Goal: Check status: Check status

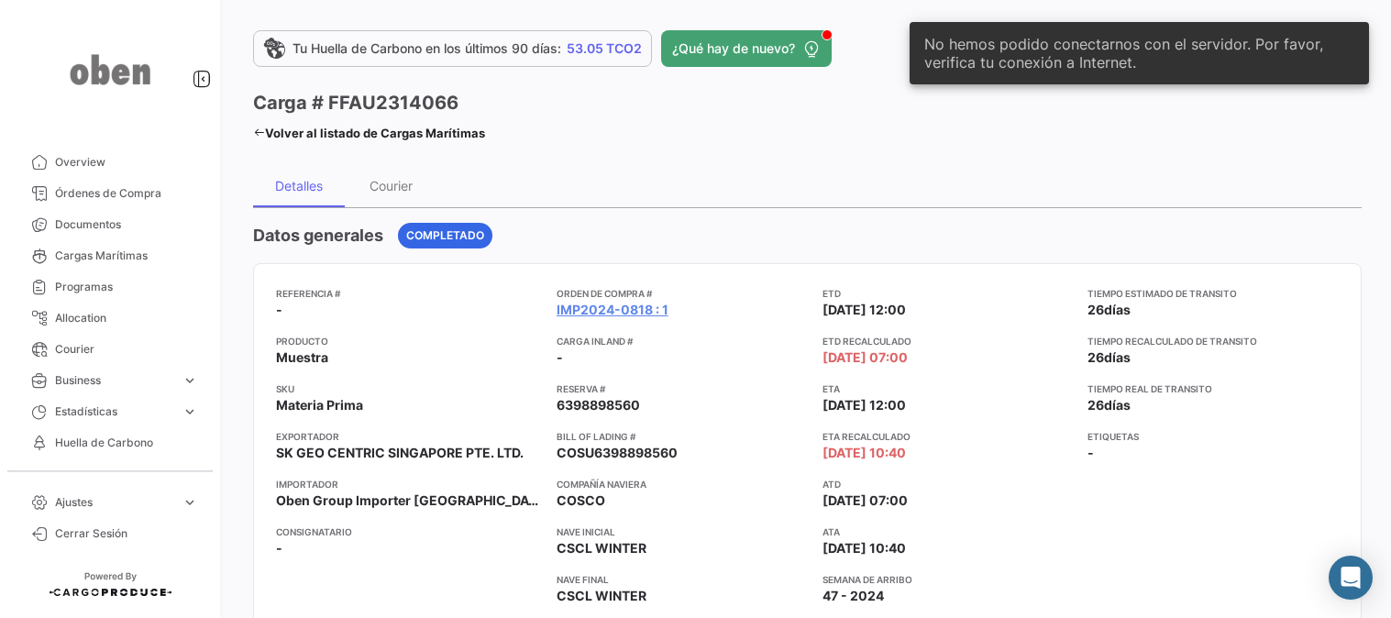
drag, startPoint x: 733, startPoint y: 129, endPoint x: 733, endPoint y: 150, distance: 21.1
click at [733, 136] on div "Carga # FFAU2314066 Volver al listado [PERSON_NAME] Marítimas" at bounding box center [530, 118] width 555 height 56
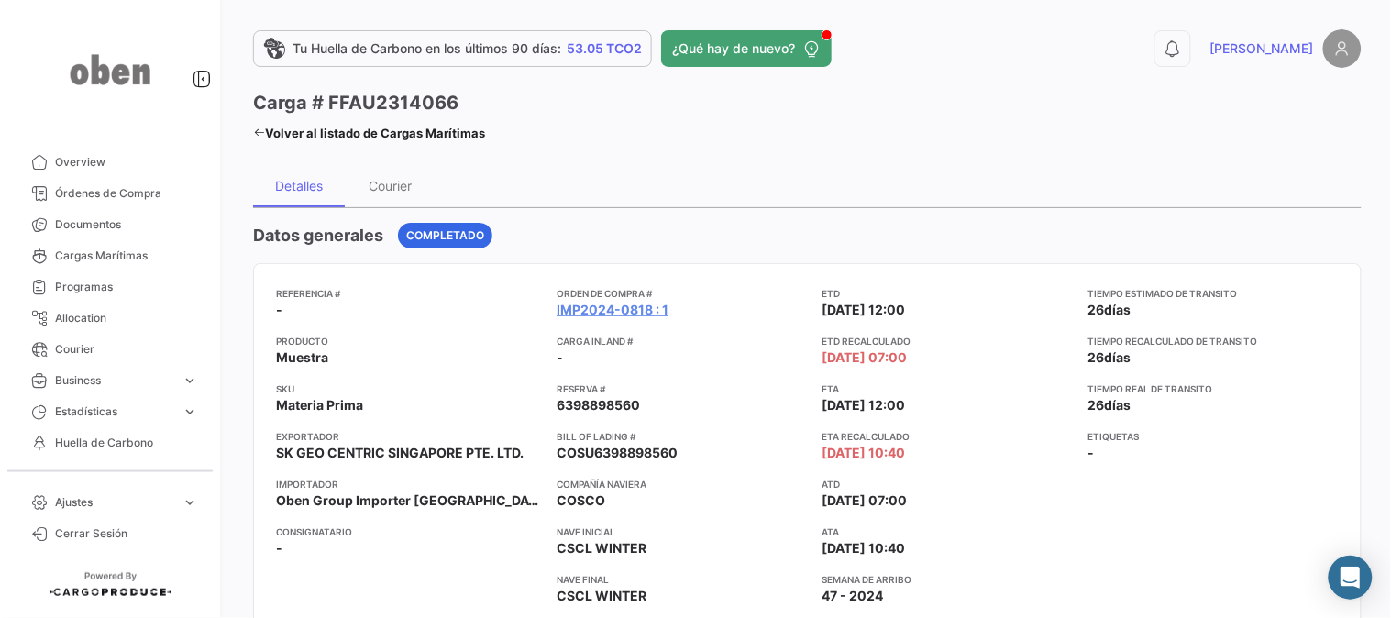
click at [721, 225] on div "Datos generales Completado" at bounding box center [807, 236] width 1108 height 26
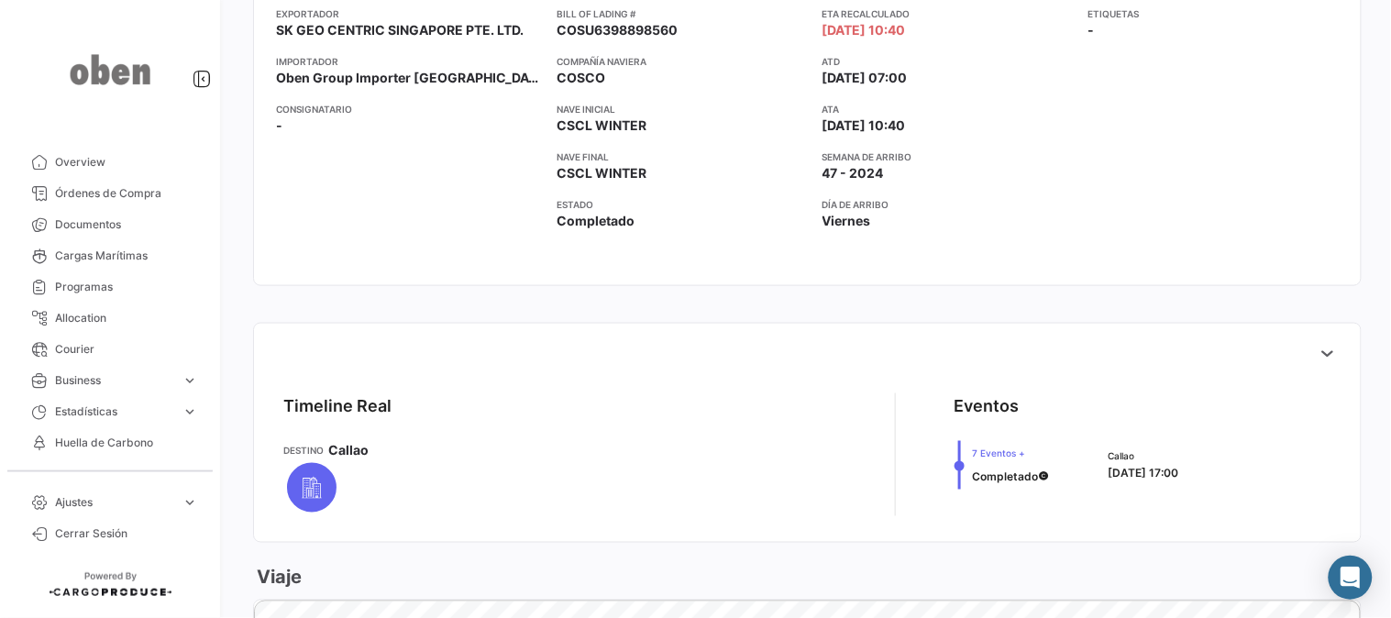
scroll to position [509, 0]
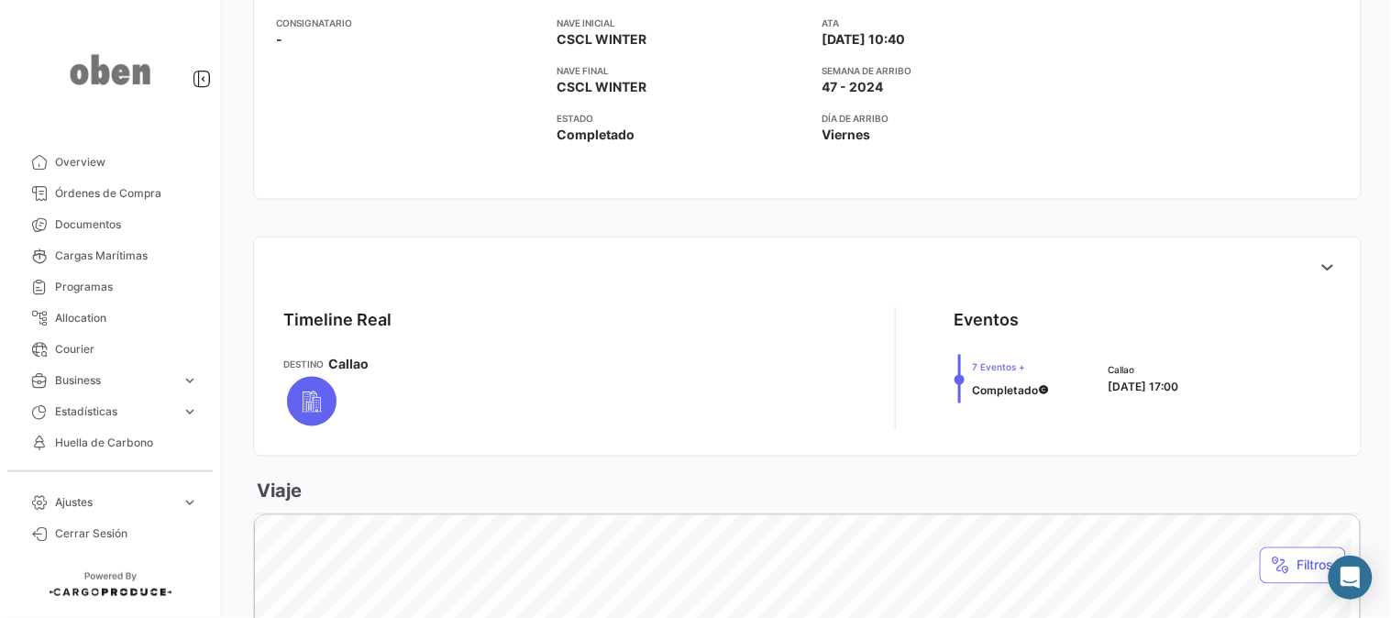
drag, startPoint x: 649, startPoint y: 258, endPoint x: 538, endPoint y: 231, distance: 114.3
click at [649, 258] on div at bounding box center [807, 266] width 1077 height 37
drag, startPoint x: 532, startPoint y: 226, endPoint x: 765, endPoint y: 245, distance: 234.5
click at [765, 245] on div "Datos generales Completado Referencia # - Producto Muestra SKU Materia Prima Ex…" at bounding box center [807, 433] width 1108 height 1468
click at [765, 245] on div "Timeline Real [PERSON_NAME] Eventos 7 Eventos + Completado Callao [DATE] 17:00" at bounding box center [807, 346] width 1108 height 220
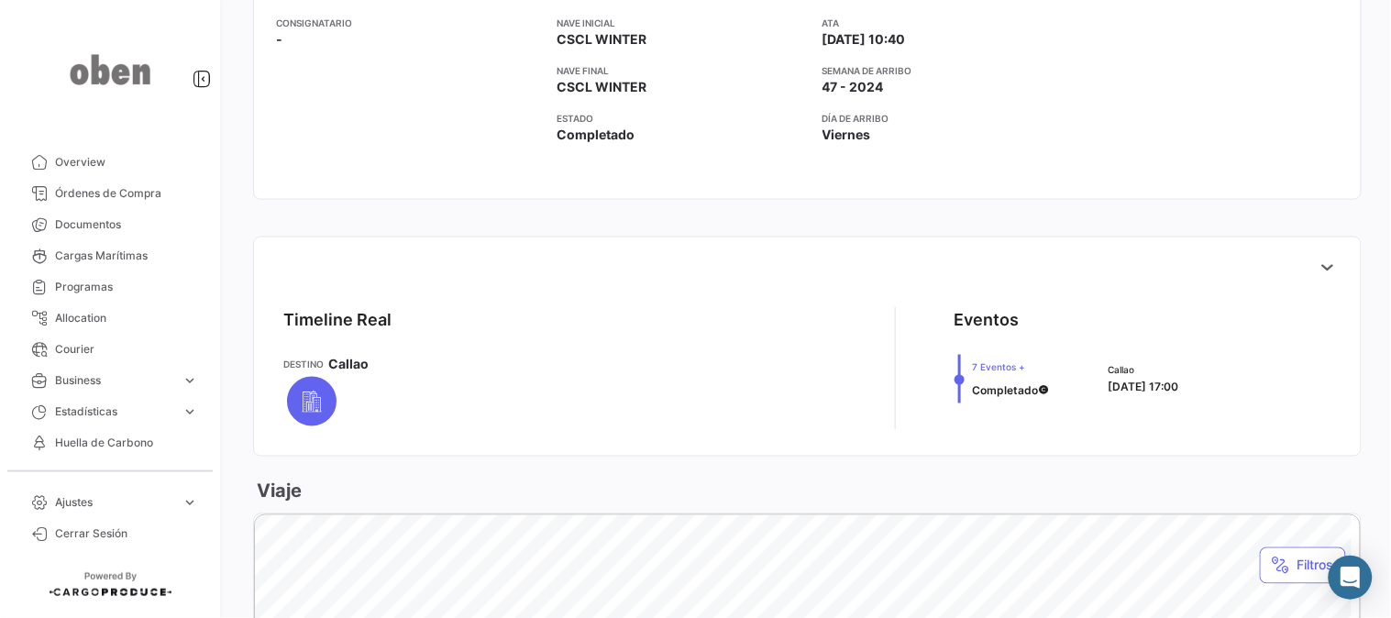
drag, startPoint x: 440, startPoint y: 200, endPoint x: 774, endPoint y: 264, distance: 339.8
click at [773, 264] on div "Datos generales Completado Referencia # - Producto Muestra SKU Materia Prima Ex…" at bounding box center [807, 433] width 1108 height 1468
click at [774, 264] on div at bounding box center [807, 266] width 1077 height 37
drag, startPoint x: 764, startPoint y: 261, endPoint x: 700, endPoint y: 252, distance: 64.8
click at [764, 261] on div at bounding box center [807, 266] width 1077 height 37
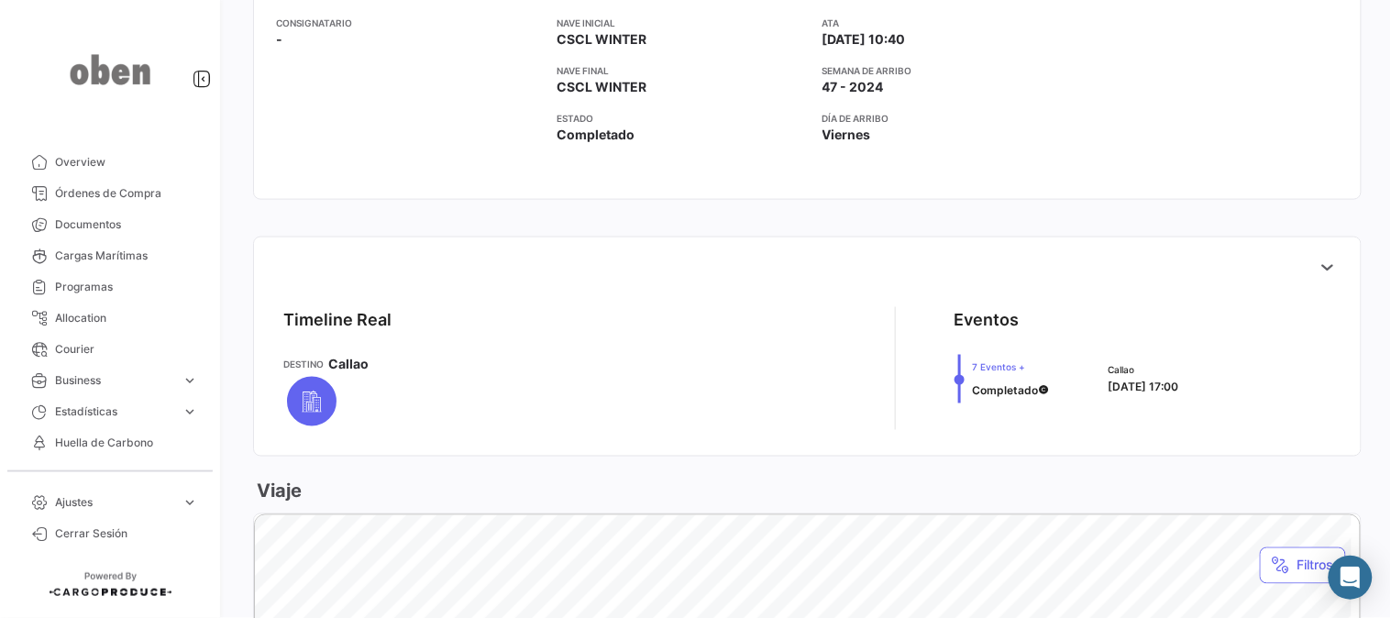
drag, startPoint x: 652, startPoint y: 244, endPoint x: 410, endPoint y: 227, distance: 242.6
click at [410, 229] on div "Datos generales Completado Referencia # - Producto Muestra SKU Materia Prima Ex…" at bounding box center [807, 433] width 1108 height 1468
click at [410, 227] on div "Datos generales Completado Referencia # - Producto Muestra SKU Materia Prima Ex…" at bounding box center [807, 433] width 1108 height 1468
drag, startPoint x: 509, startPoint y: 216, endPoint x: 831, endPoint y: 258, distance: 325.4
click at [831, 258] on div "Datos generales Completado Referencia # - Producto Muestra SKU Materia Prima Ex…" at bounding box center [807, 433] width 1108 height 1468
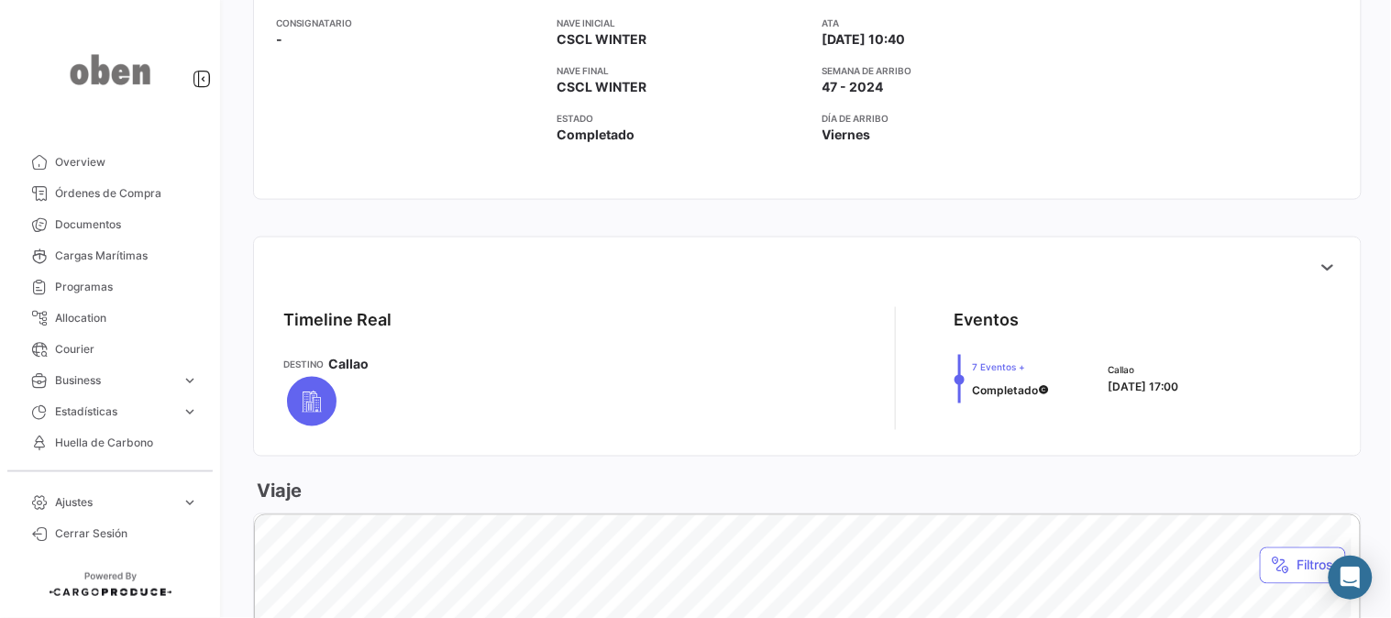
click at [831, 258] on div at bounding box center [807, 266] width 1077 height 37
drag, startPoint x: 808, startPoint y: 257, endPoint x: 397, endPoint y: 200, distance: 414.6
click at [397, 200] on div "Datos generales Completado Referencia # - Producto Muestra SKU Materia Prima Ex…" at bounding box center [807, 433] width 1108 height 1468
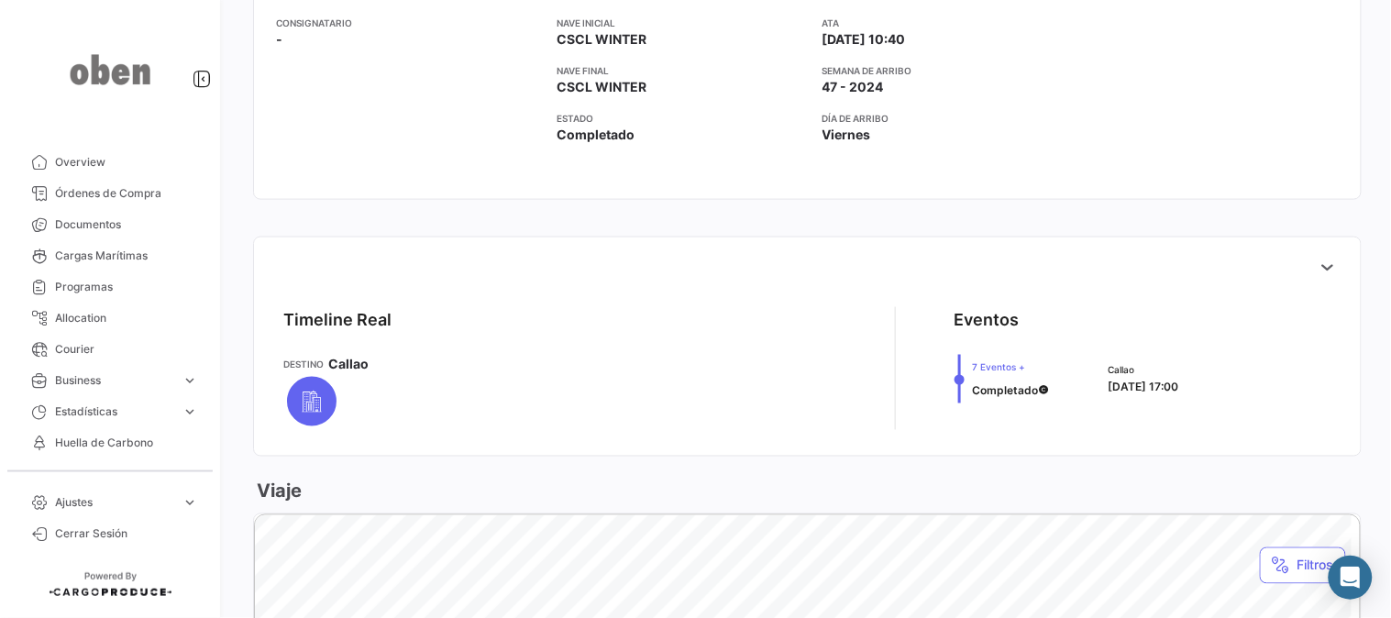
drag, startPoint x: 443, startPoint y: 211, endPoint x: 819, endPoint y: 245, distance: 378.3
click at [819, 245] on div "Datos generales Completado Referencia # - Producto Muestra SKU Materia Prima Ex…" at bounding box center [807, 433] width 1108 height 1468
click at [819, 245] on div "Timeline Real [PERSON_NAME] Eventos 7 Eventos + Completado Callao [DATE] 17:00" at bounding box center [807, 346] width 1108 height 220
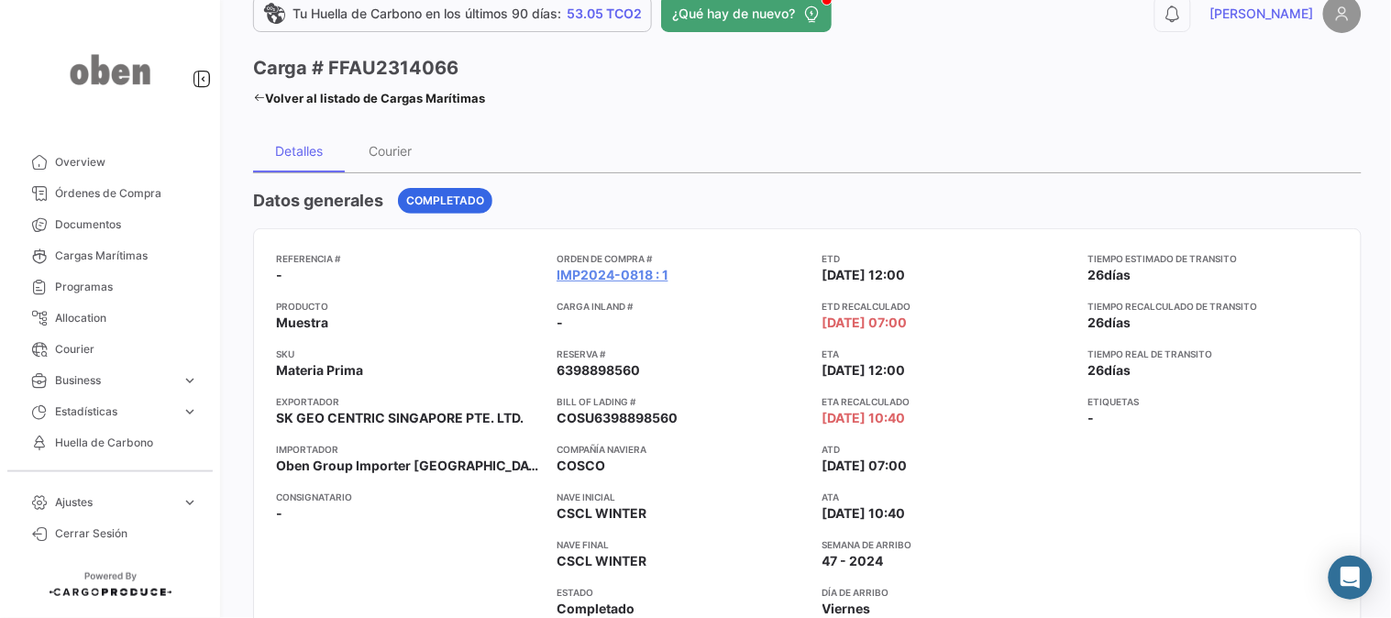
scroll to position [0, 0]
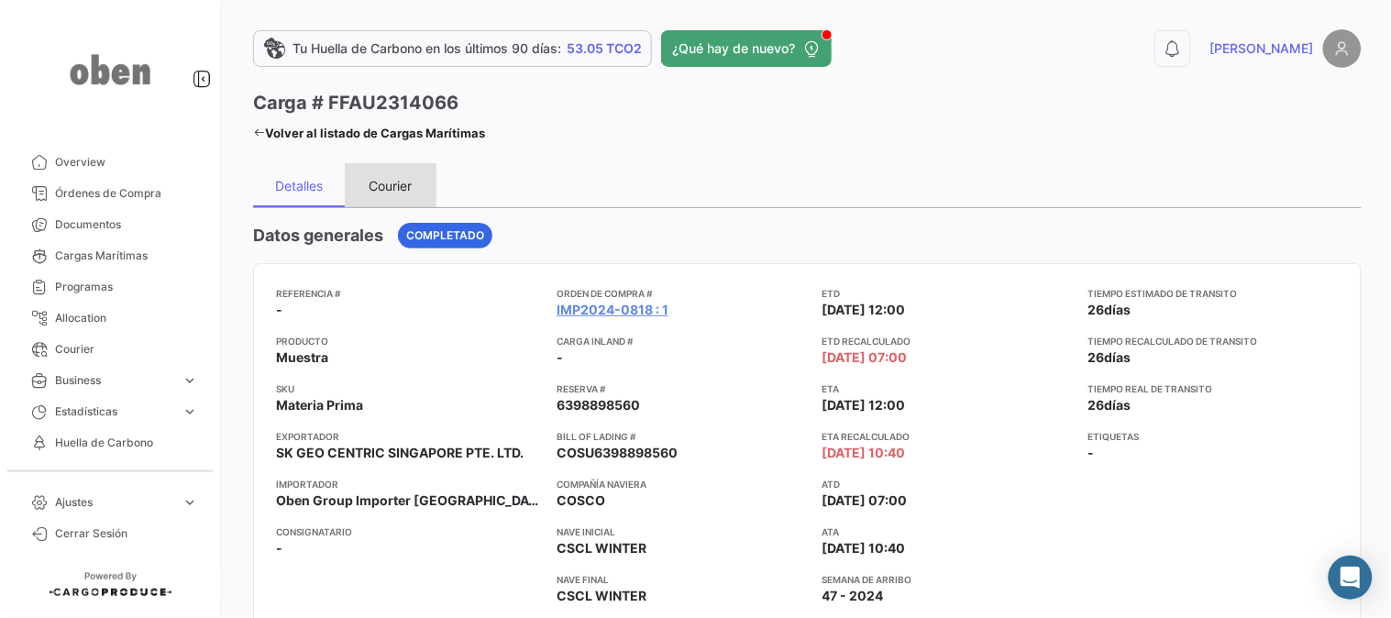
click at [395, 181] on div "Courier" at bounding box center [390, 186] width 43 height 16
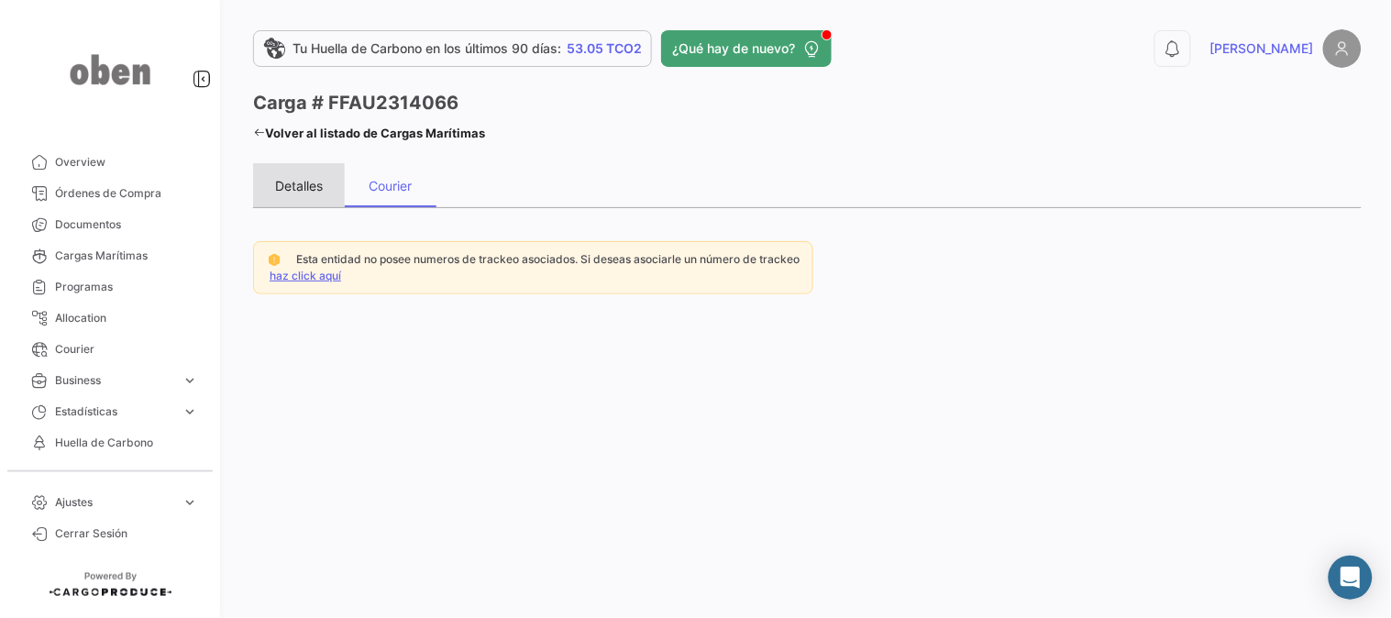
click at [291, 179] on div "Detalles" at bounding box center [299, 186] width 48 height 16
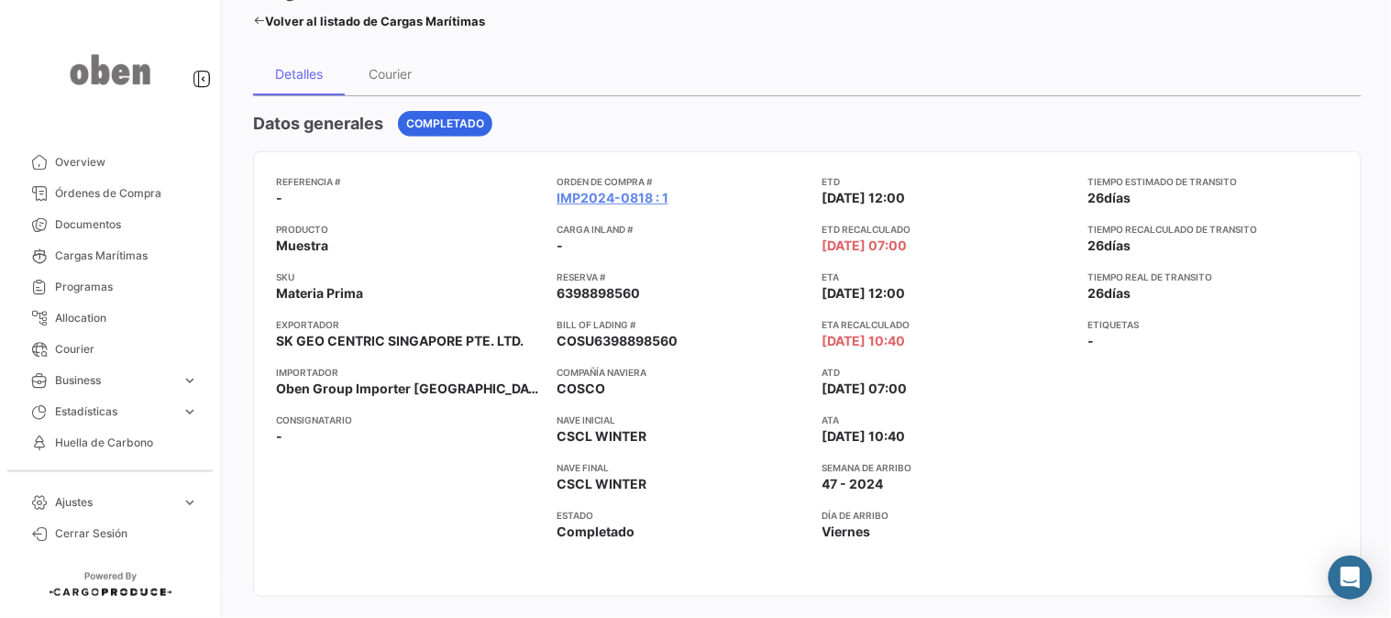
scroll to position [305, 0]
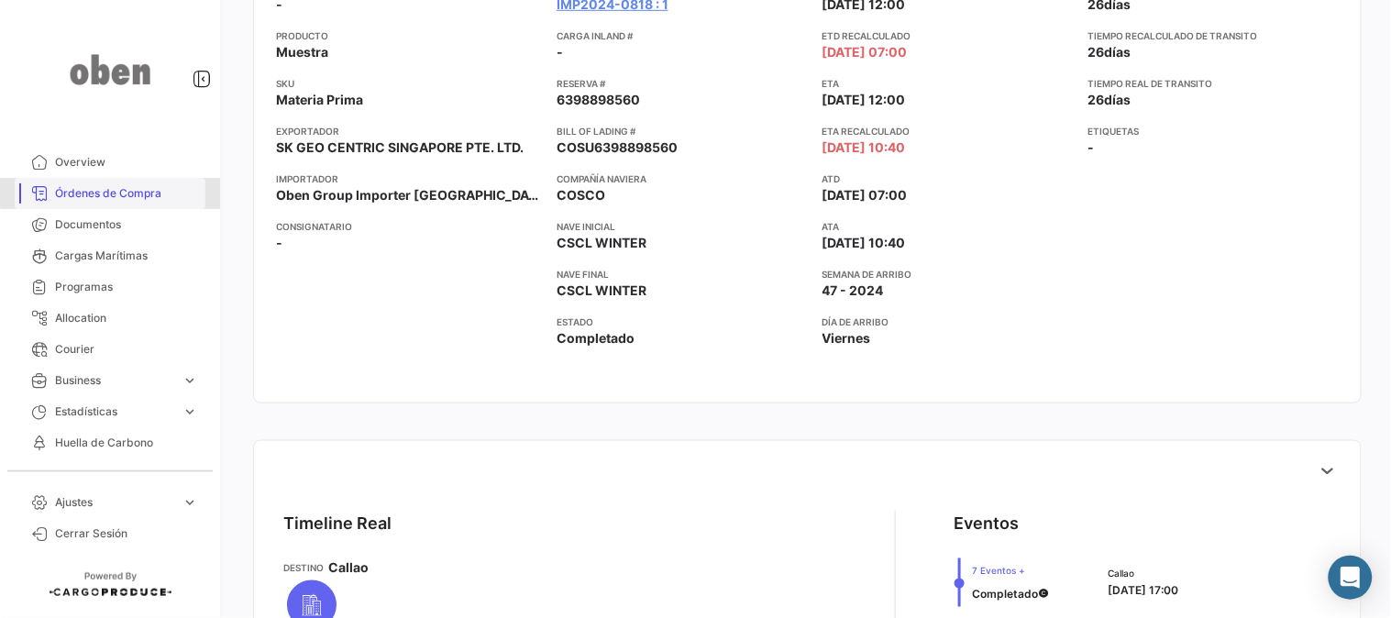
click at [134, 190] on span "Órdenes de Compra" at bounding box center [126, 193] width 143 height 16
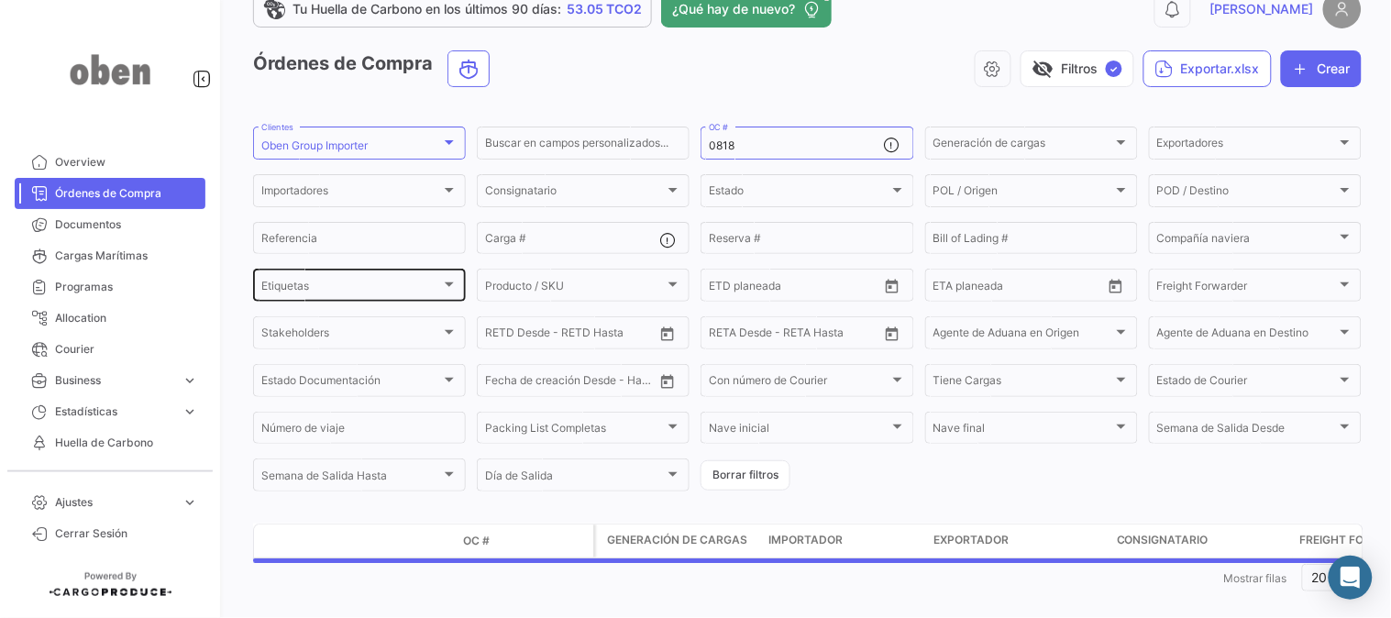
scroll to position [60, 0]
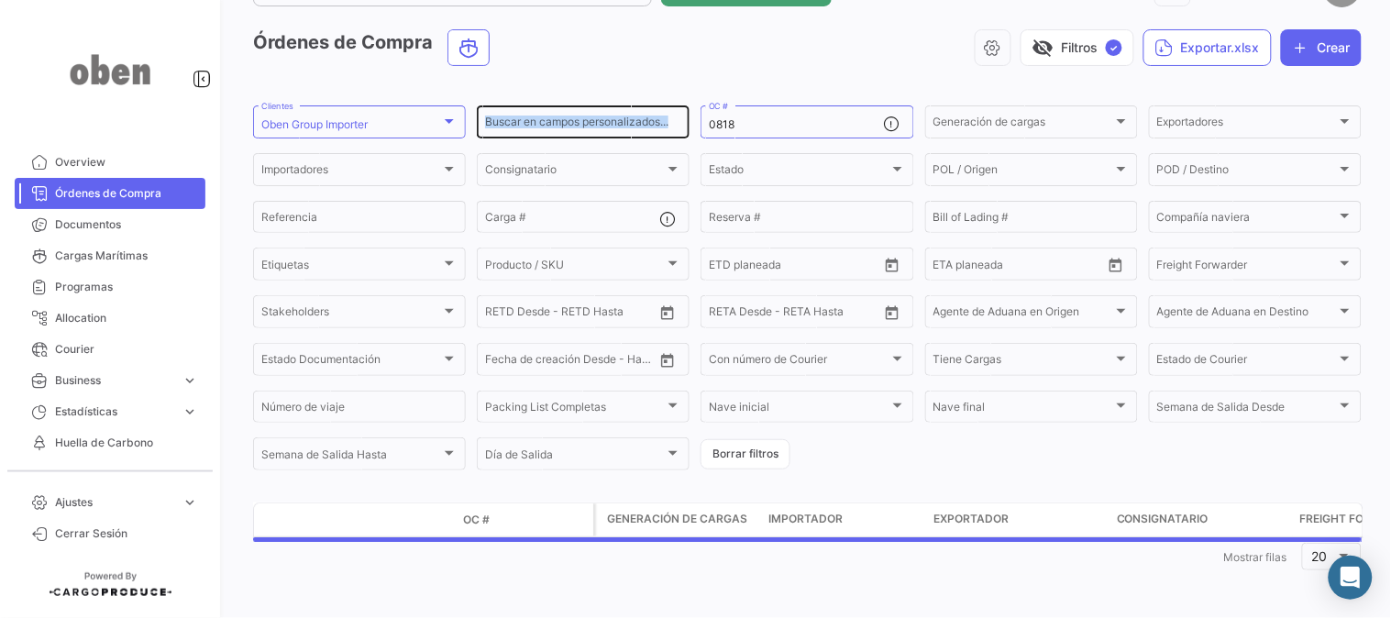
drag, startPoint x: 777, startPoint y: 114, endPoint x: 563, endPoint y: 124, distance: 214.7
click at [0, 0] on div "Buscar en [PERSON_NAME] personalizados... 0818 OC # Generación [PERSON_NAME] Ge…" at bounding box center [0, 0] width 0 height 0
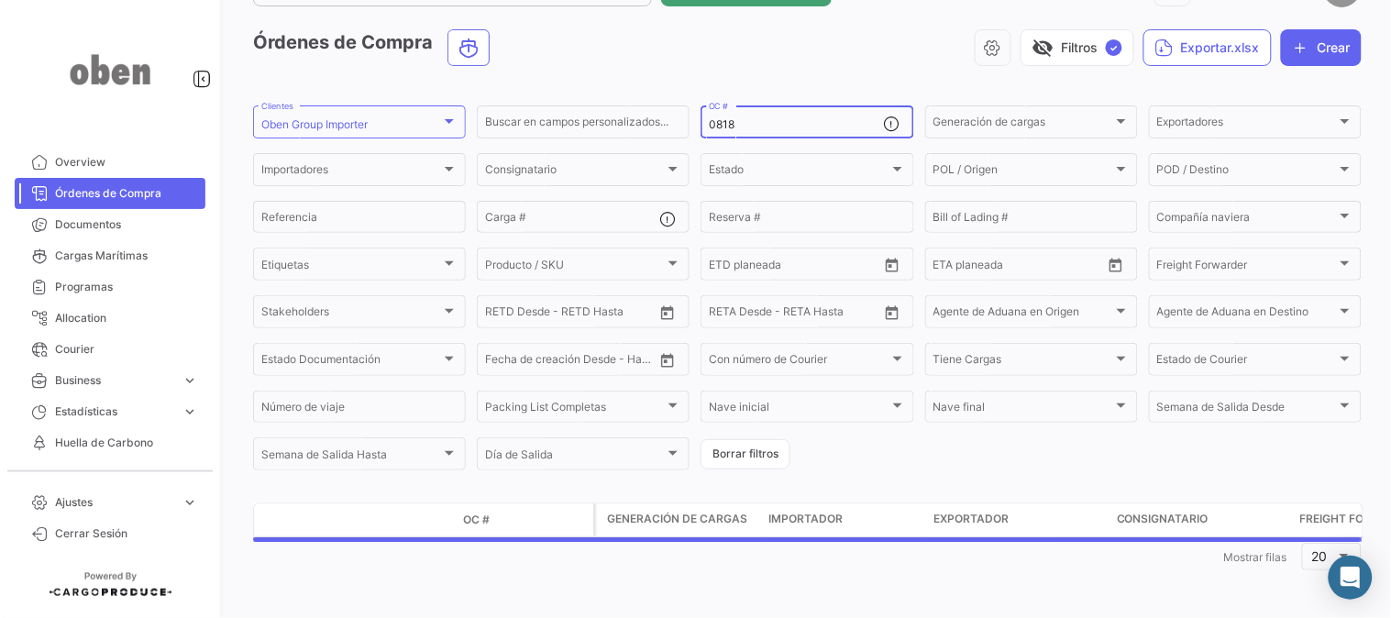
click at [753, 126] on input "0818" at bounding box center [796, 124] width 174 height 13
drag, startPoint x: 752, startPoint y: 122, endPoint x: 616, endPoint y: 122, distance: 135.7
click at [0, 0] on div "Buscar en [PERSON_NAME] personalizados... 0818 OC # Generación [PERSON_NAME] Ge…" at bounding box center [0, 0] width 0 height 0
click at [423, 115] on div "Oben Group Importer Clientes" at bounding box center [359, 121] width 196 height 36
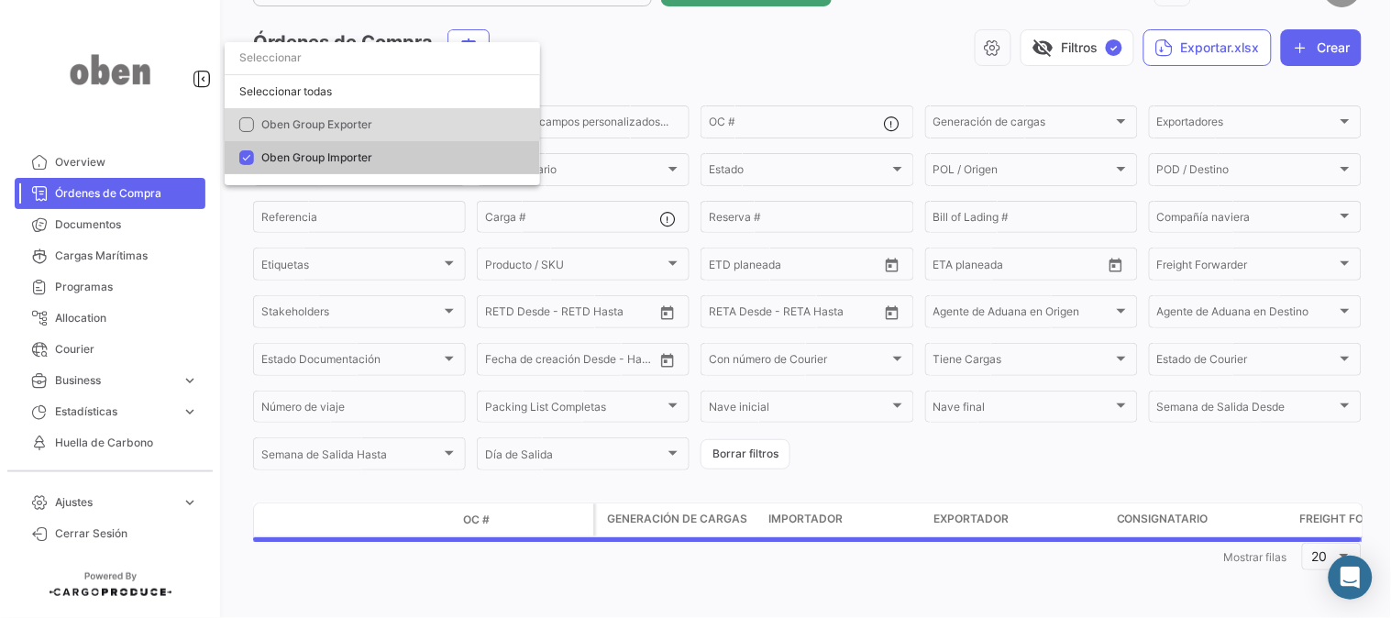
click at [378, 117] on span "Oben Group Exporter" at bounding box center [389, 124] width 257 height 16
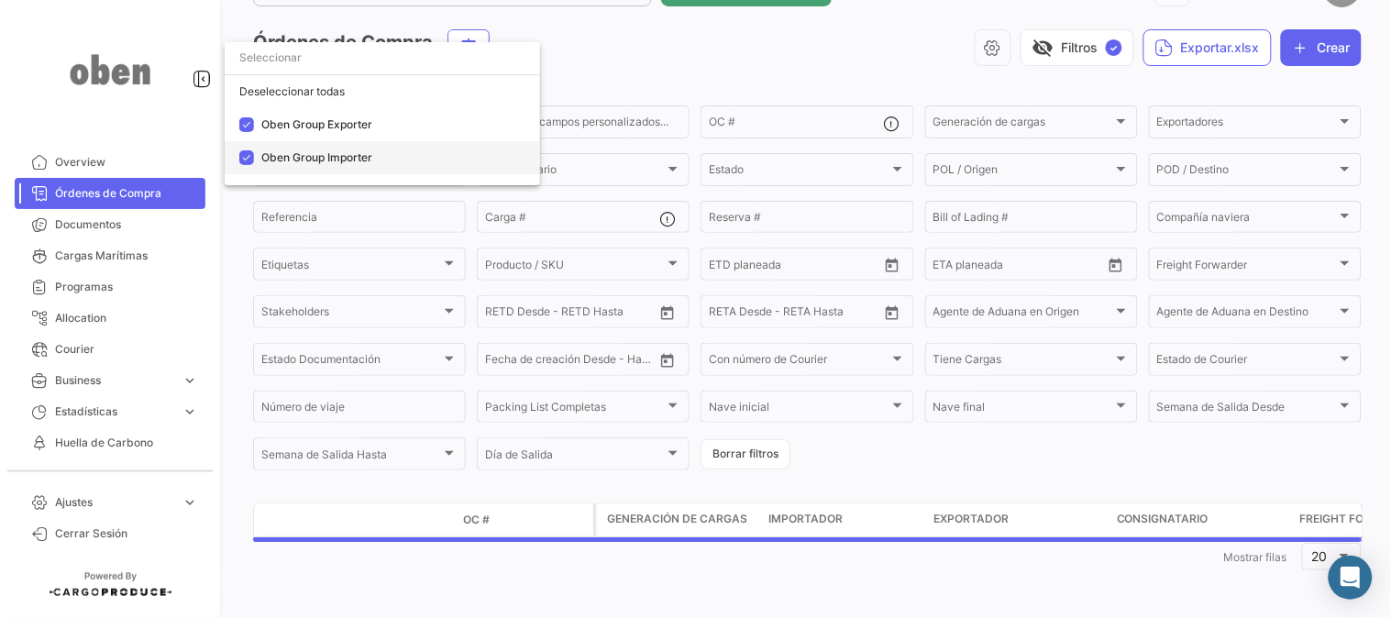
click at [262, 144] on mat-option "Oben Group Importer" at bounding box center [382, 157] width 315 height 33
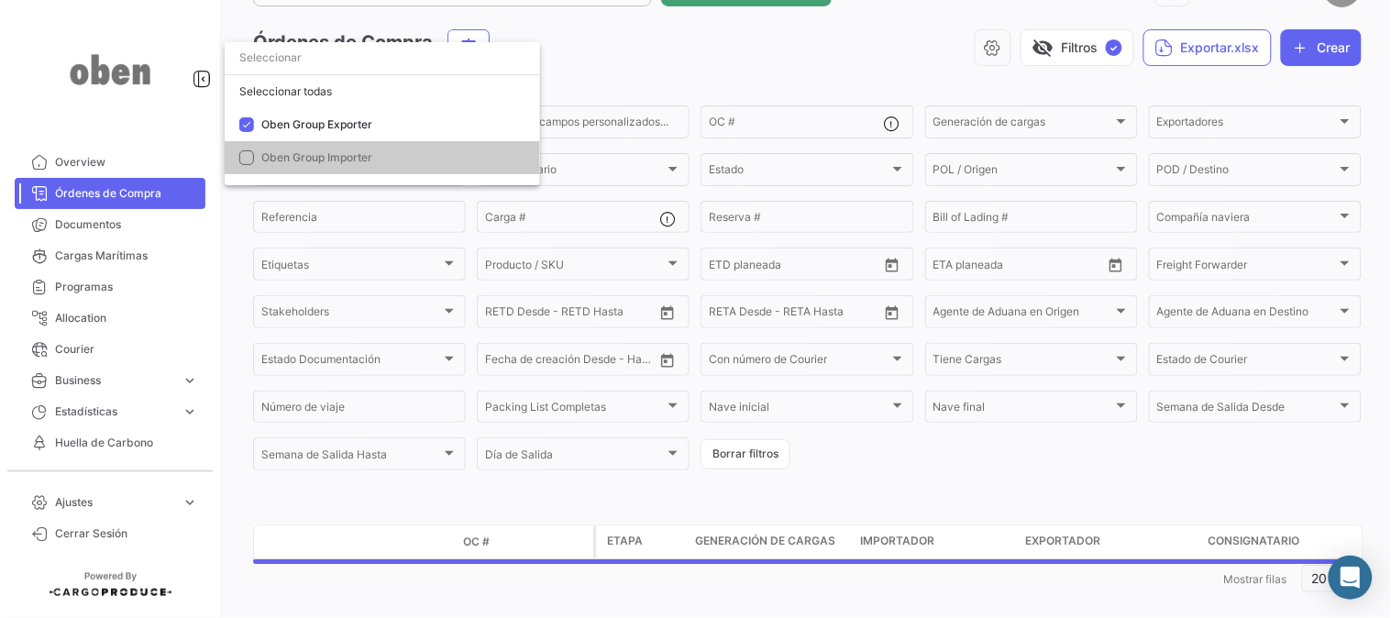
click at [623, 33] on div at bounding box center [695, 309] width 1391 height 618
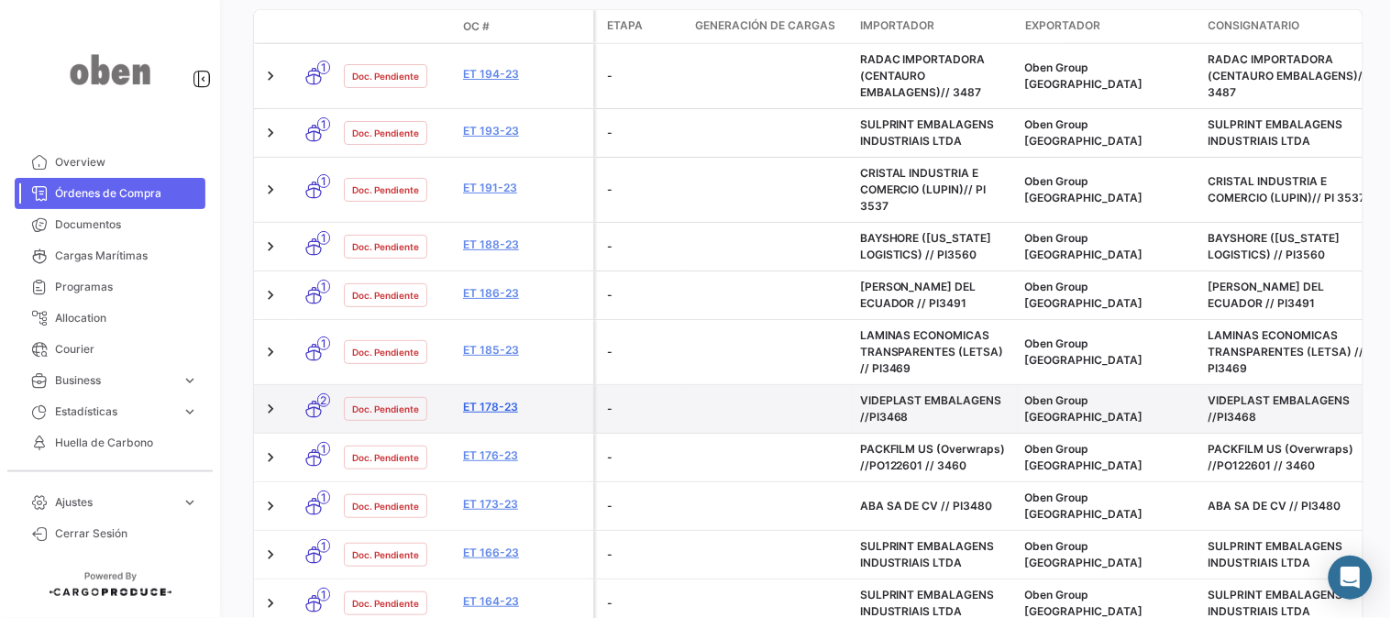
scroll to position [521, 0]
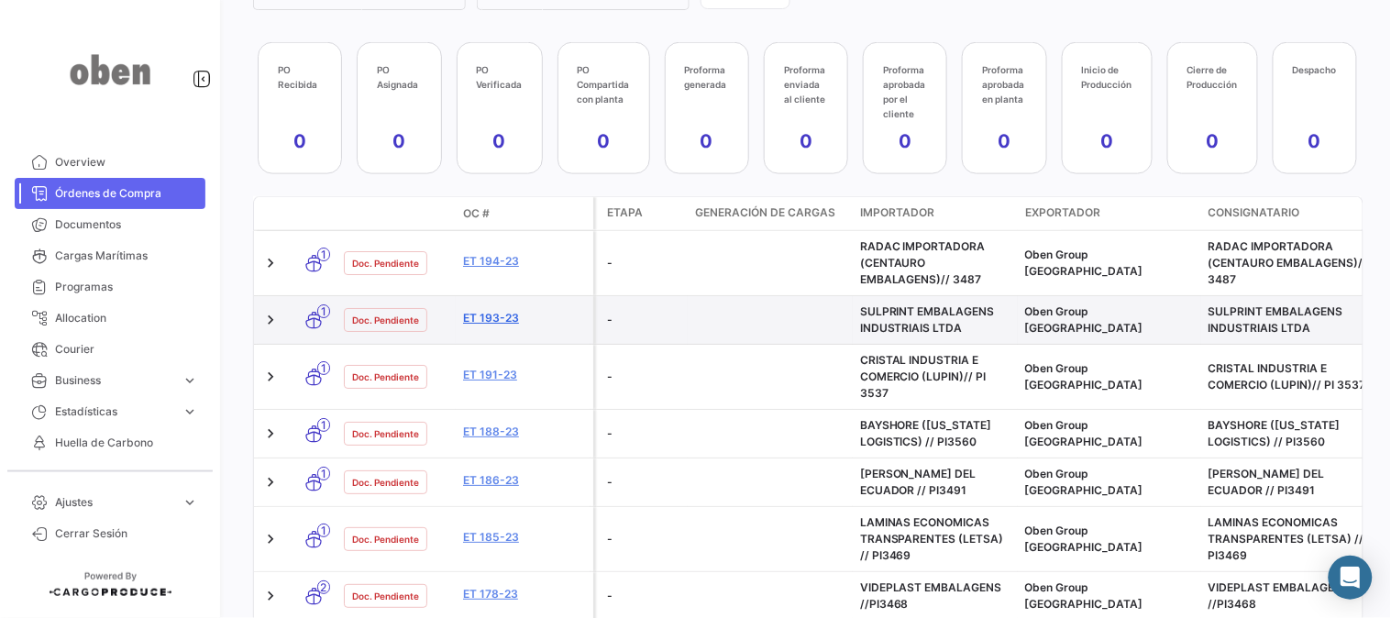
click at [492, 317] on link "ET 193-23" at bounding box center [524, 318] width 123 height 16
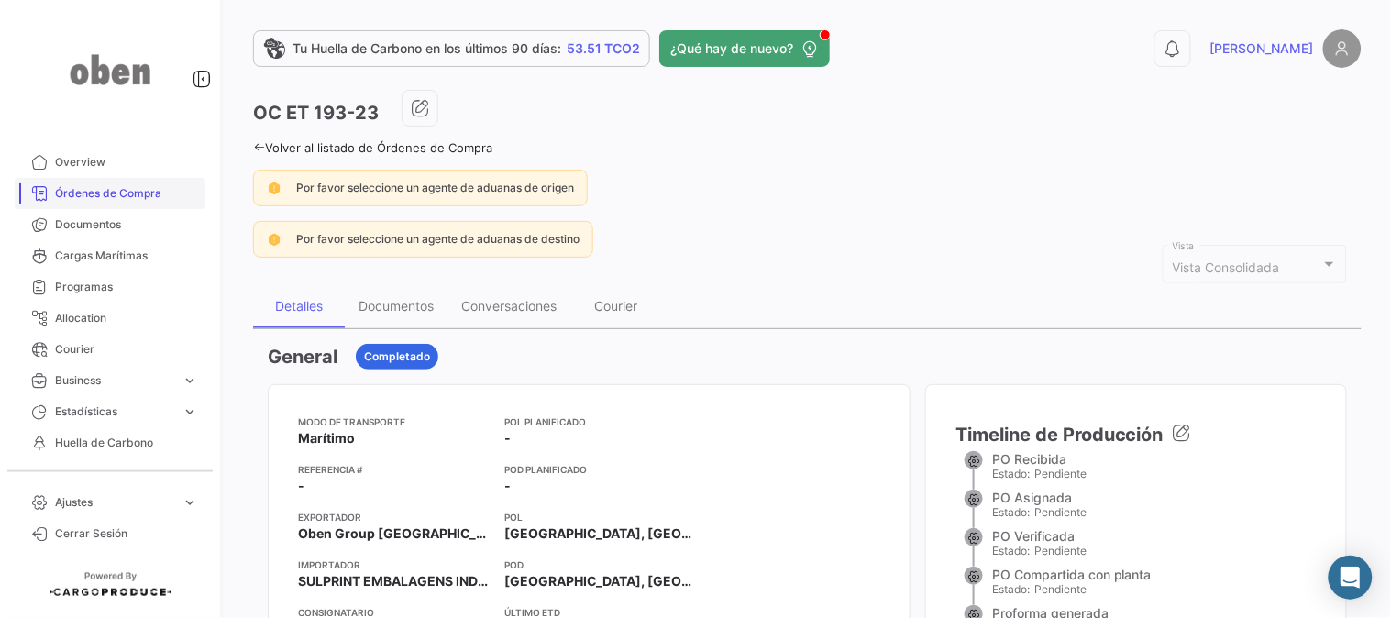
click at [115, 185] on span "Órdenes de Compra" at bounding box center [126, 193] width 143 height 16
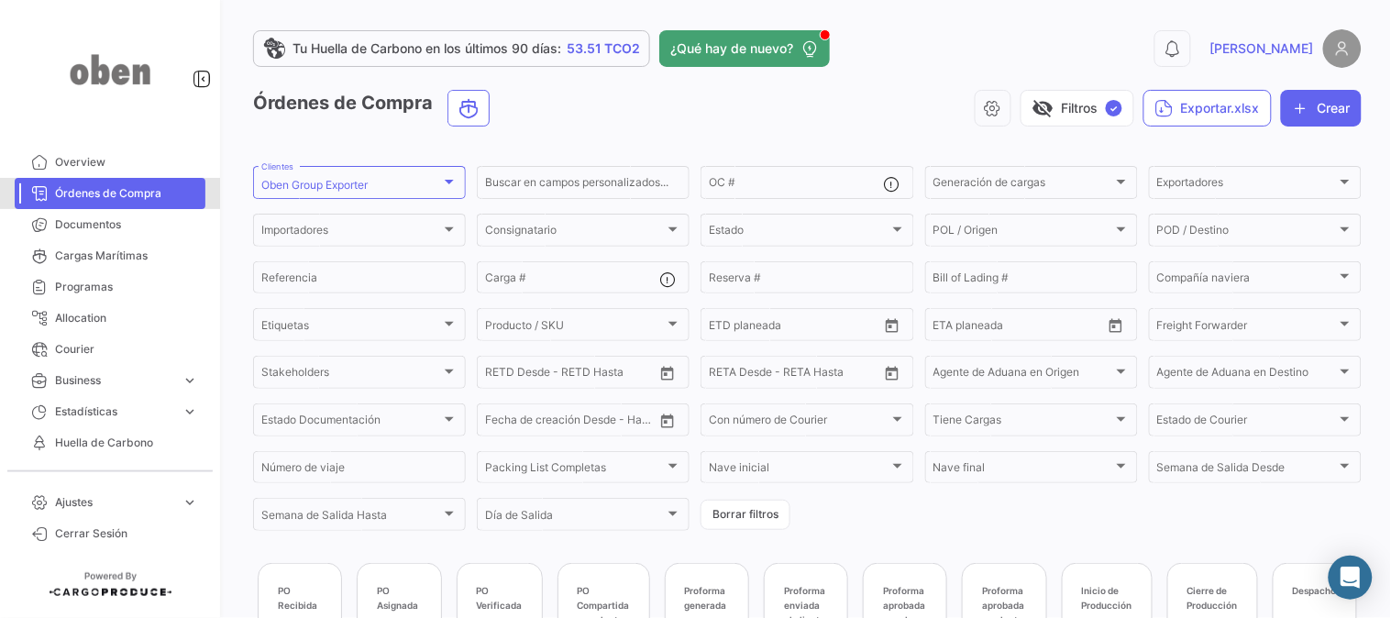
click at [115, 185] on span "Órdenes de Compra" at bounding box center [126, 193] width 143 height 16
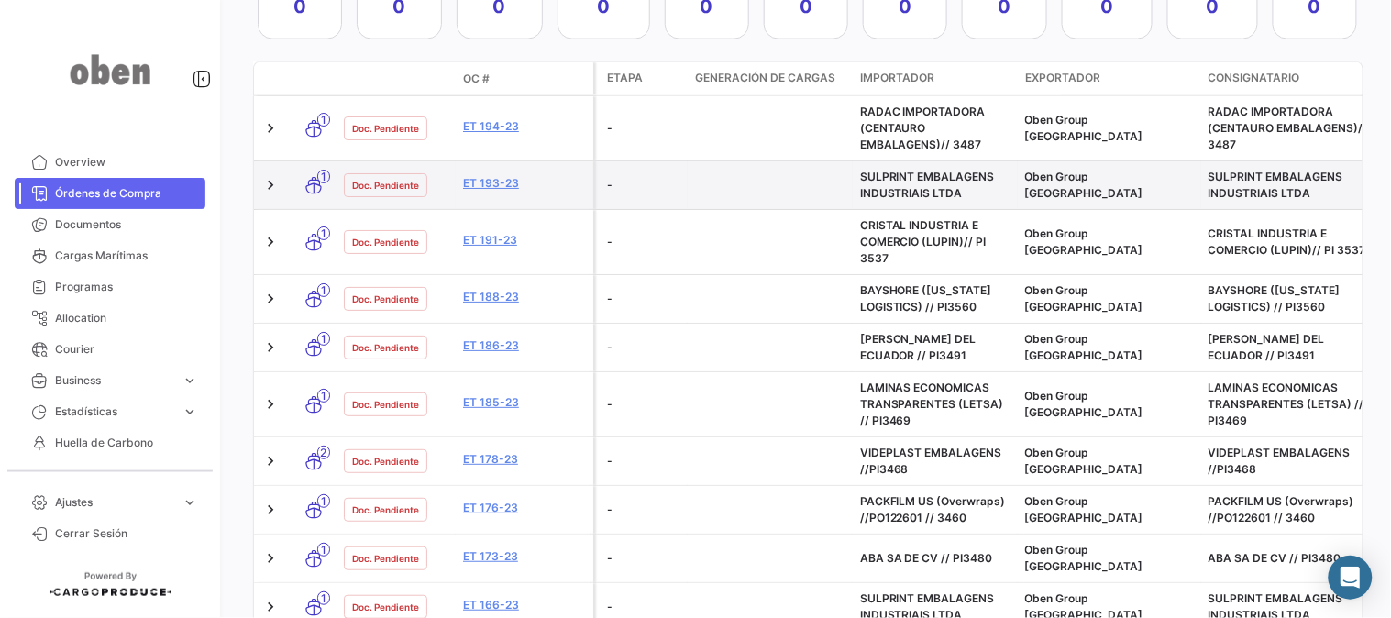
scroll to position [654, 0]
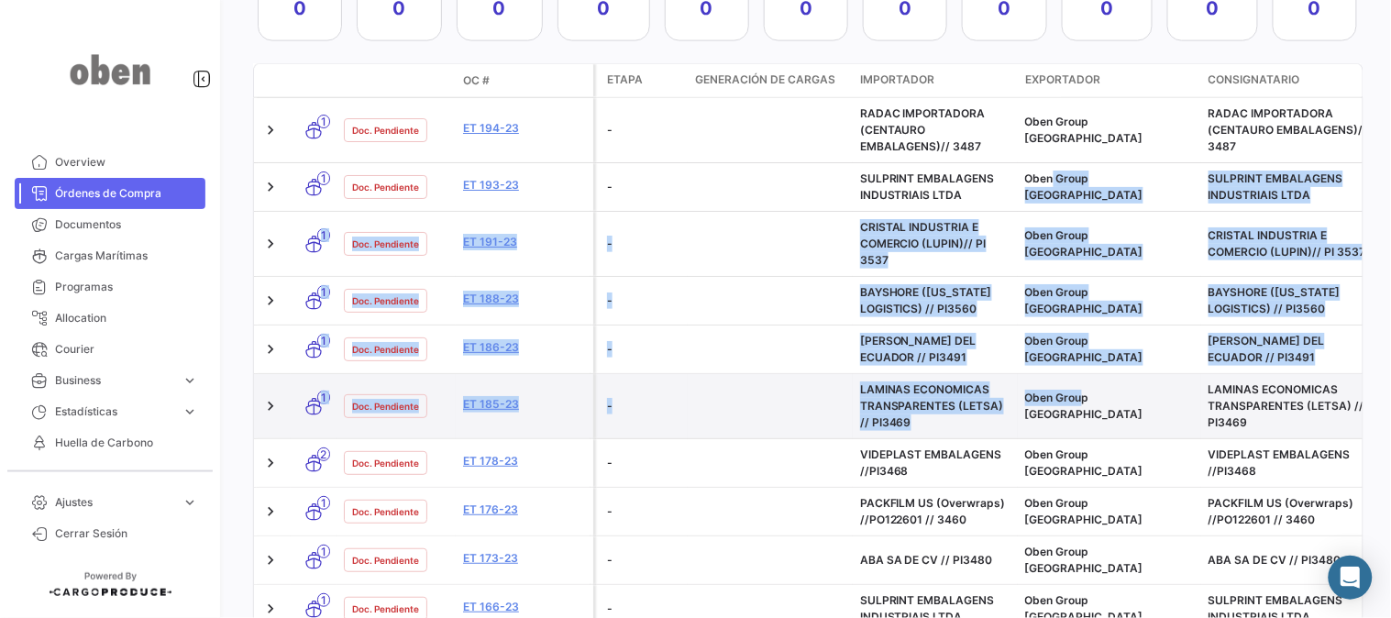
drag, startPoint x: 1054, startPoint y: 203, endPoint x: 1083, endPoint y: 385, distance: 183.8
click at [1083, 385] on datatable-body-cell "Oben Group [GEOGRAPHIC_DATA]" at bounding box center [1108, 406] width 183 height 64
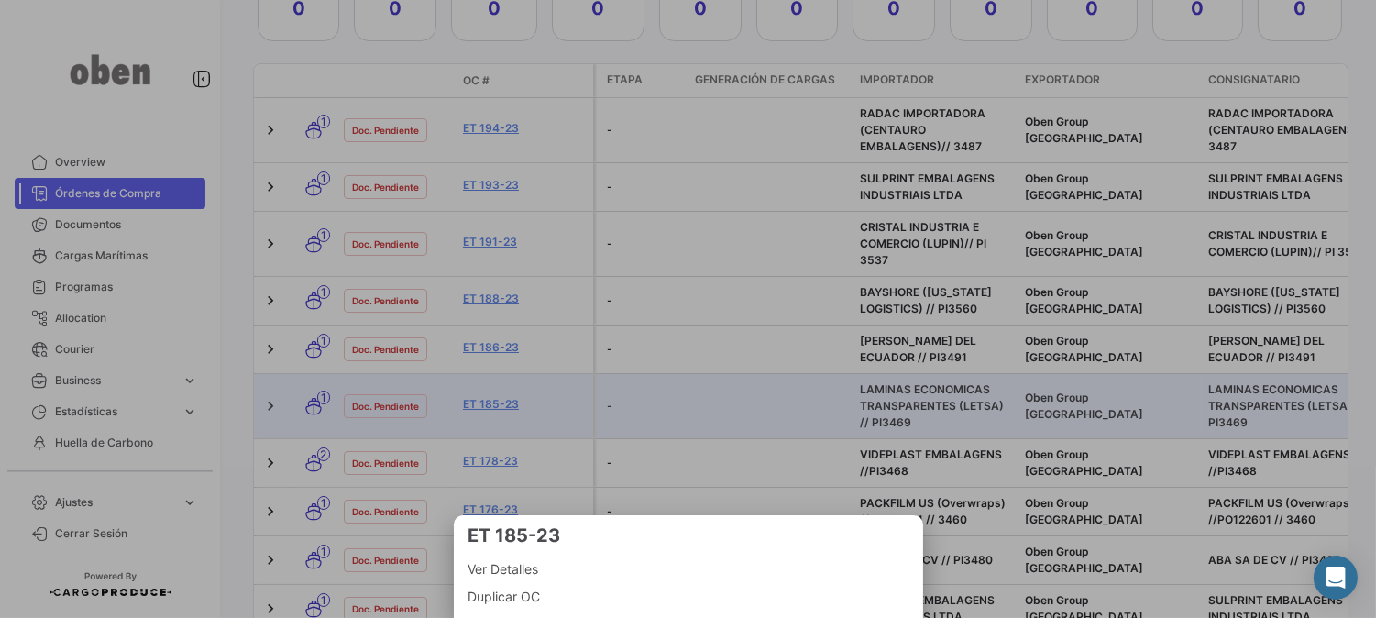
click at [1060, 381] on div at bounding box center [688, 309] width 1376 height 618
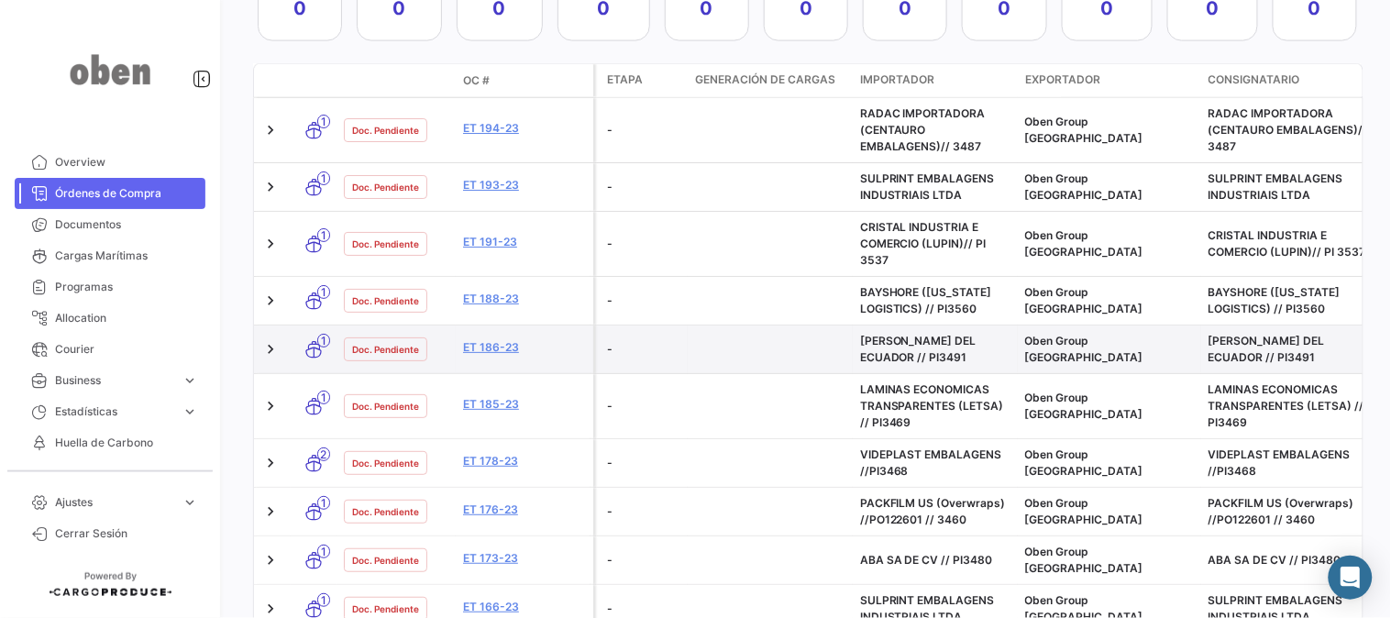
scroll to position [1265, 0]
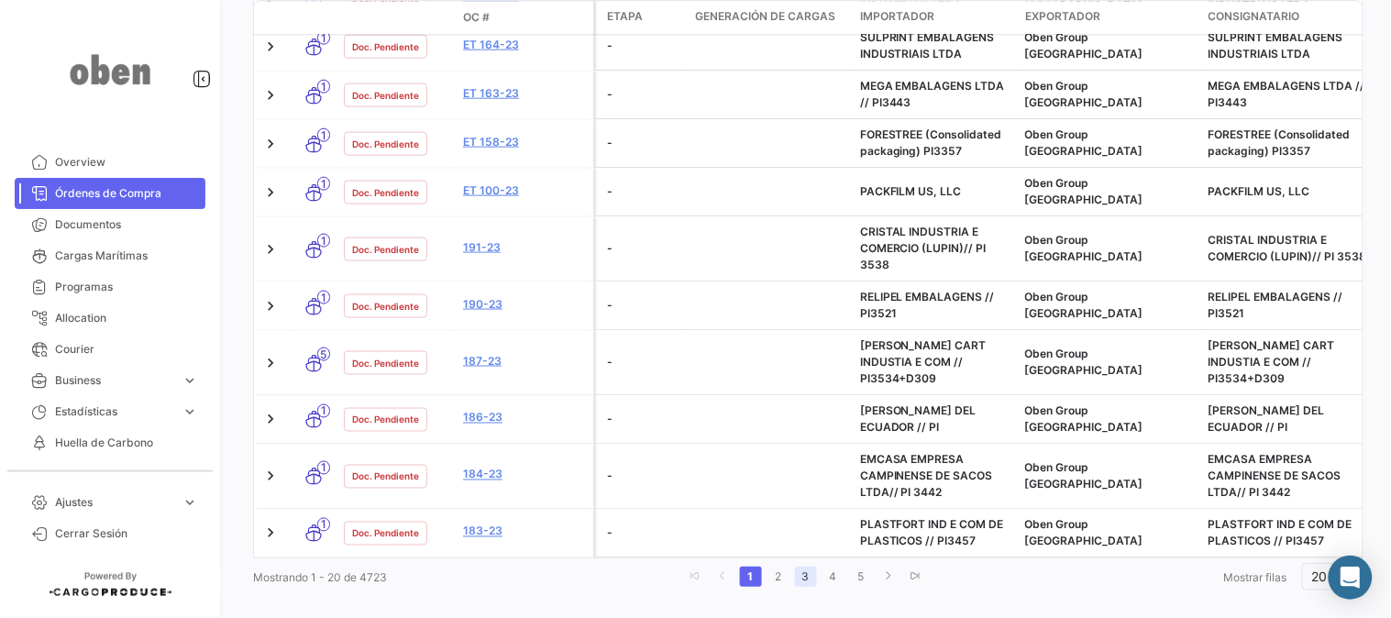
click at [799, 566] on link "3" at bounding box center [806, 576] width 22 height 20
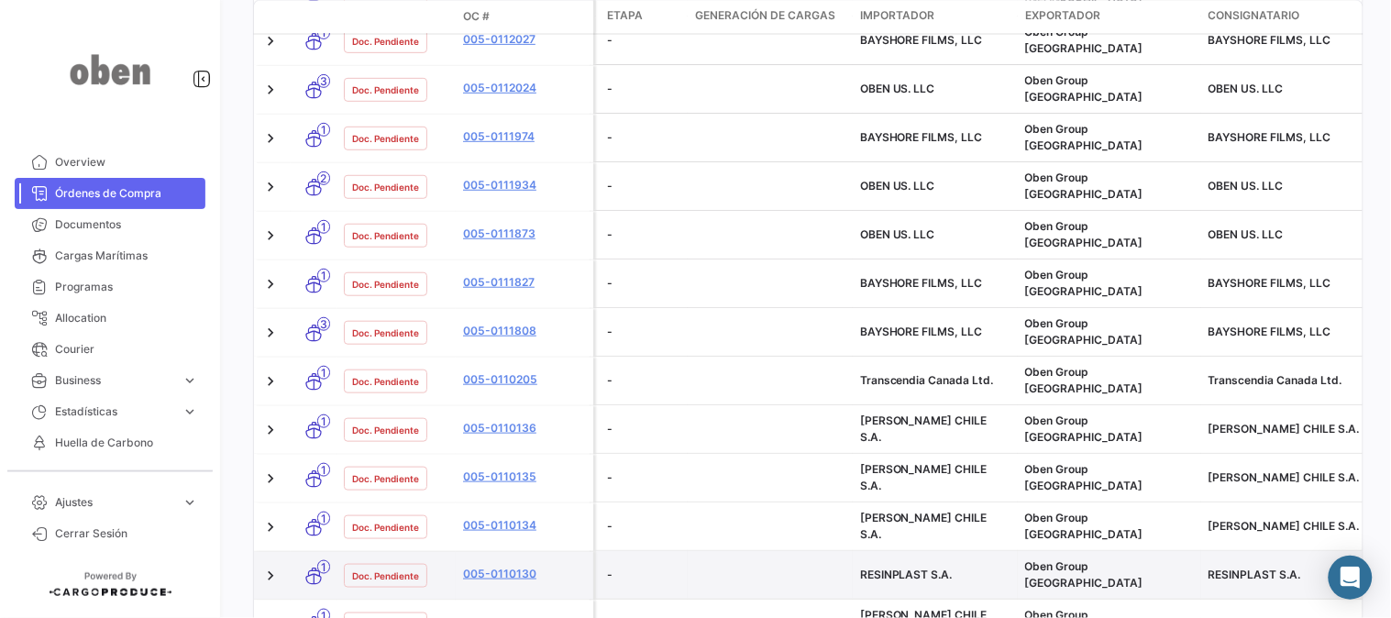
scroll to position [1058, 0]
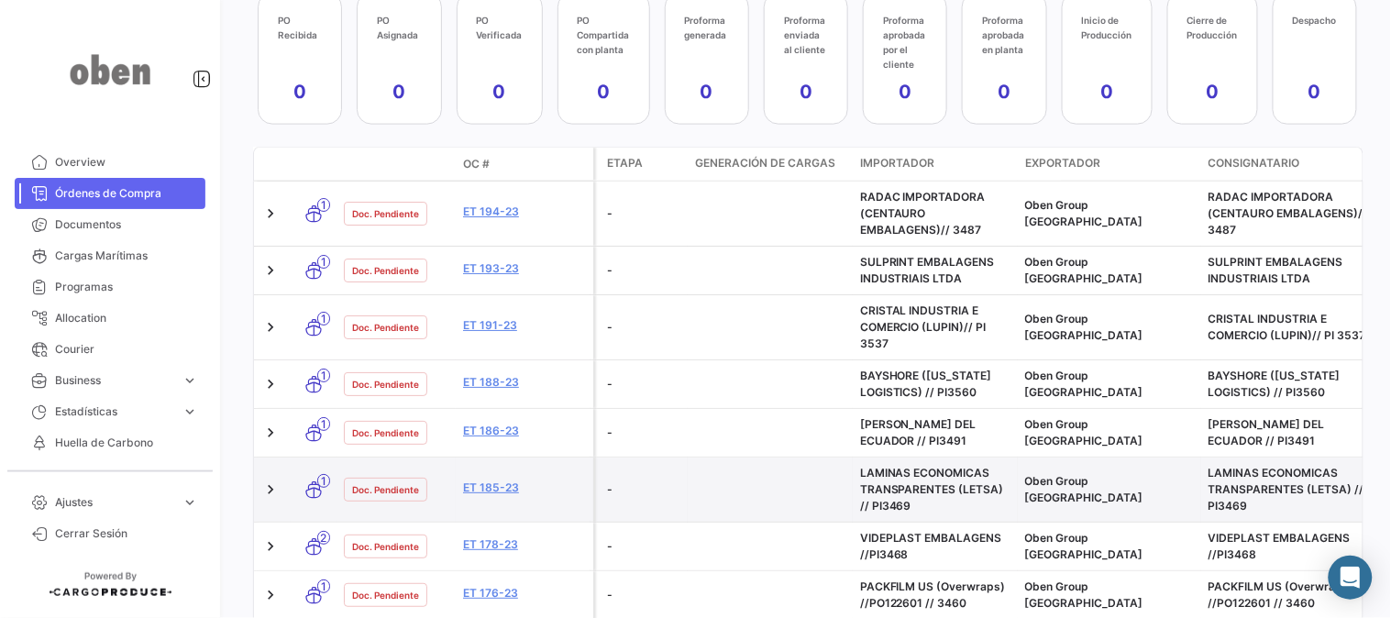
scroll to position [551, 0]
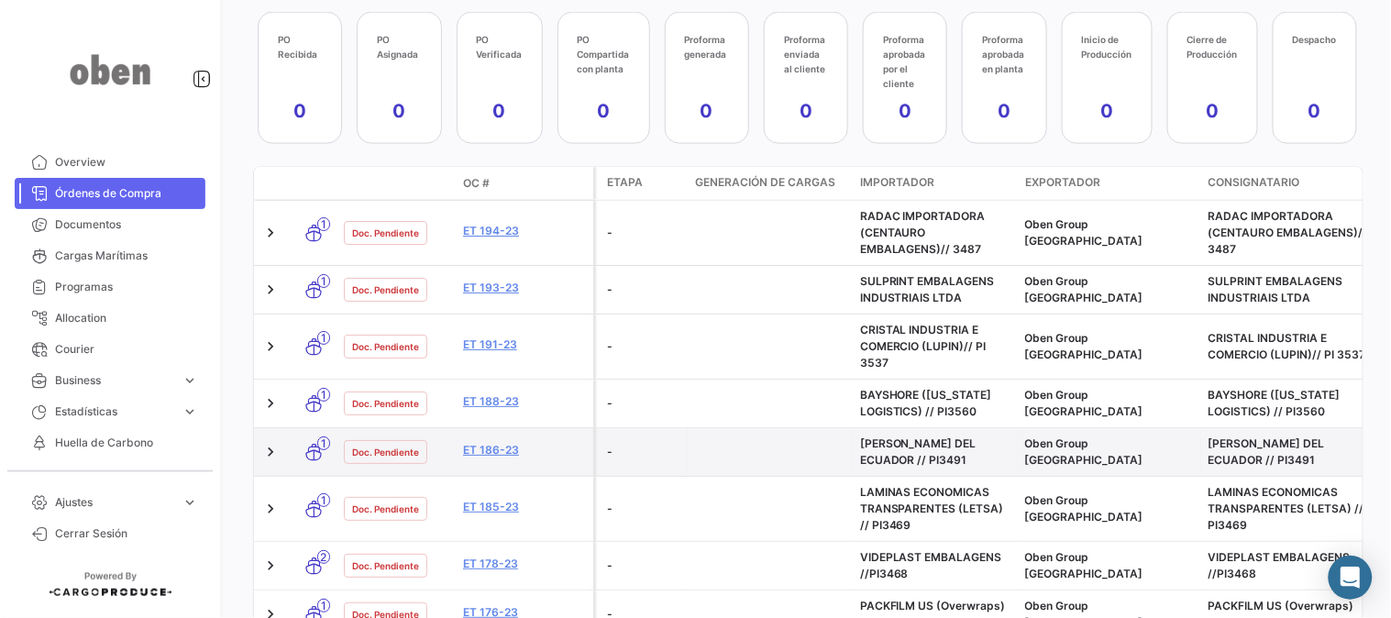
drag, startPoint x: 1040, startPoint y: 234, endPoint x: 1103, endPoint y: 441, distance: 216.3
click at [1103, 441] on datatable-body-cell "Oben Group [GEOGRAPHIC_DATA]" at bounding box center [1108, 452] width 183 height 48
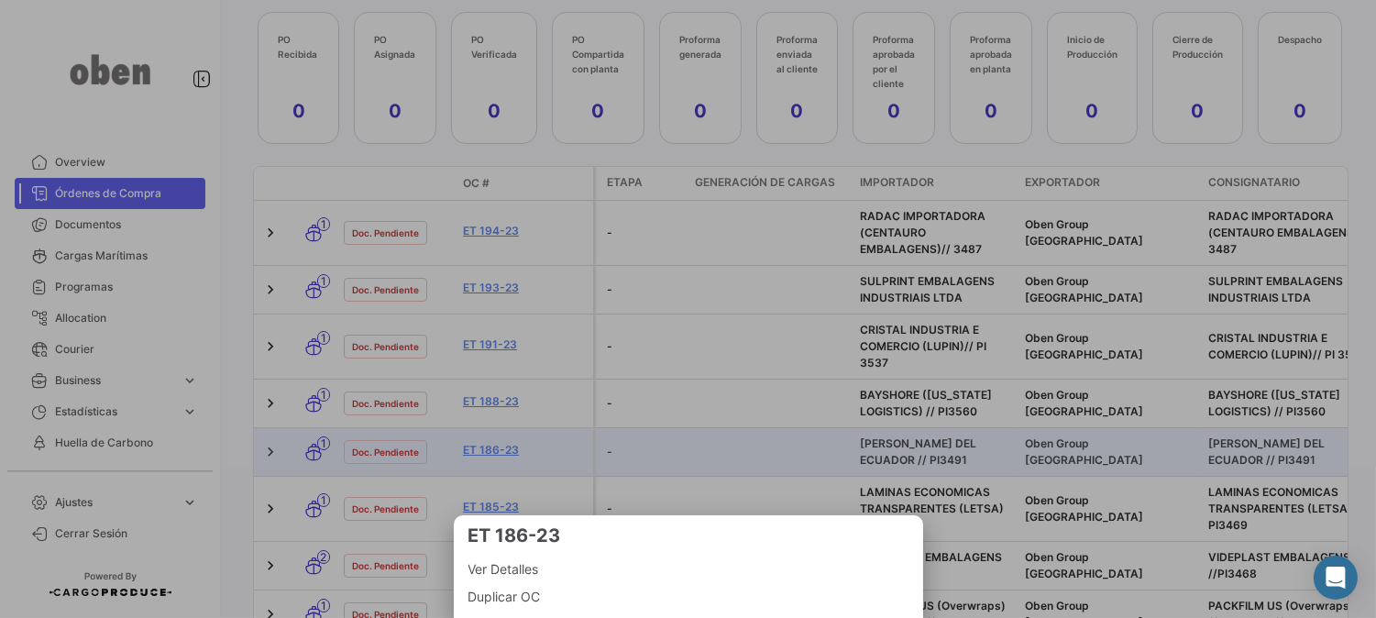
click at [1061, 398] on div at bounding box center [688, 309] width 1376 height 618
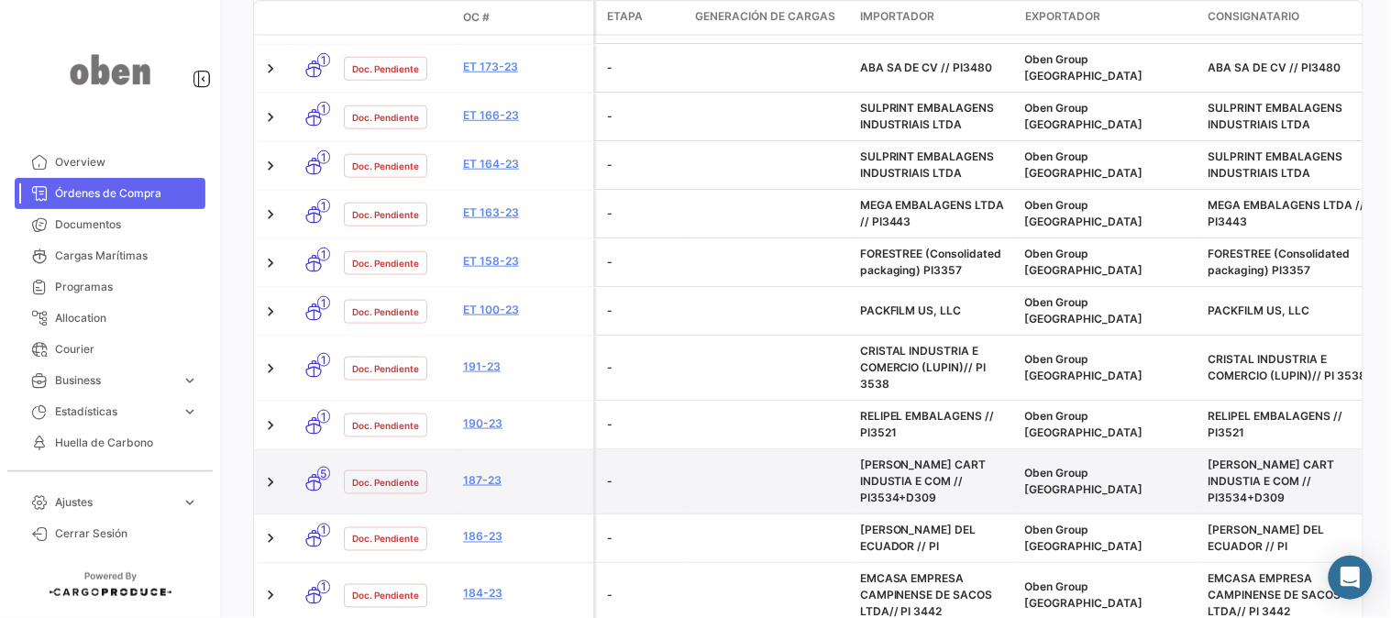
scroll to position [1265, 0]
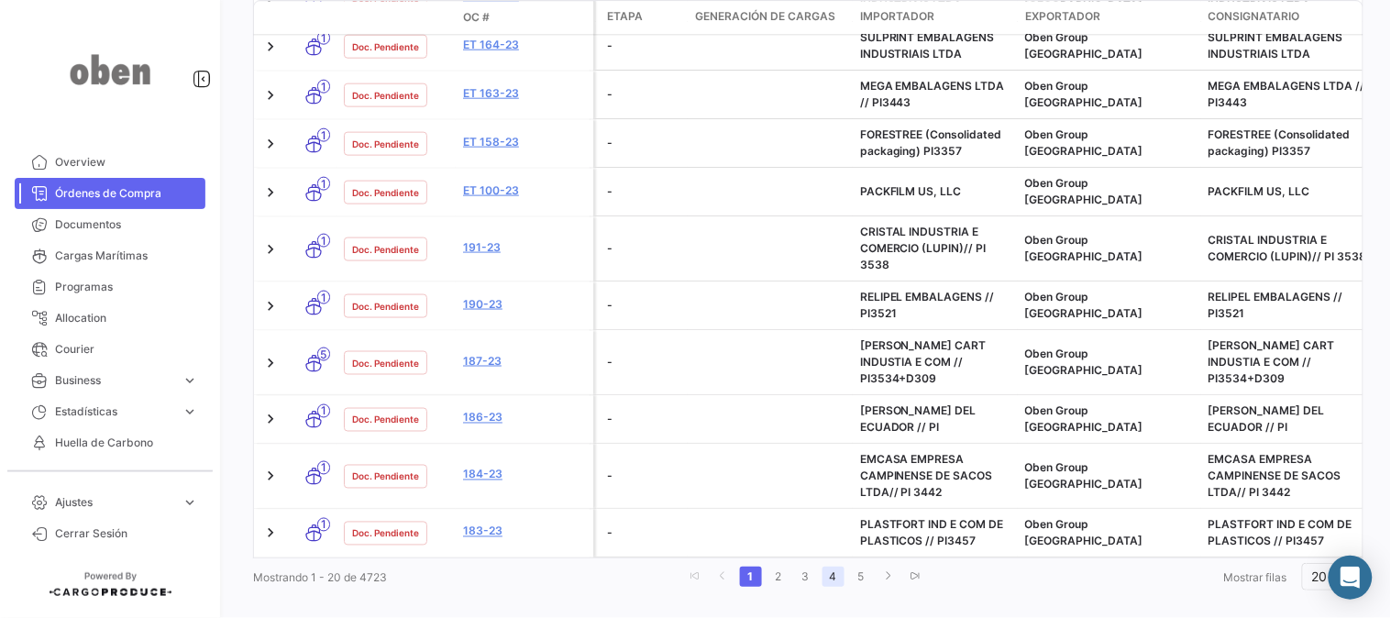
click at [822, 566] on link "4" at bounding box center [833, 576] width 22 height 20
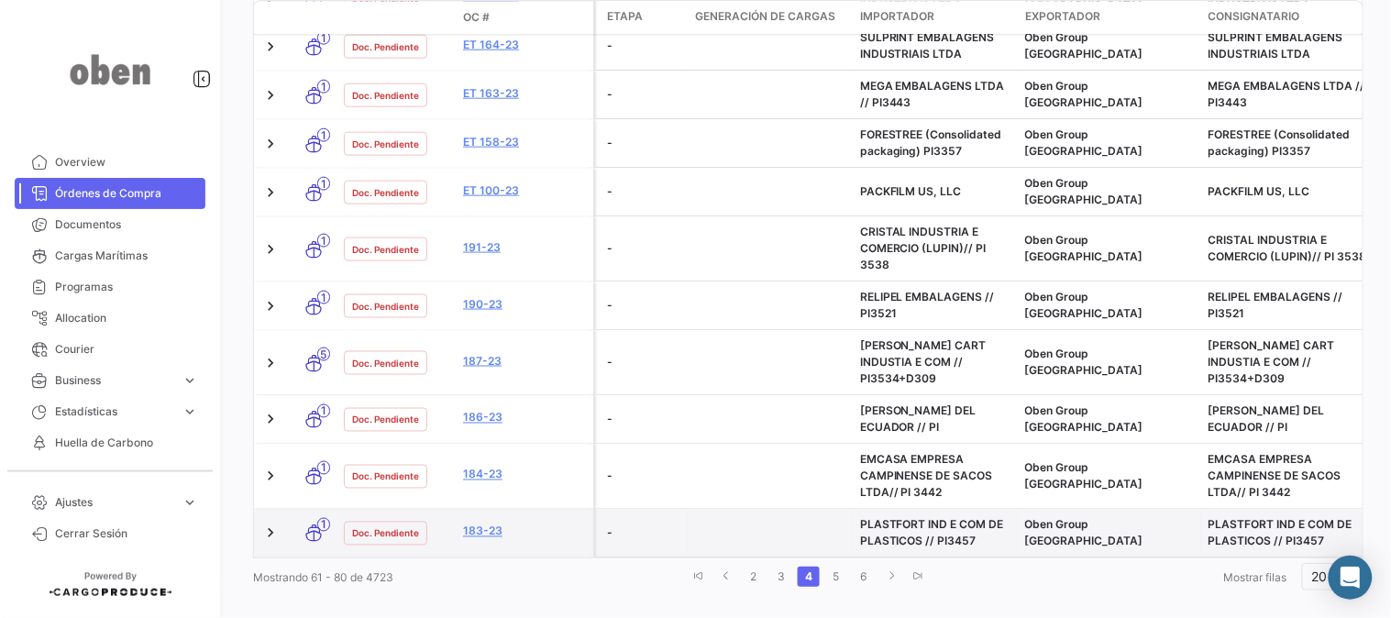
scroll to position [1079, 0]
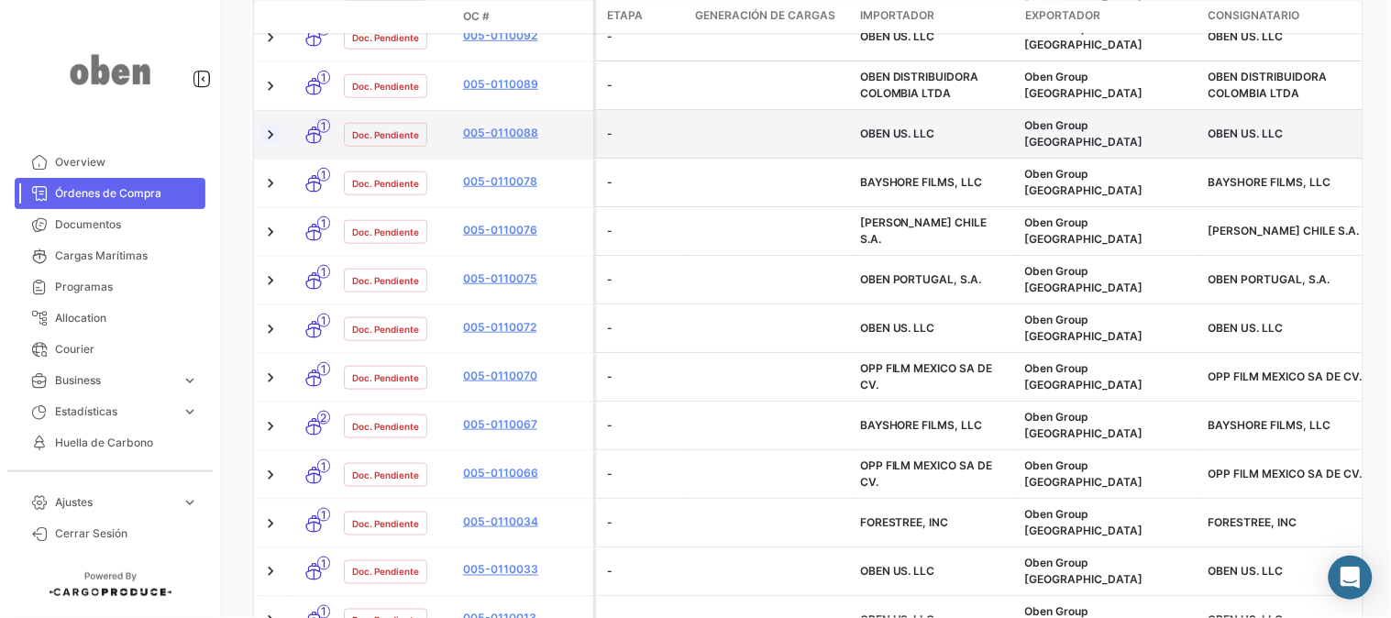
click at [268, 125] on link at bounding box center [270, 134] width 18 height 18
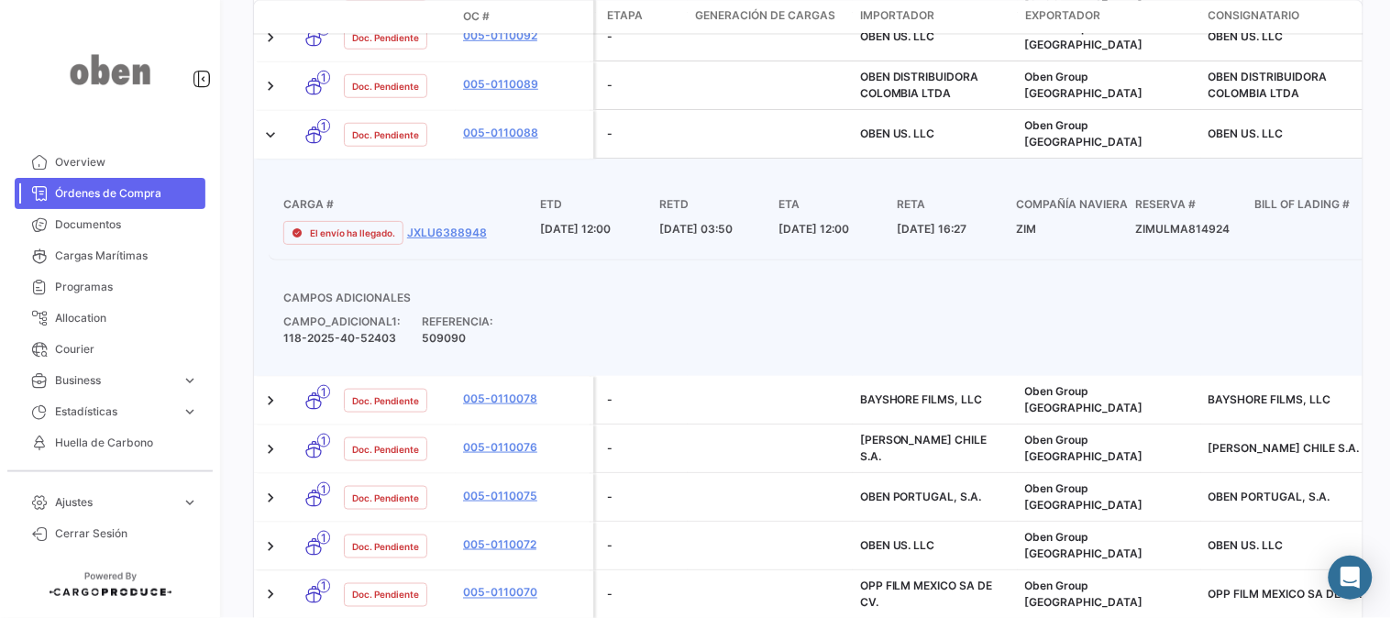
drag, startPoint x: 434, startPoint y: 257, endPoint x: 455, endPoint y: 273, distance: 26.8
click at [455, 313] on div "Referencia: 509090" at bounding box center [457, 329] width 71 height 33
click at [455, 331] on span "509090" at bounding box center [444, 338] width 44 height 14
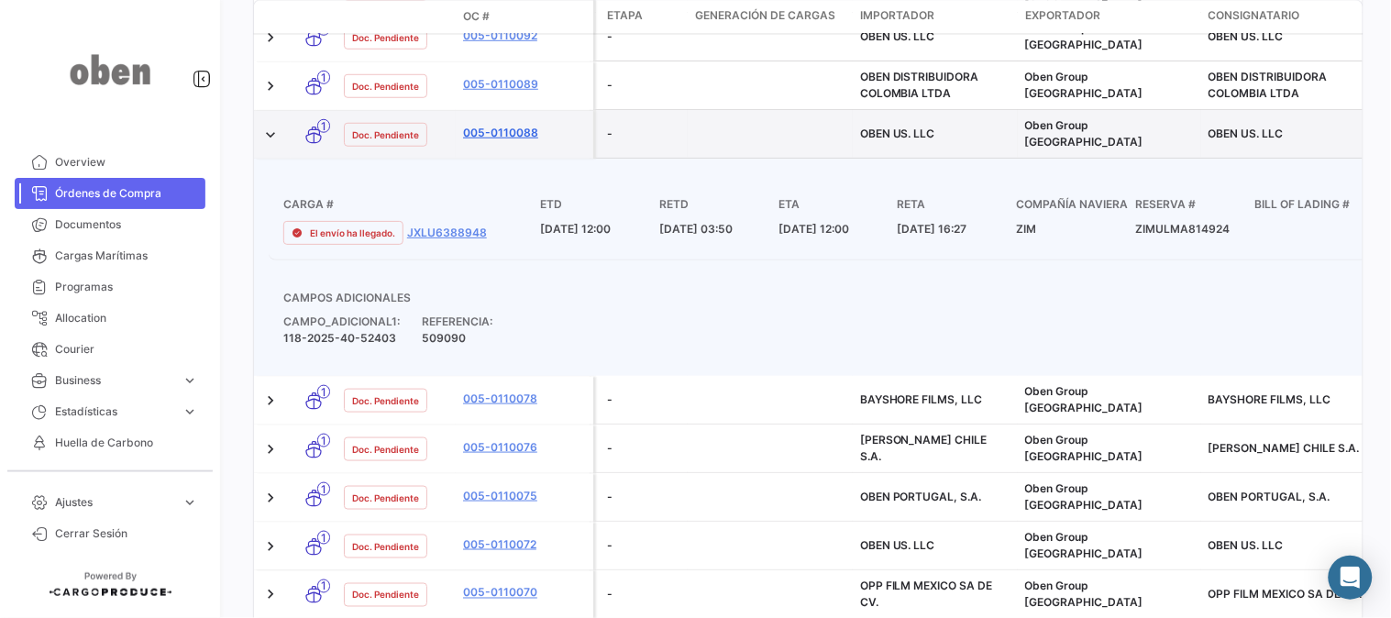
click at [497, 124] on link "005-0110088" at bounding box center [524, 132] width 123 height 16
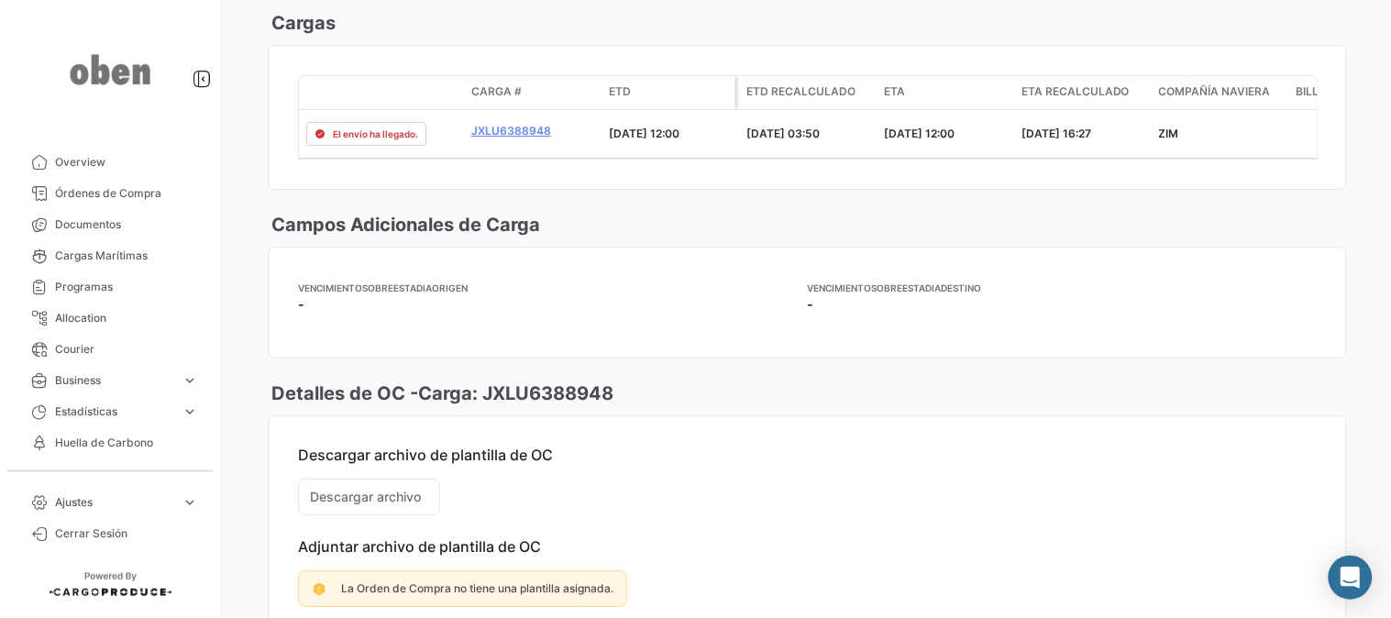
scroll to position [1606, 0]
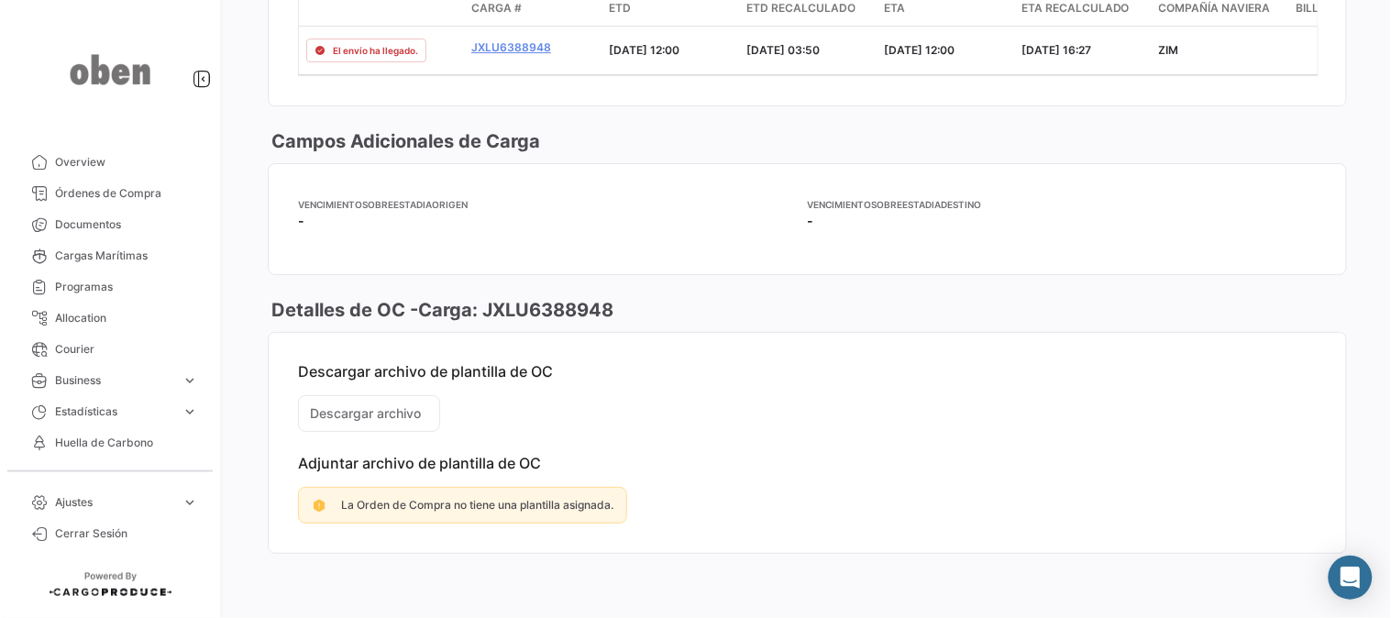
drag, startPoint x: 437, startPoint y: 462, endPoint x: 566, endPoint y: 462, distance: 129.2
click at [566, 462] on p "Adjuntar archivo de plantilla de OC" at bounding box center [807, 463] width 1018 height 18
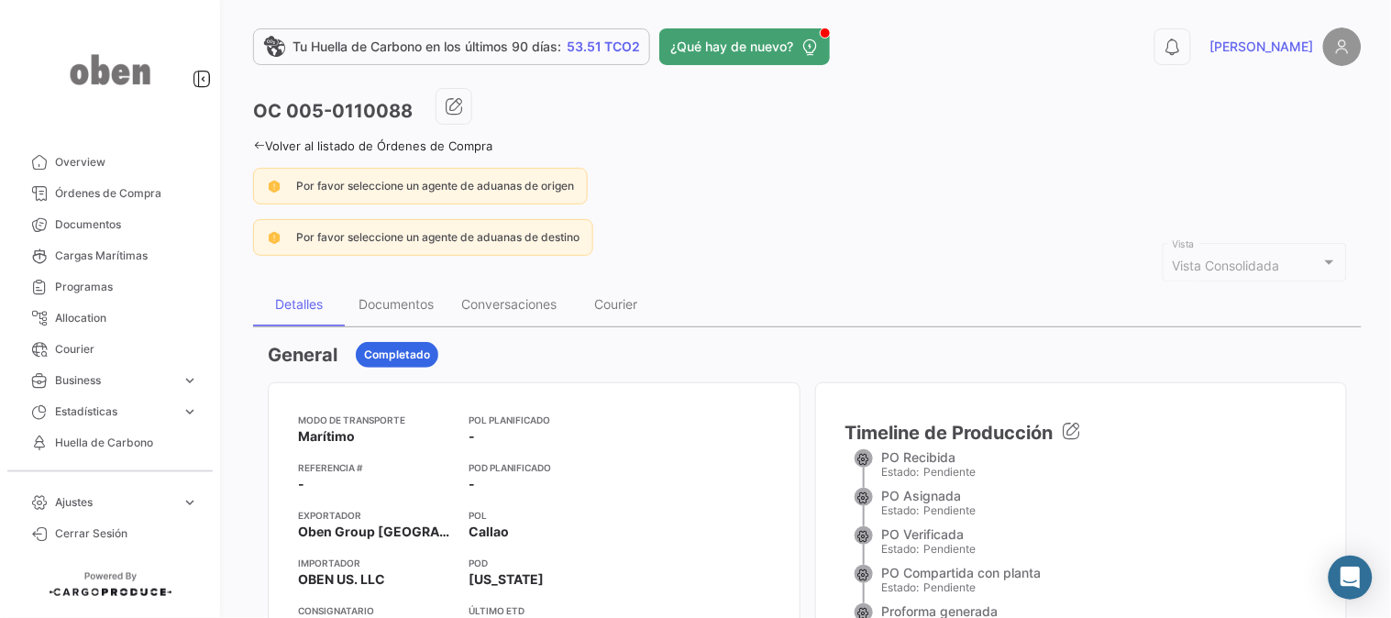
scroll to position [0, 0]
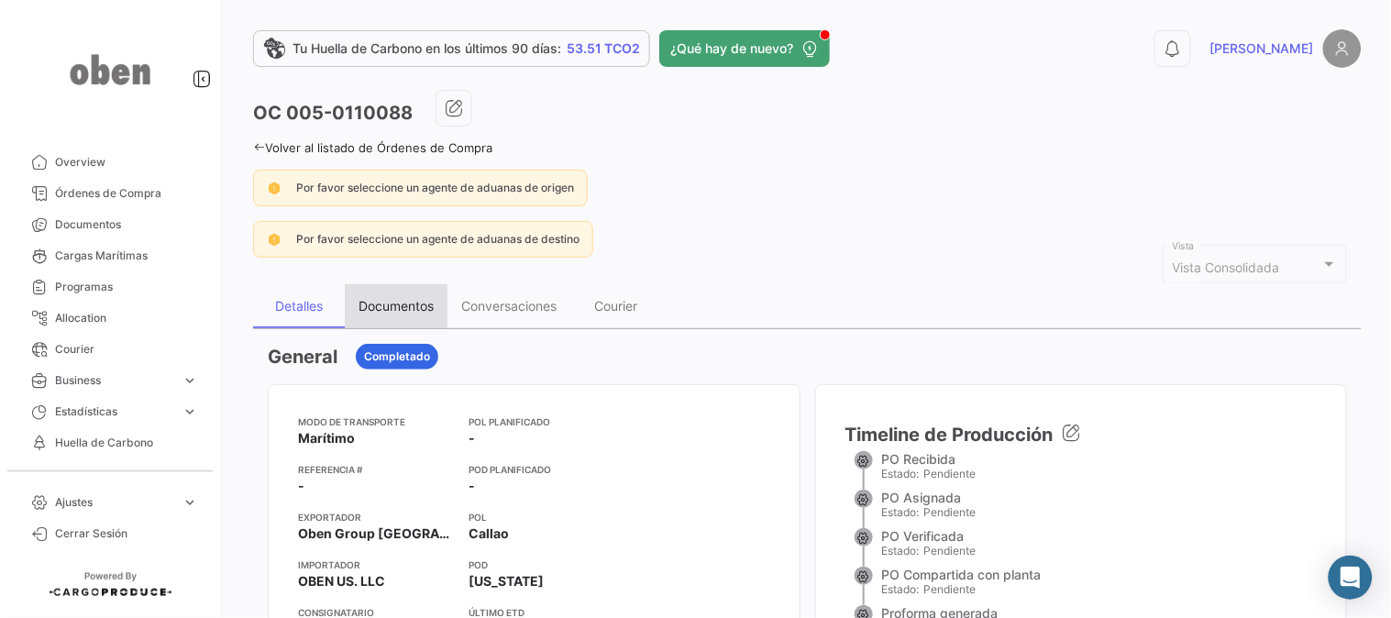
click at [398, 299] on div "Documentos" at bounding box center [395, 306] width 75 height 16
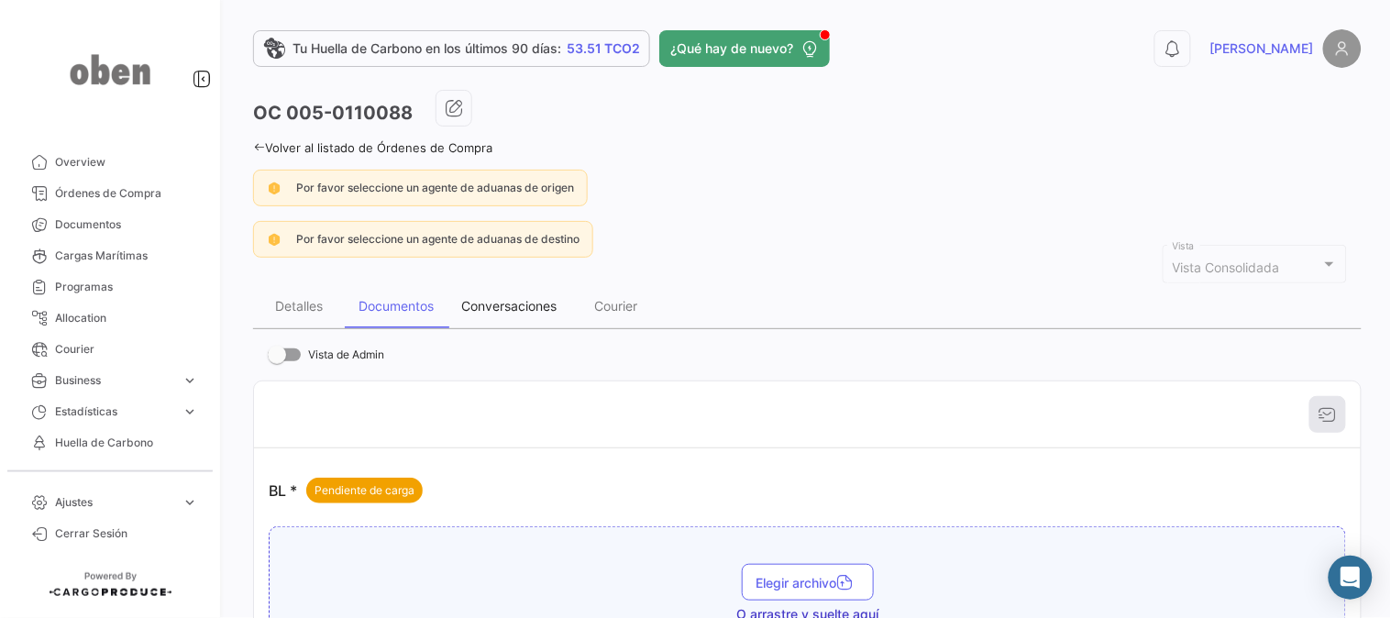
click at [526, 300] on div "Conversaciones" at bounding box center [508, 306] width 95 height 16
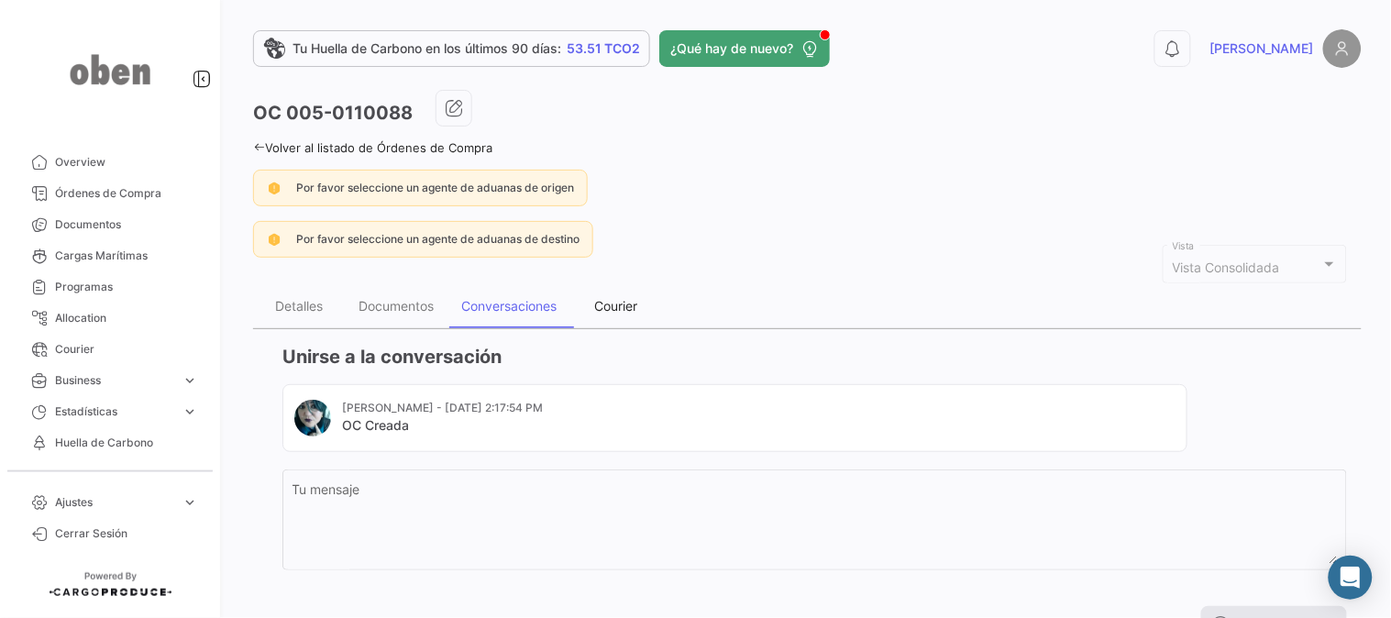
click at [607, 307] on div "Courier" at bounding box center [616, 306] width 43 height 16
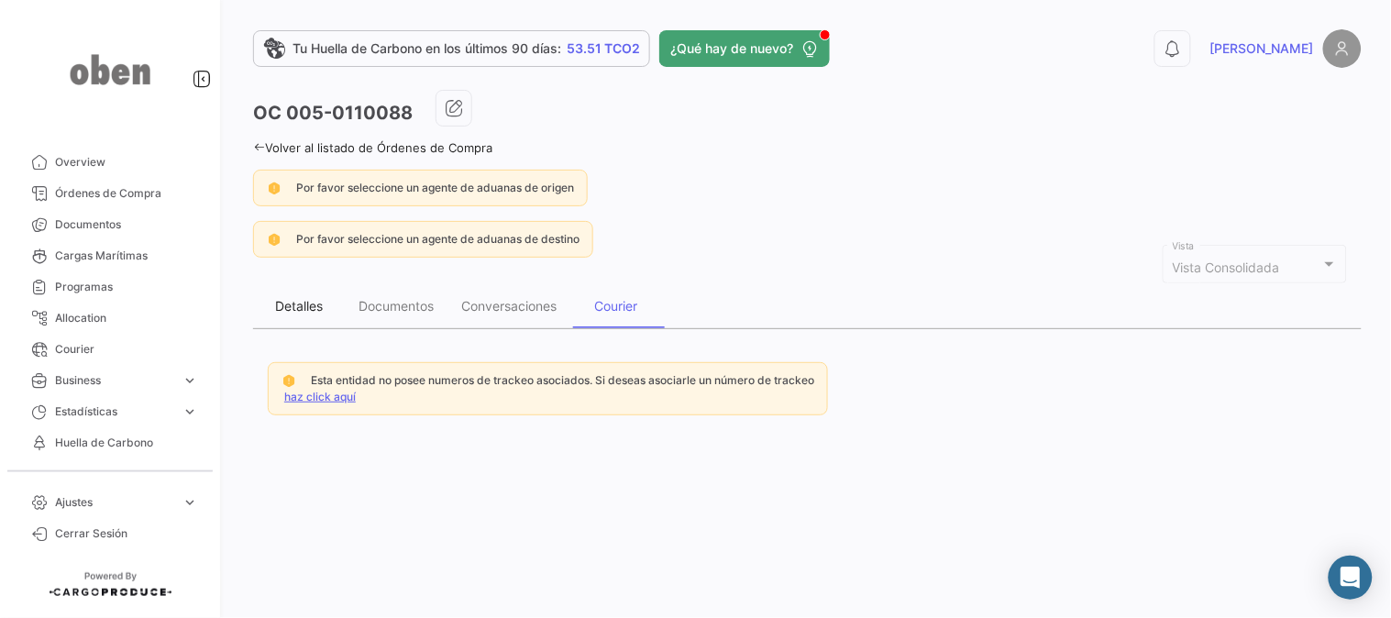
click at [295, 309] on div "Detalles" at bounding box center [299, 306] width 48 height 16
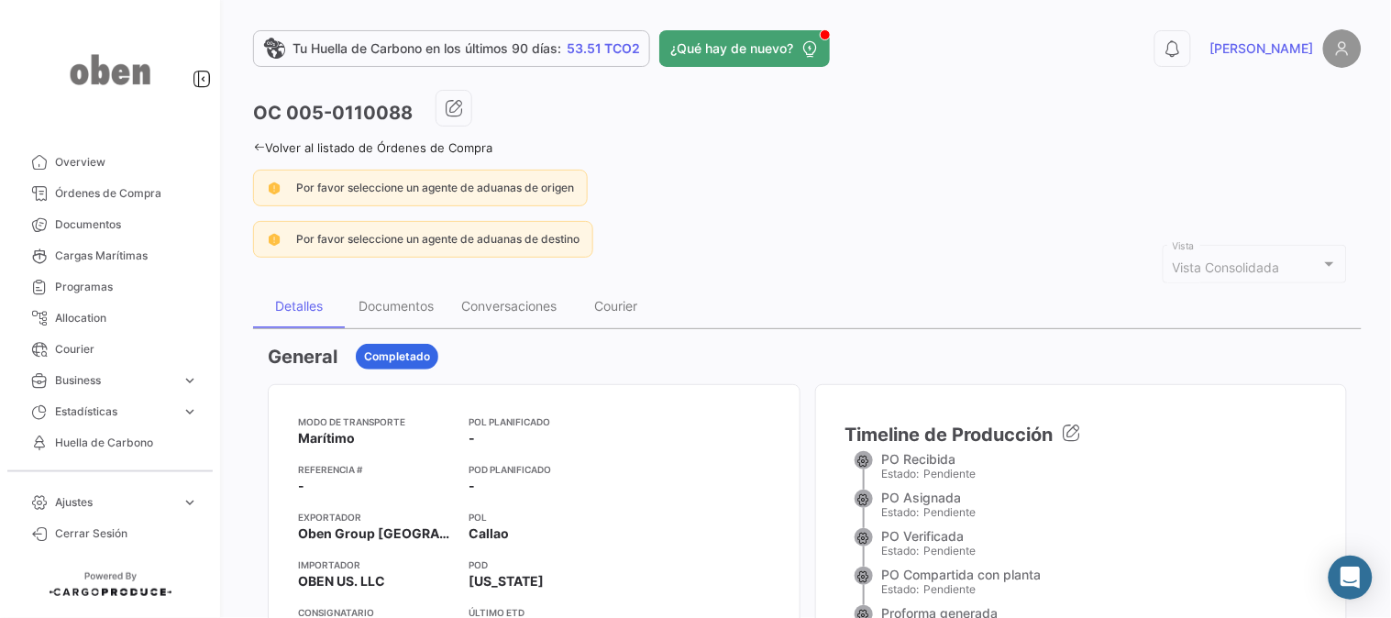
click at [258, 143] on icon at bounding box center [259, 147] width 12 height 12
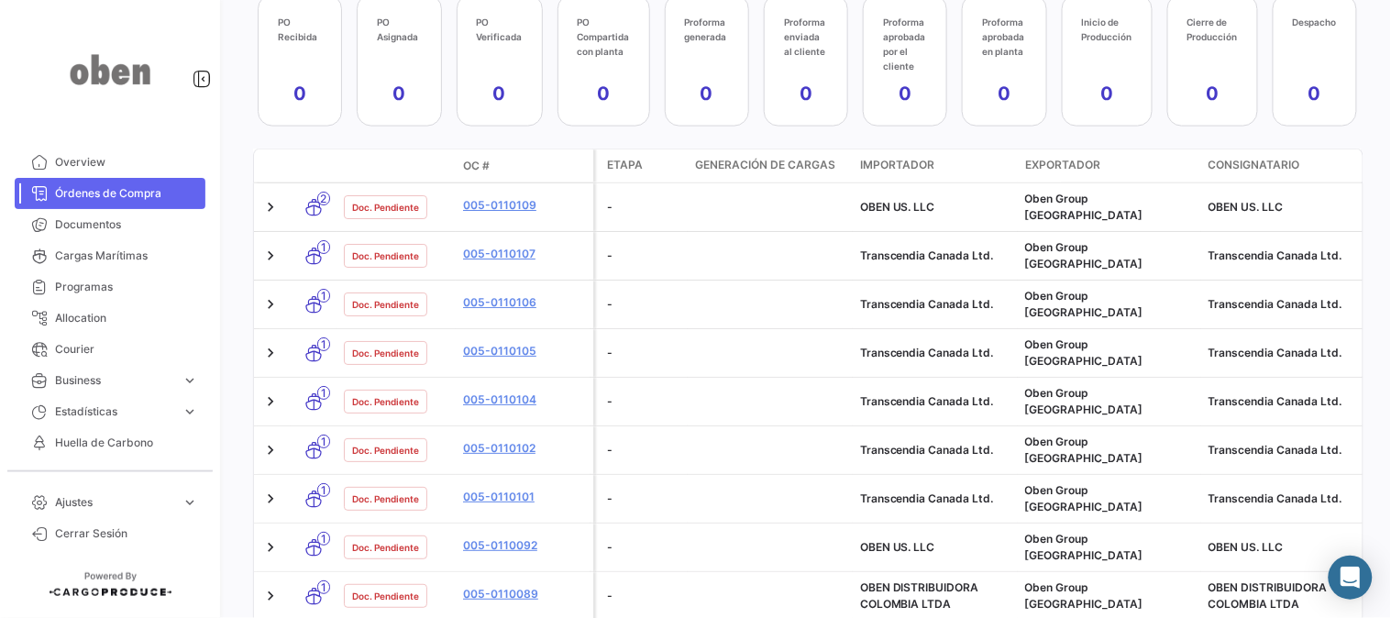
scroll to position [623, 0]
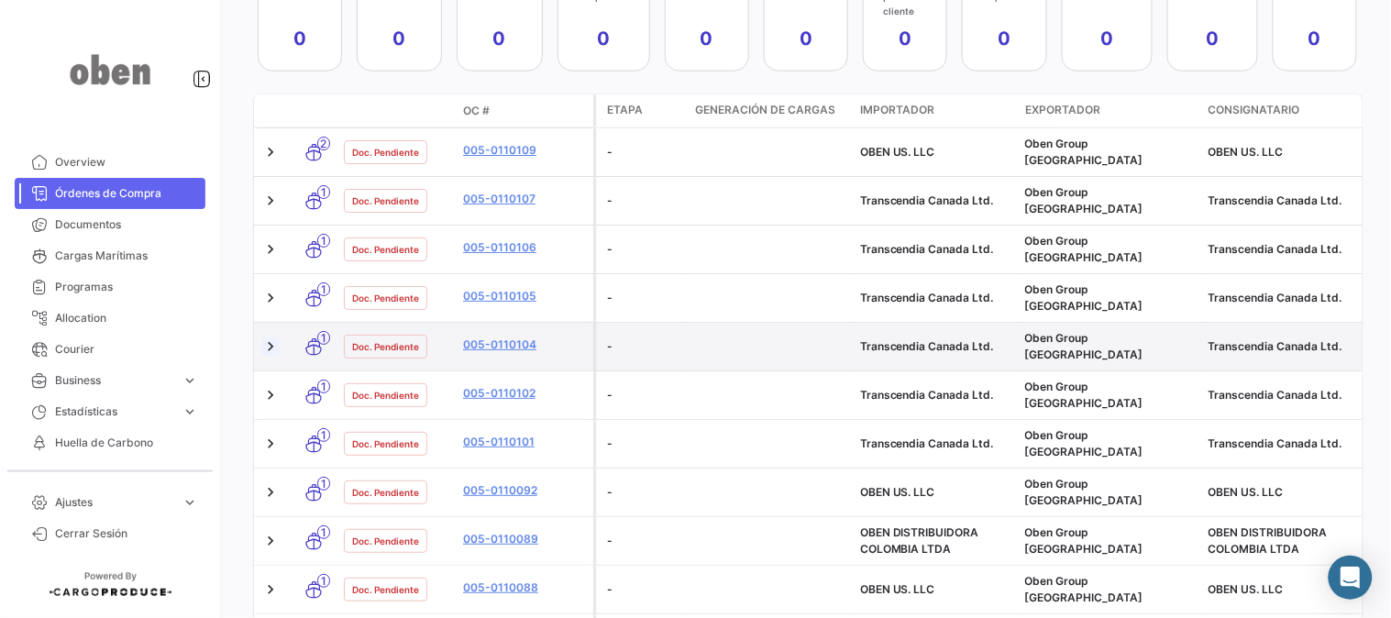
click at [268, 337] on link at bounding box center [270, 346] width 18 height 18
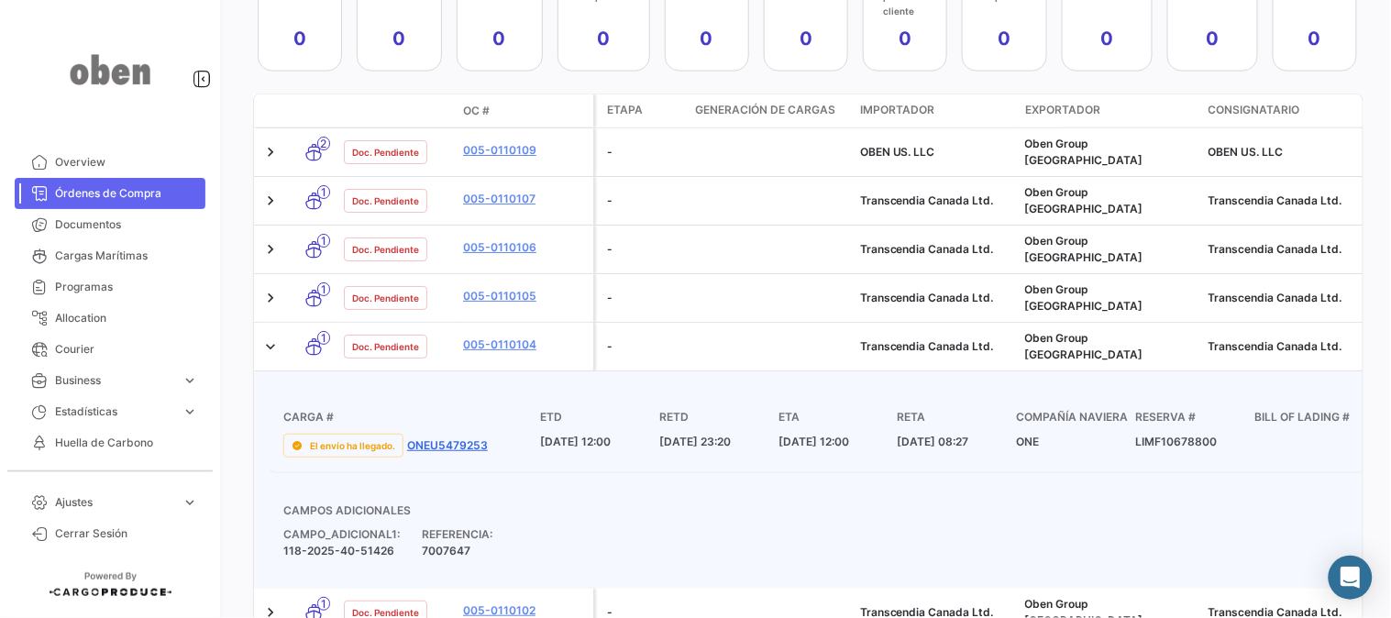
click at [458, 437] on link "ONEU5479253" at bounding box center [447, 445] width 81 height 16
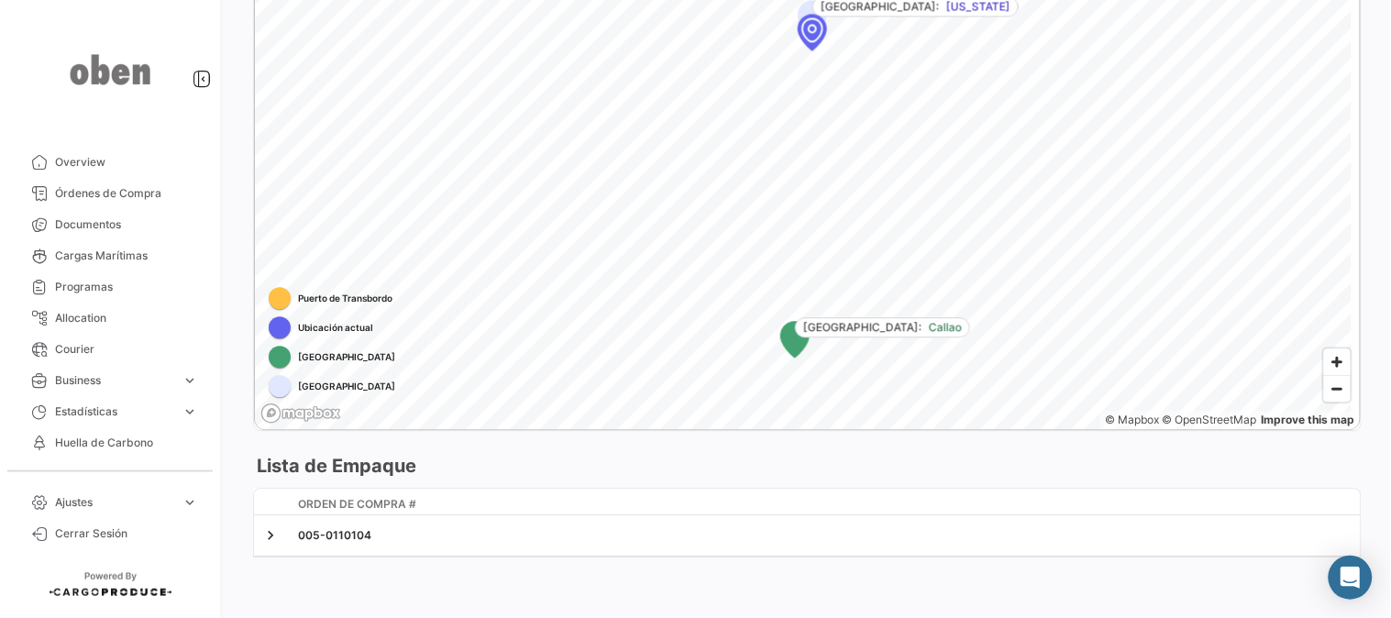
scroll to position [1083, 0]
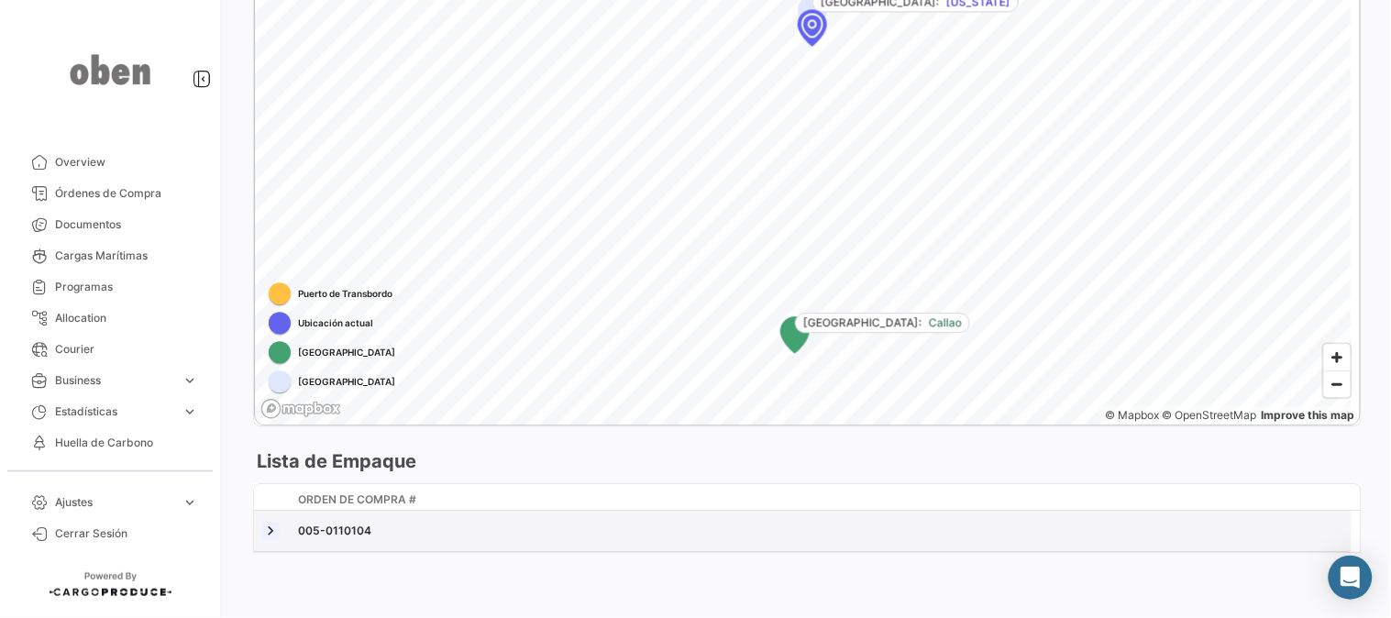
click at [266, 533] on link at bounding box center [270, 531] width 18 height 18
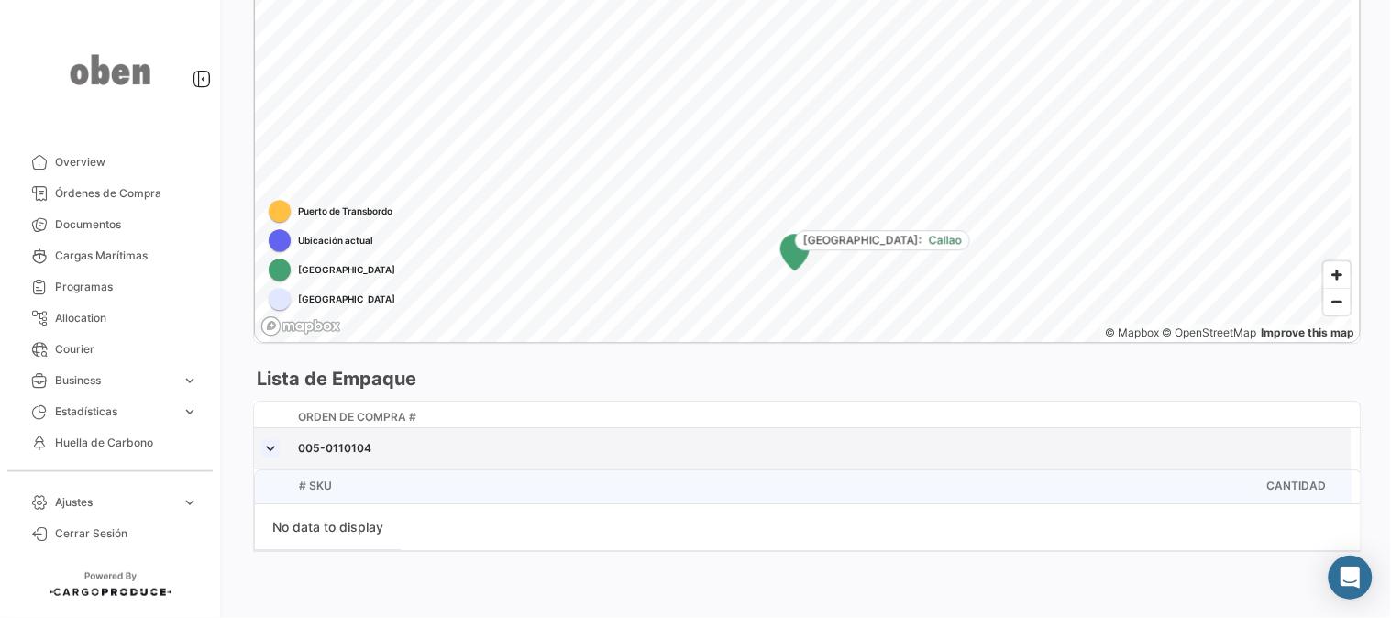
click at [273, 447] on link at bounding box center [270, 448] width 18 height 18
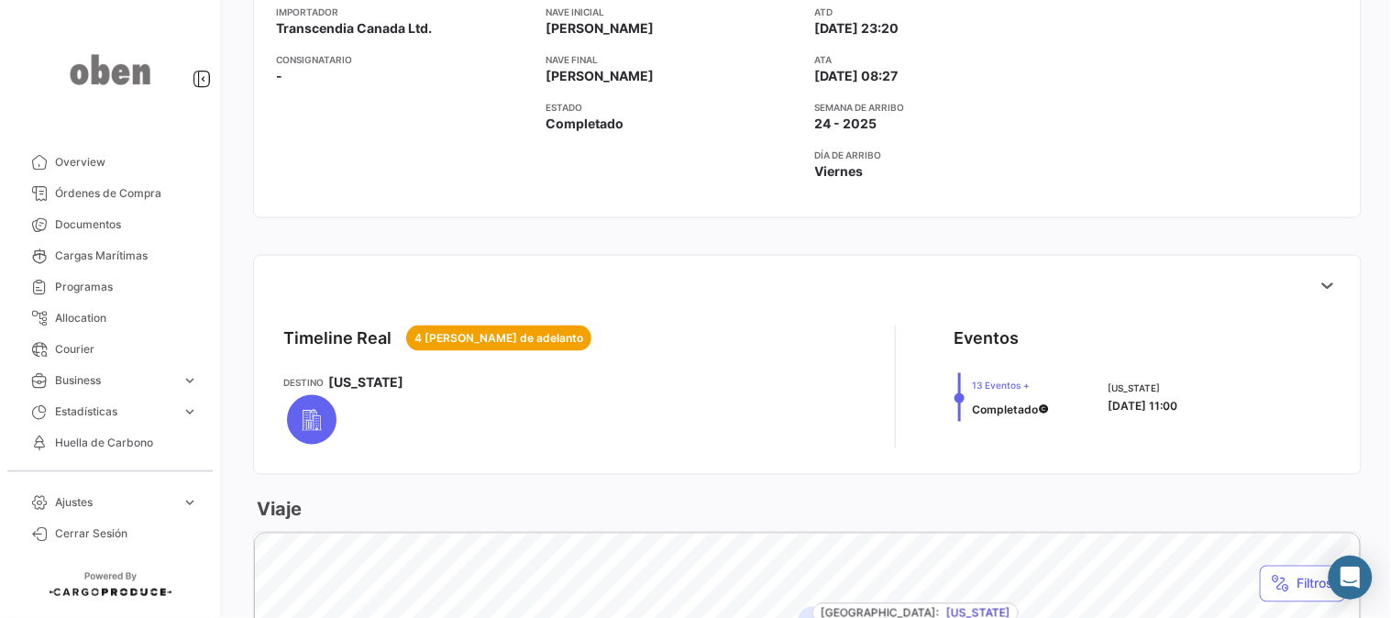
scroll to position [0, 0]
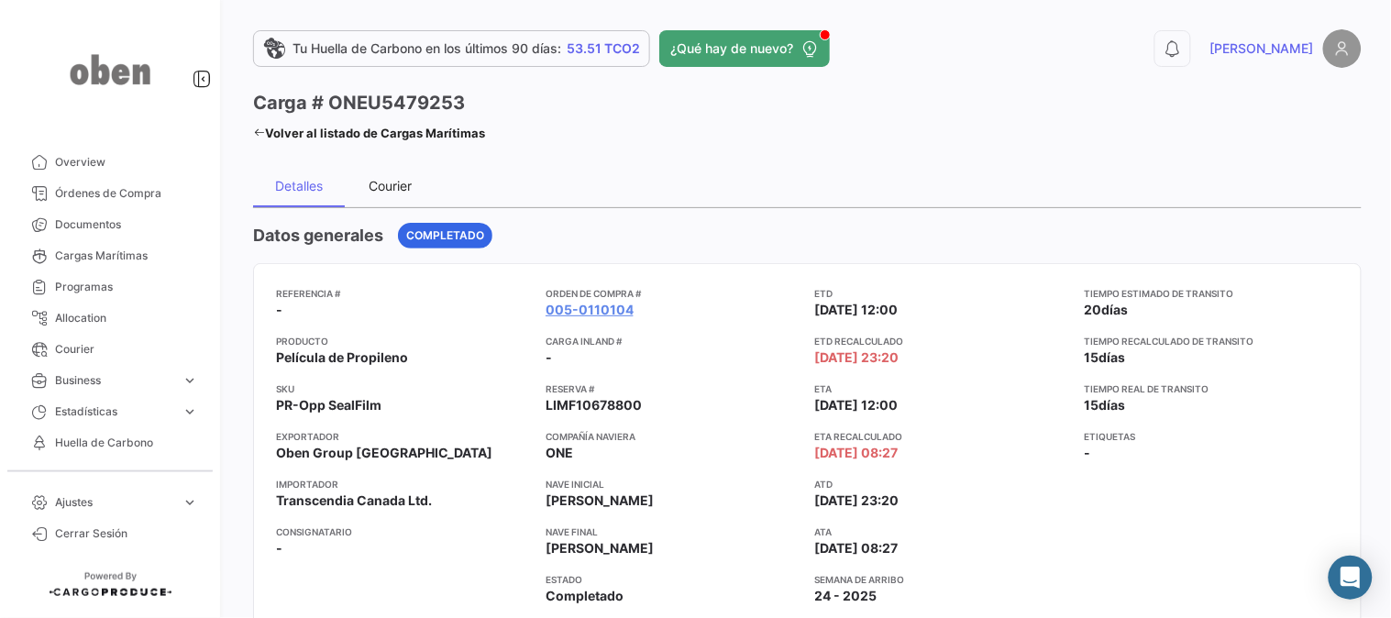
click at [369, 183] on div "Courier" at bounding box center [390, 186] width 43 height 16
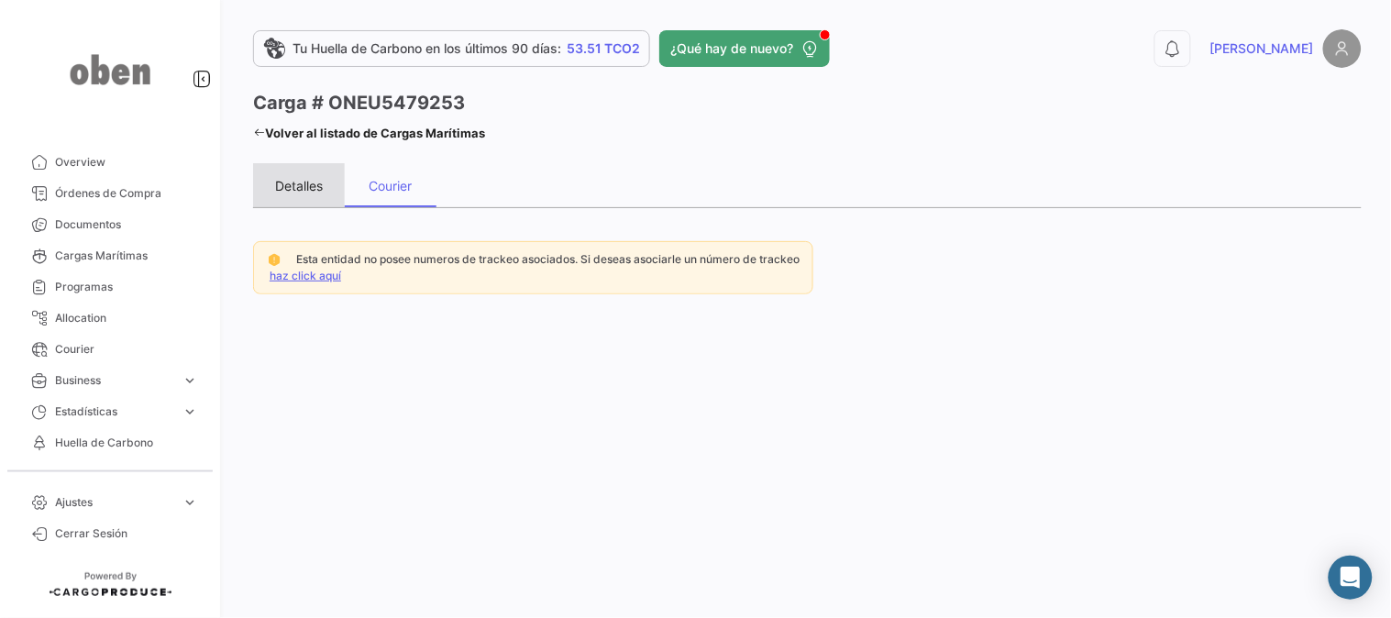
click at [288, 174] on div "Detalles" at bounding box center [299, 185] width 92 height 44
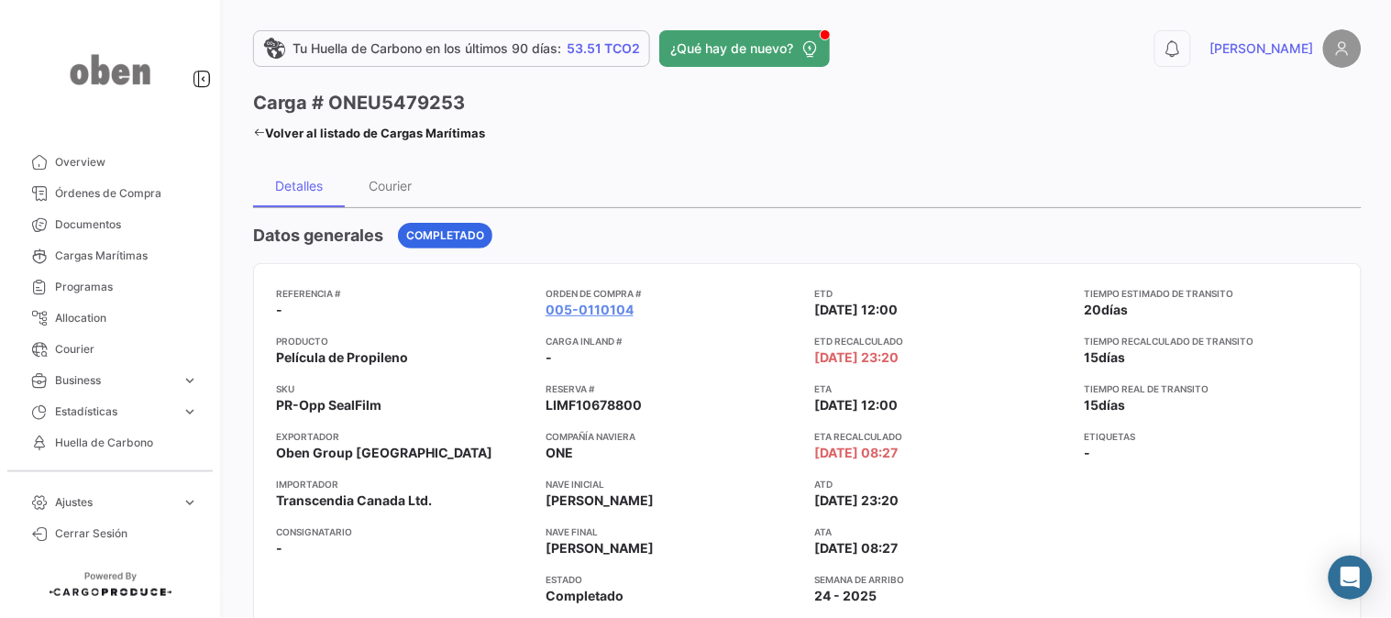
click at [263, 133] on icon at bounding box center [259, 132] width 12 height 12
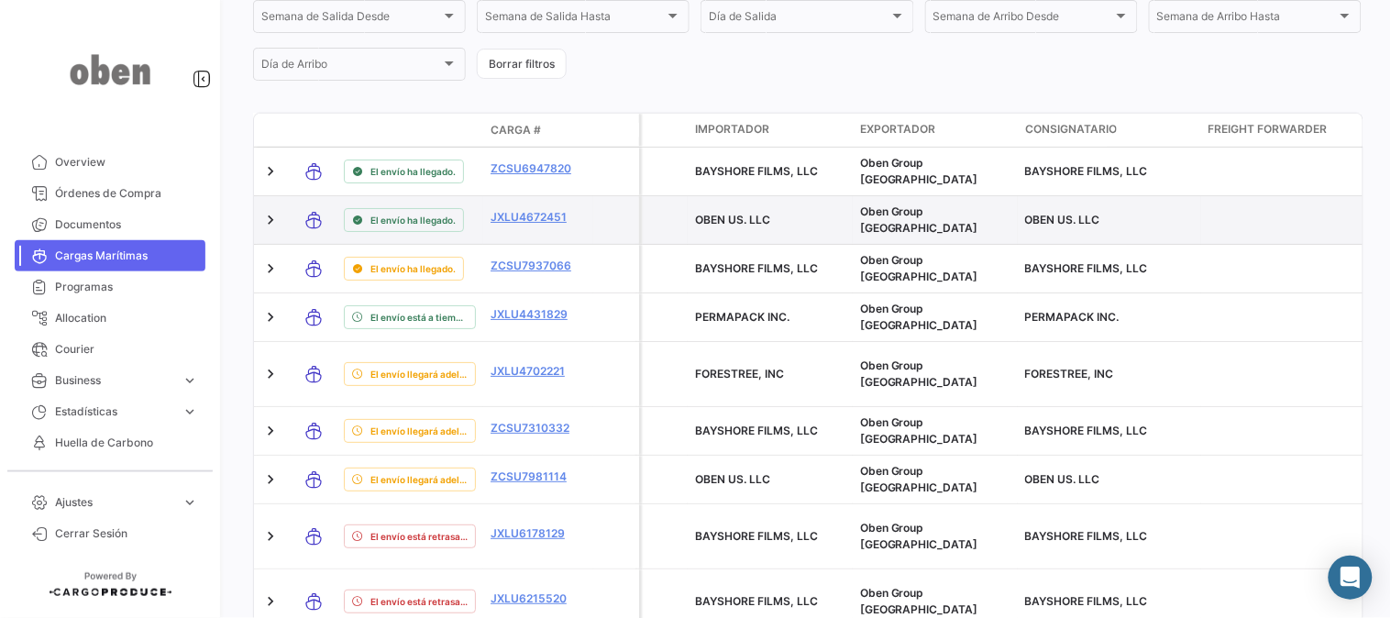
scroll to position [563, 0]
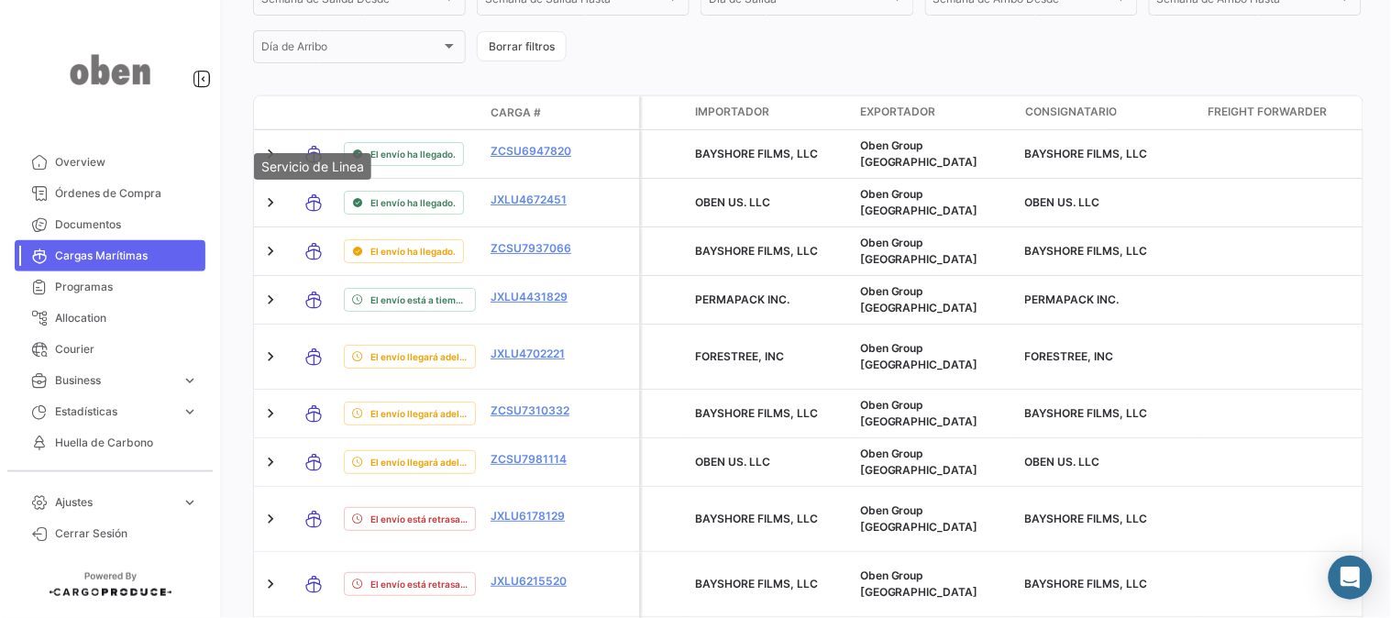
click at [264, 156] on div "Servicio de Linea" at bounding box center [312, 166] width 117 height 27
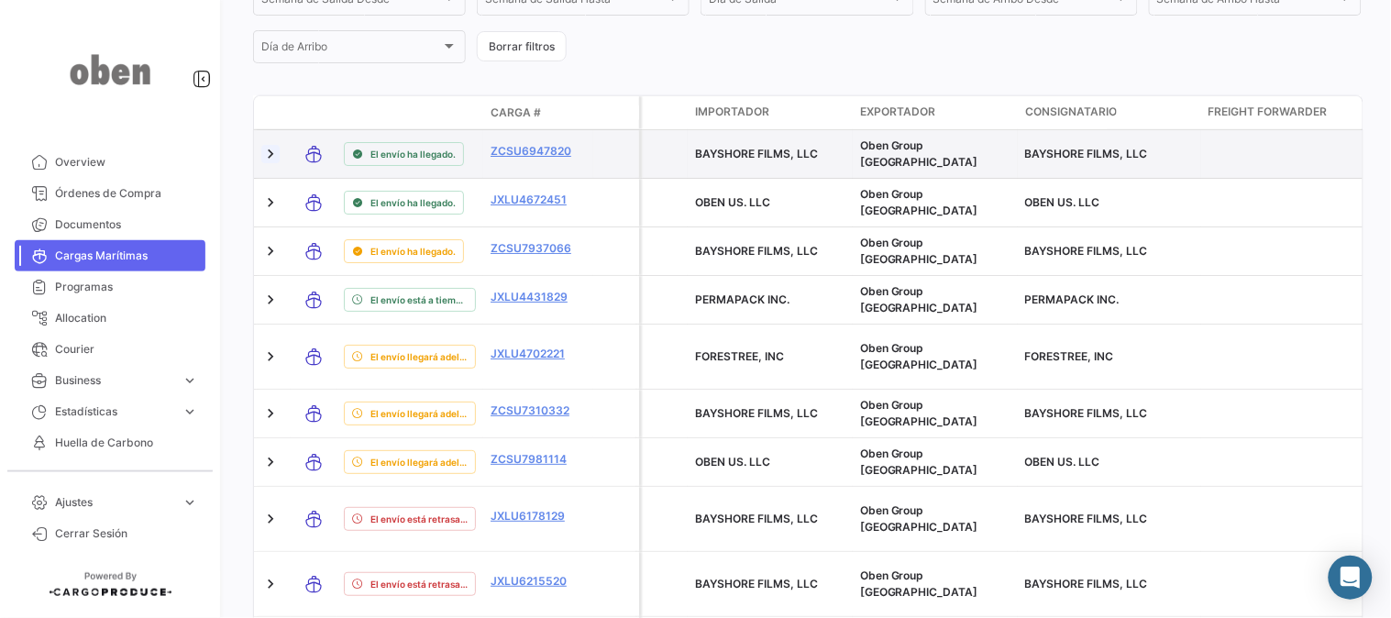
click at [269, 145] on link at bounding box center [270, 154] width 18 height 18
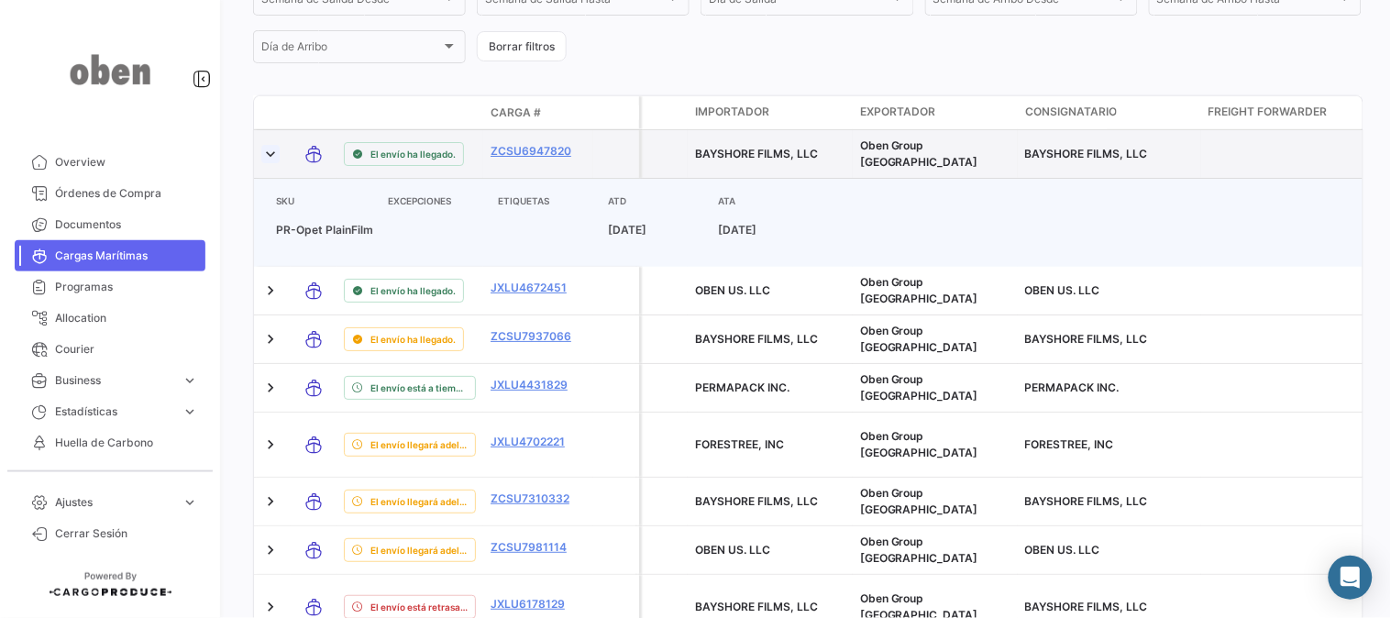
click at [269, 145] on link at bounding box center [270, 154] width 18 height 18
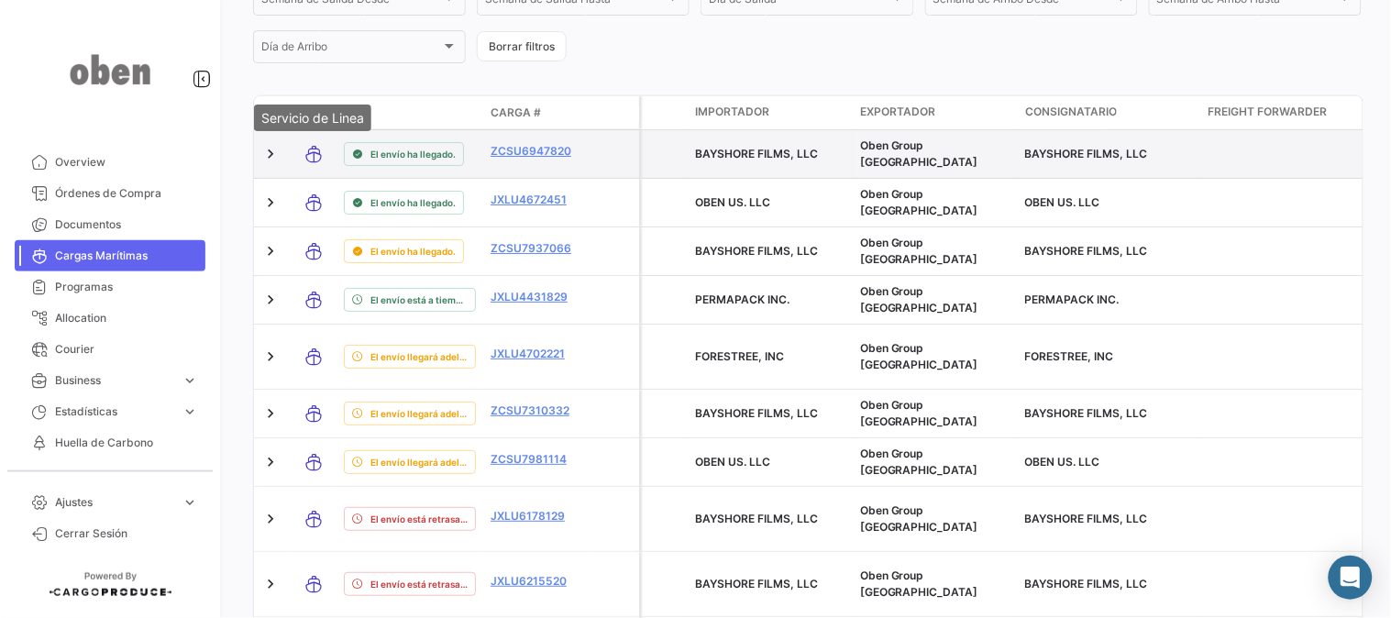
click at [312, 150] on icon at bounding box center [313, 154] width 18 height 38
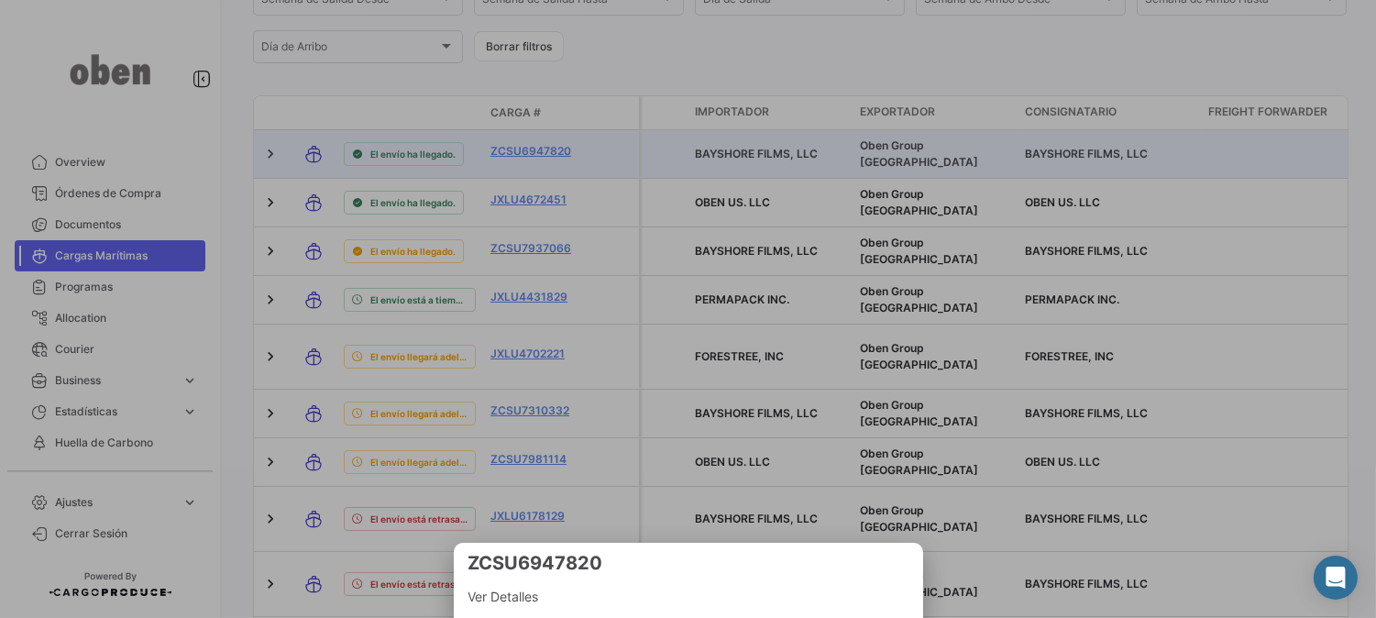
click at [267, 150] on div at bounding box center [688, 309] width 1376 height 618
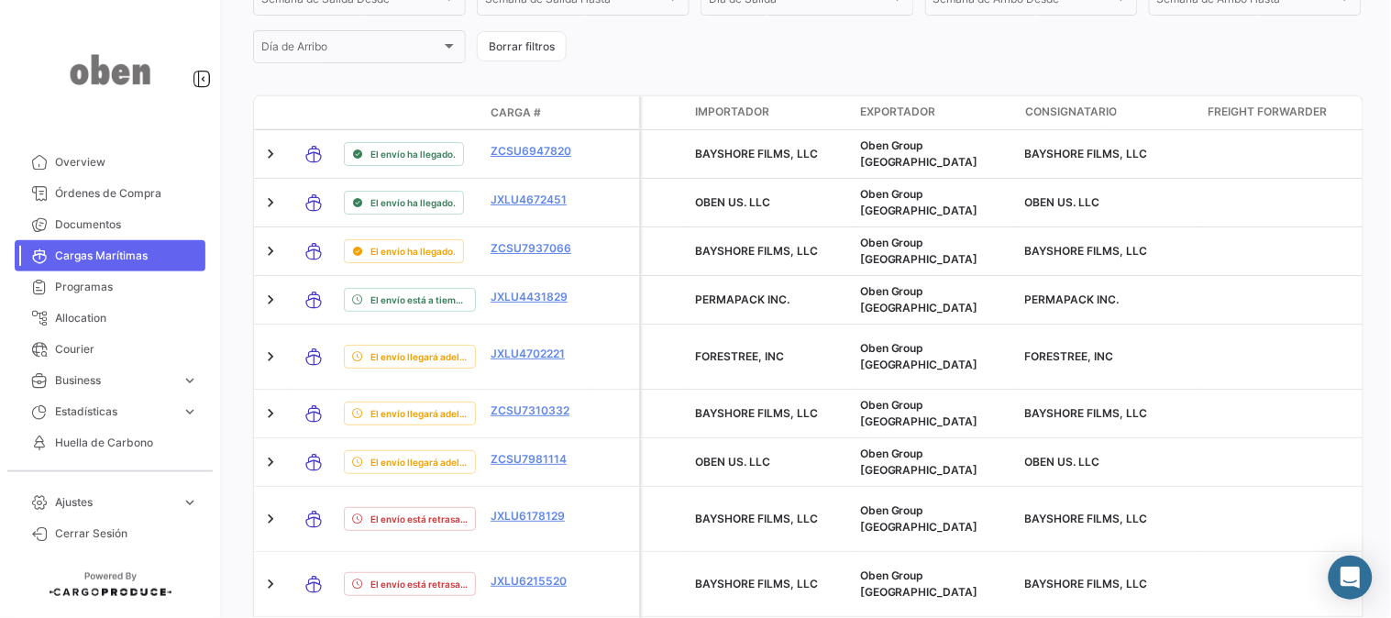
click at [267, 150] on link at bounding box center [270, 154] width 18 height 18
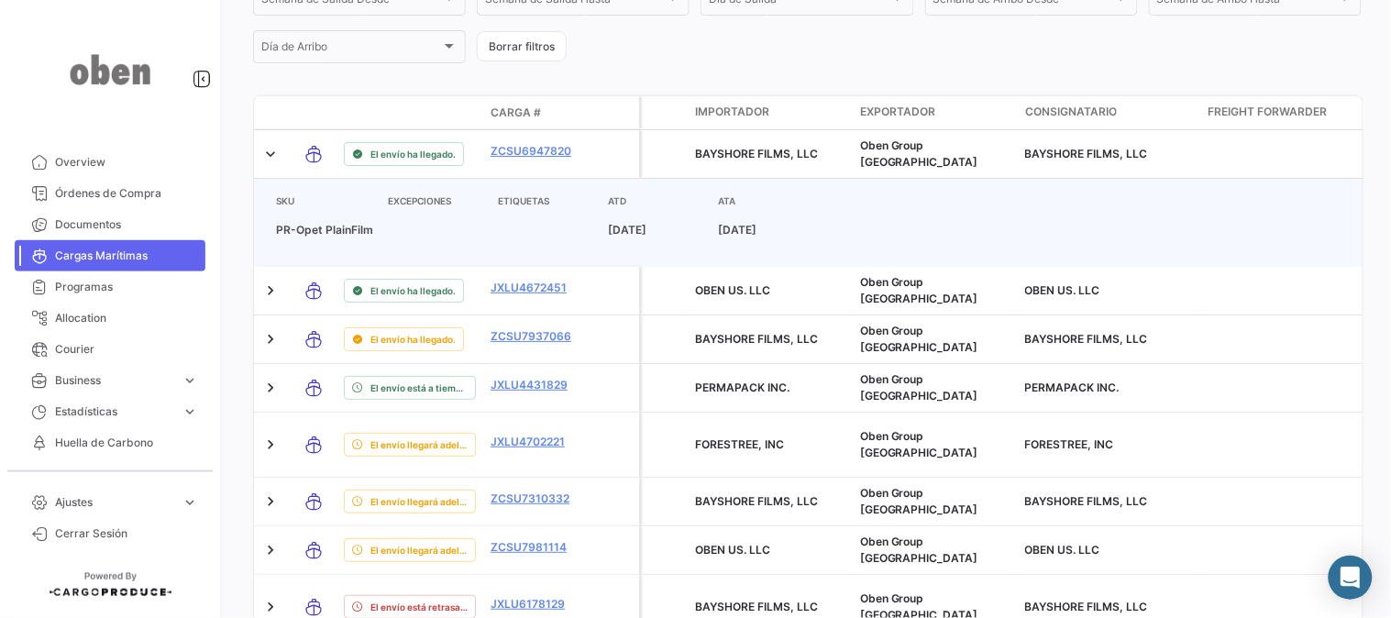
click at [657, 227] on p "[DATE]" at bounding box center [655, 230] width 95 height 16
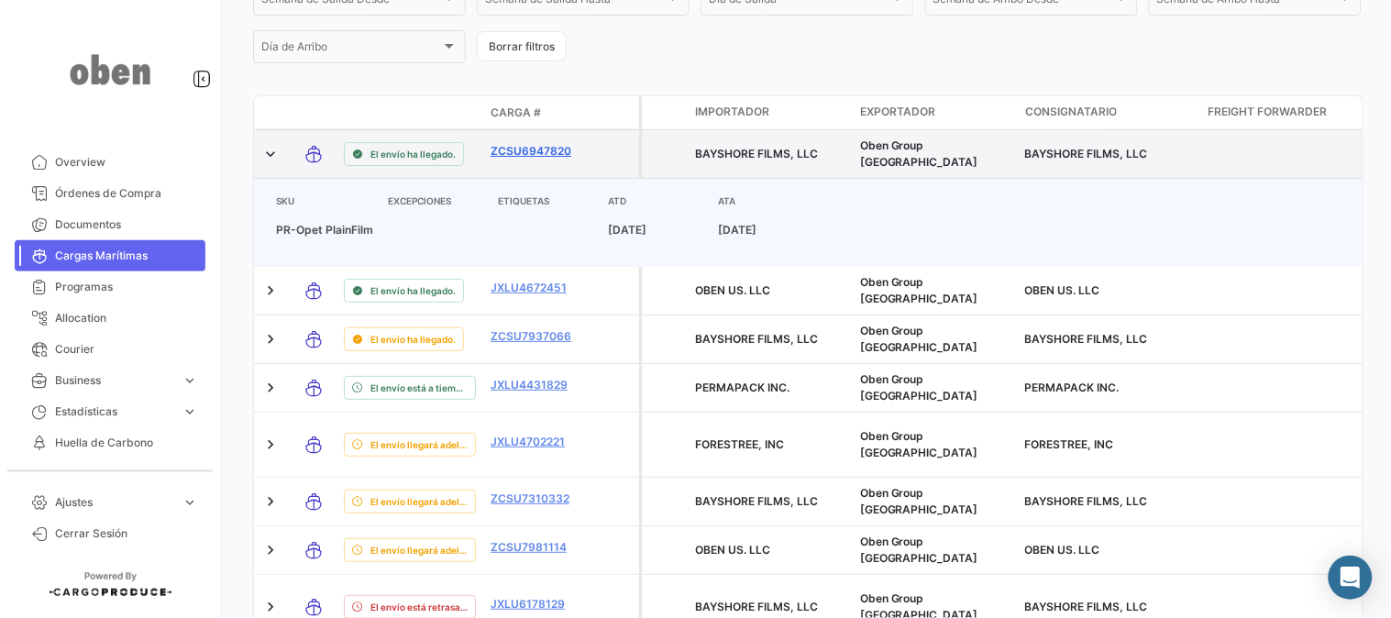
click at [542, 156] on link "ZCSU6947820" at bounding box center [537, 151] width 95 height 16
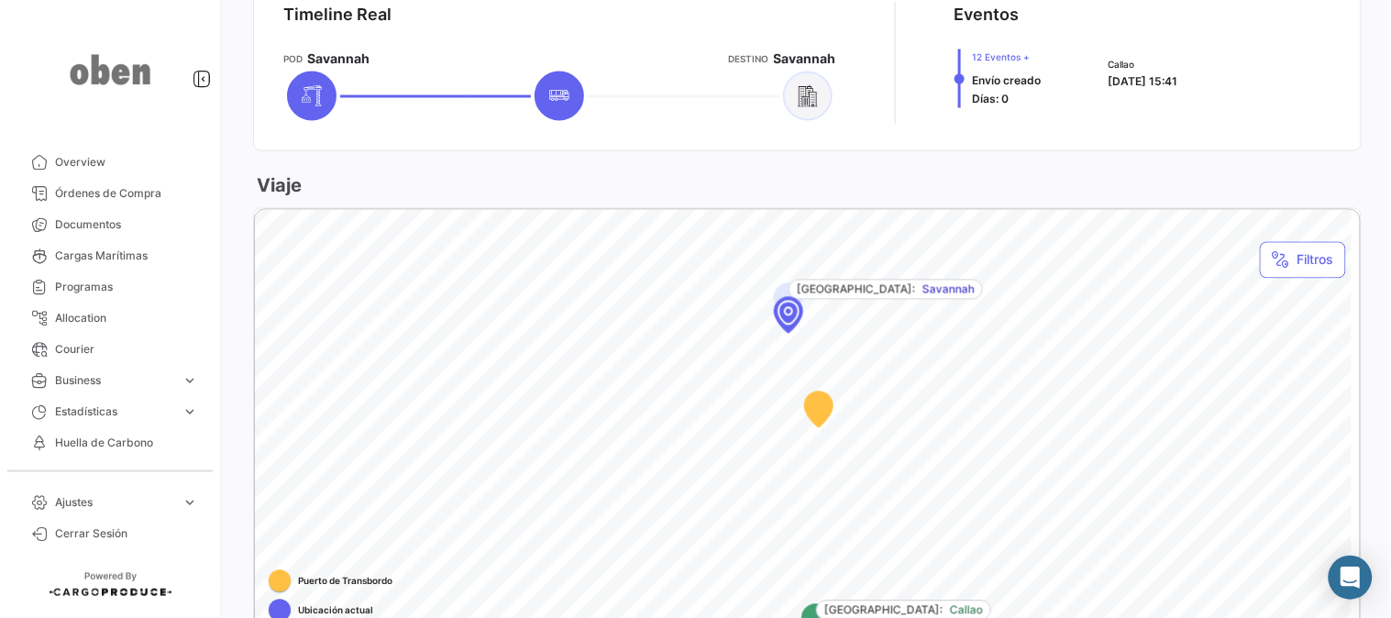
scroll to position [1102, 0]
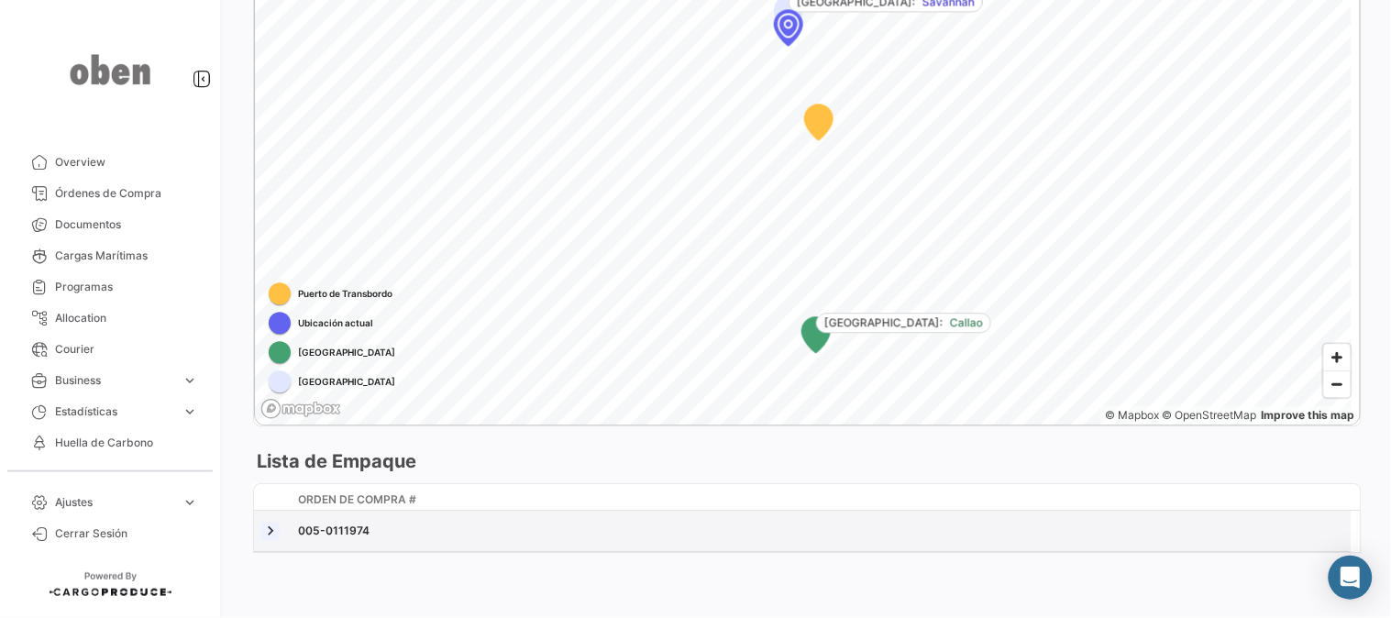
click at [268, 522] on link at bounding box center [270, 531] width 18 height 18
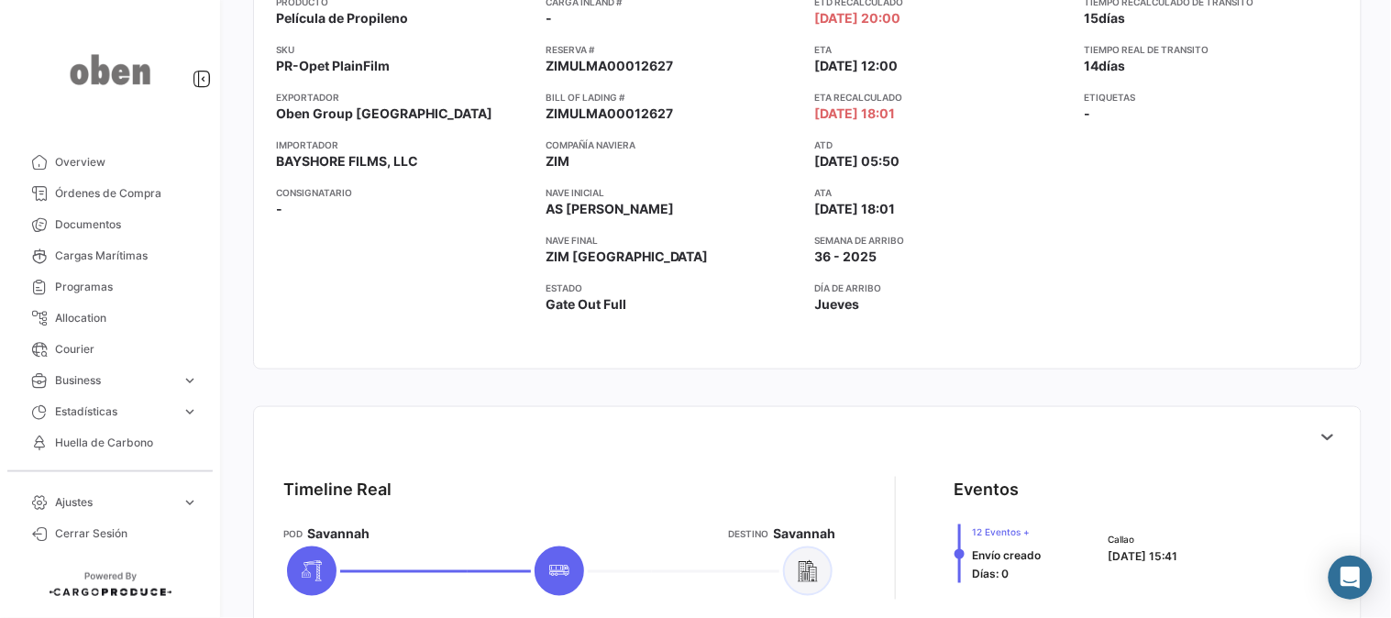
scroll to position [62, 0]
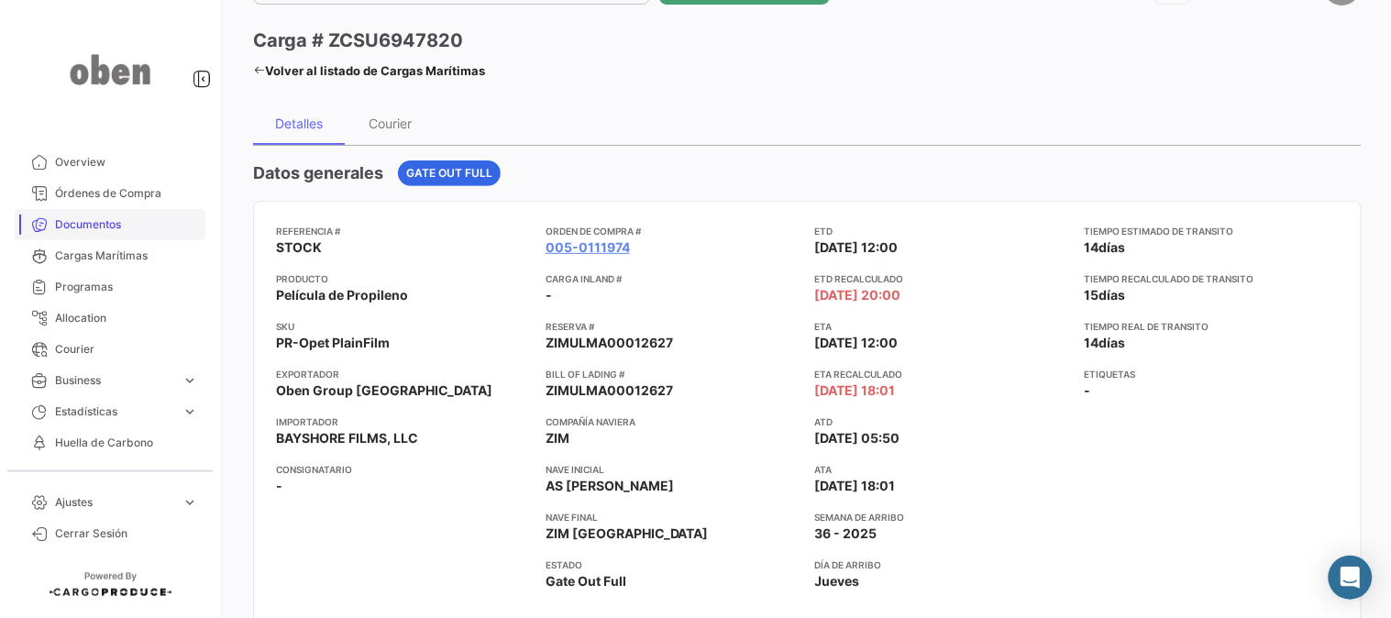
click at [105, 229] on span "Documentos" at bounding box center [126, 224] width 143 height 16
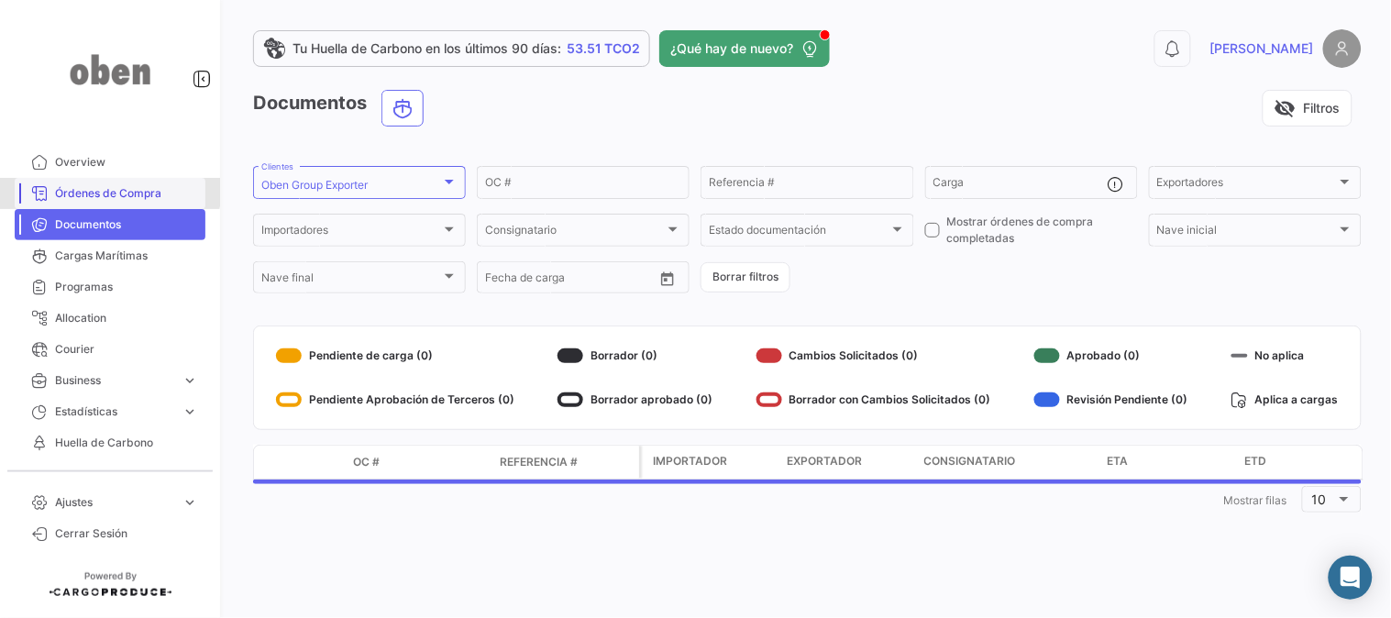
click at [107, 186] on span "Órdenes de Compra" at bounding box center [126, 193] width 143 height 16
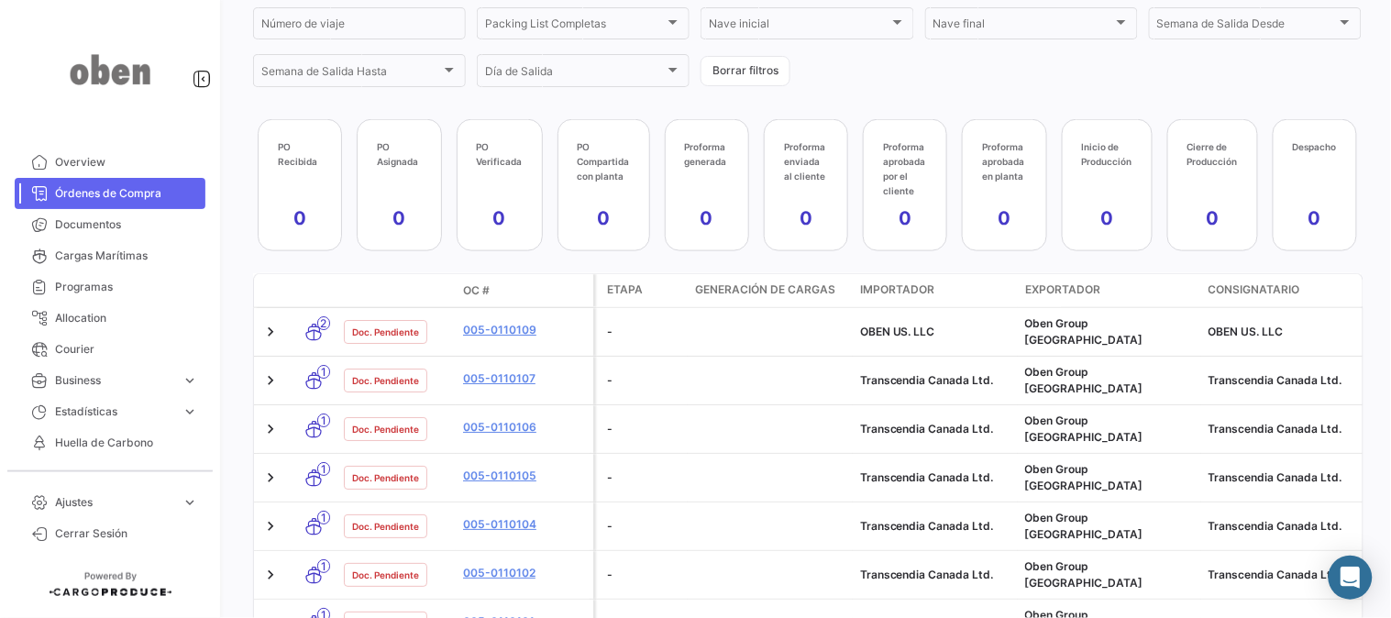
scroll to position [521, 0]
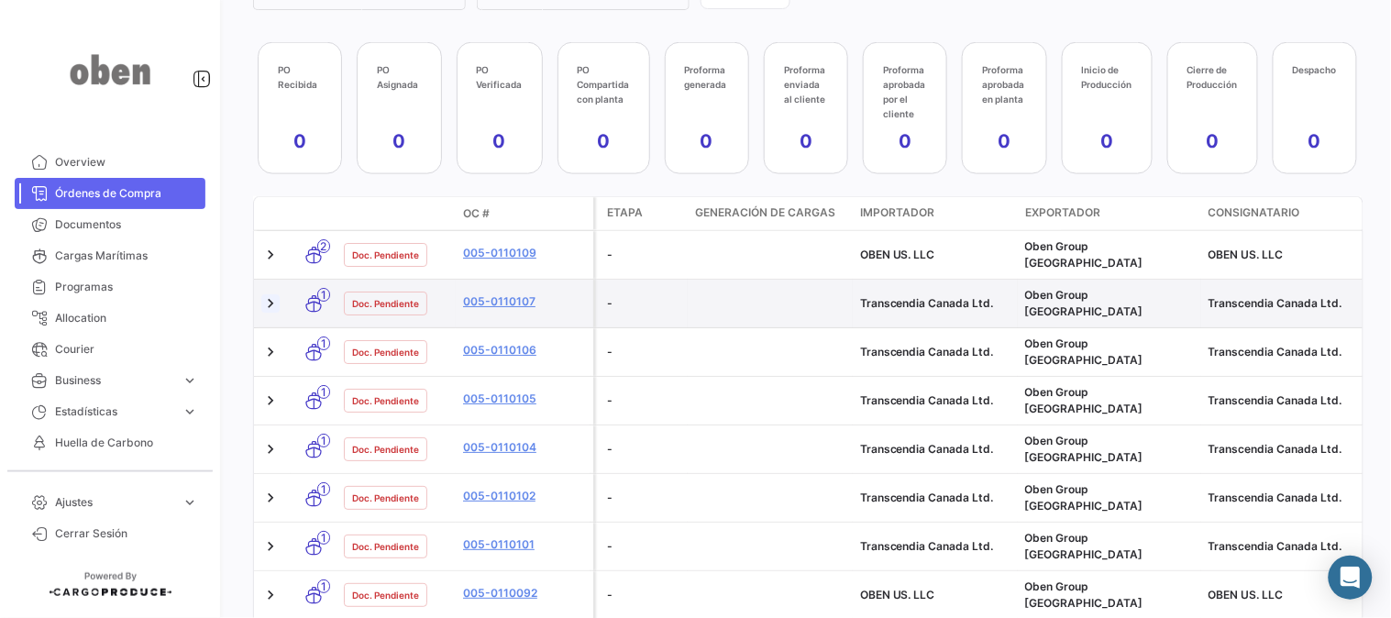
click at [269, 294] on link at bounding box center [270, 303] width 18 height 18
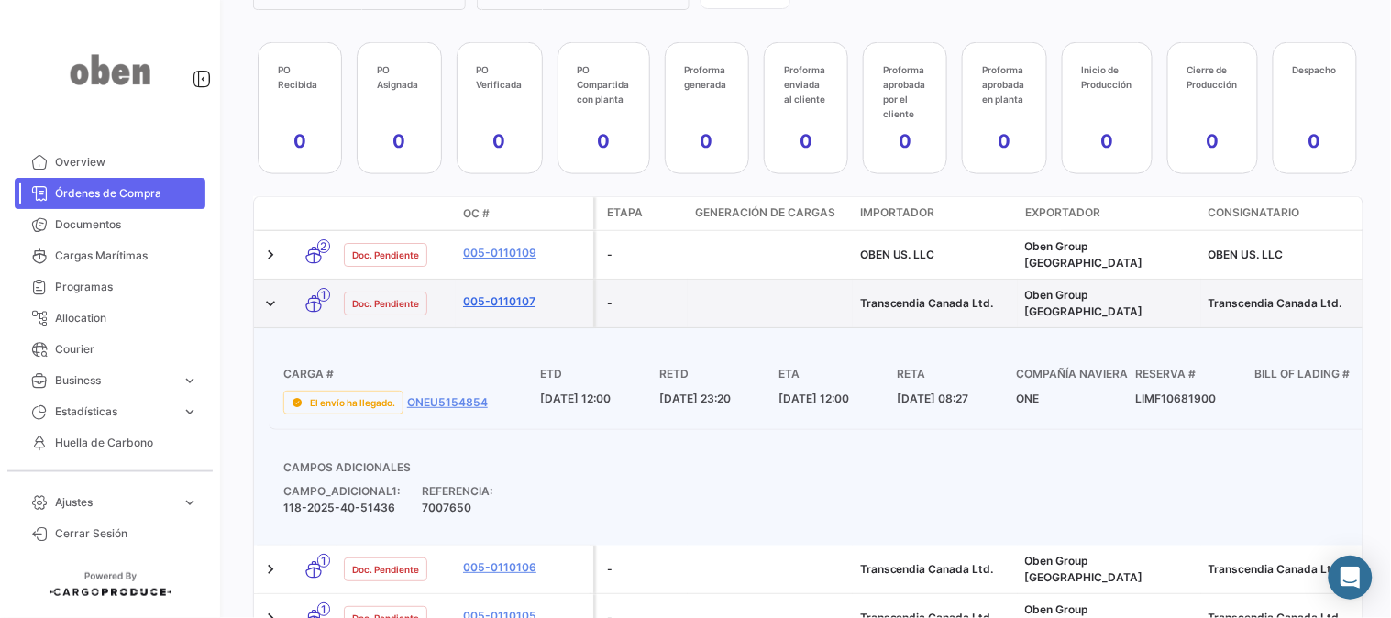
click at [517, 293] on link "005-0110107" at bounding box center [524, 301] width 123 height 16
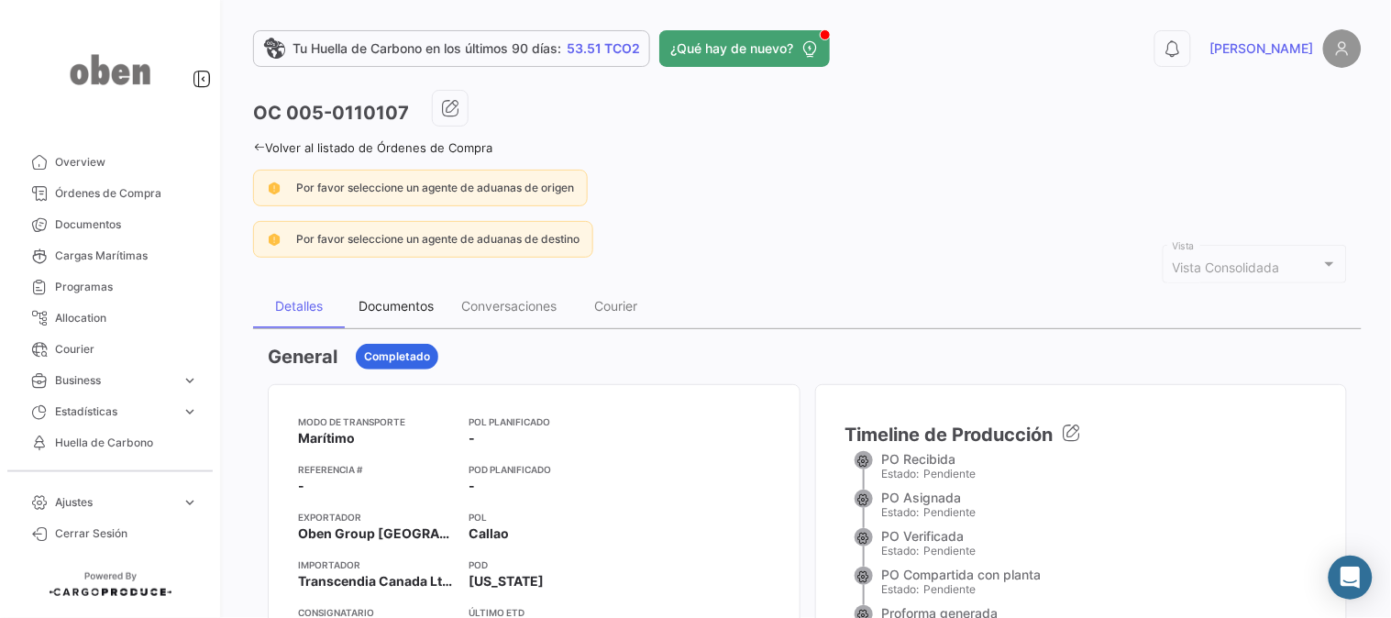
click at [407, 307] on div "Documentos" at bounding box center [395, 306] width 75 height 16
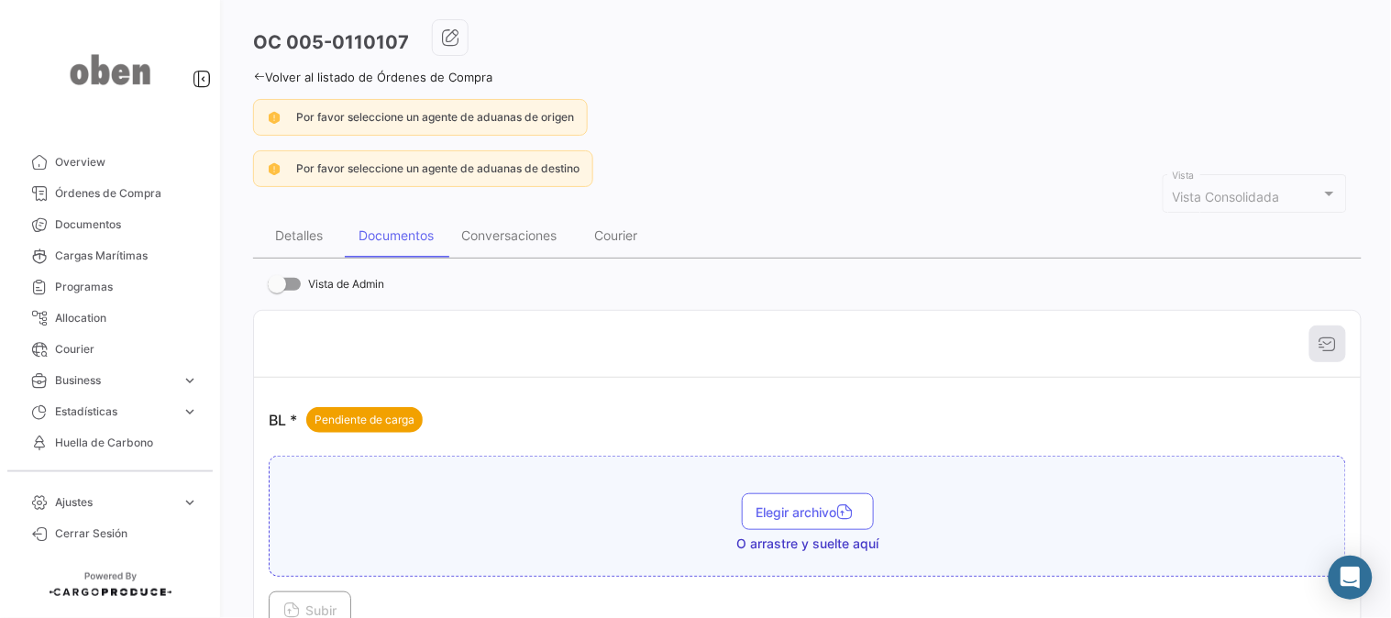
scroll to position [102, 0]
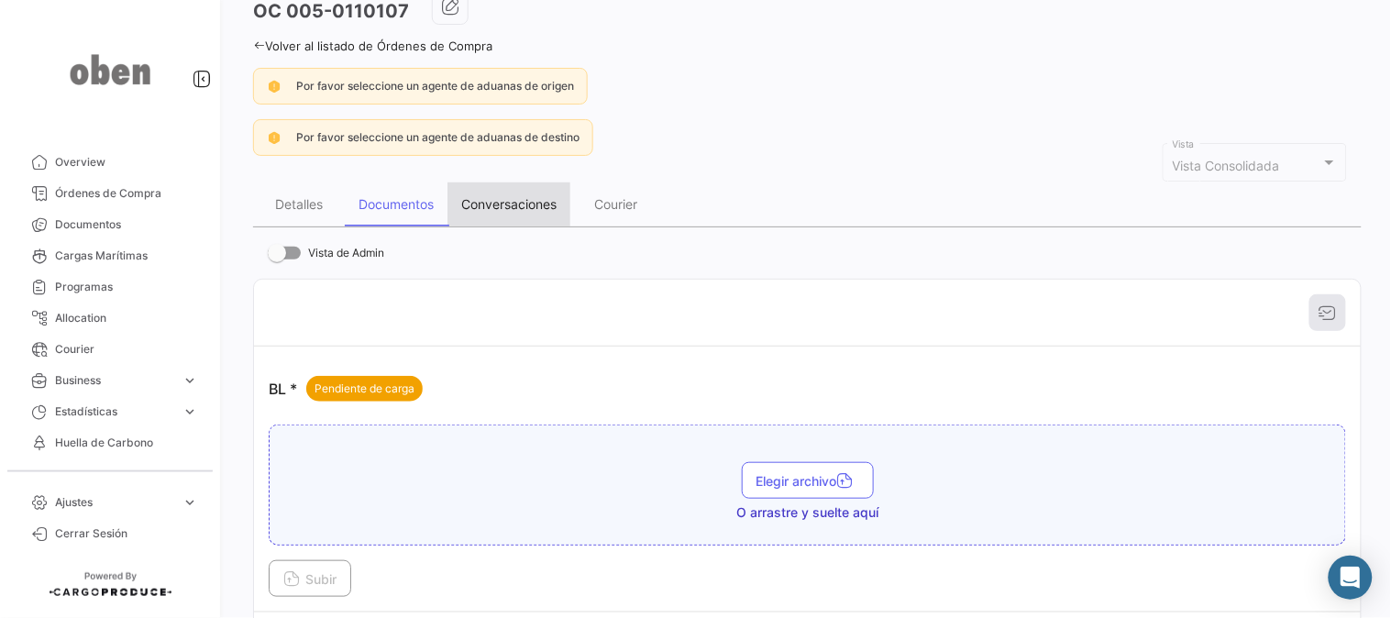
click at [539, 198] on div "Conversaciones" at bounding box center [508, 204] width 95 height 16
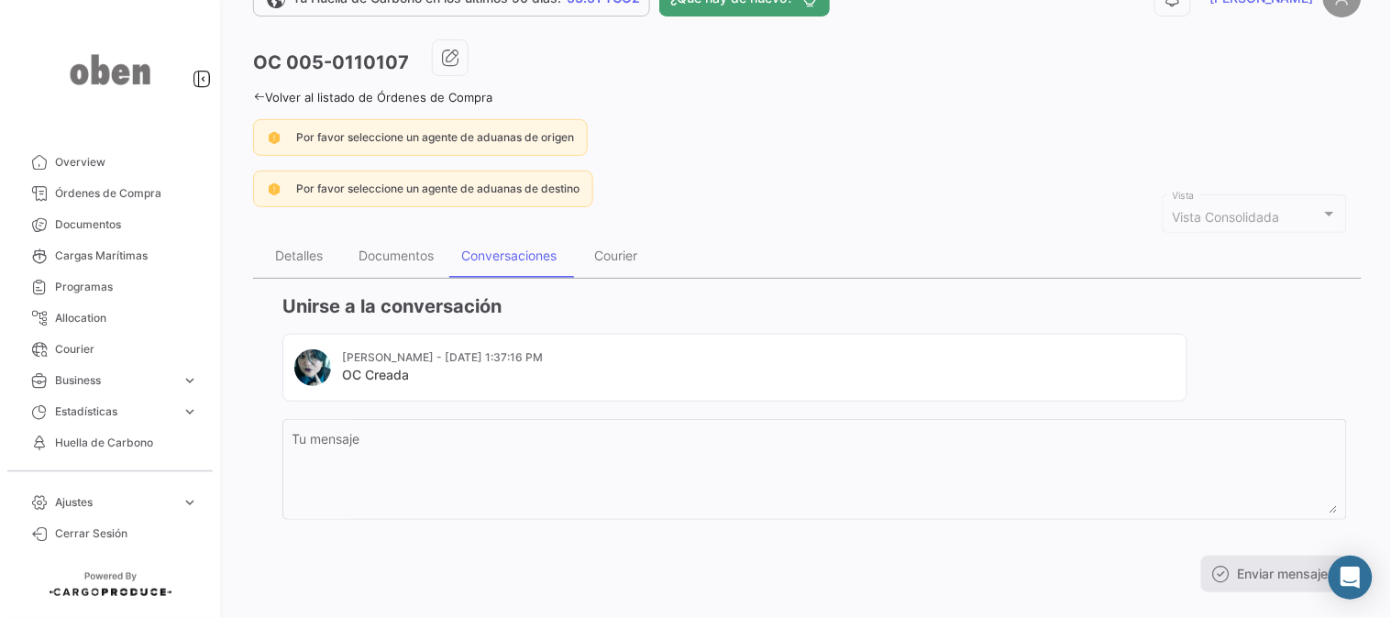
scroll to position [0, 0]
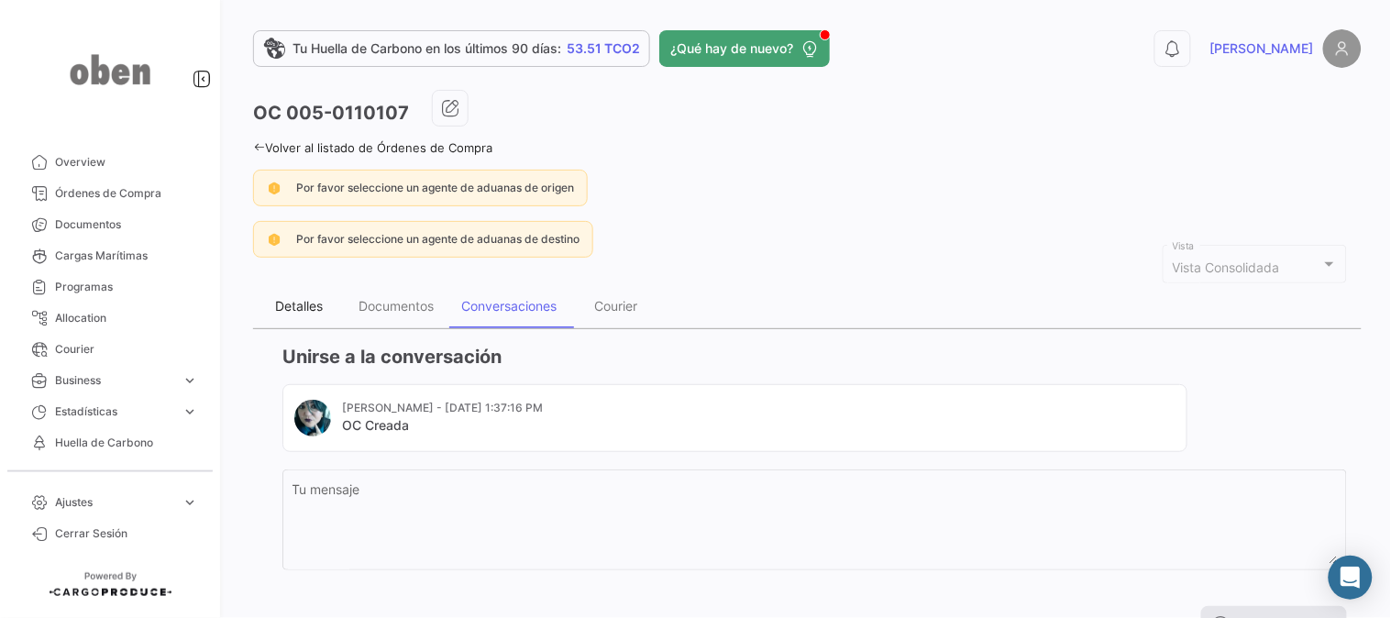
click at [313, 291] on div "Detalles" at bounding box center [299, 306] width 92 height 44
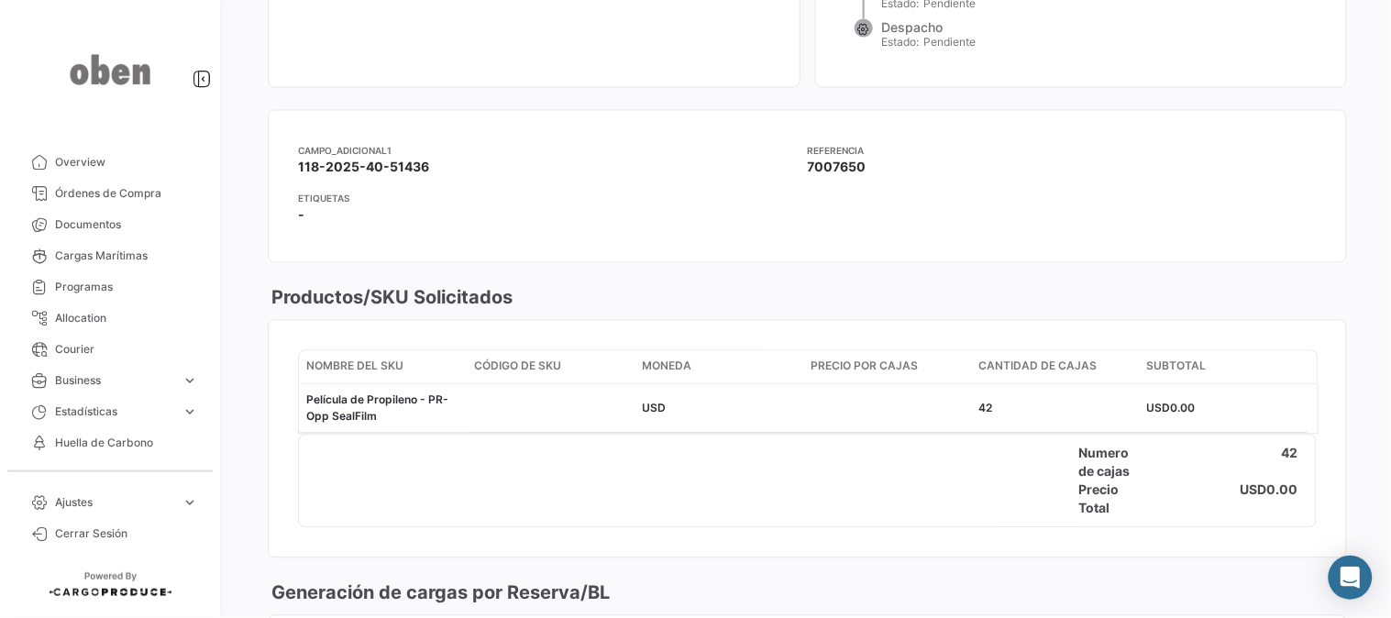
scroll to position [1120, 0]
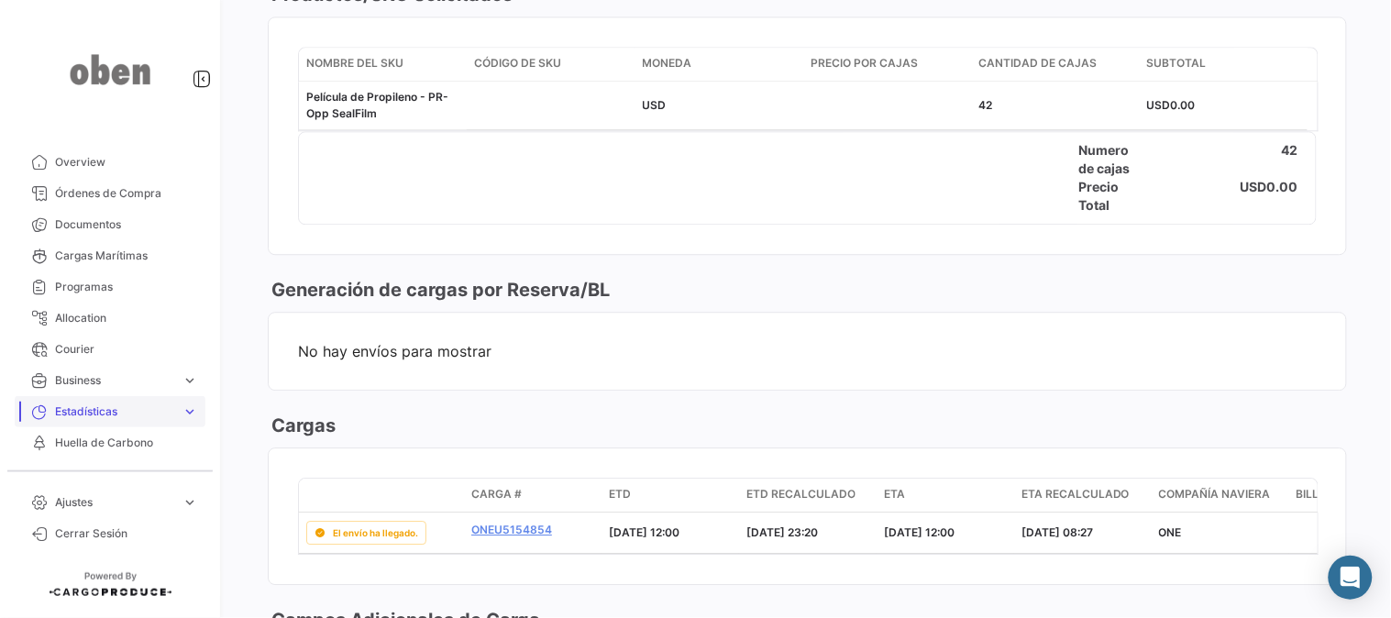
click at [189, 410] on span "expand_more" at bounding box center [189, 411] width 16 height 16
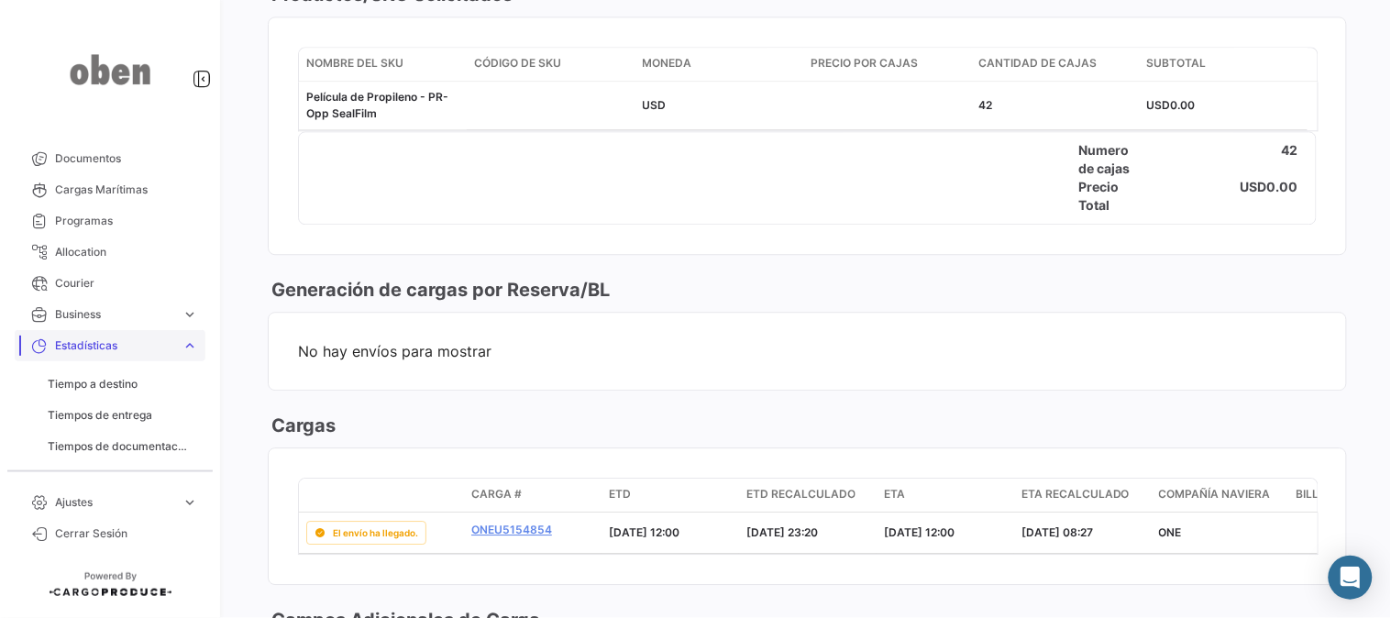
scroll to position [102, 0]
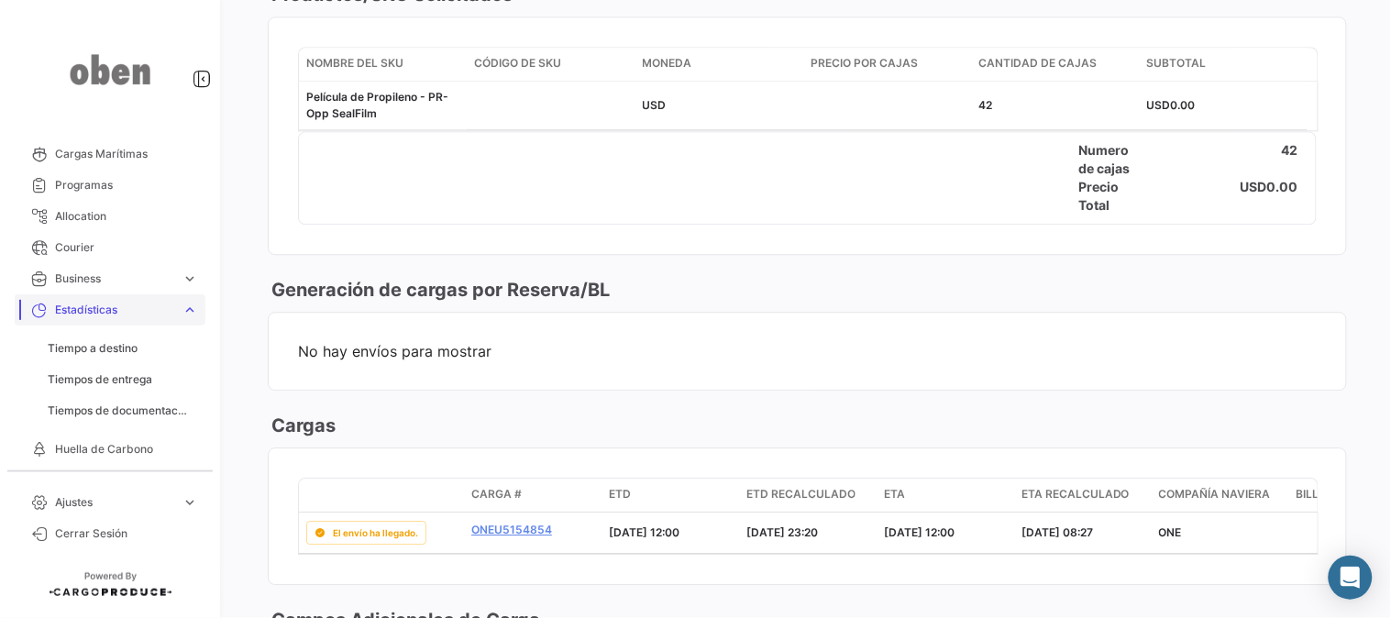
click at [189, 307] on link "Estadísticas expand_more" at bounding box center [110, 309] width 191 height 31
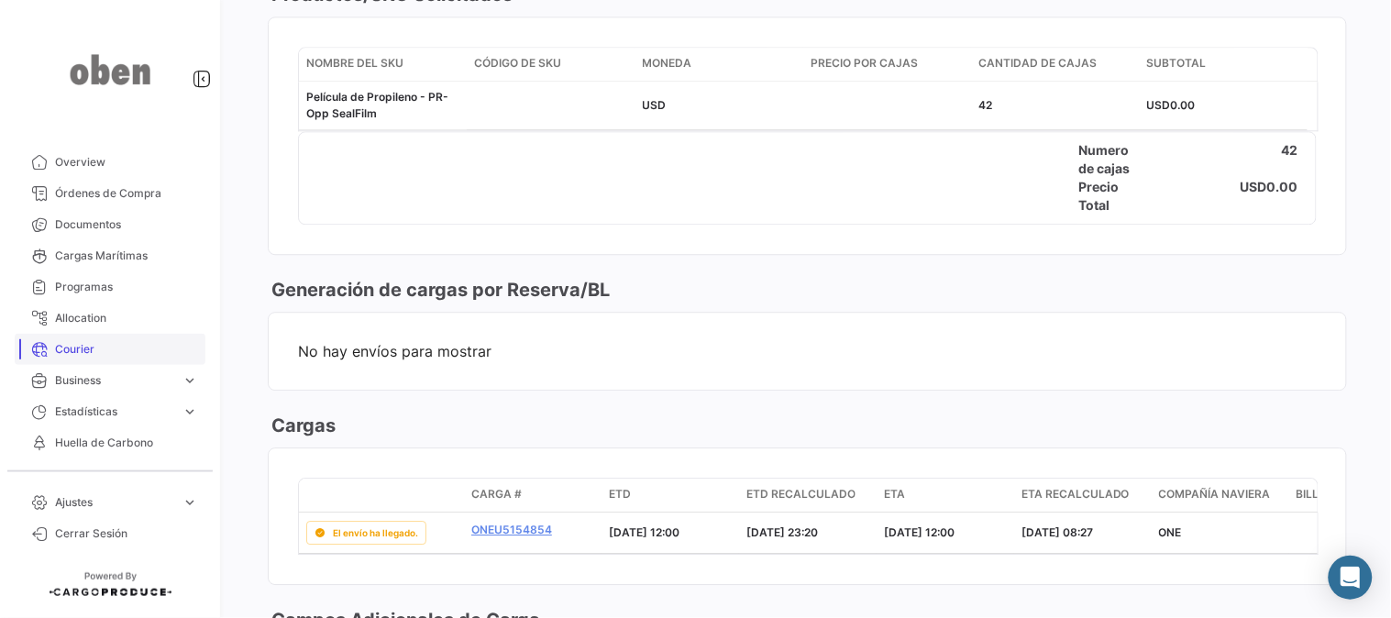
click at [192, 359] on link "Courier" at bounding box center [110, 349] width 191 height 31
click at [192, 380] on span "expand_more" at bounding box center [189, 380] width 16 height 16
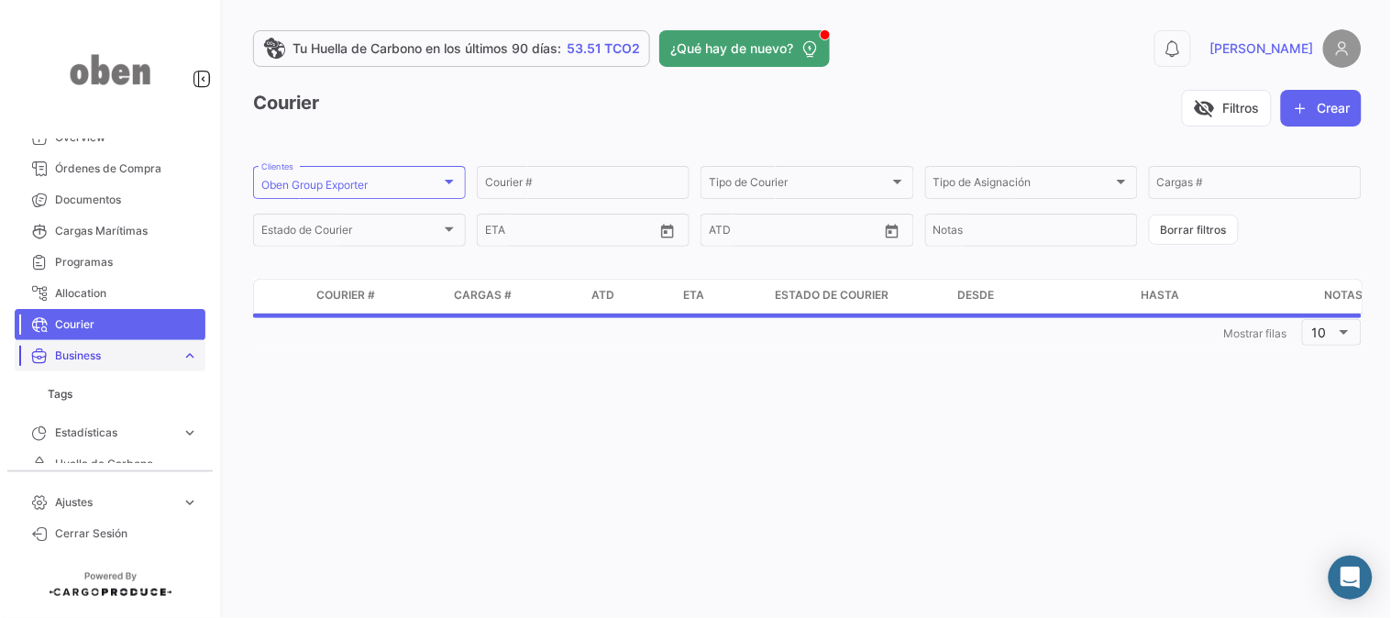
scroll to position [39, 0]
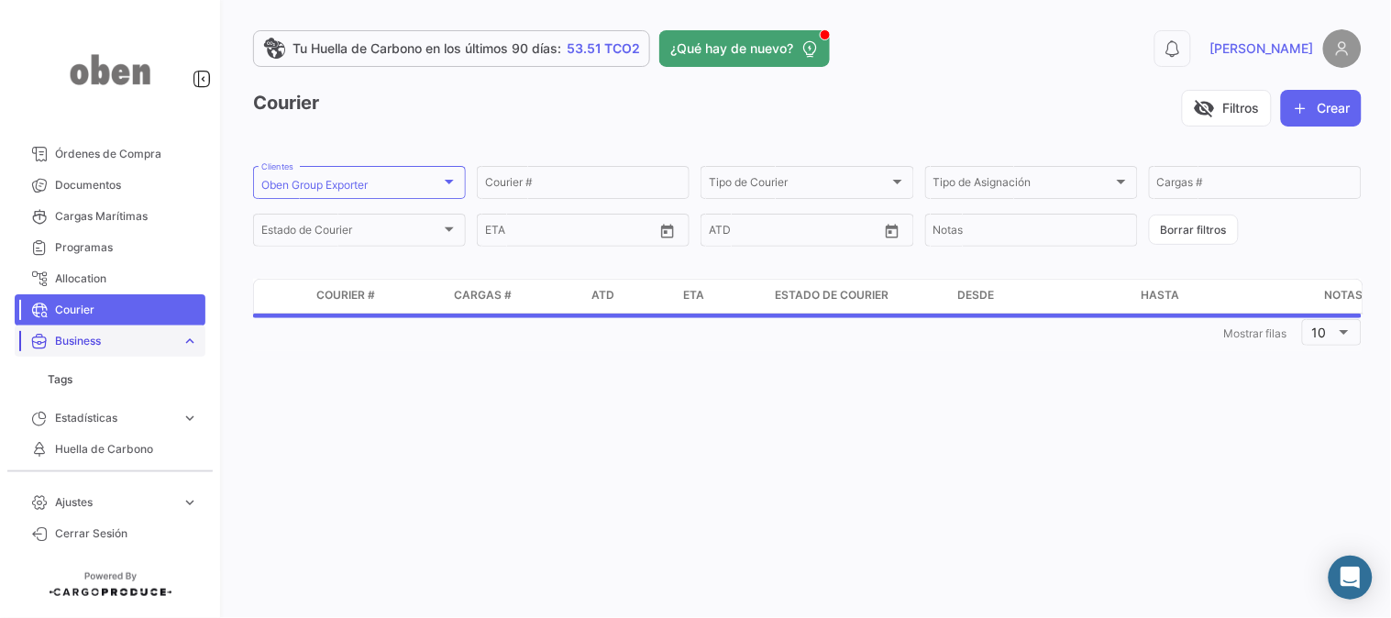
click at [181, 337] on span "expand_more" at bounding box center [189, 341] width 16 height 16
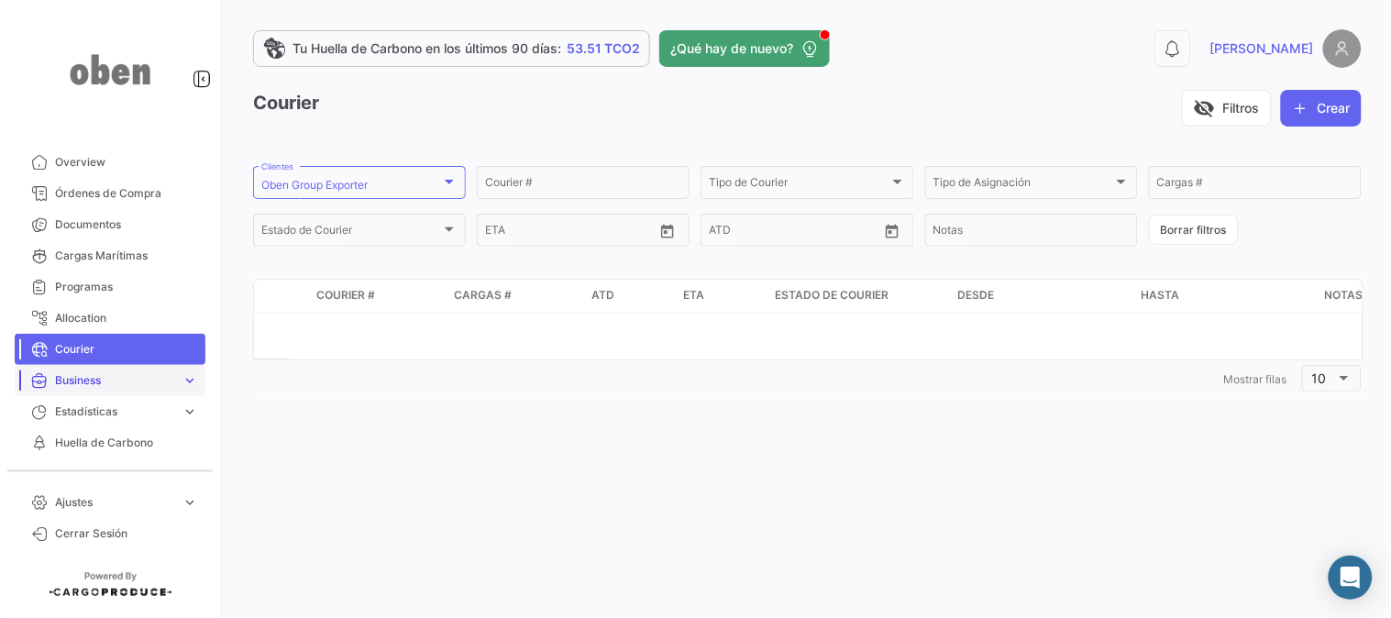
scroll to position [0, 0]
click at [137, 222] on span "Documentos" at bounding box center [126, 224] width 143 height 16
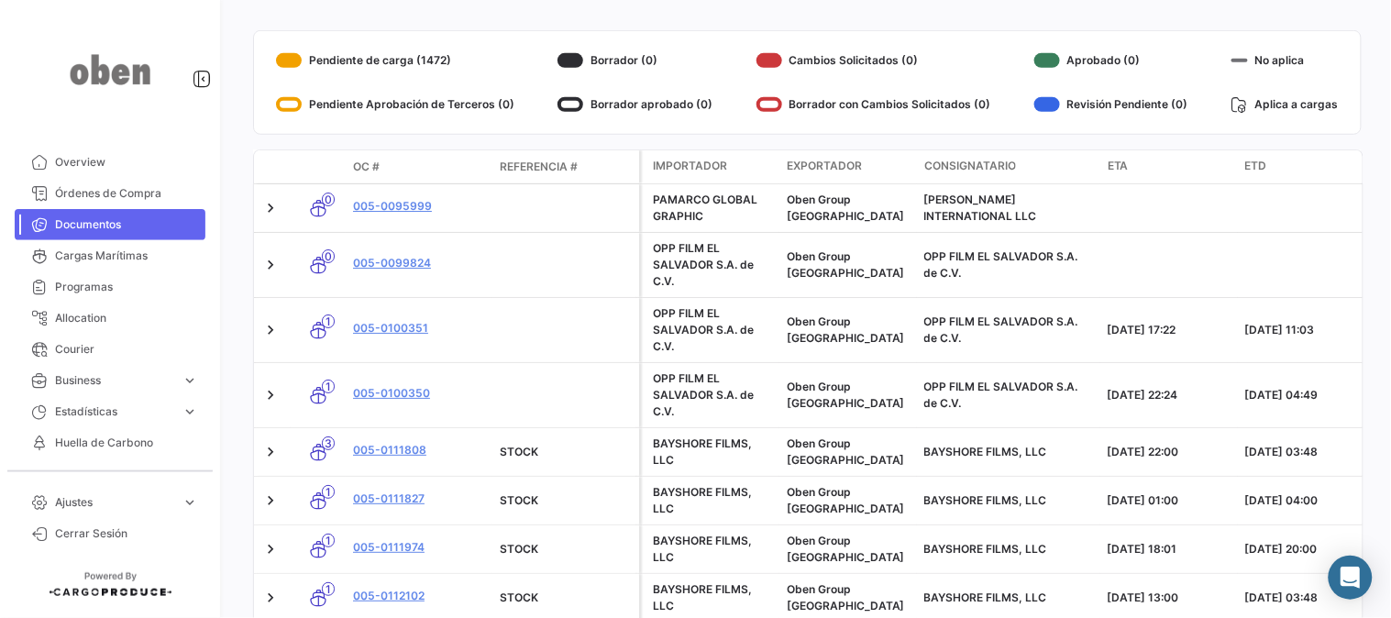
scroll to position [305, 0]
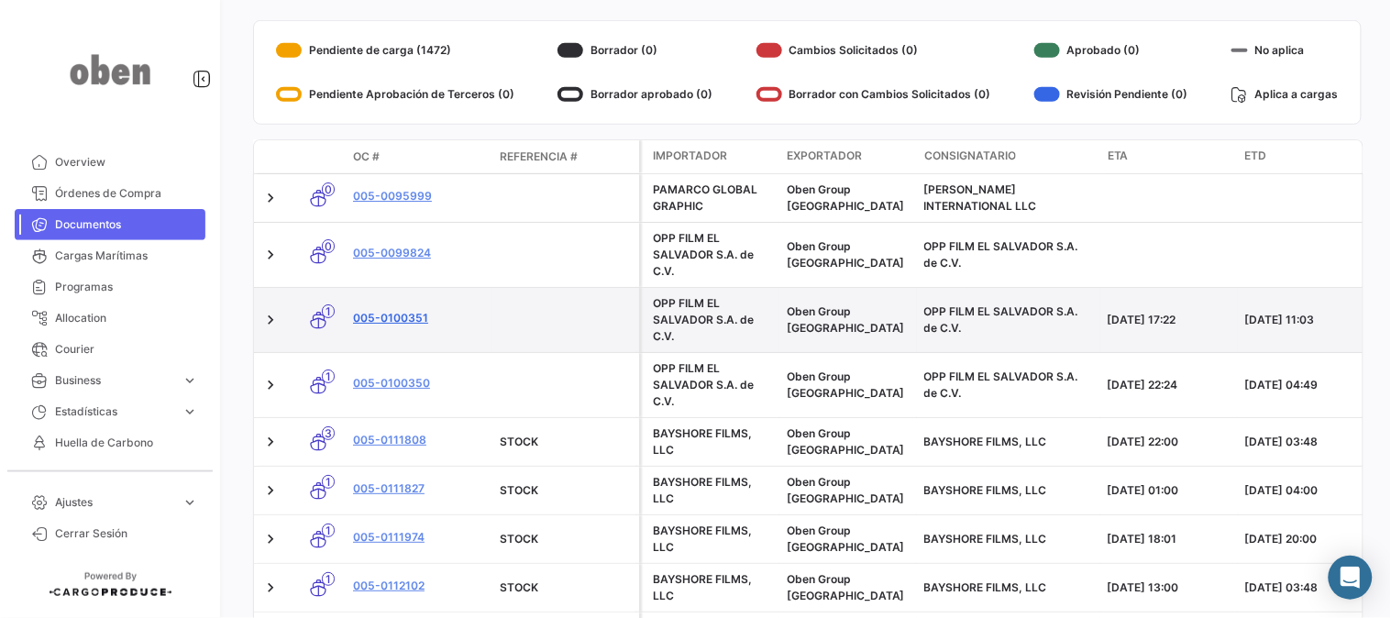
click at [371, 315] on link "005-0100351" at bounding box center [419, 318] width 132 height 16
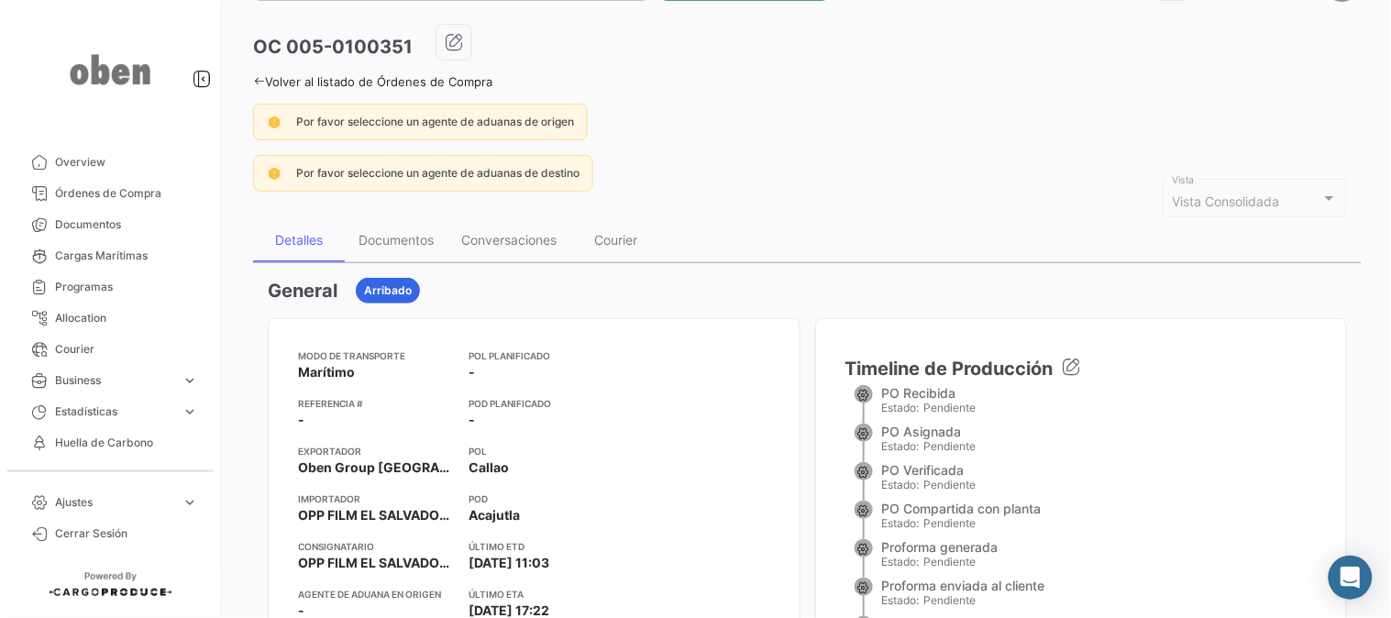
scroll to position [102, 0]
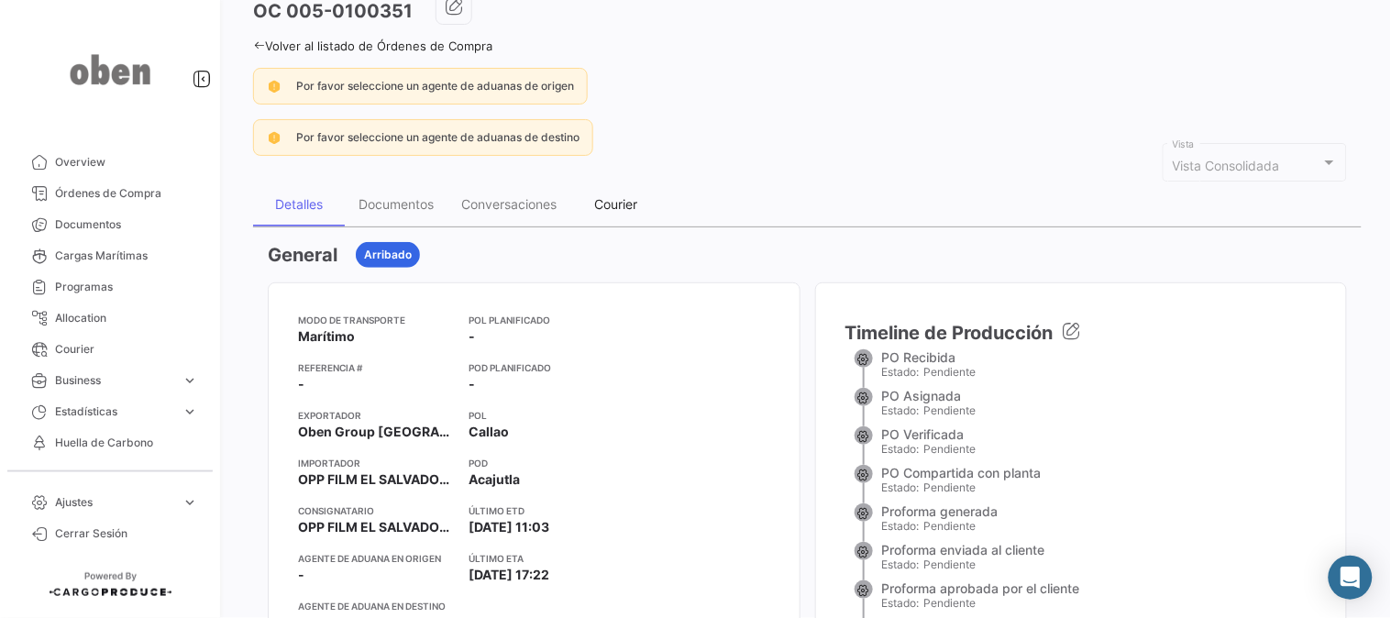
click at [651, 203] on div "Courier" at bounding box center [616, 204] width 92 height 44
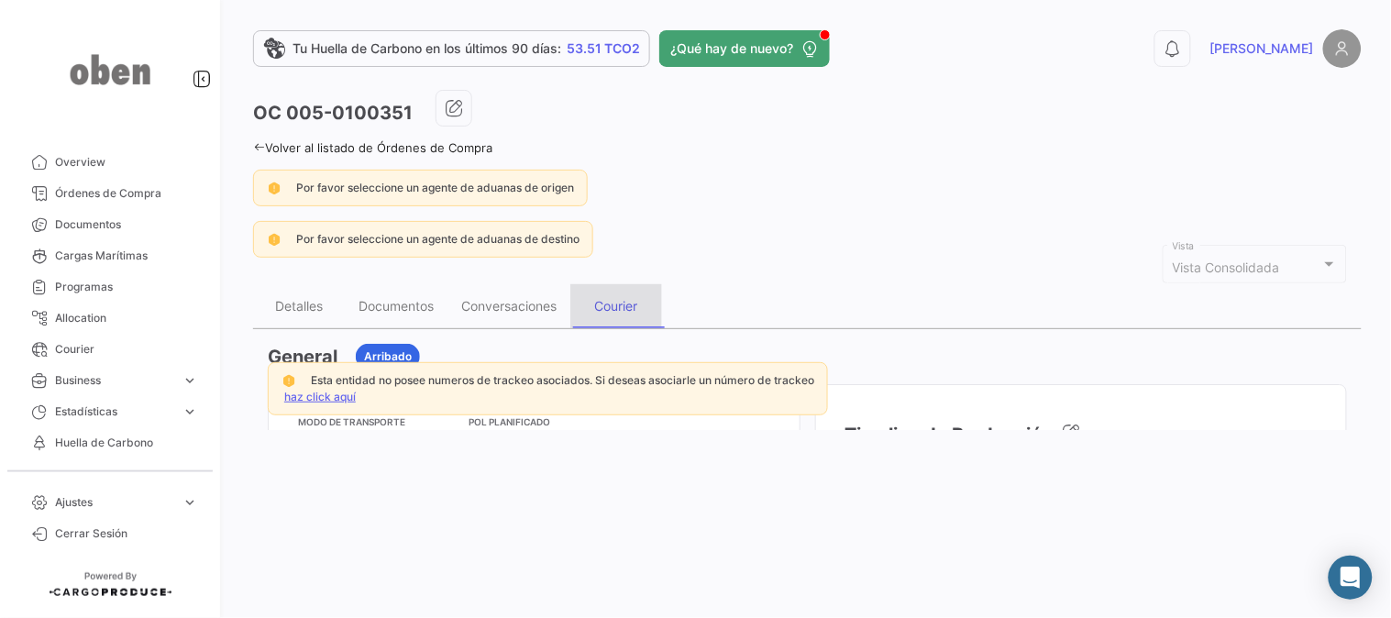
scroll to position [0, 0]
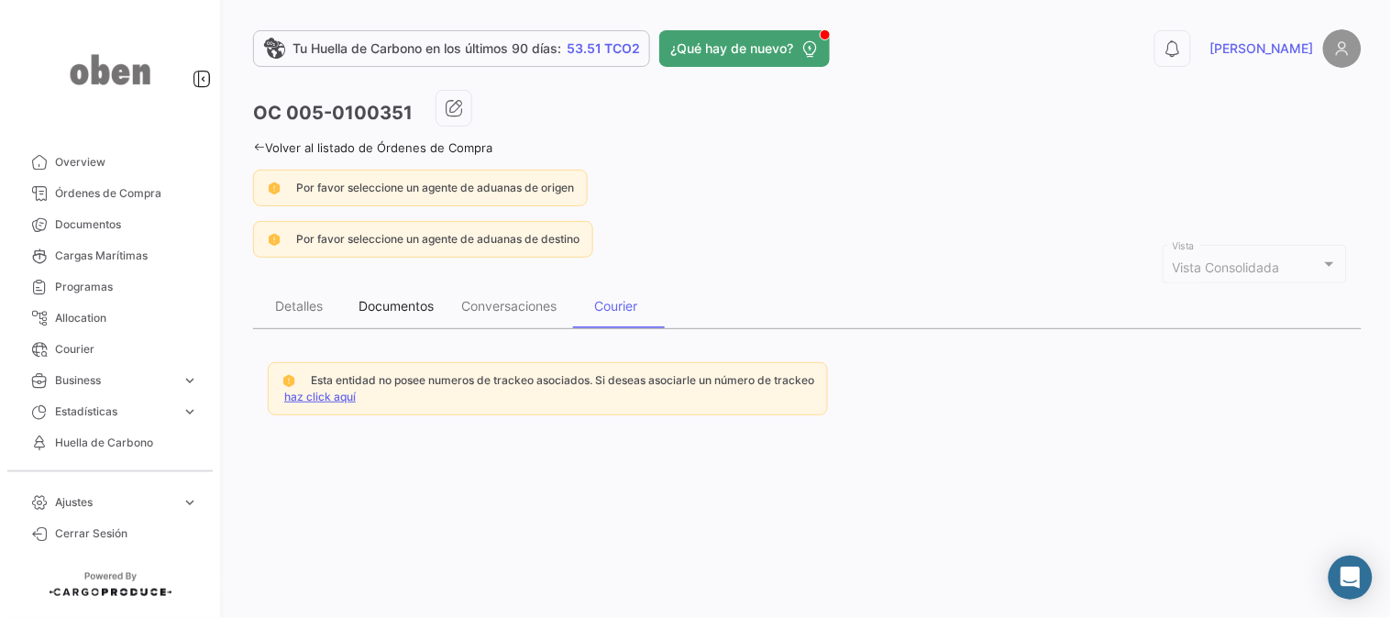
click at [399, 299] on div "Documentos" at bounding box center [395, 306] width 75 height 16
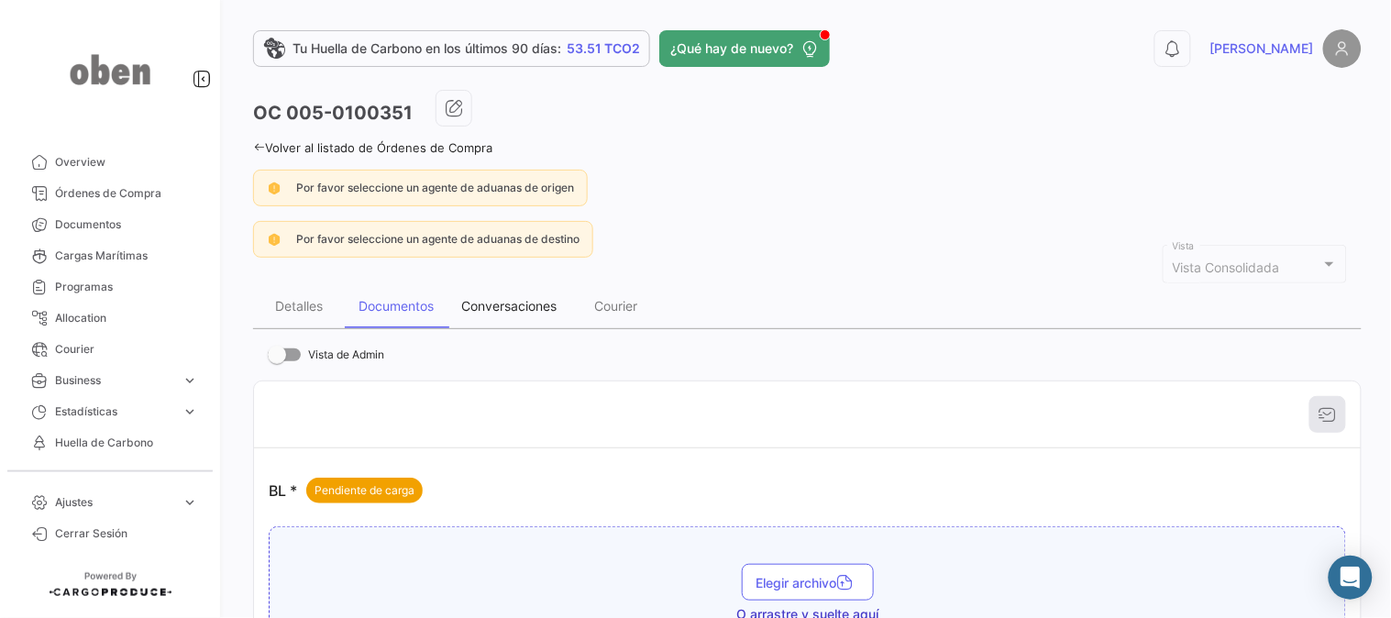
click at [524, 310] on div "Conversaciones" at bounding box center [508, 306] width 95 height 16
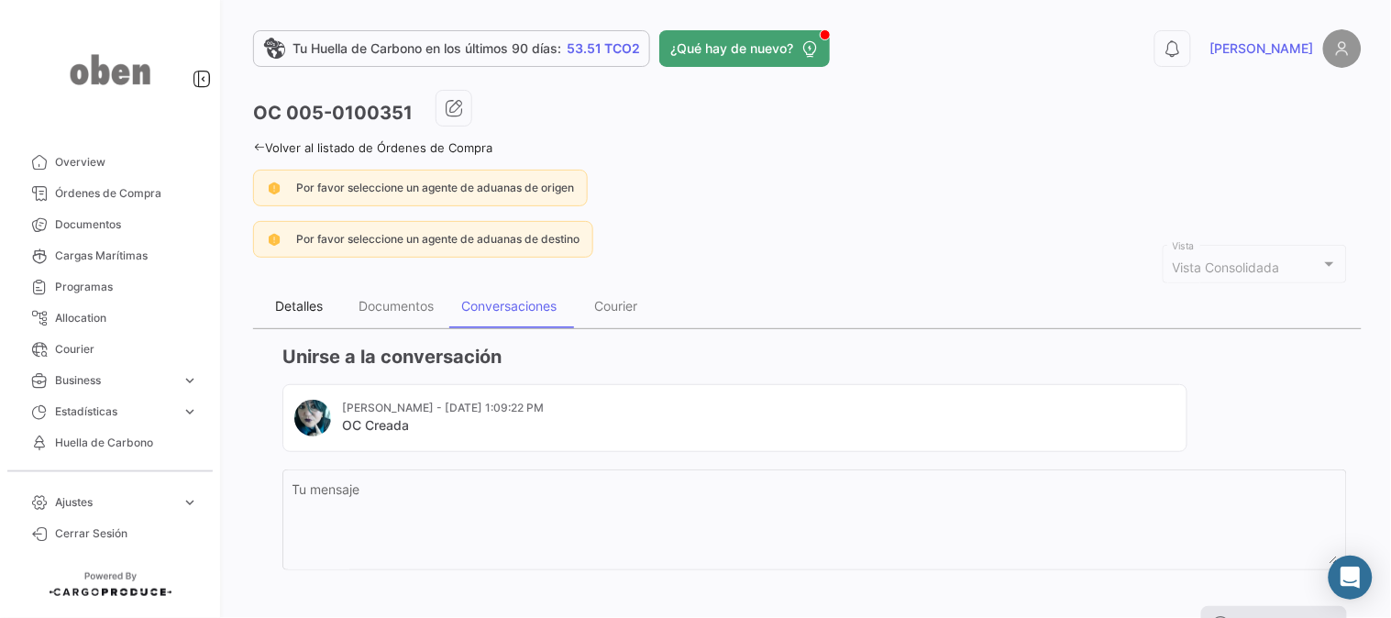
click at [294, 306] on div "Detalles" at bounding box center [299, 306] width 48 height 16
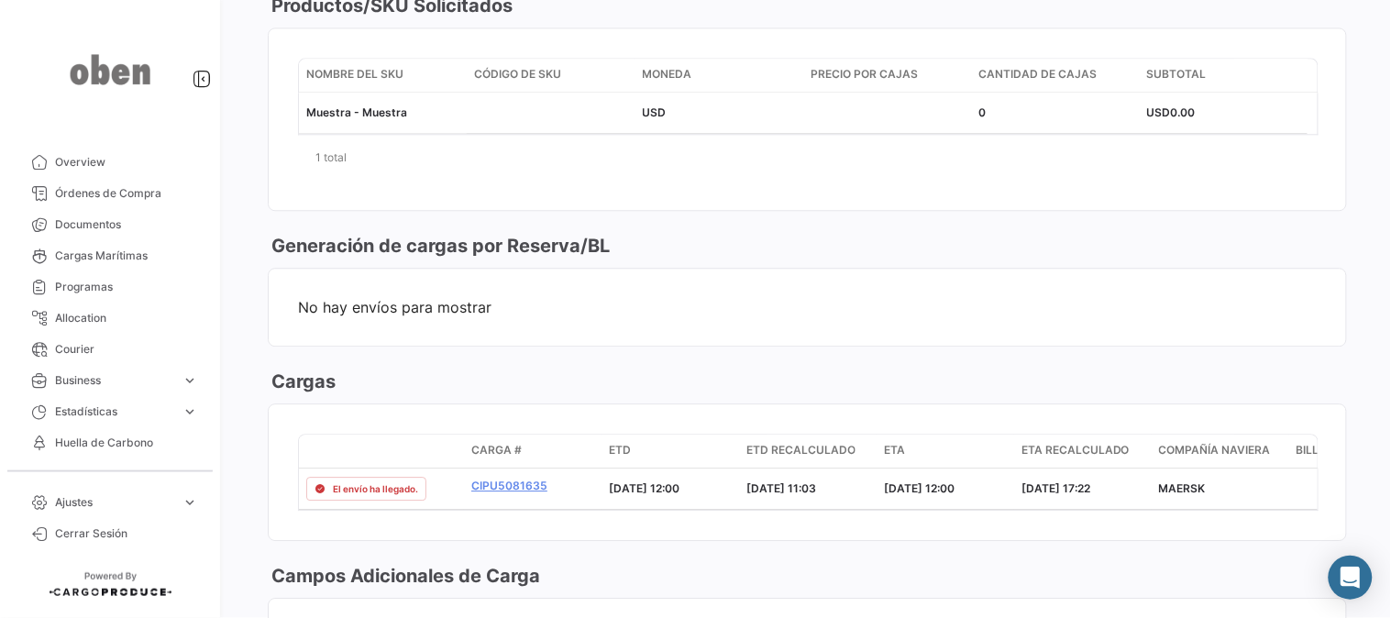
scroll to position [1120, 0]
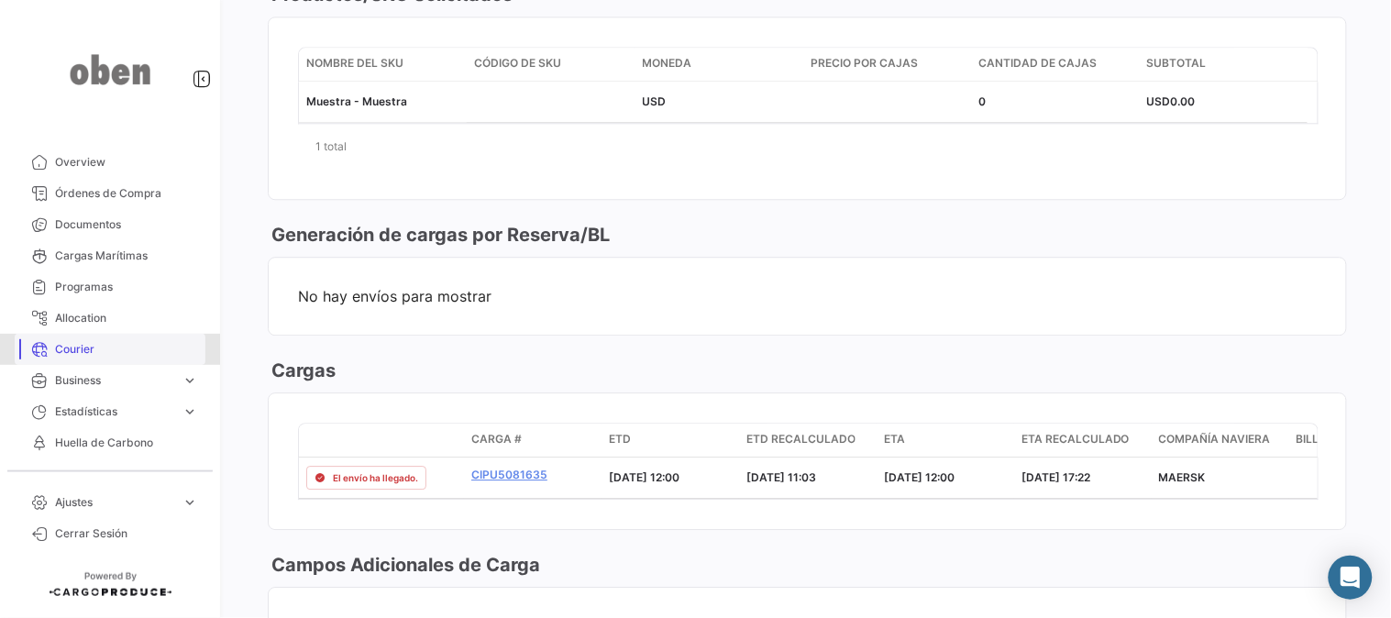
click at [85, 343] on span "Courier" at bounding box center [126, 349] width 143 height 16
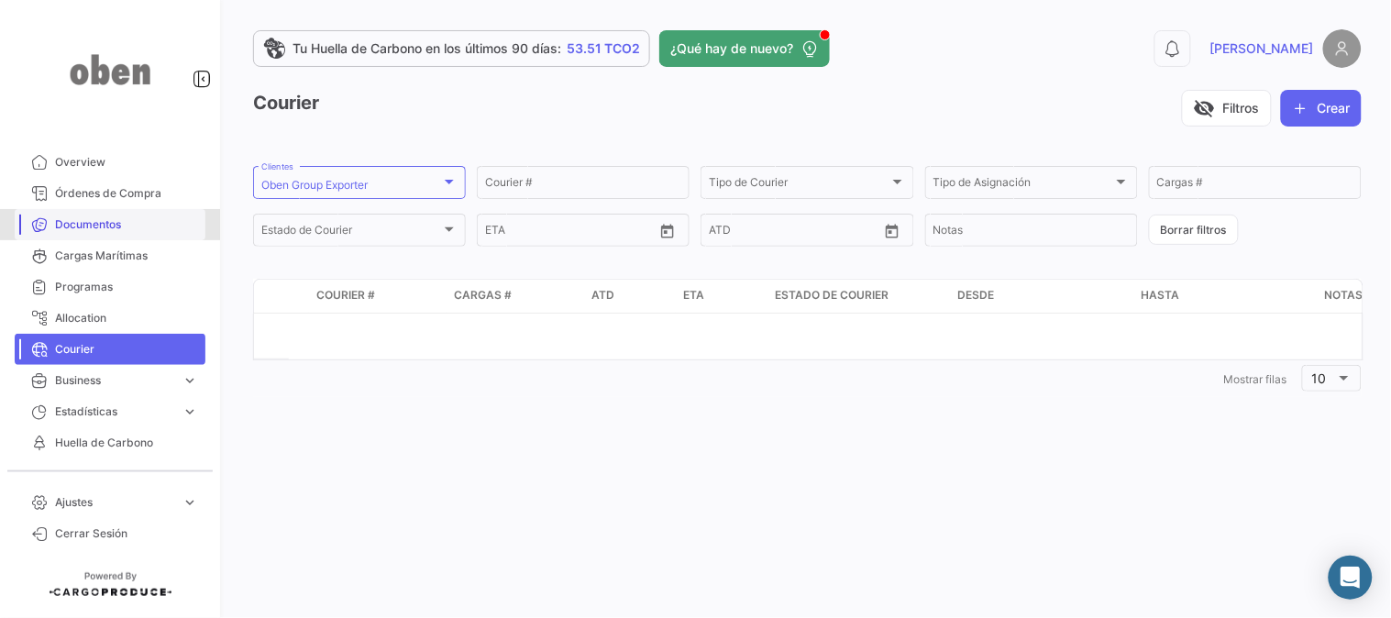
click at [65, 211] on link "Documentos" at bounding box center [110, 224] width 191 height 31
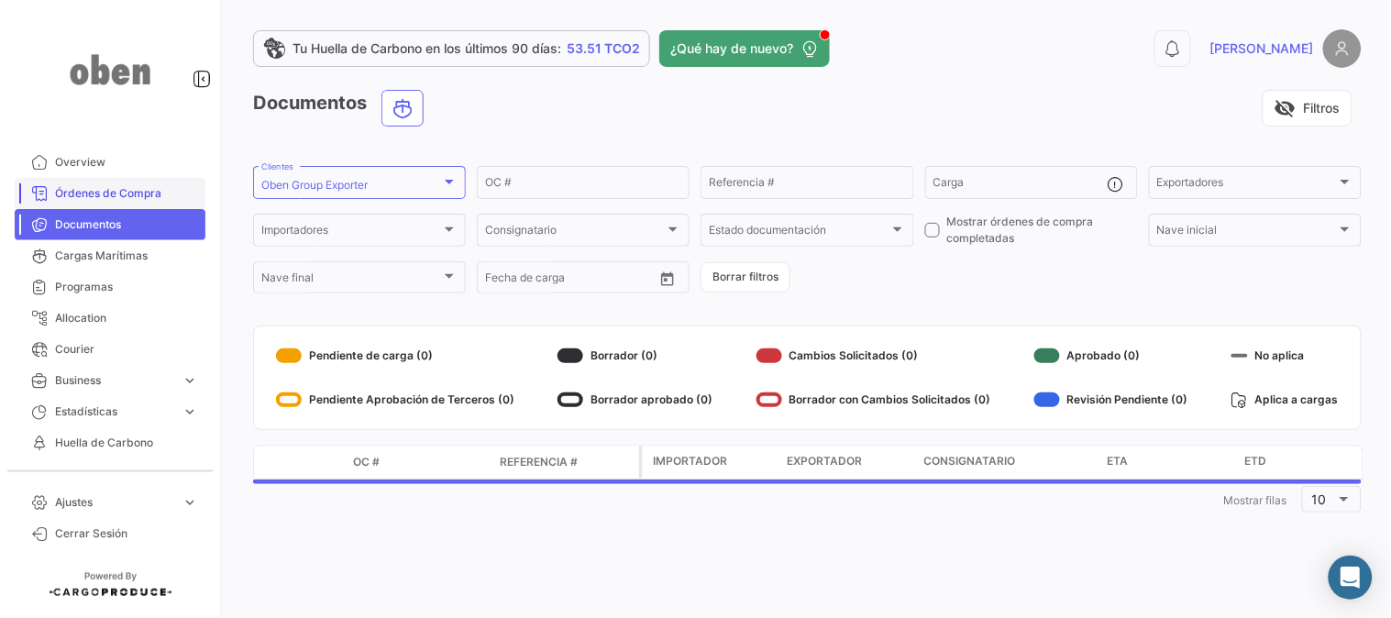
click at [103, 190] on span "Órdenes de Compra" at bounding box center [126, 193] width 143 height 16
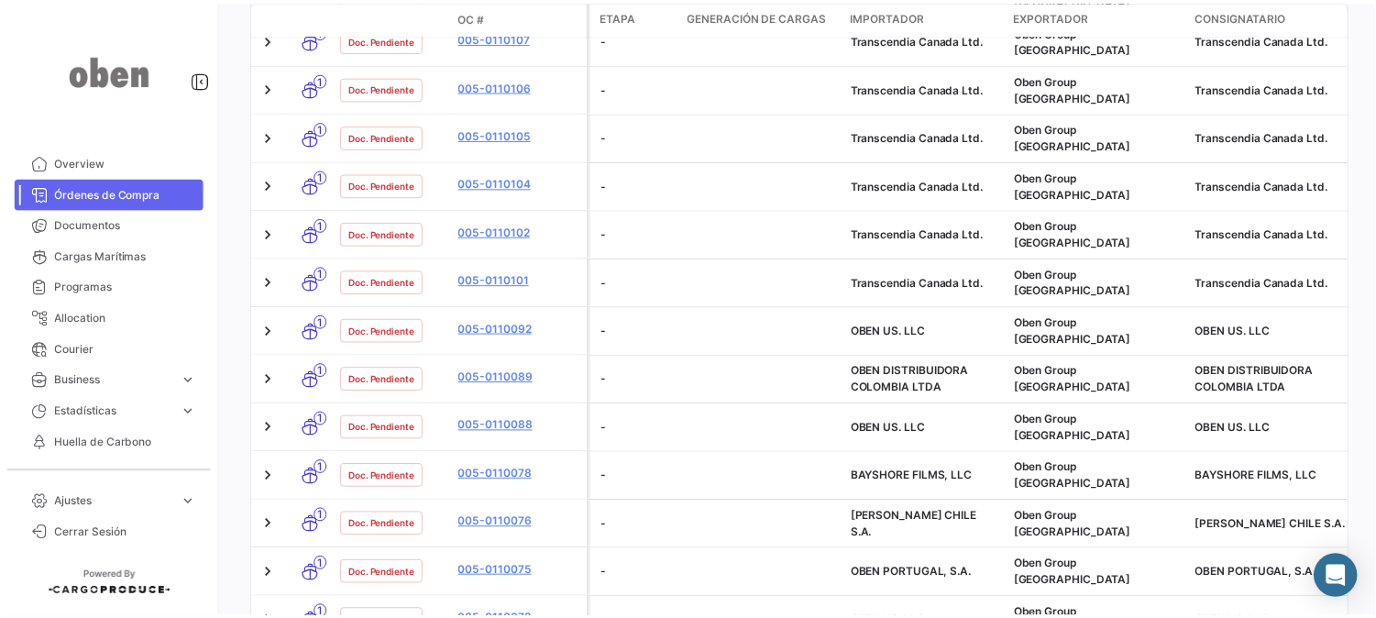
scroll to position [814, 0]
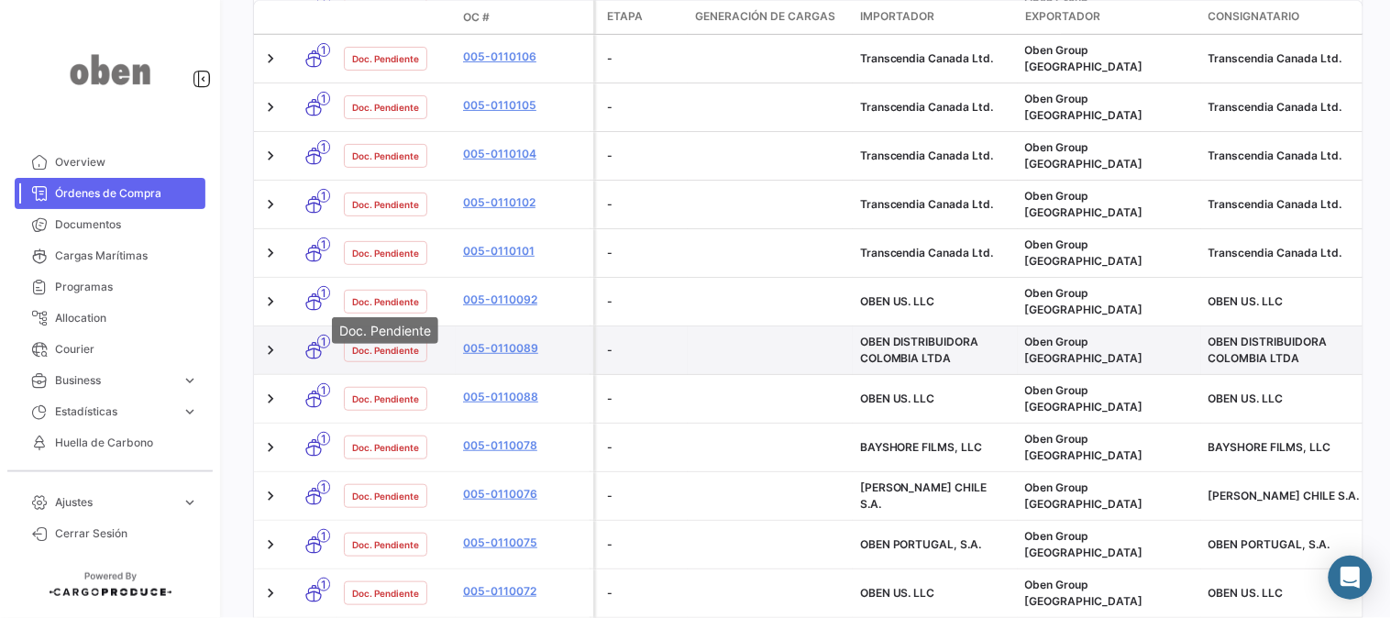
click at [409, 338] on div "Doc. Pendiente" at bounding box center [385, 350] width 83 height 24
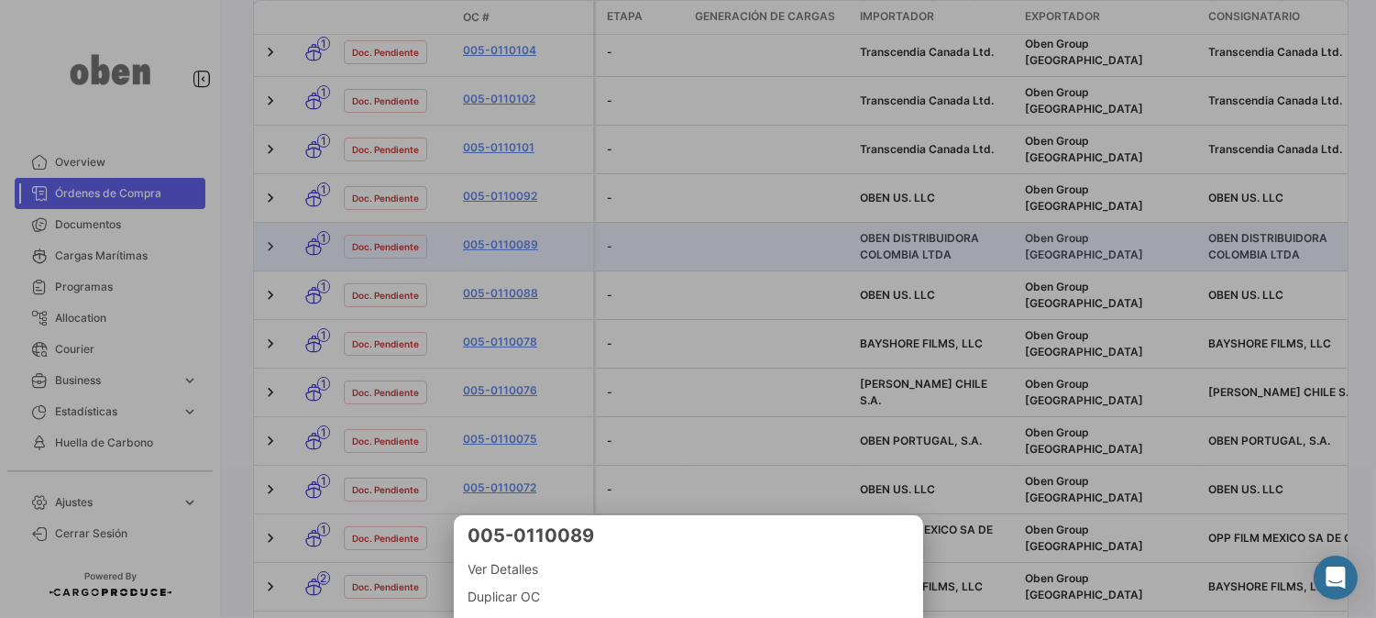
click at [400, 288] on div at bounding box center [688, 309] width 1376 height 618
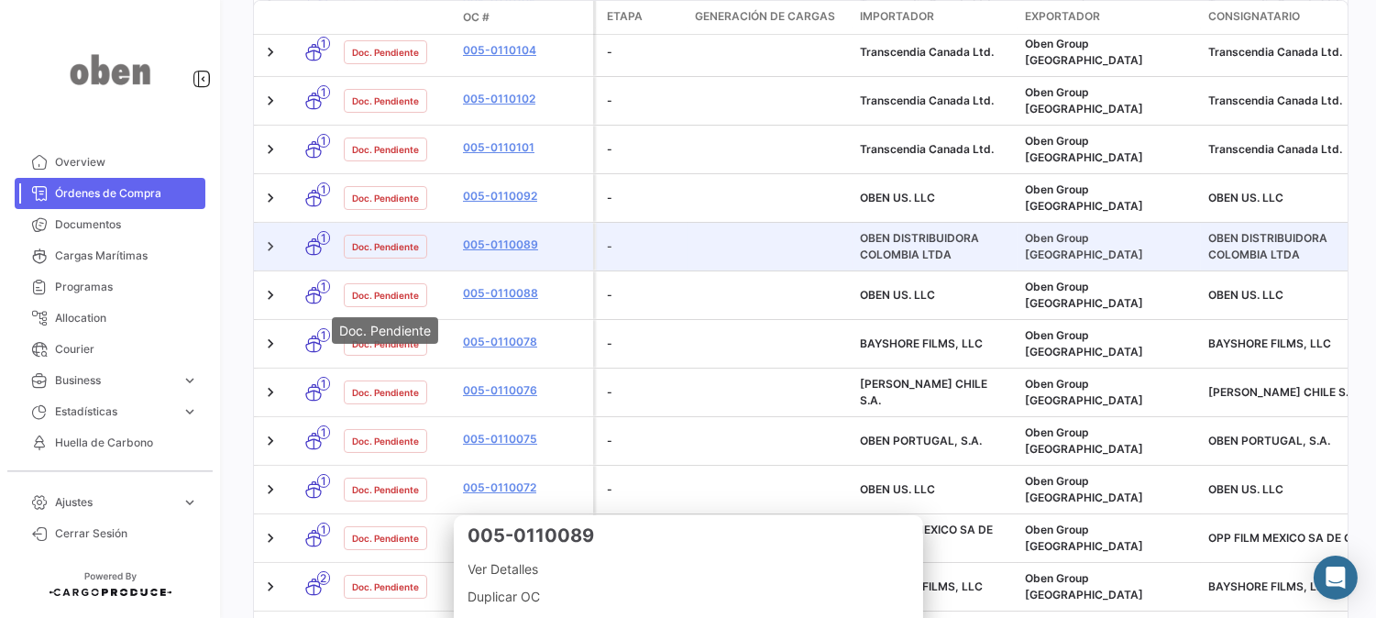
click at [400, 254] on span "Doc. Pendiente" at bounding box center [385, 246] width 67 height 15
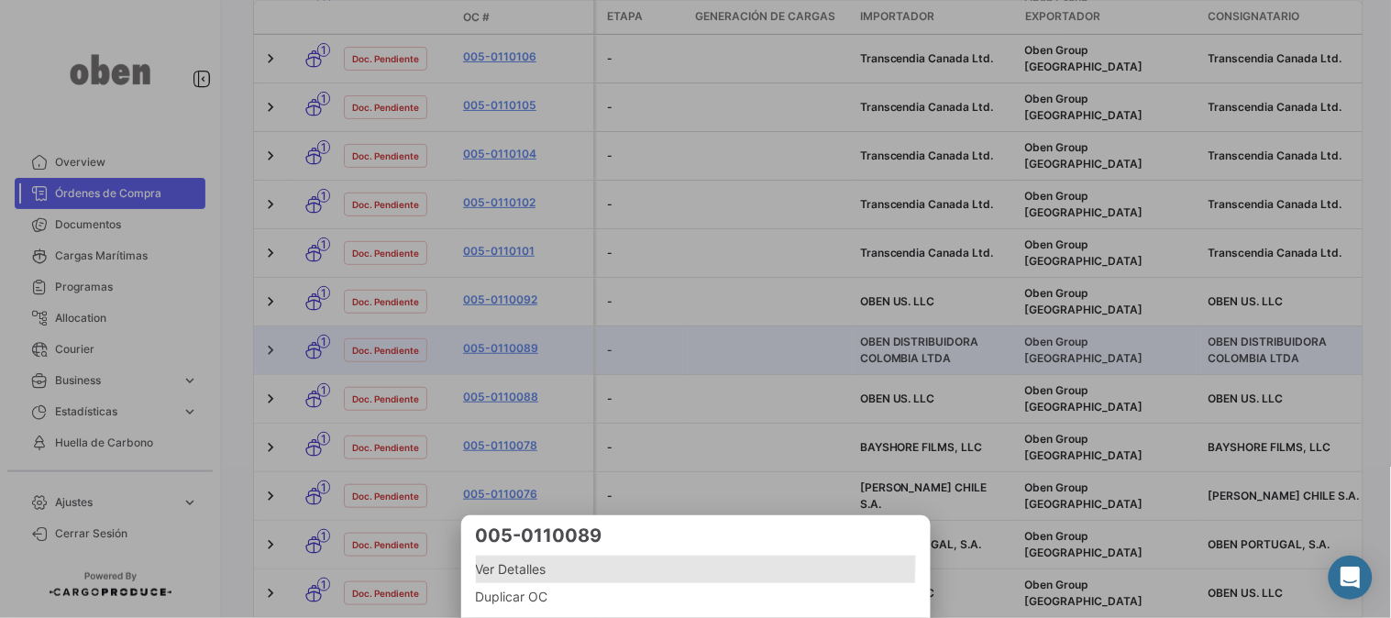
click at [514, 560] on span "Ver Detalles" at bounding box center [696, 569] width 440 height 22
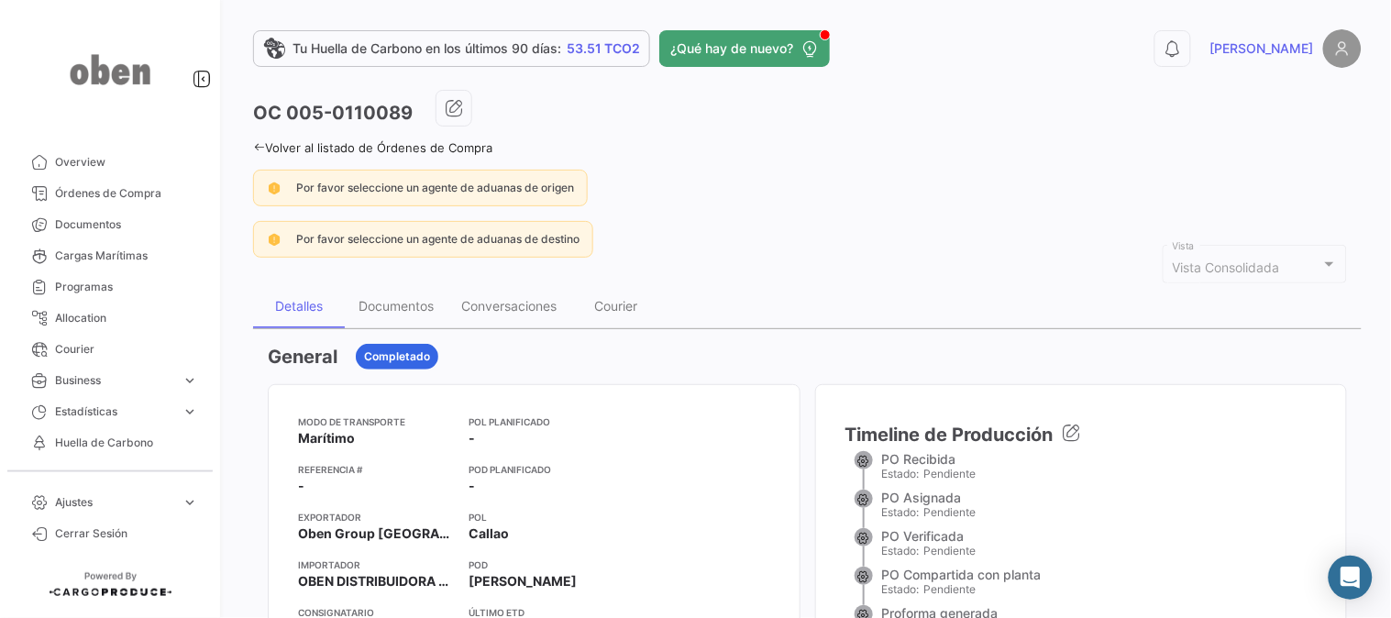
click at [1210, 270] on mat-select-trigger "Vista Consolidada" at bounding box center [1225, 267] width 107 height 16
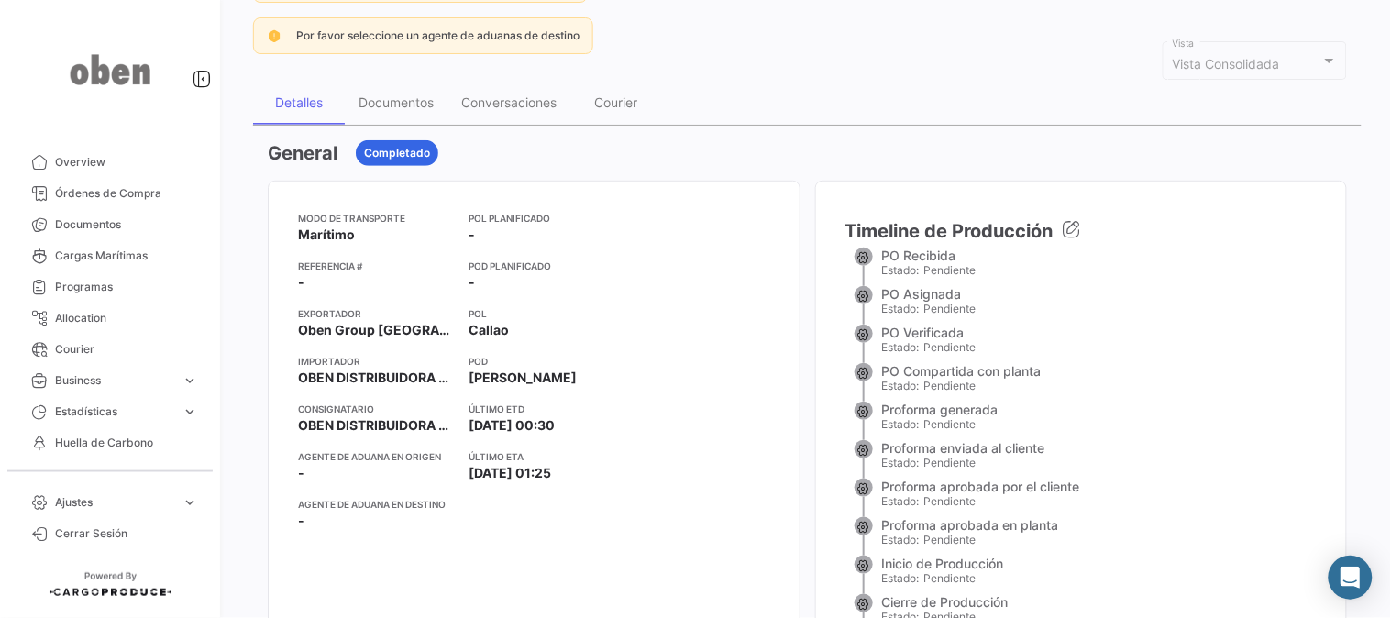
scroll to position [187, 0]
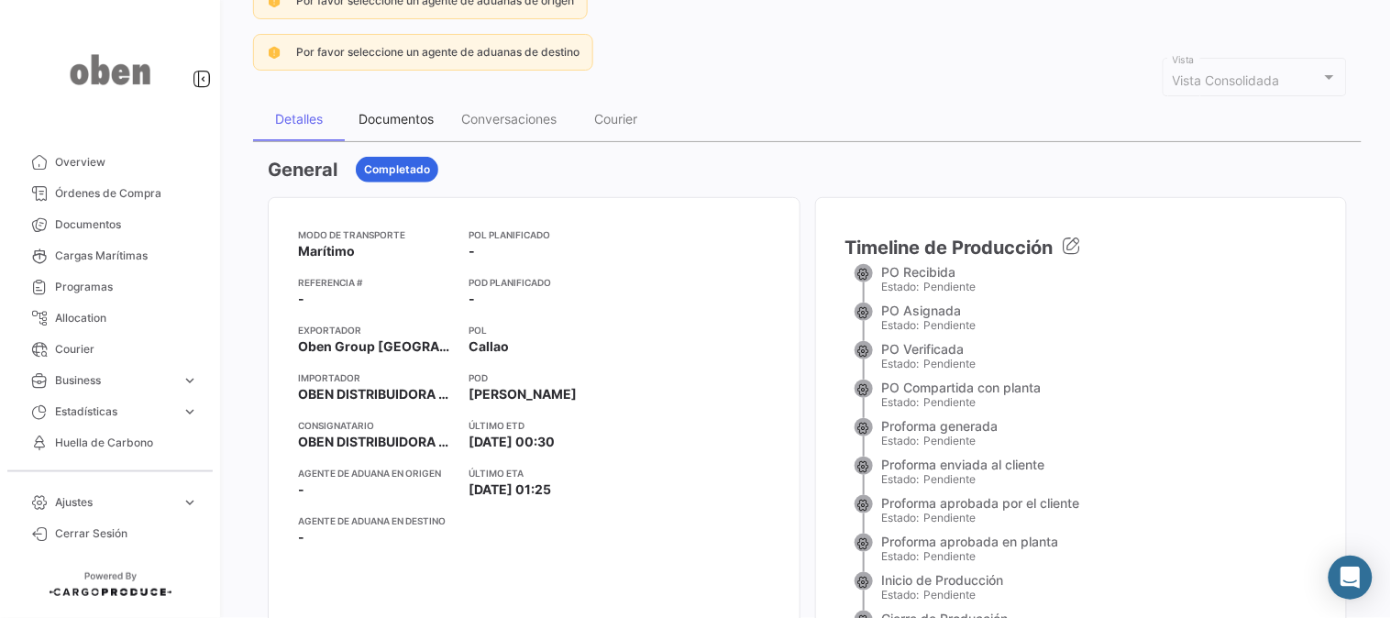
click at [395, 104] on div "Documentos" at bounding box center [396, 119] width 103 height 44
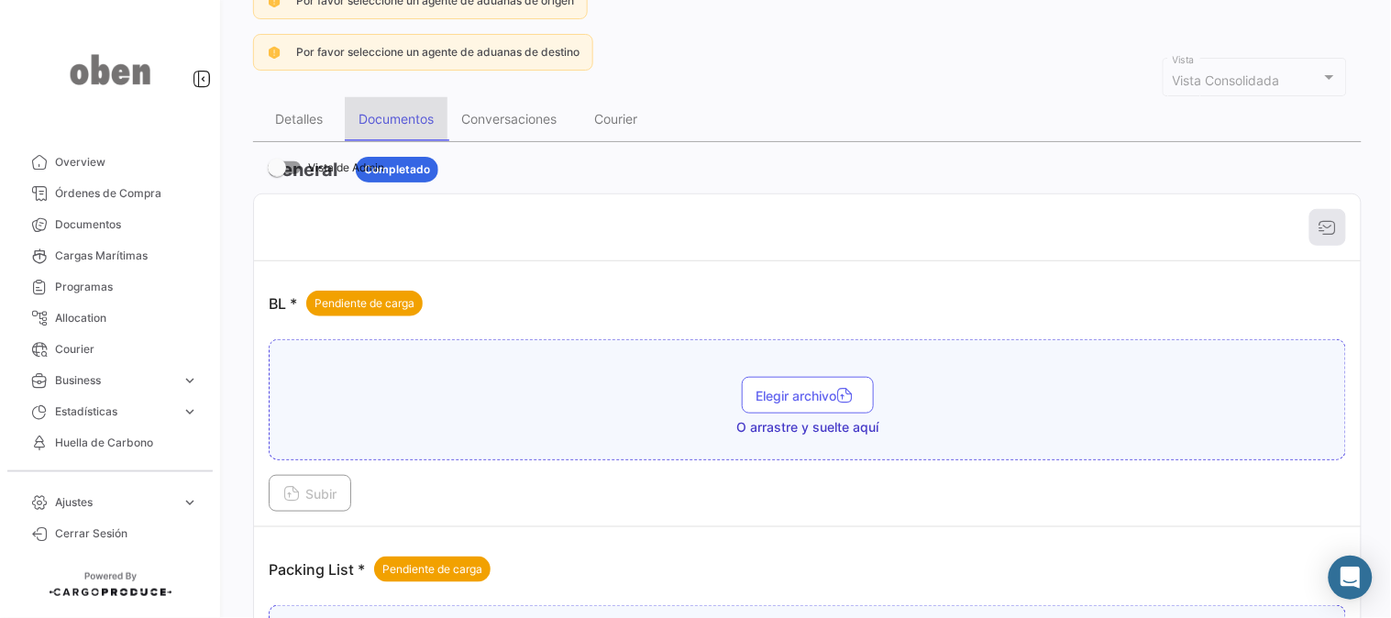
scroll to position [0, 0]
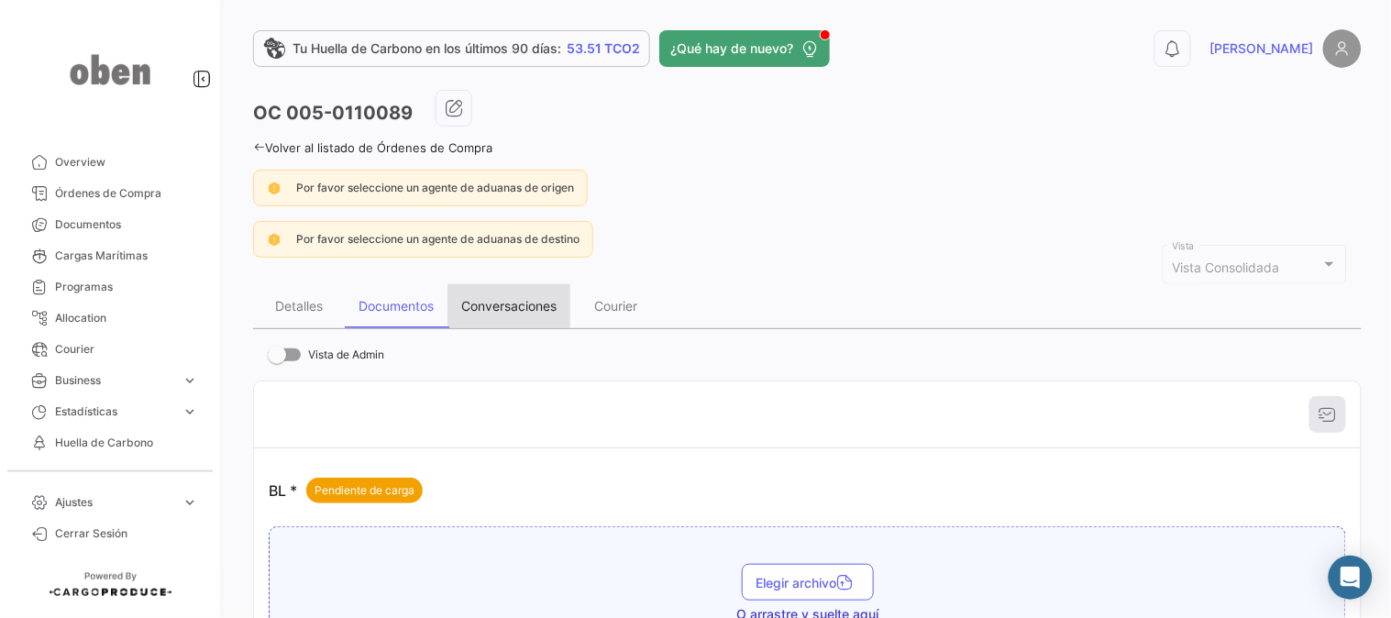
click at [516, 294] on div "Conversaciones" at bounding box center [508, 306] width 123 height 44
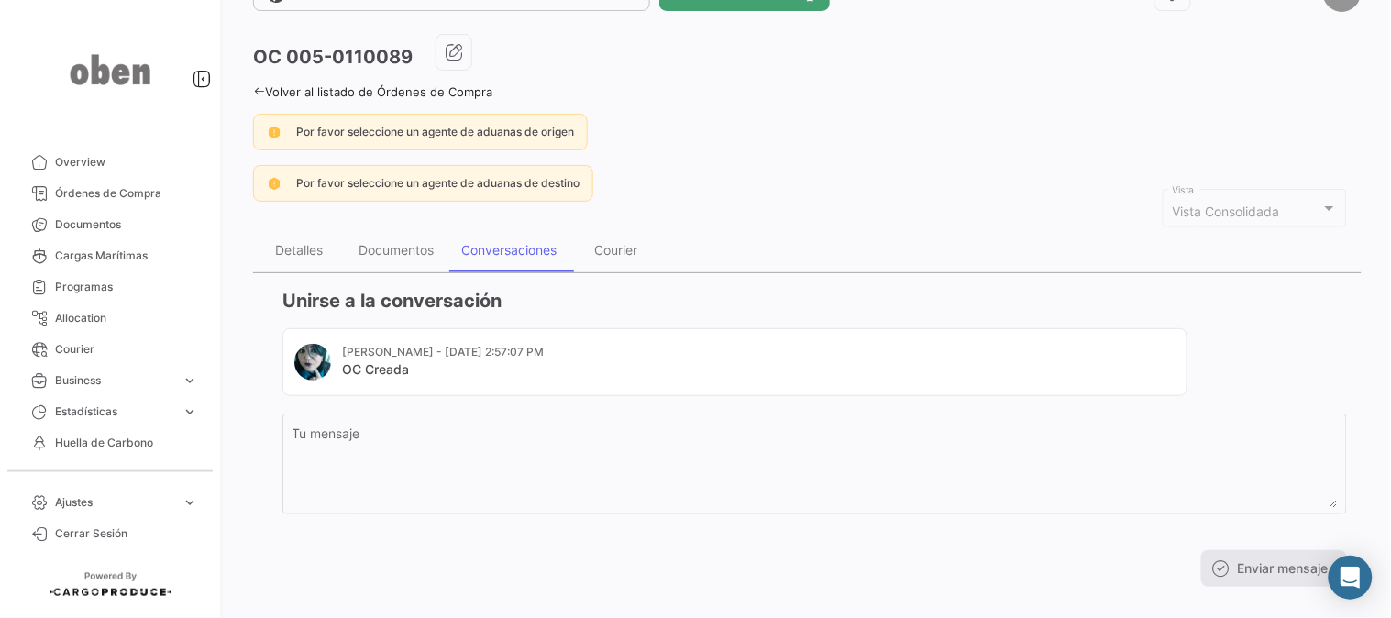
scroll to position [82, 0]
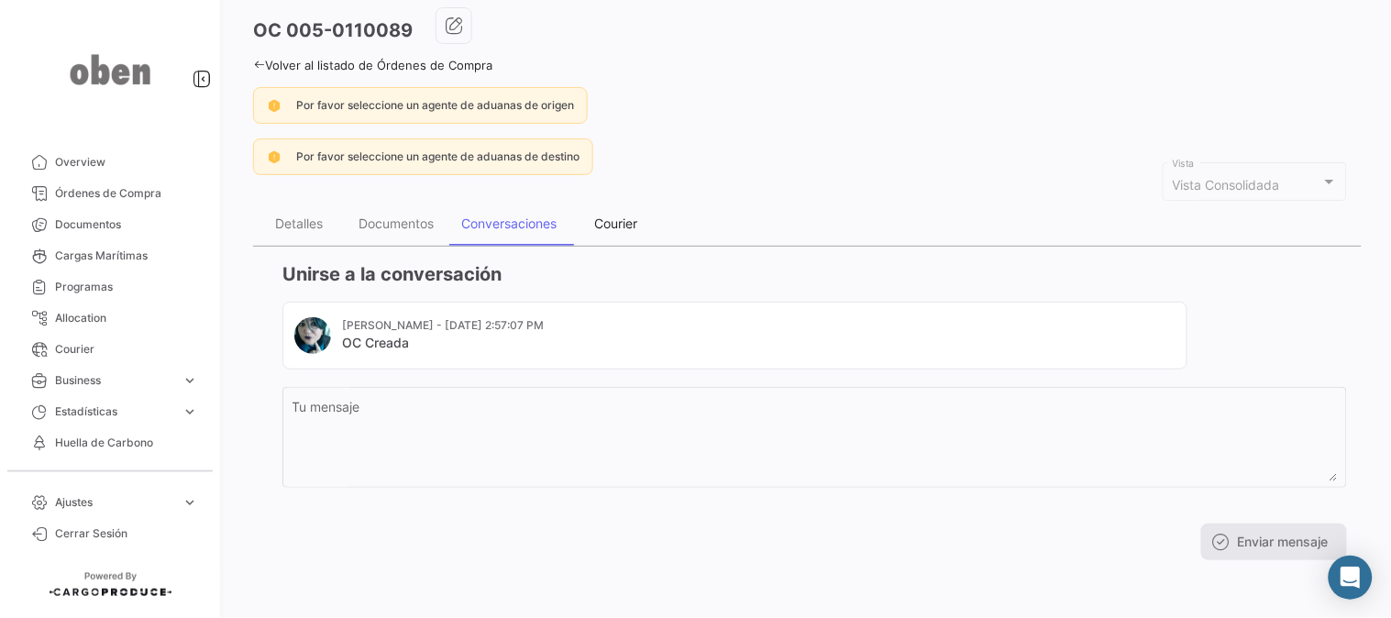
click at [638, 218] on div "Courier" at bounding box center [616, 223] width 43 height 16
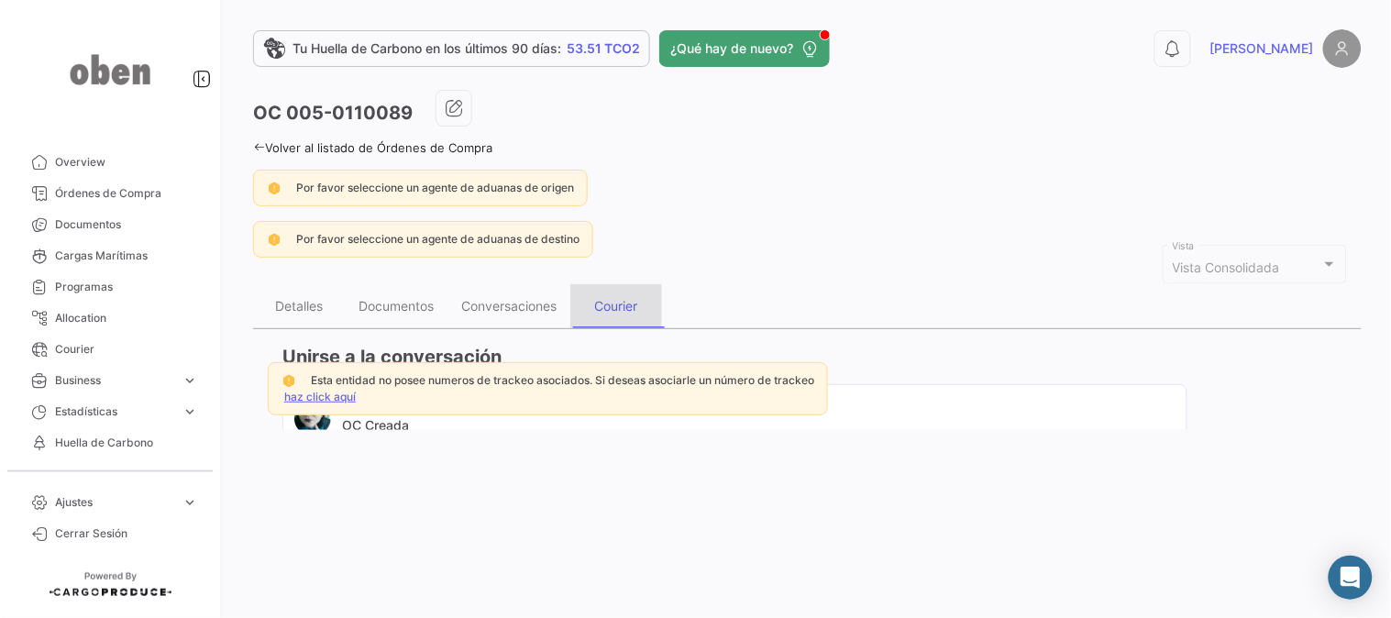
scroll to position [0, 0]
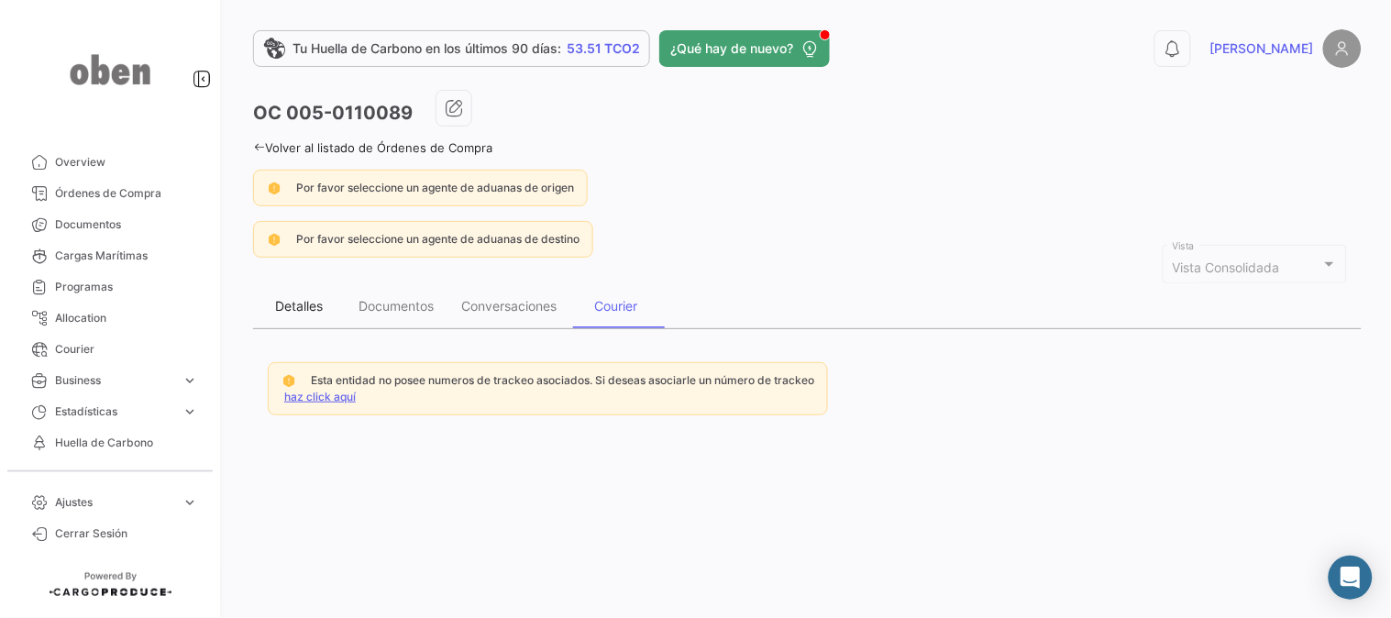
click at [313, 295] on div "Detalles" at bounding box center [299, 306] width 92 height 44
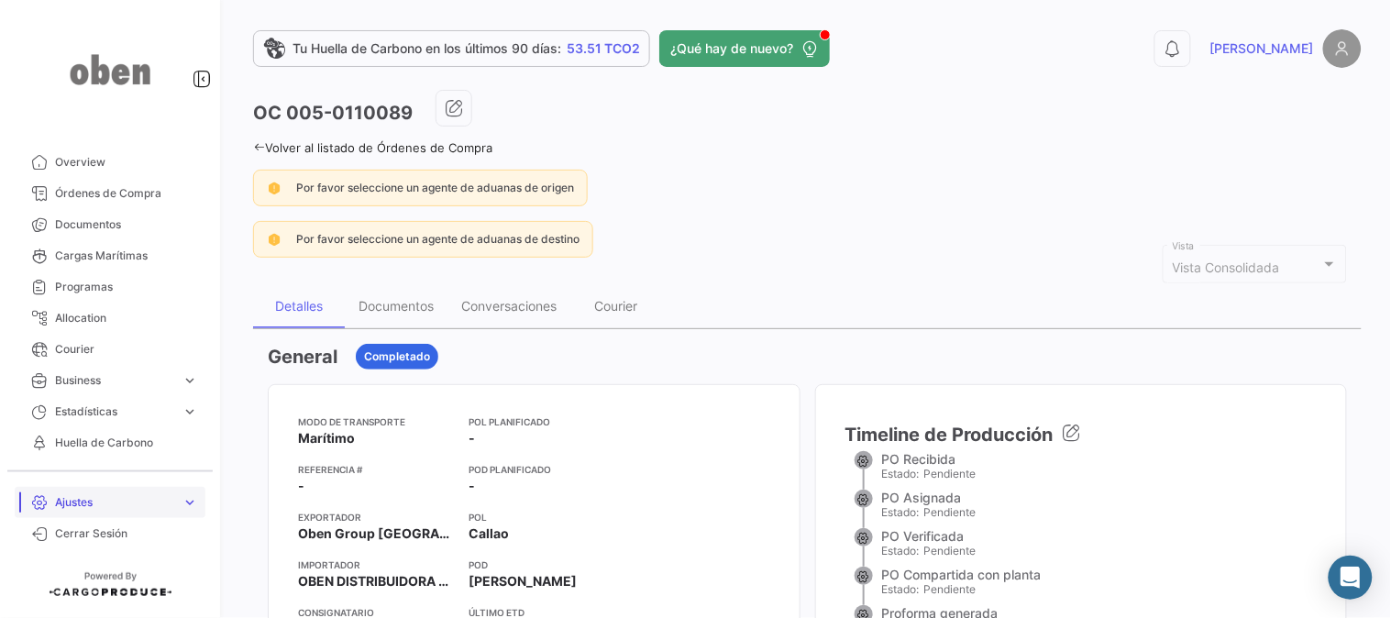
click at [189, 504] on span "expand_more" at bounding box center [189, 502] width 16 height 16
click at [193, 504] on link "Parámetros de Documentos" at bounding box center [122, 494] width 165 height 27
click at [193, 388] on span "expand_more" at bounding box center [189, 394] width 16 height 16
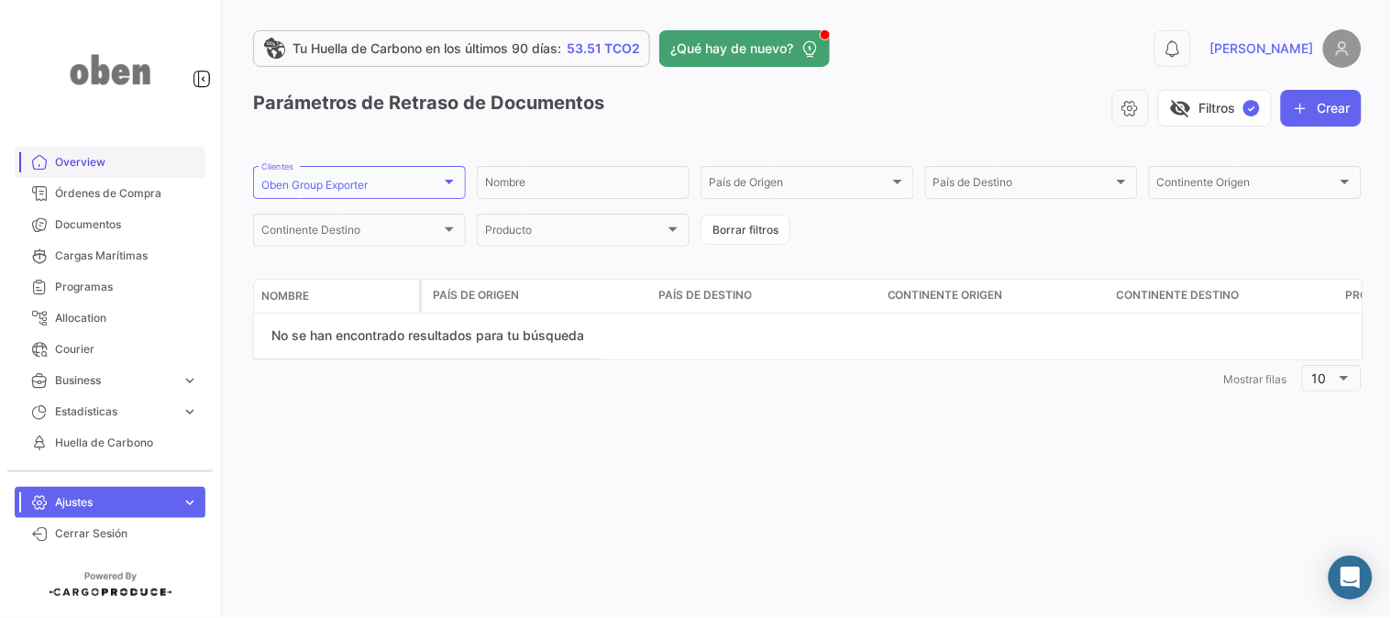
click at [122, 165] on span "Overview" at bounding box center [126, 162] width 143 height 16
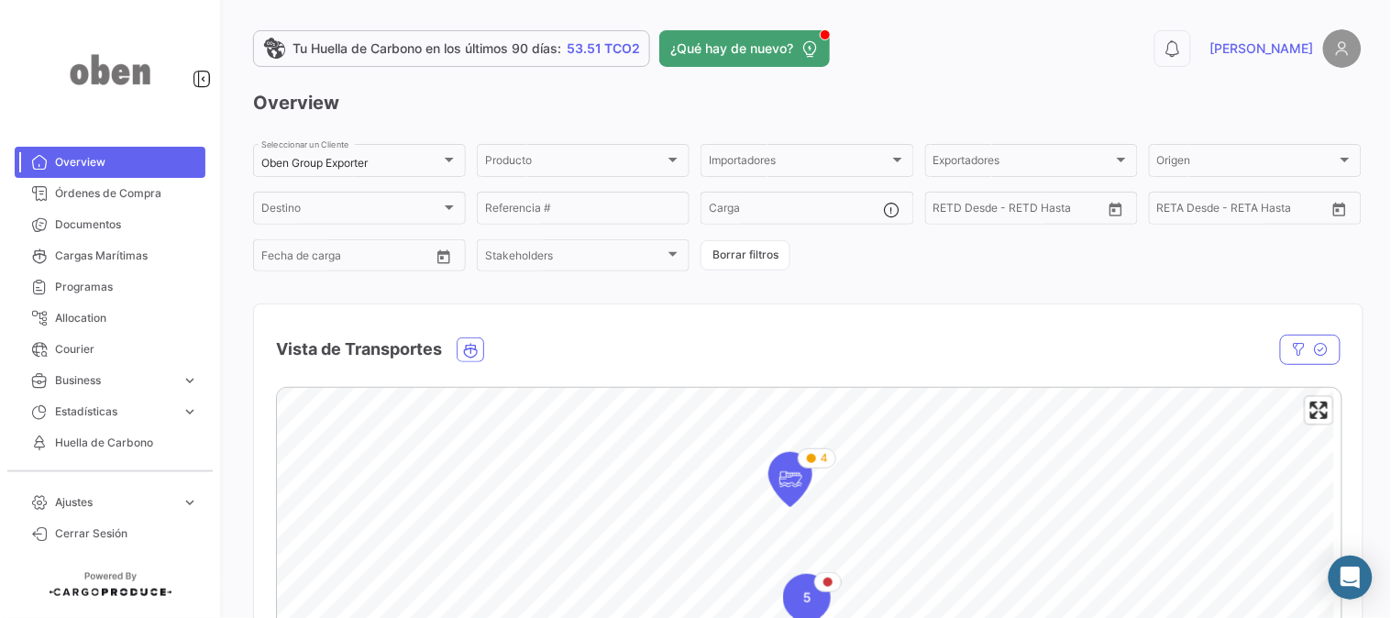
click at [1021, 345] on div at bounding box center [1180, 350] width 319 height 30
click at [745, 88] on app-header "Tu Huella de Carbono en los últimos 90 [PERSON_NAME]: 53.51 TCO2 ¿Qué hay de nu…" at bounding box center [807, 59] width 1108 height 60
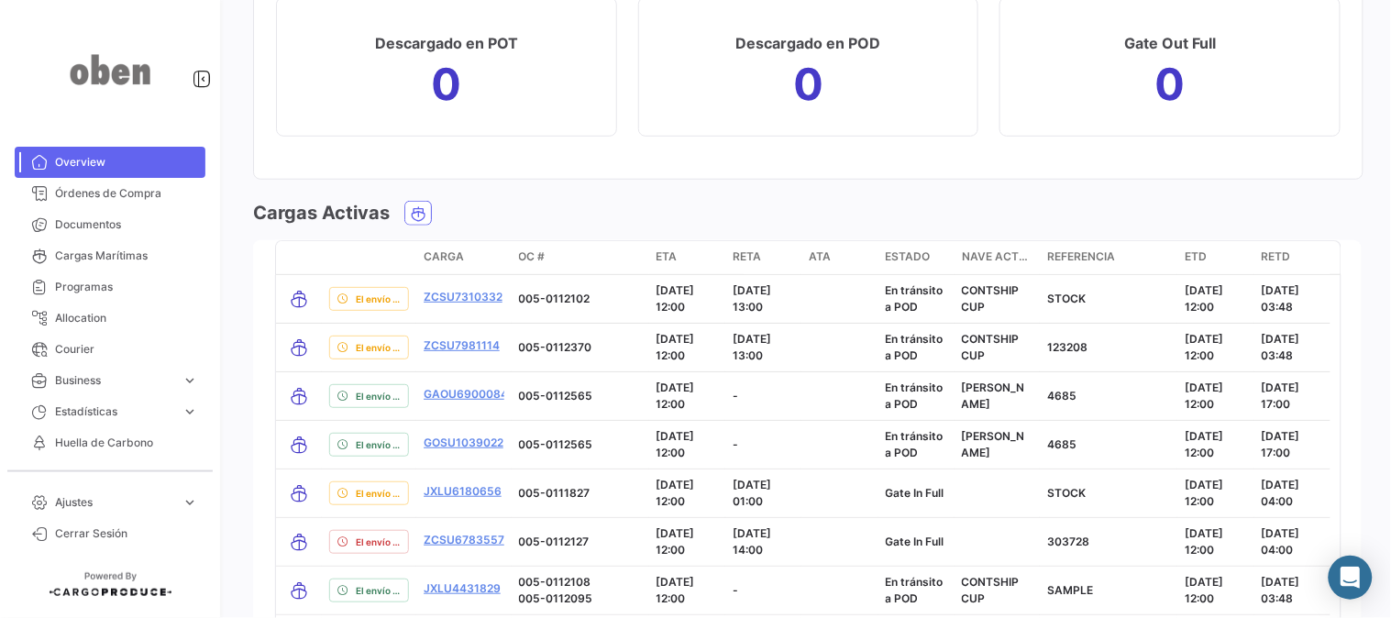
scroll to position [2240, 0]
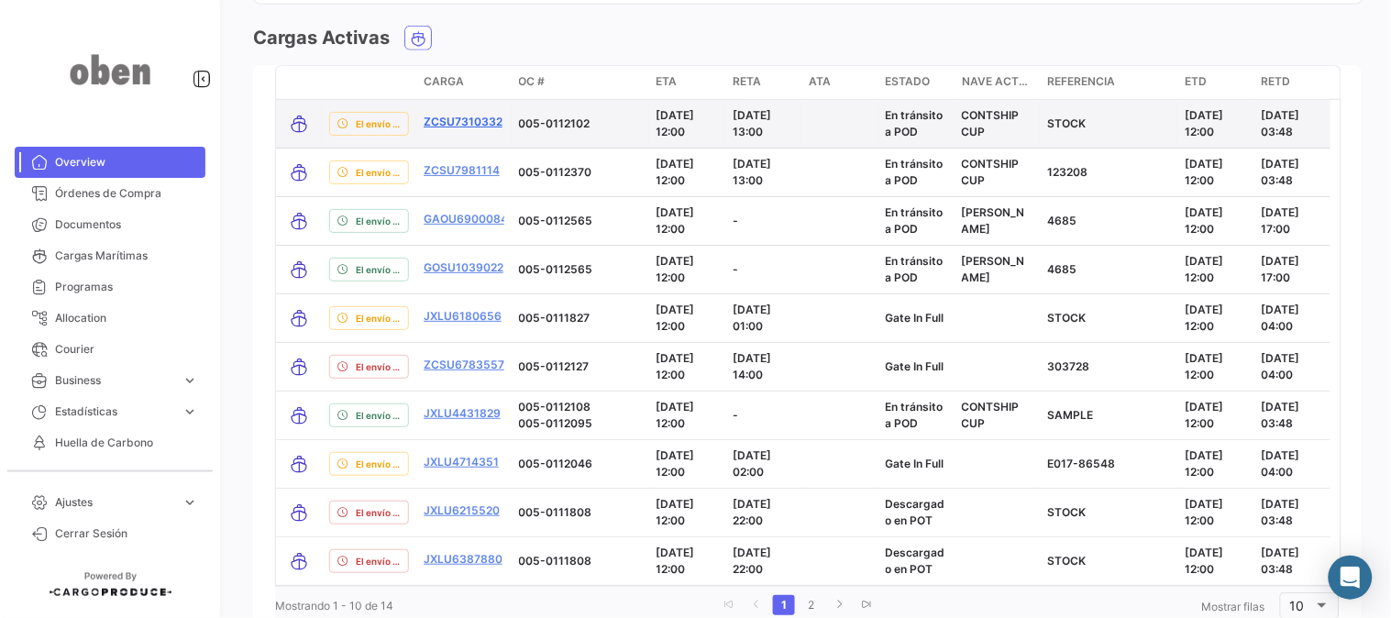
click at [474, 116] on link "ZCSU7310332" at bounding box center [462, 122] width 79 height 16
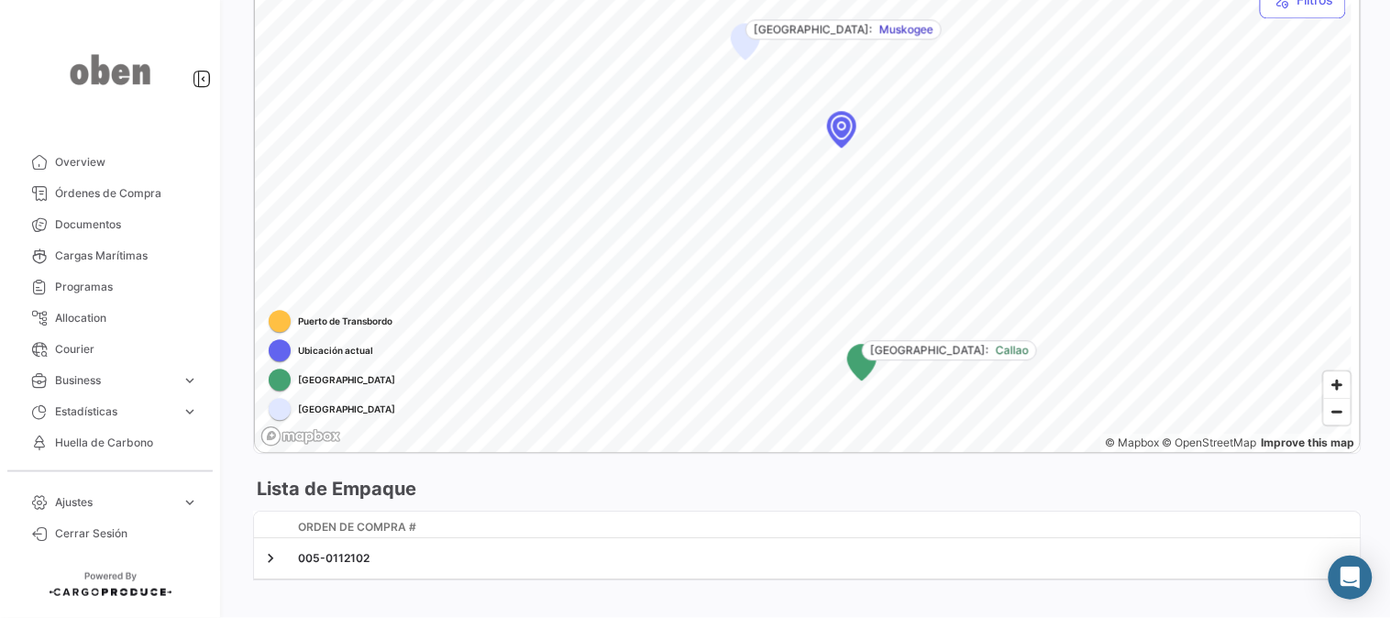
scroll to position [1109, 0]
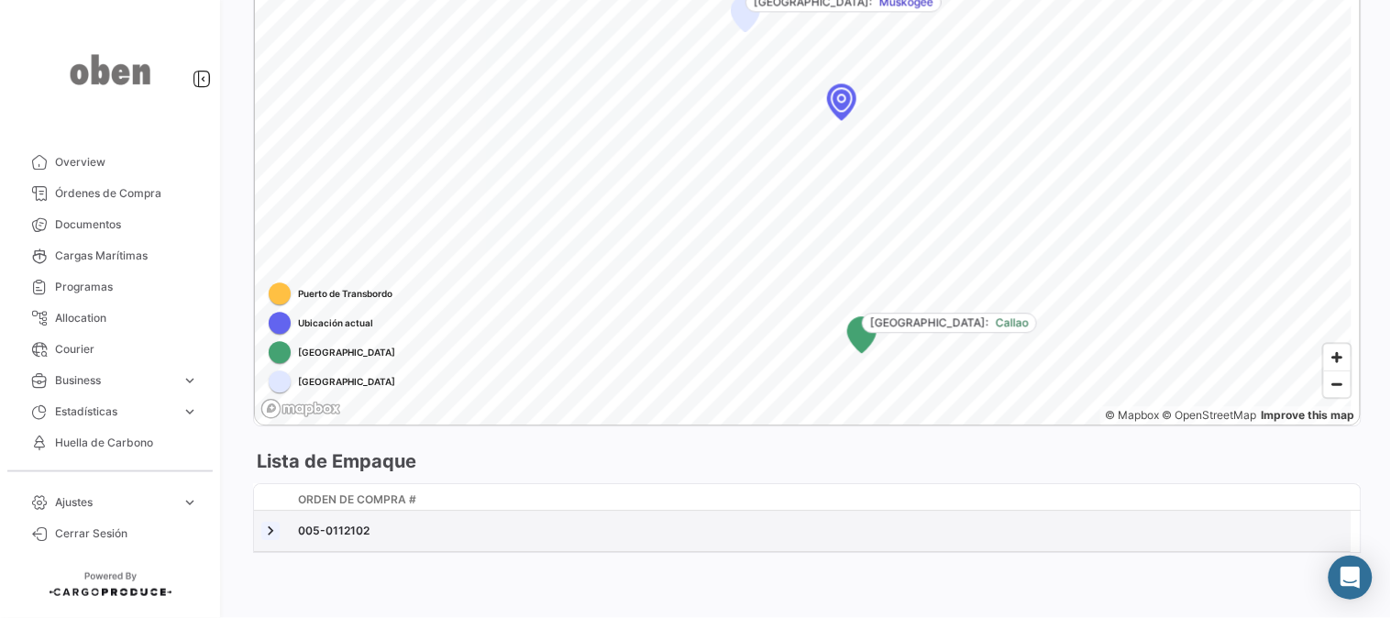
click at [267, 523] on link at bounding box center [270, 531] width 18 height 18
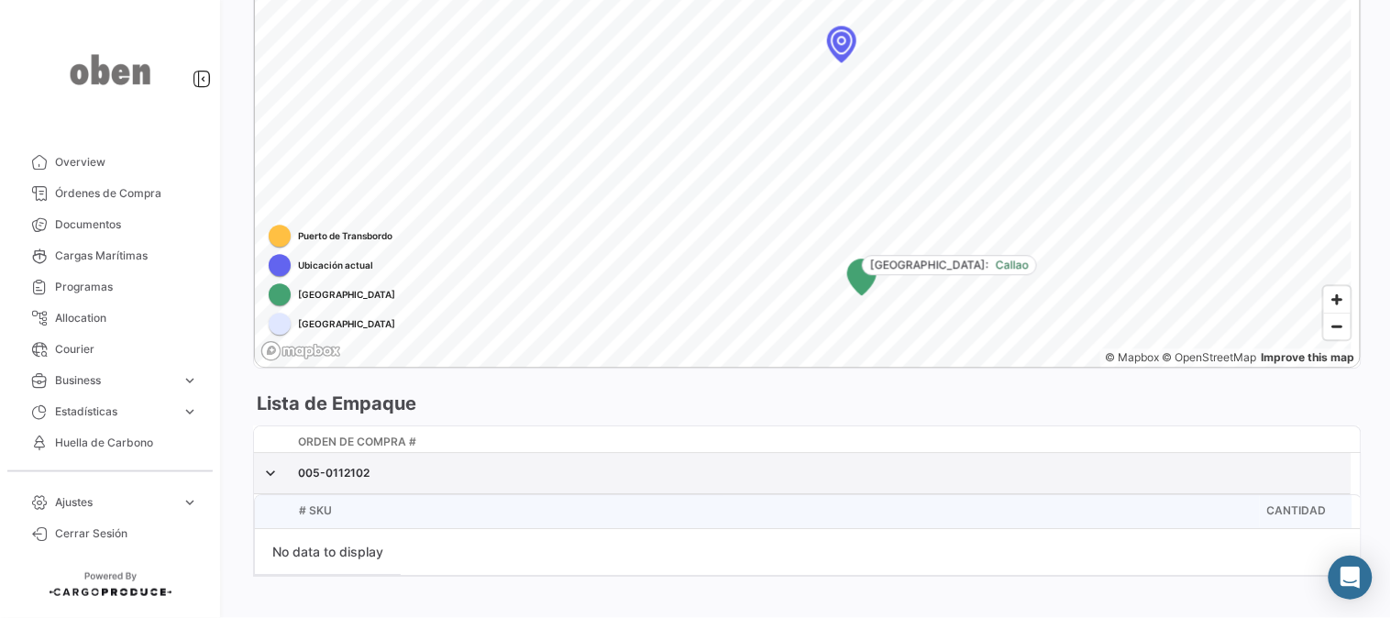
scroll to position [1192, 0]
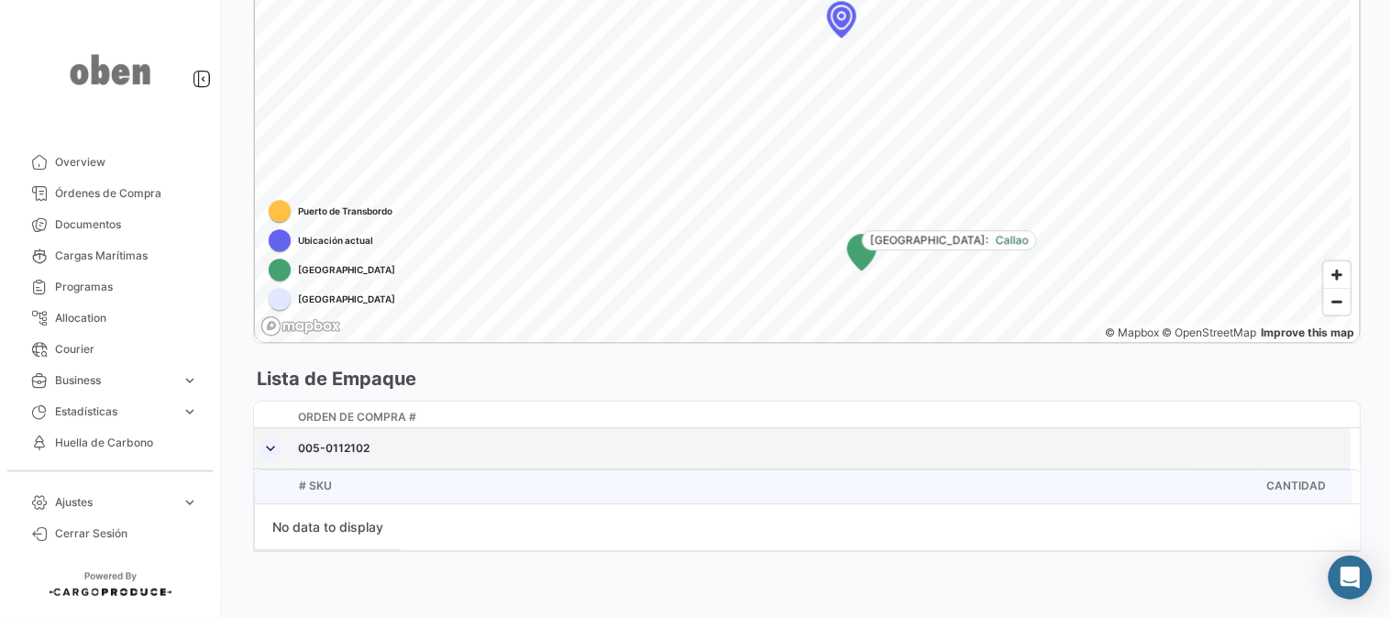
click at [271, 443] on link at bounding box center [270, 448] width 18 height 18
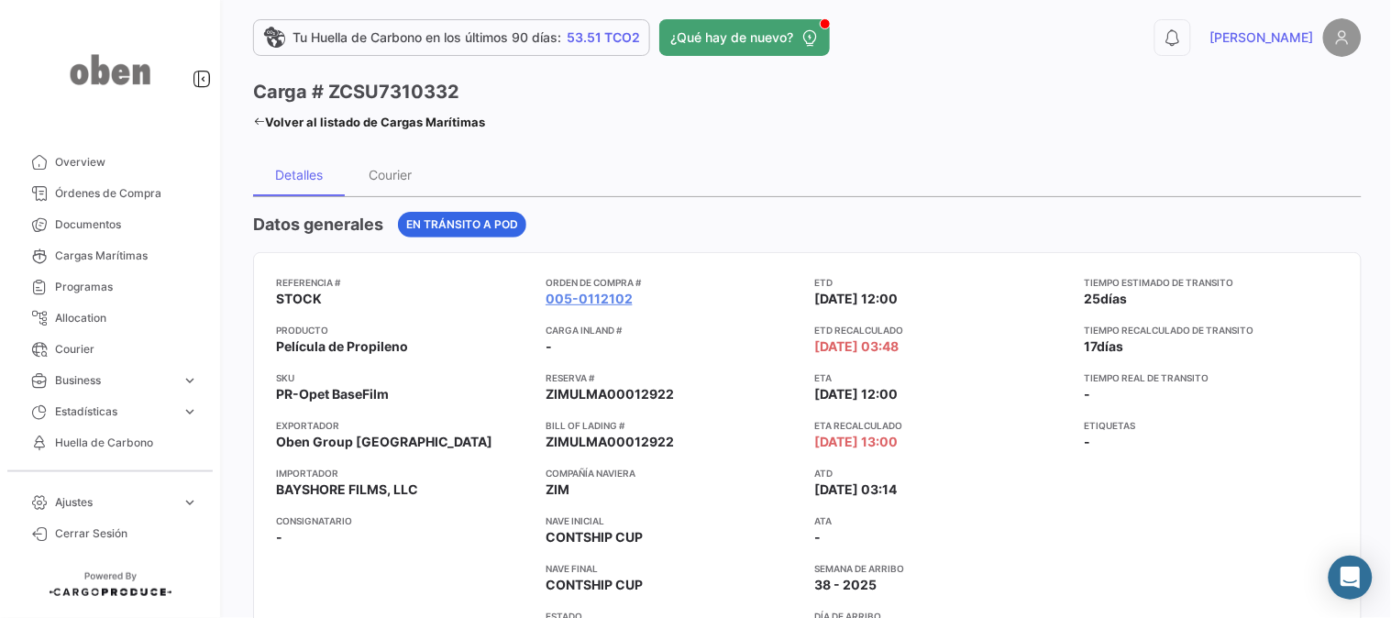
scroll to position [0, 0]
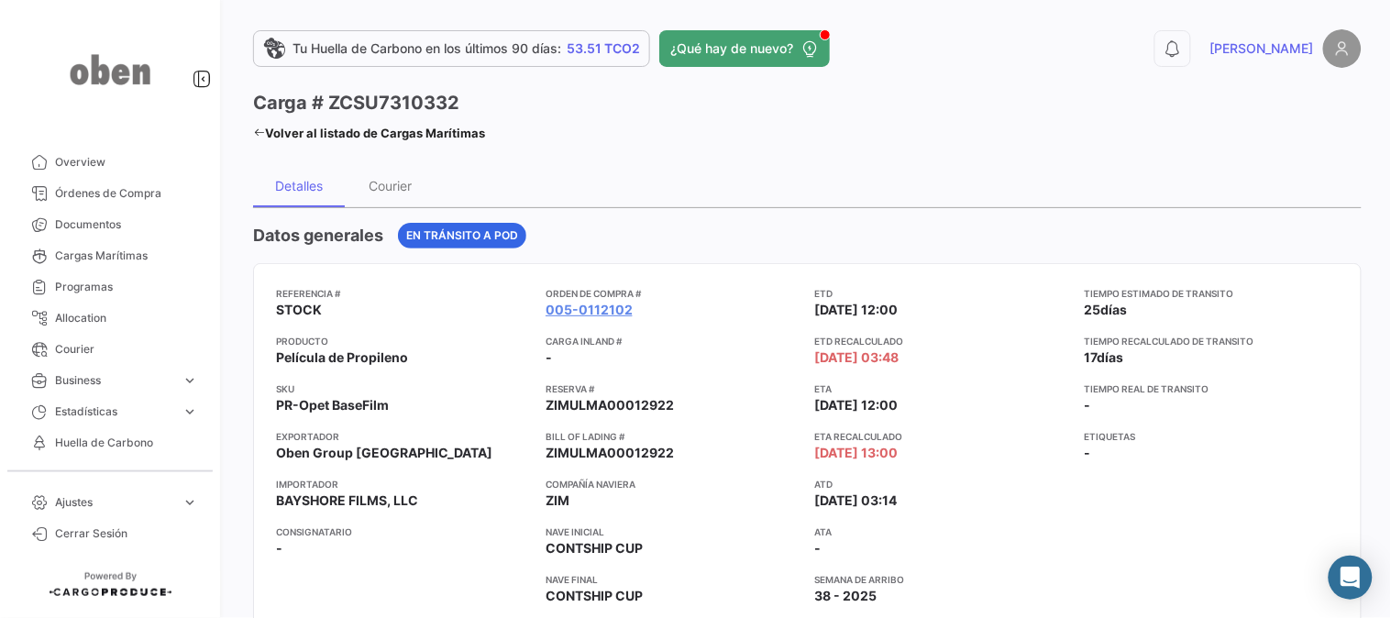
click at [749, 180] on div "Detalles Courier" at bounding box center [807, 185] width 1108 height 44
click at [404, 189] on div "Courier" at bounding box center [390, 186] width 43 height 16
click at [291, 176] on div "Detalles" at bounding box center [299, 185] width 92 height 44
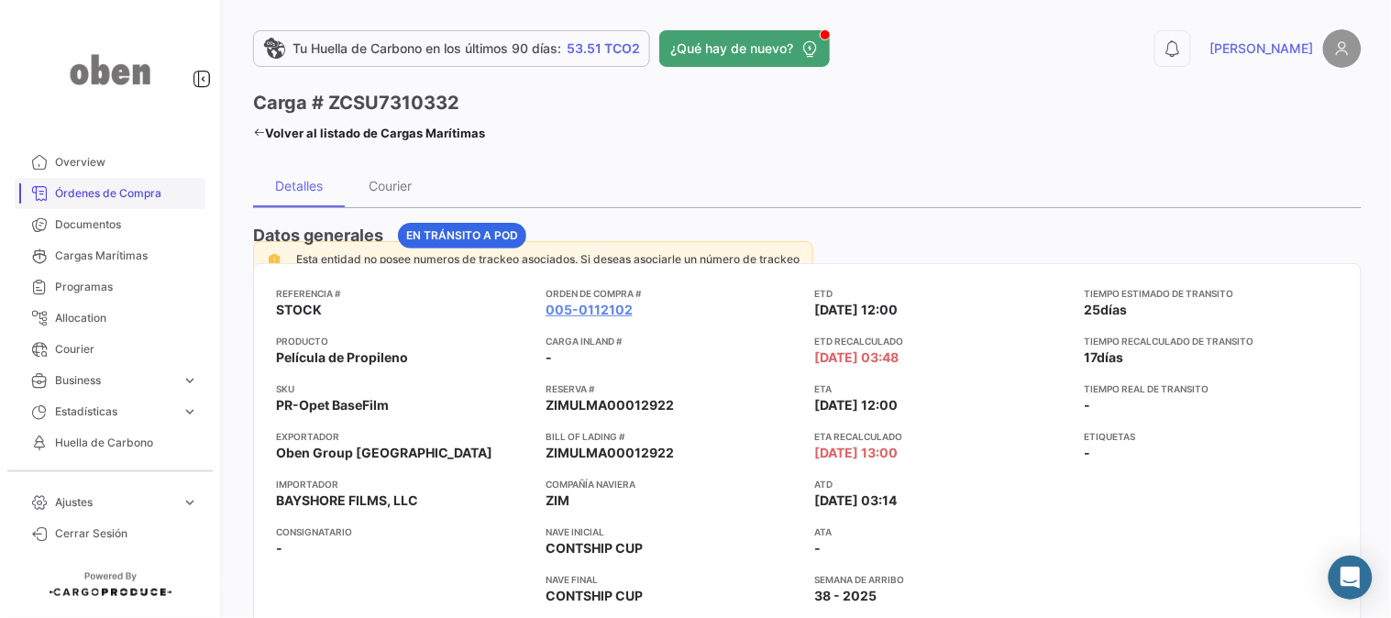
click at [120, 196] on span "Órdenes de Compra" at bounding box center [126, 193] width 143 height 16
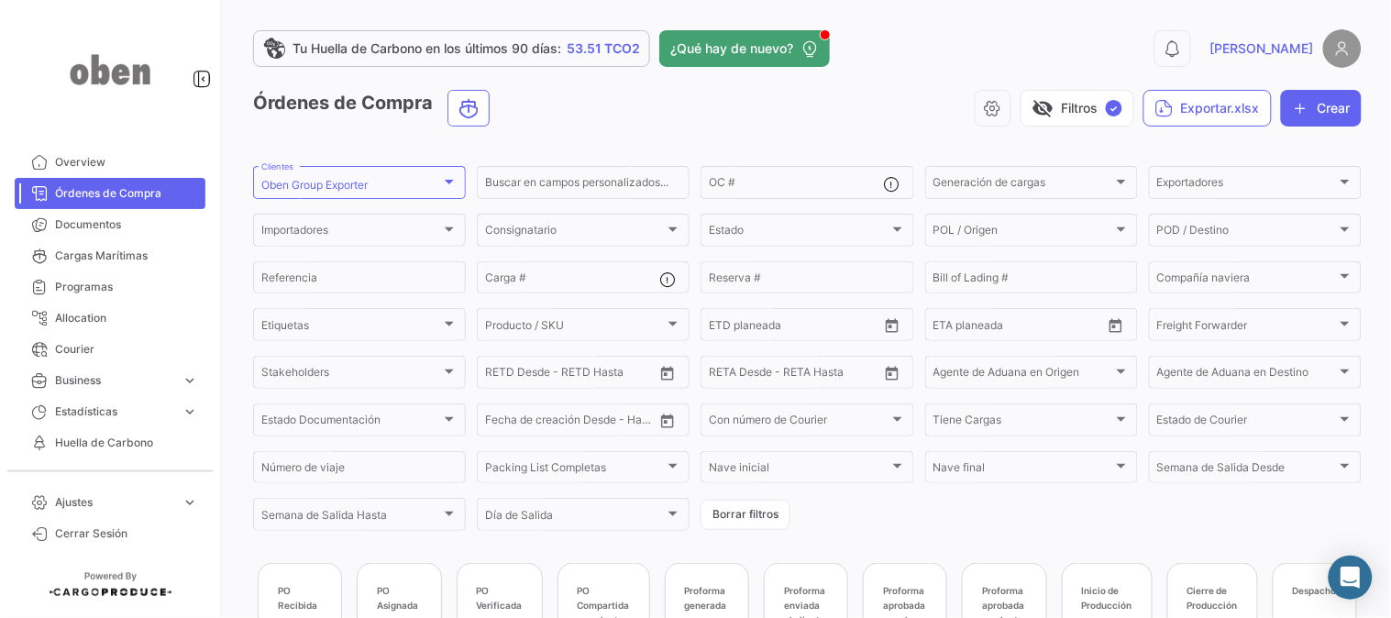
scroll to position [102, 0]
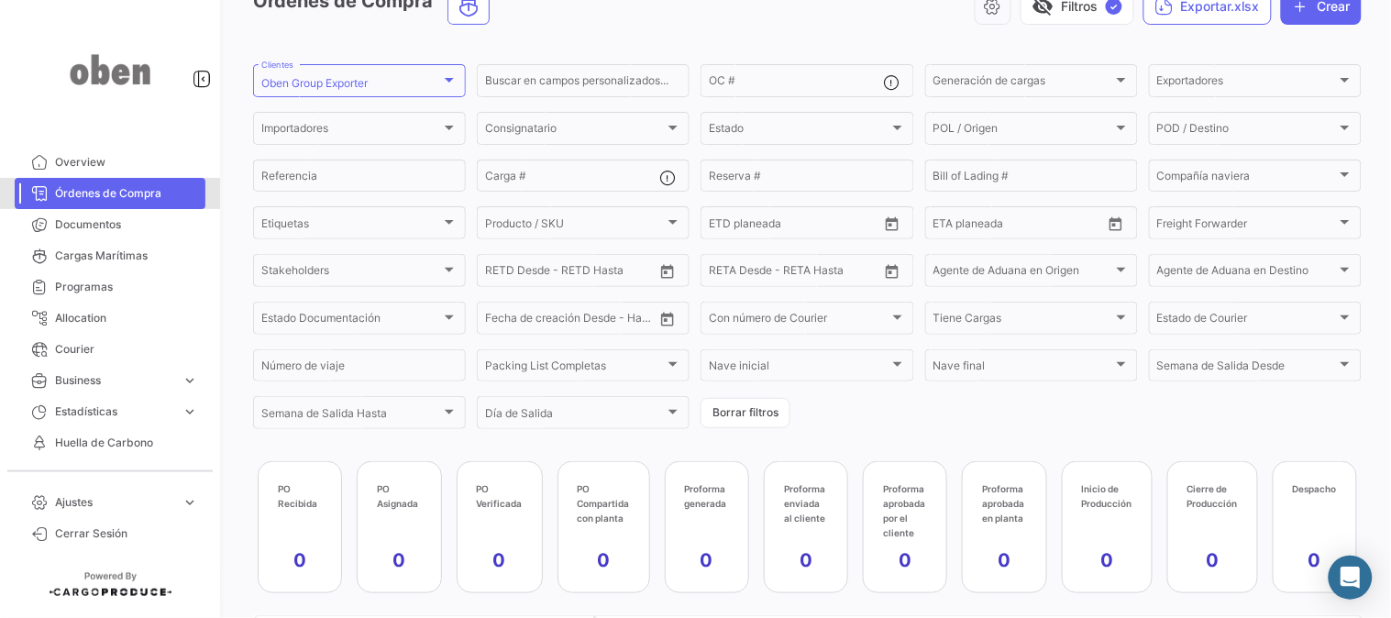
click at [103, 189] on span "Órdenes de Compra" at bounding box center [126, 193] width 143 height 16
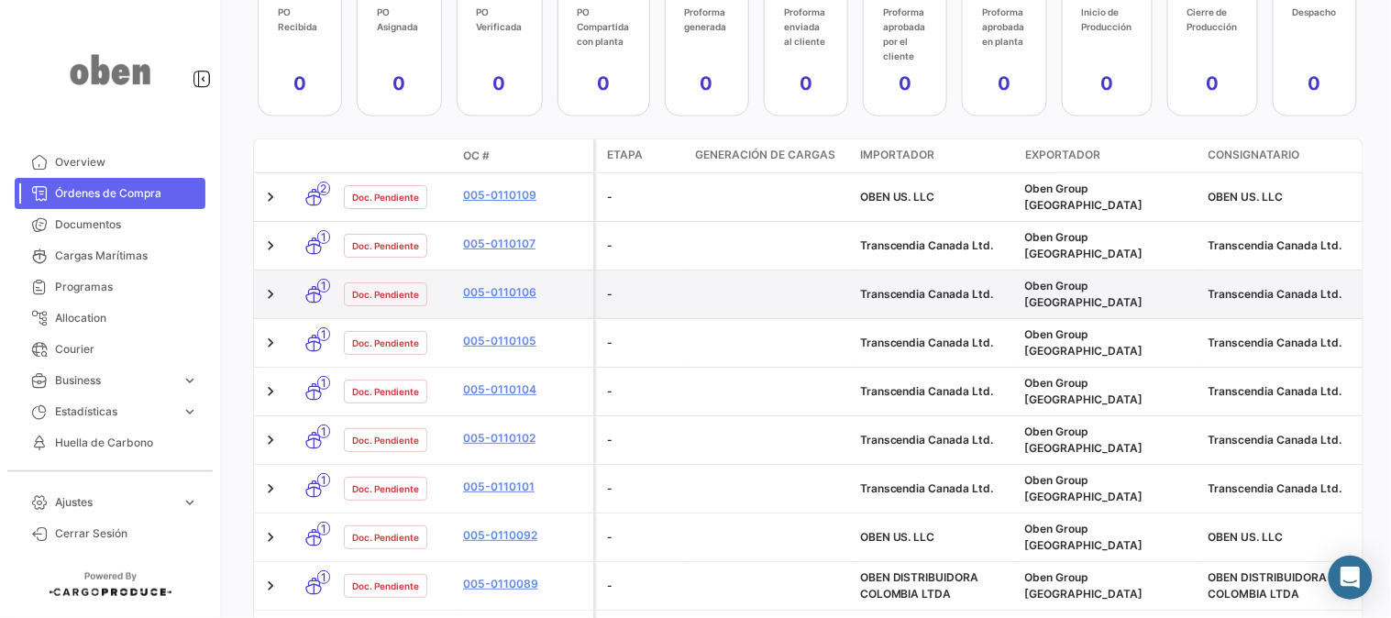
scroll to position [610, 0]
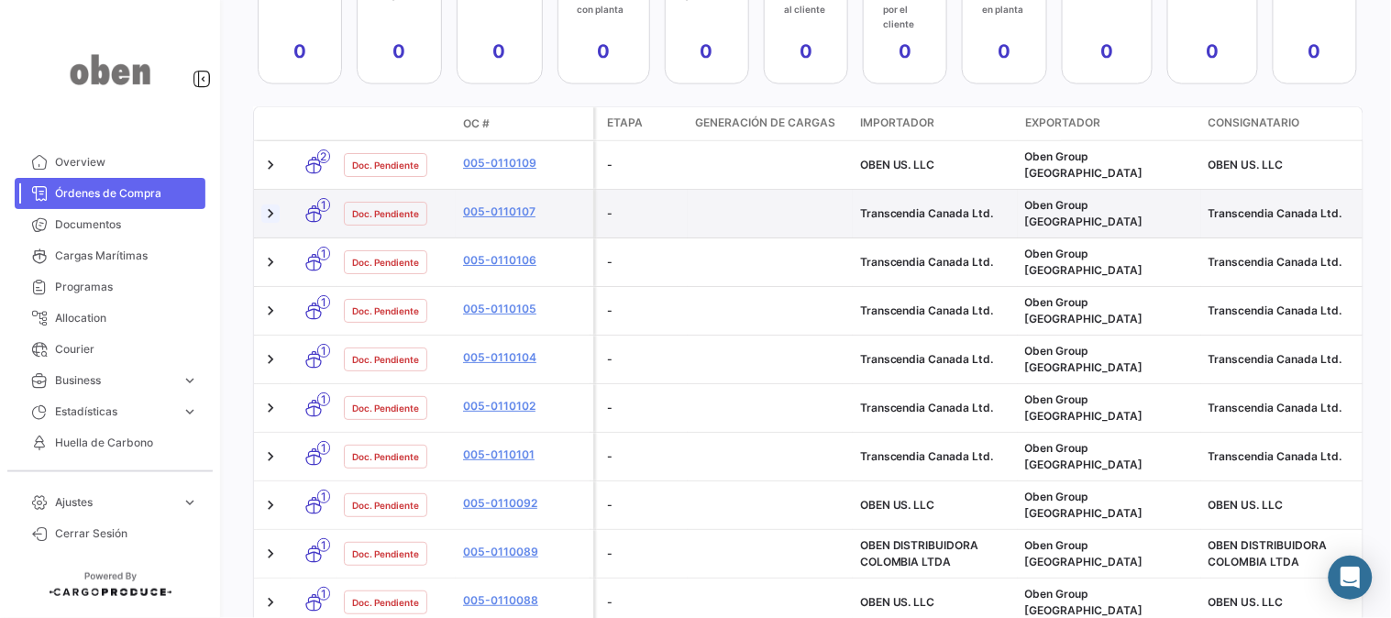
click at [277, 204] on link at bounding box center [270, 213] width 18 height 18
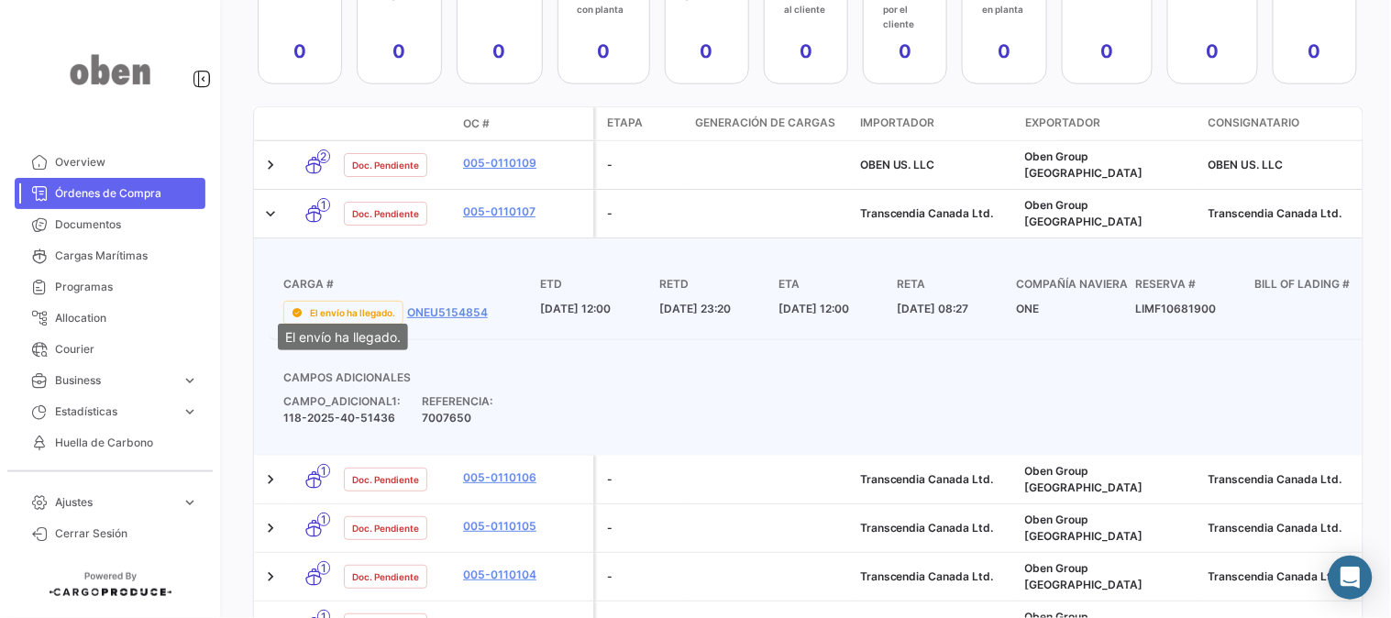
click at [308, 301] on div "El envío ha llegado." at bounding box center [343, 313] width 120 height 24
click at [443, 304] on link "ONEU5154854" at bounding box center [447, 312] width 81 height 16
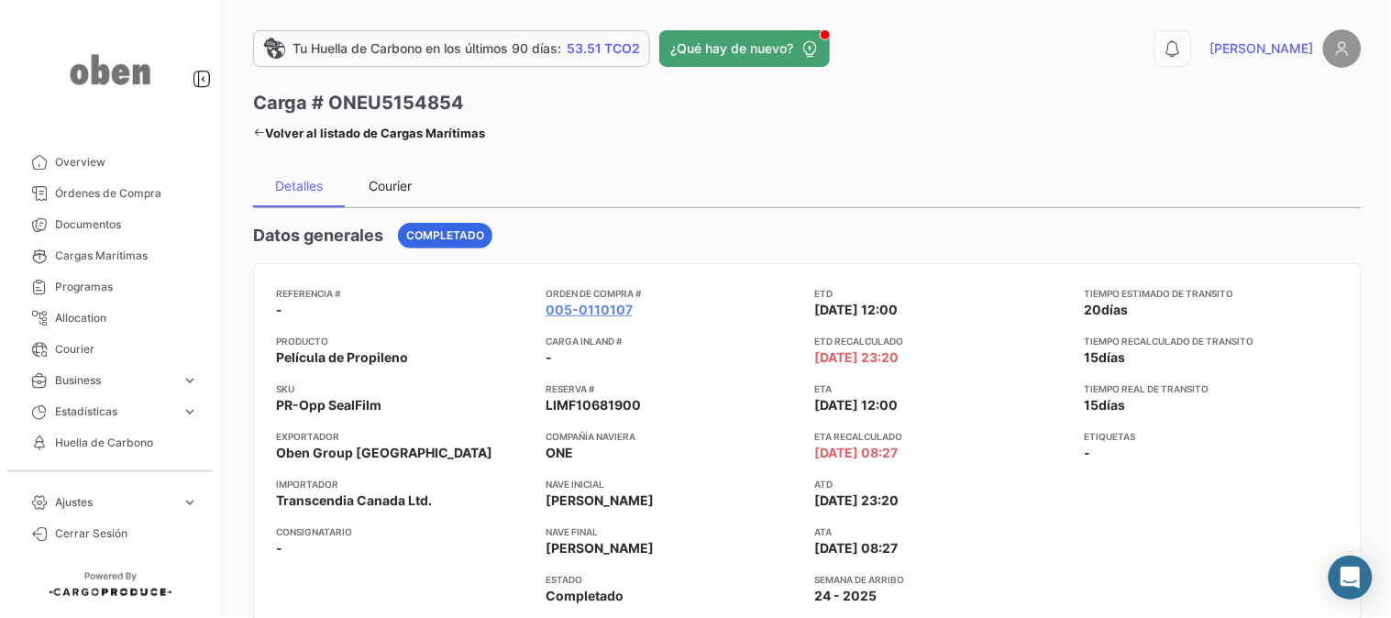
click at [395, 176] on div "Courier" at bounding box center [391, 185] width 92 height 44
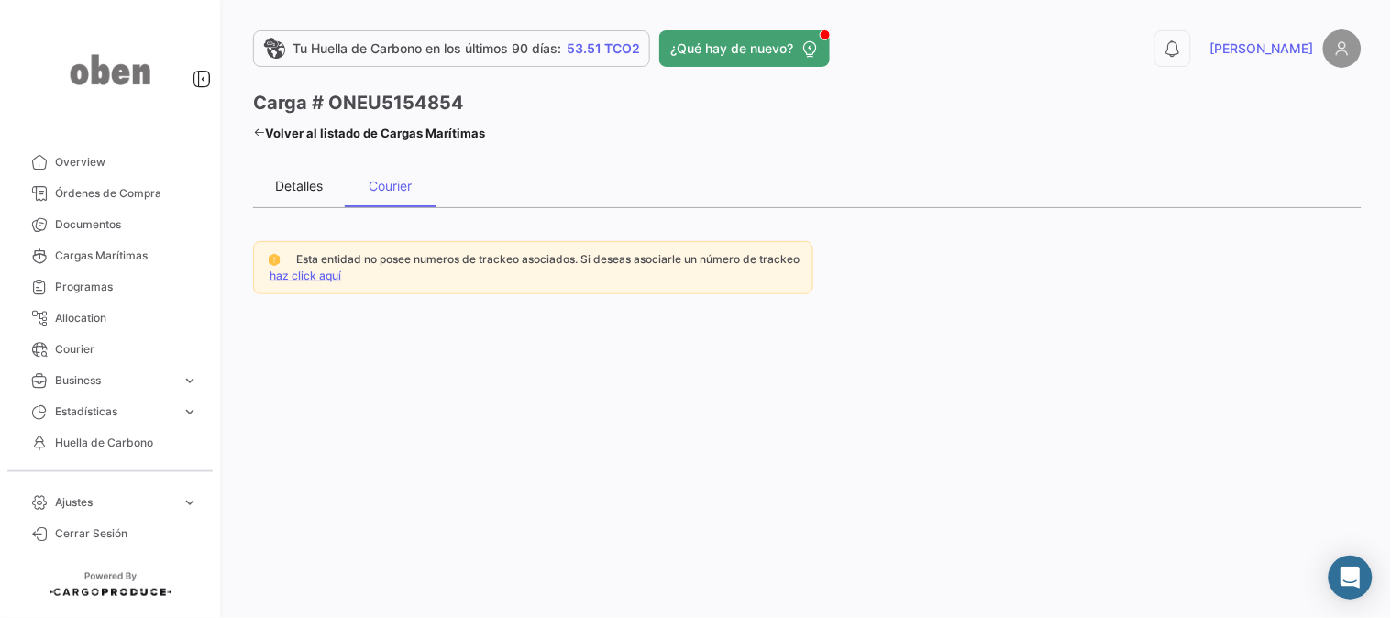
click at [308, 184] on div "Detalles" at bounding box center [299, 186] width 48 height 16
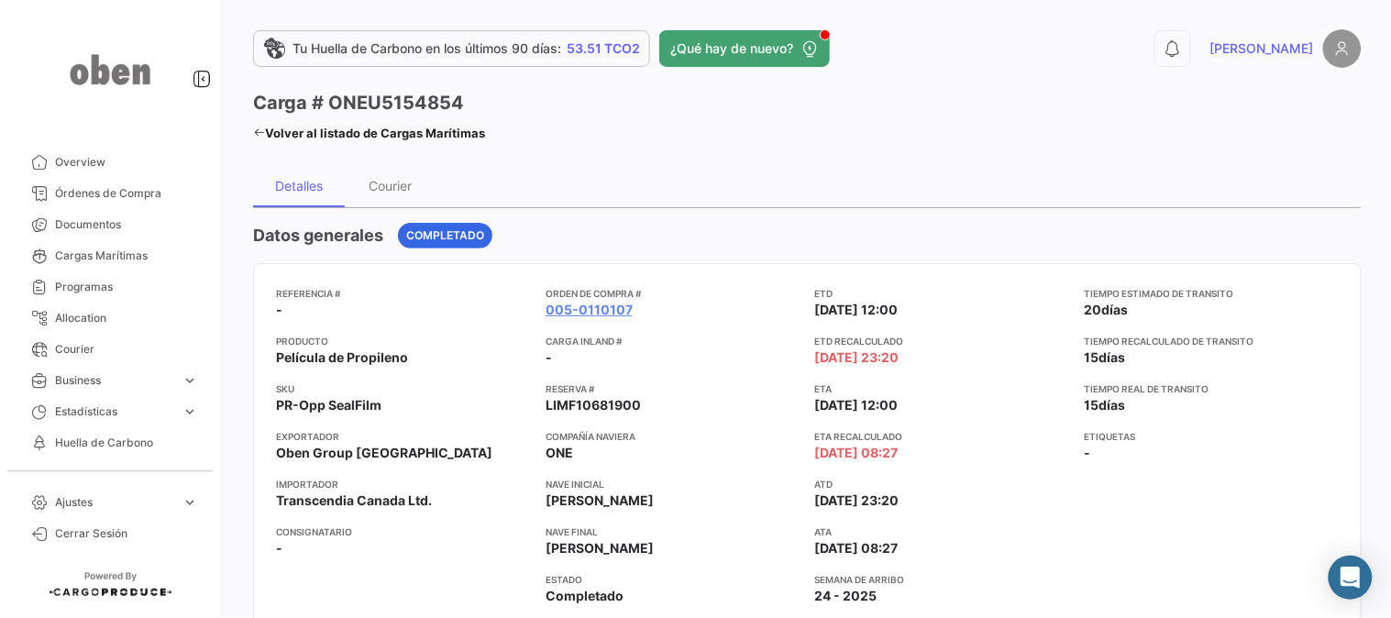
drag, startPoint x: 1017, startPoint y: 159, endPoint x: 957, endPoint y: 176, distance: 63.0
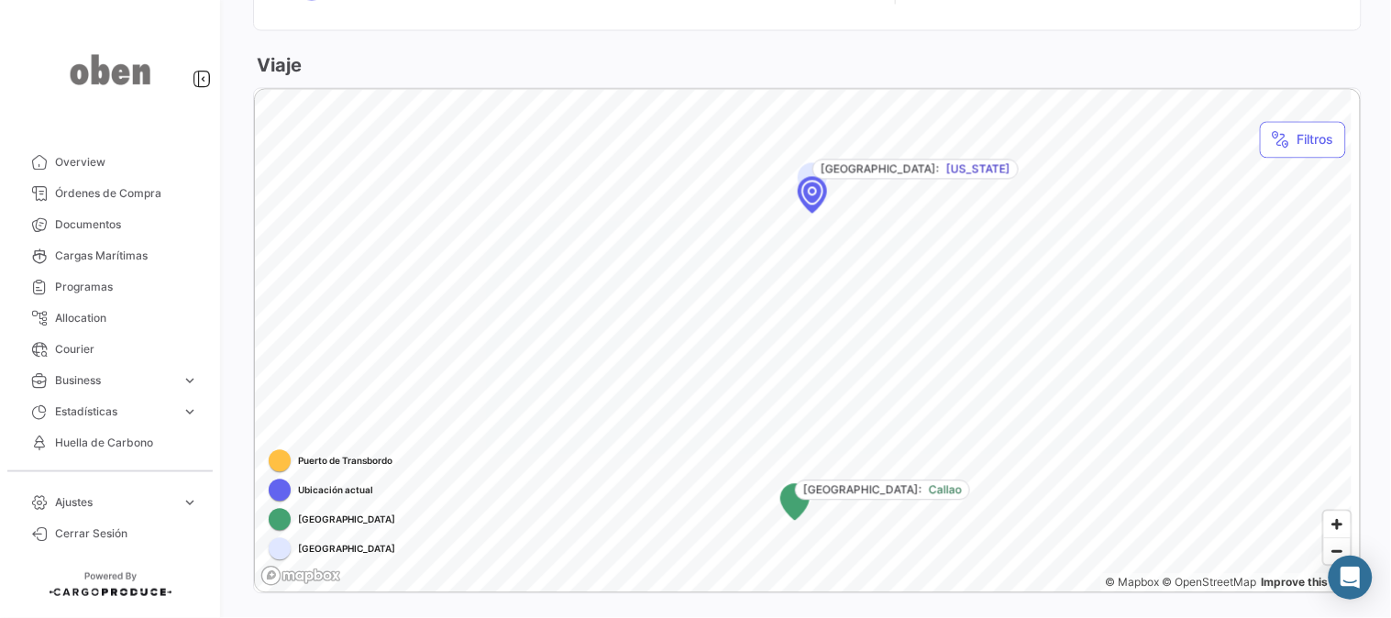
scroll to position [1083, 0]
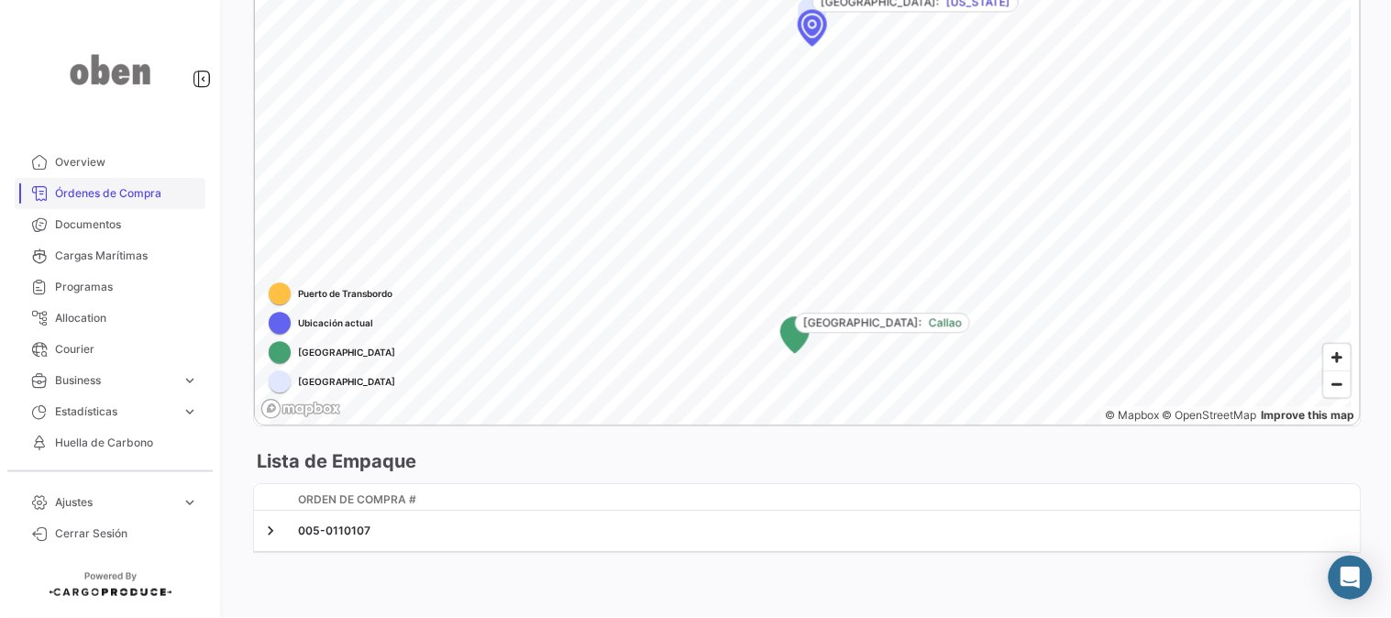
click at [111, 187] on span "Órdenes de Compra" at bounding box center [126, 193] width 143 height 16
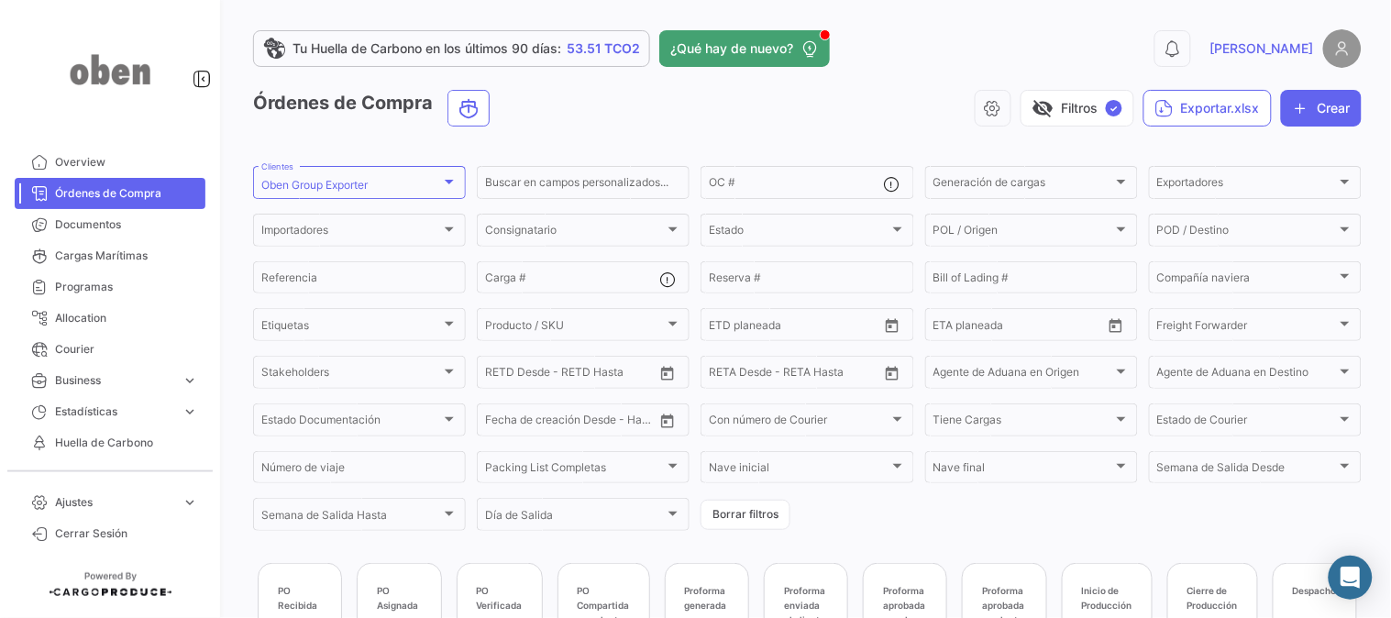
click at [665, 108] on div "visibility_off Filtros ✓ Exportar.xlsx Crear" at bounding box center [932, 108] width 857 height 37
click at [623, 90] on div "visibility_off Filtros ✓ Exportar.xlsx Crear" at bounding box center [932, 108] width 857 height 37
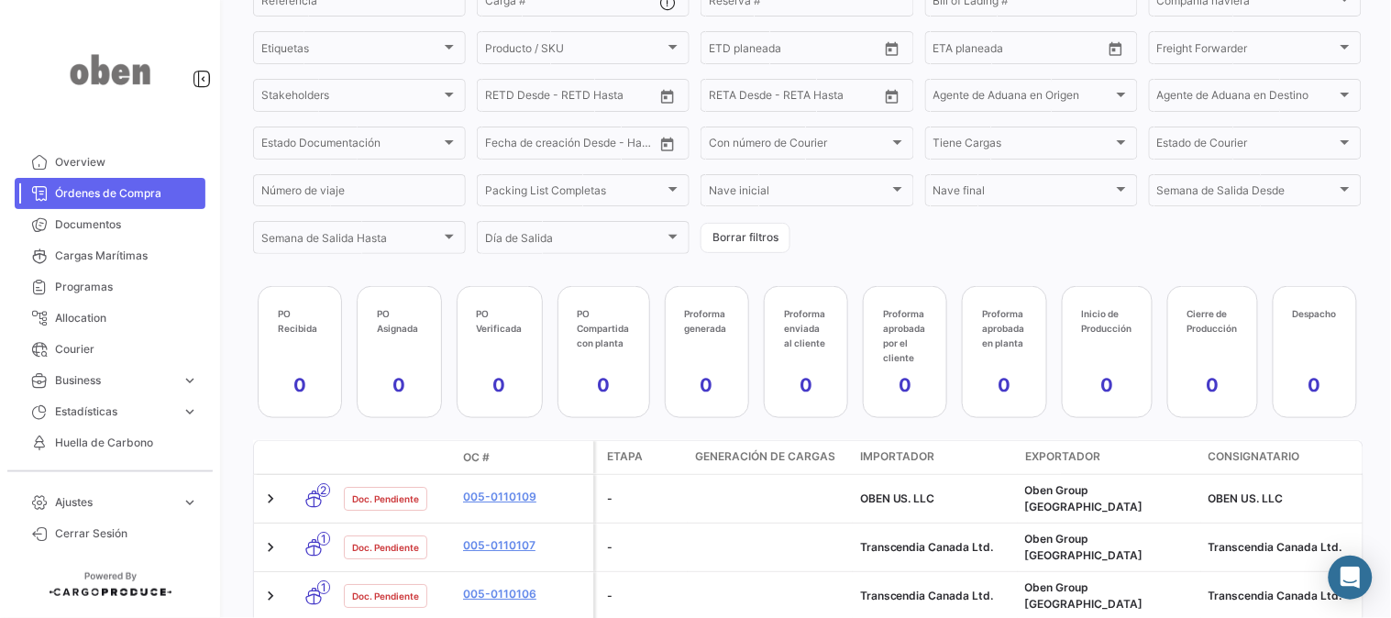
scroll to position [521, 0]
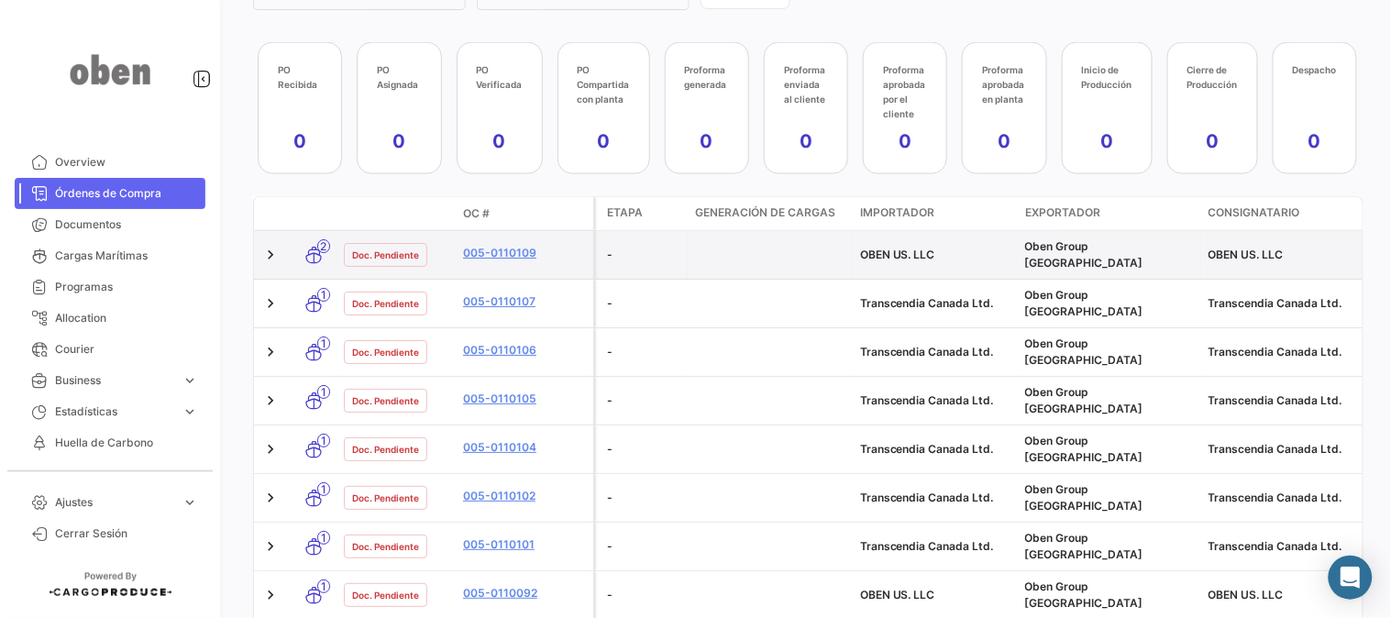
click at [258, 247] on datatable-body-cell at bounding box center [272, 255] width 37 height 48
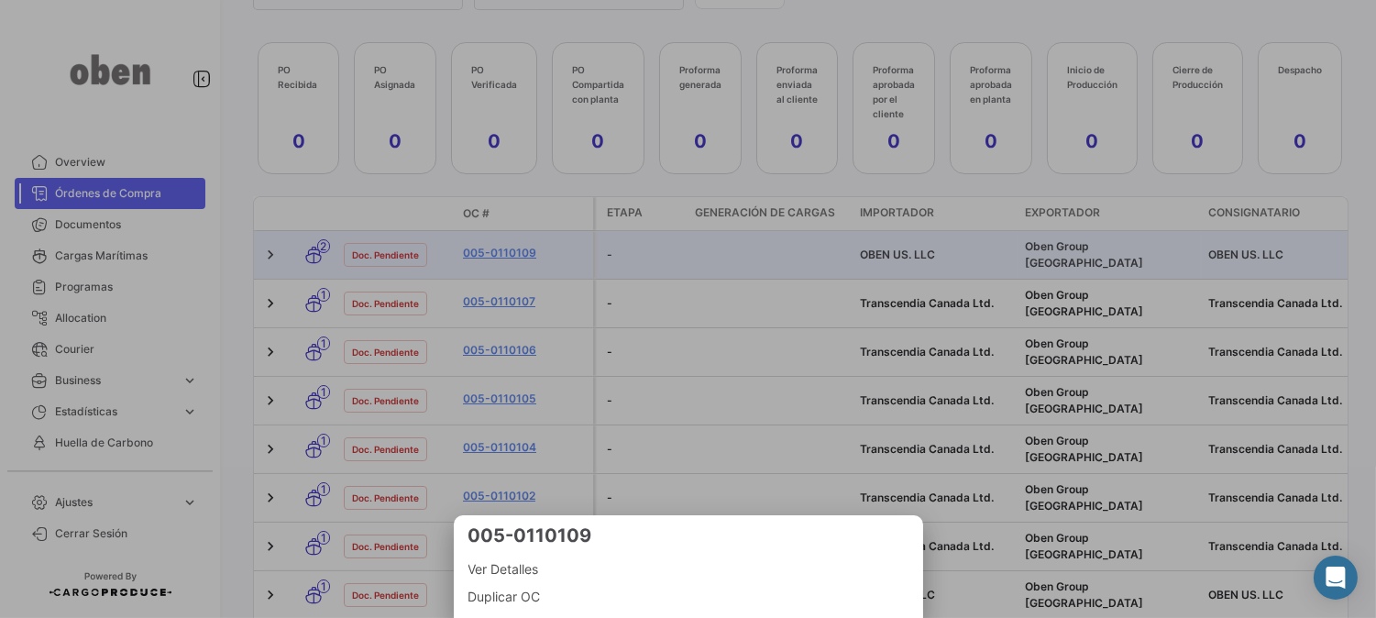
click at [281, 251] on div at bounding box center [688, 309] width 1376 height 618
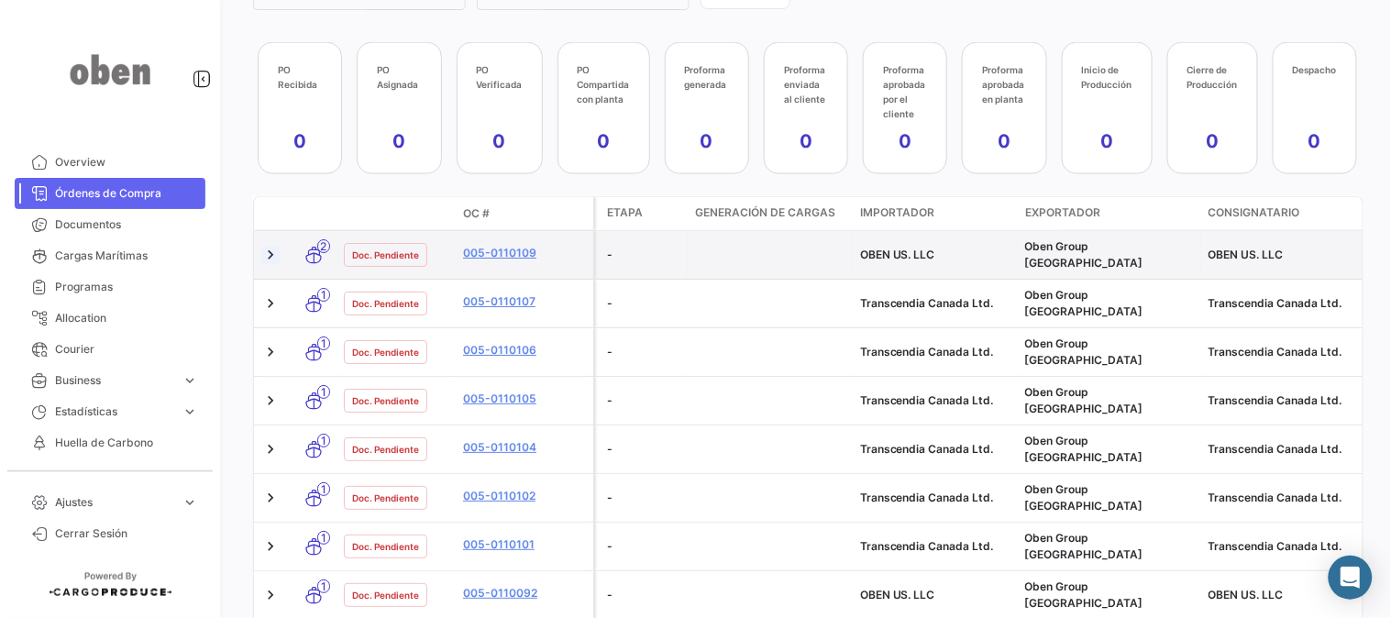
click at [268, 254] on link at bounding box center [270, 255] width 18 height 18
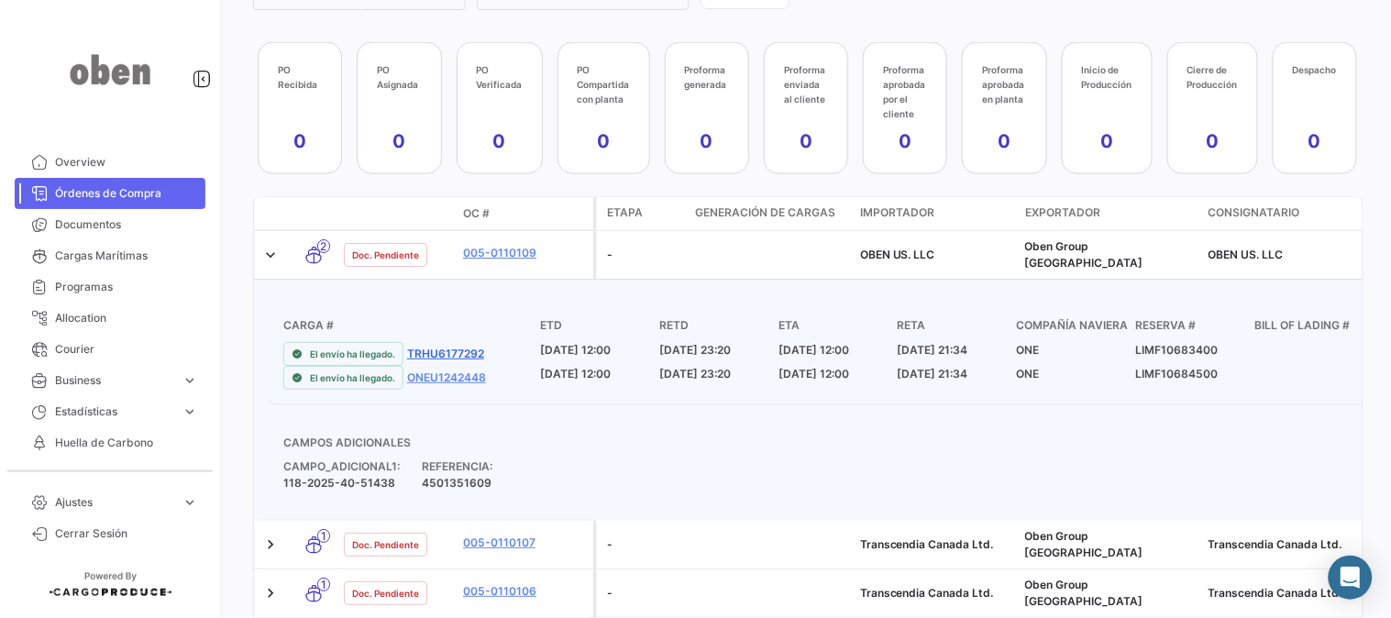
click at [469, 346] on link "TRHU6177292" at bounding box center [445, 354] width 77 height 16
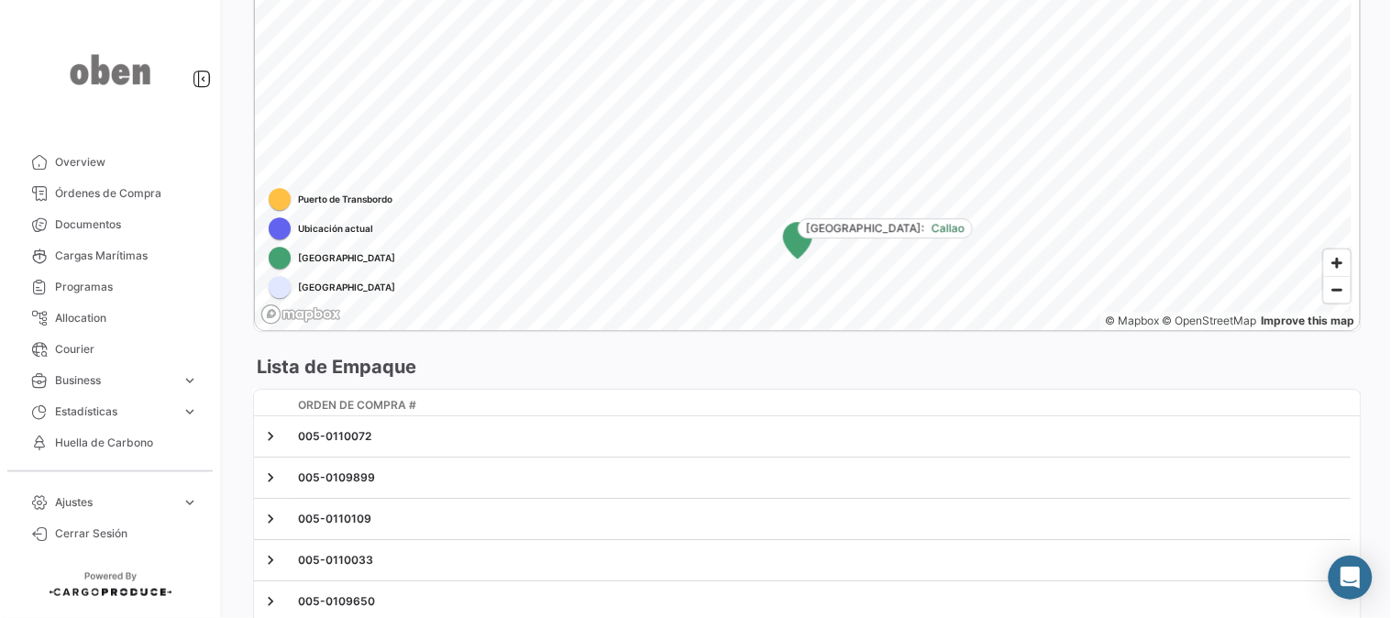
scroll to position [1293, 0]
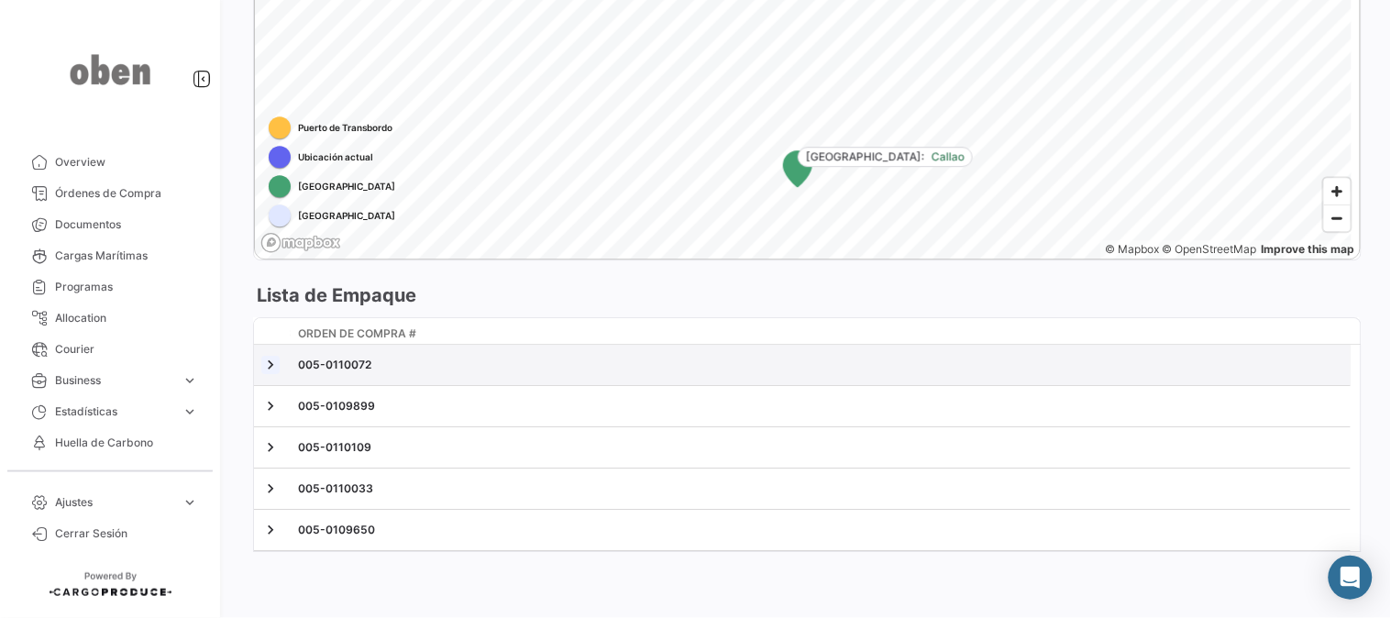
click at [277, 365] on link at bounding box center [270, 365] width 18 height 18
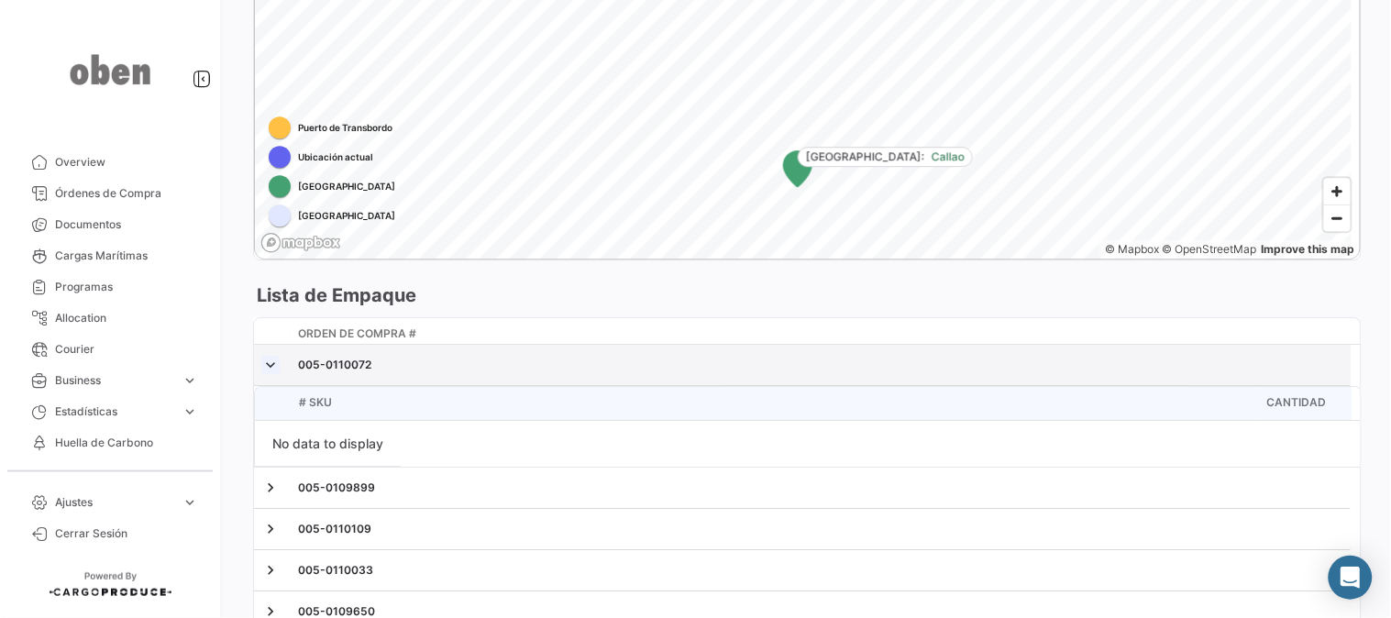
click at [271, 365] on link at bounding box center [270, 365] width 18 height 18
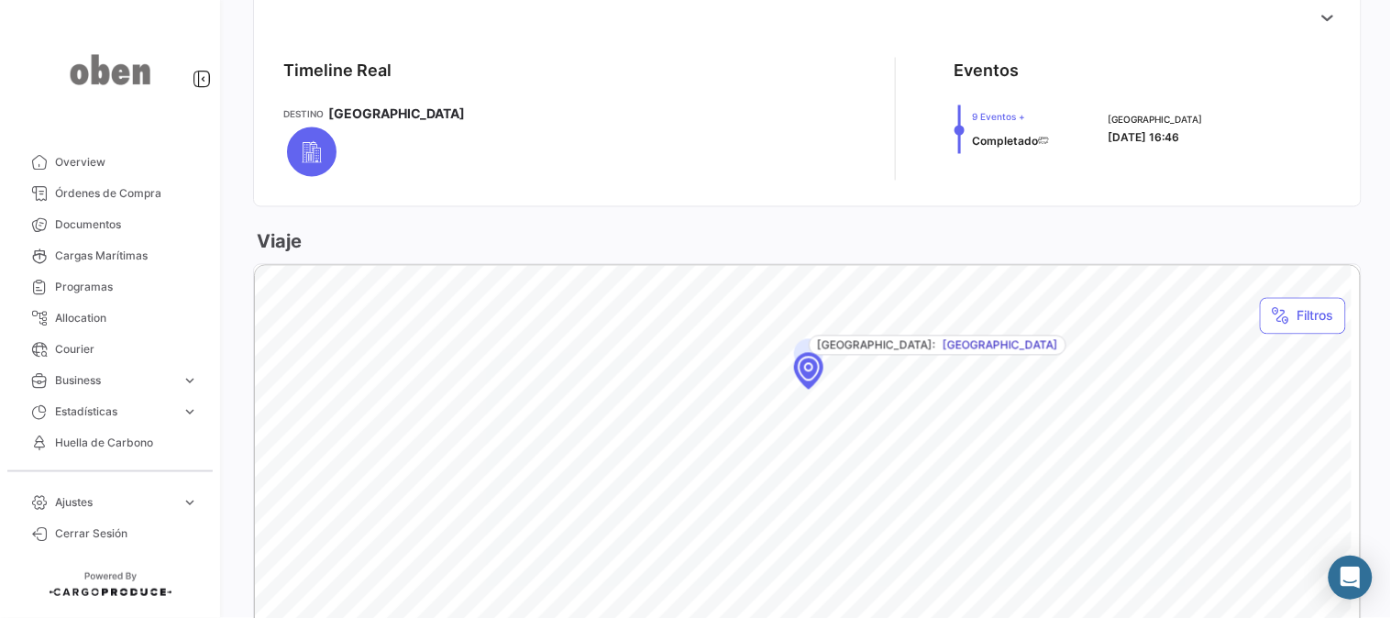
scroll to position [71, 0]
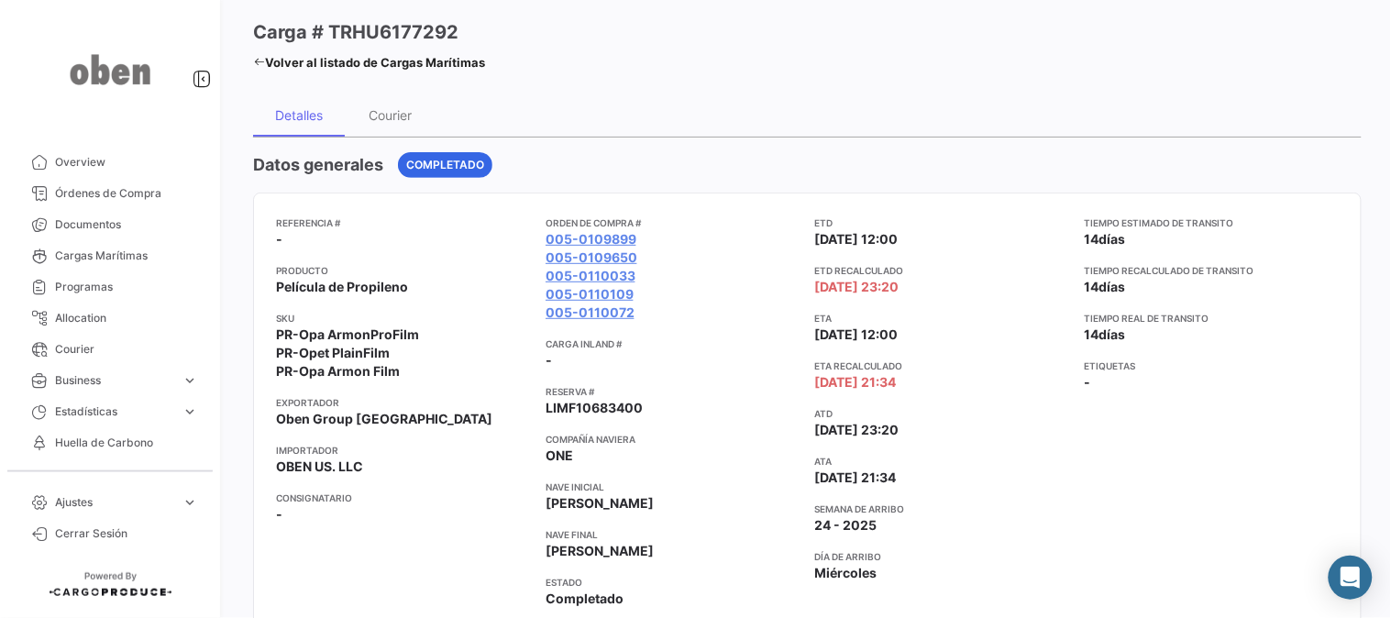
click at [768, 175] on div "Datos generales Completado" at bounding box center [807, 165] width 1108 height 26
drag, startPoint x: 752, startPoint y: 142, endPoint x: 752, endPoint y: 165, distance: 22.9
click at [752, 165] on div "Datos generales Completado" at bounding box center [807, 165] width 1108 height 26
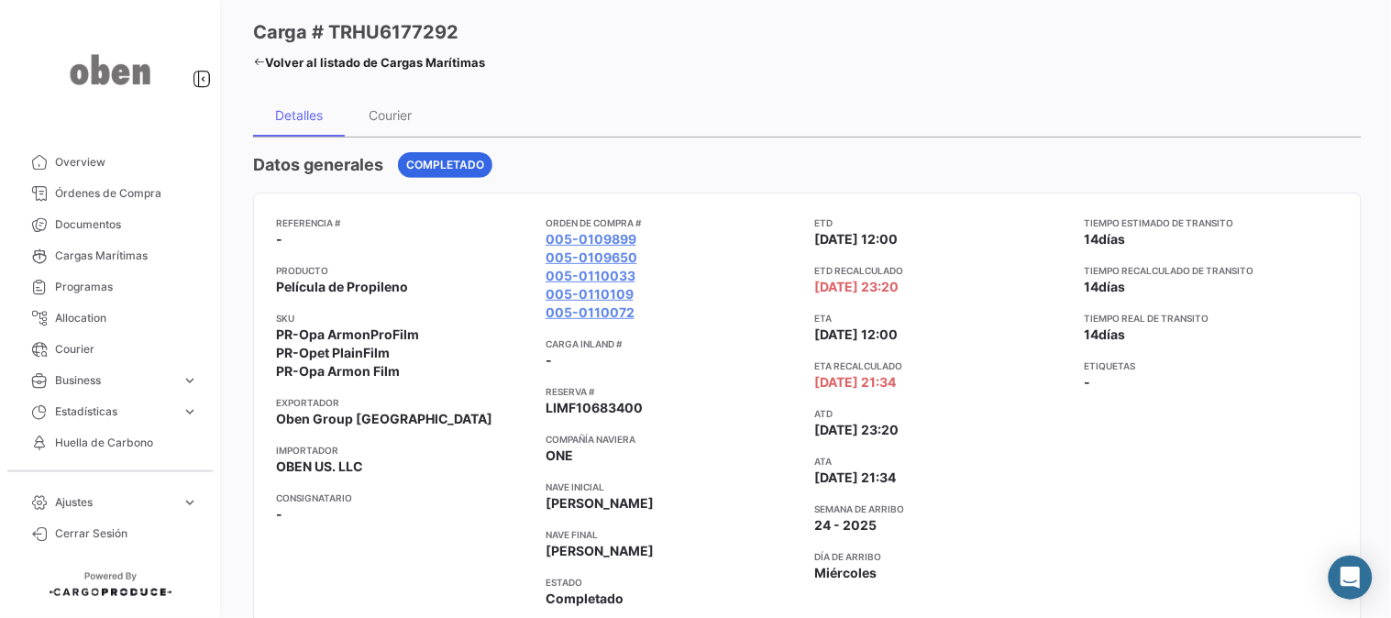
drag, startPoint x: 759, startPoint y: 134, endPoint x: 763, endPoint y: 184, distance: 50.5
click at [763, 184] on div "Datos generales Completado Referencia # - Producto Película de Propileno SKU PR…" at bounding box center [807, 418] width 1108 height 533
click at [399, 95] on div "Courier" at bounding box center [391, 115] width 92 height 44
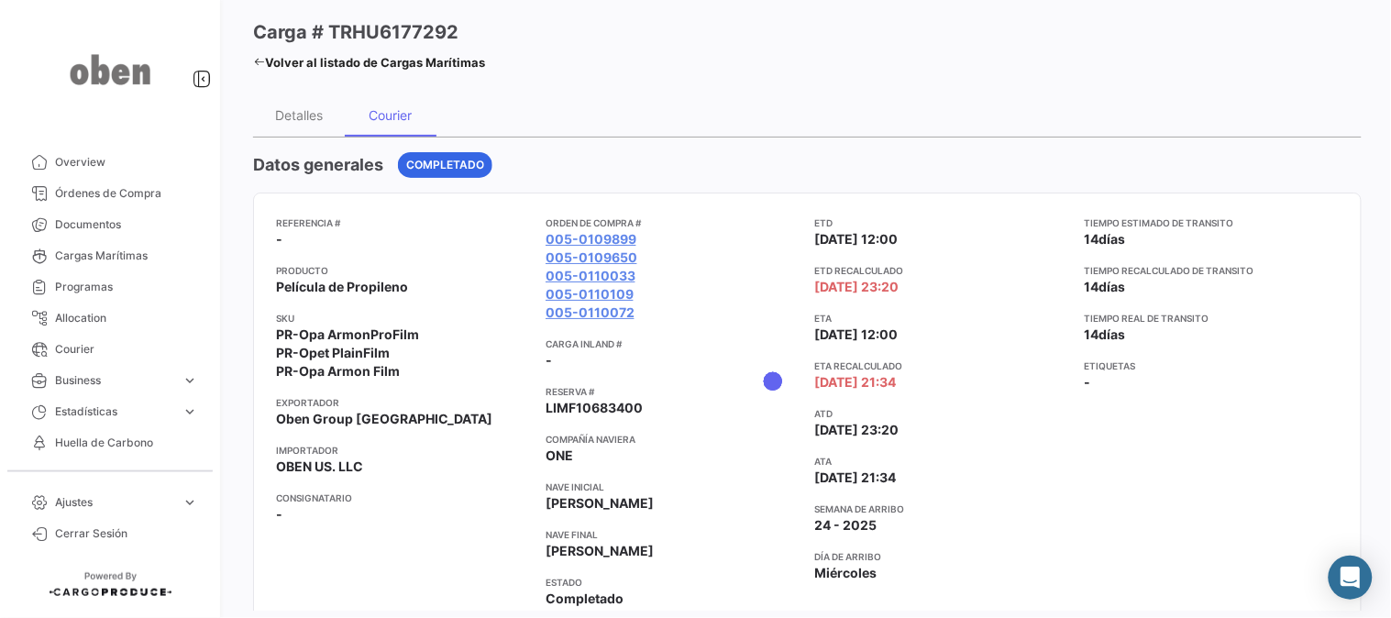
scroll to position [0, 0]
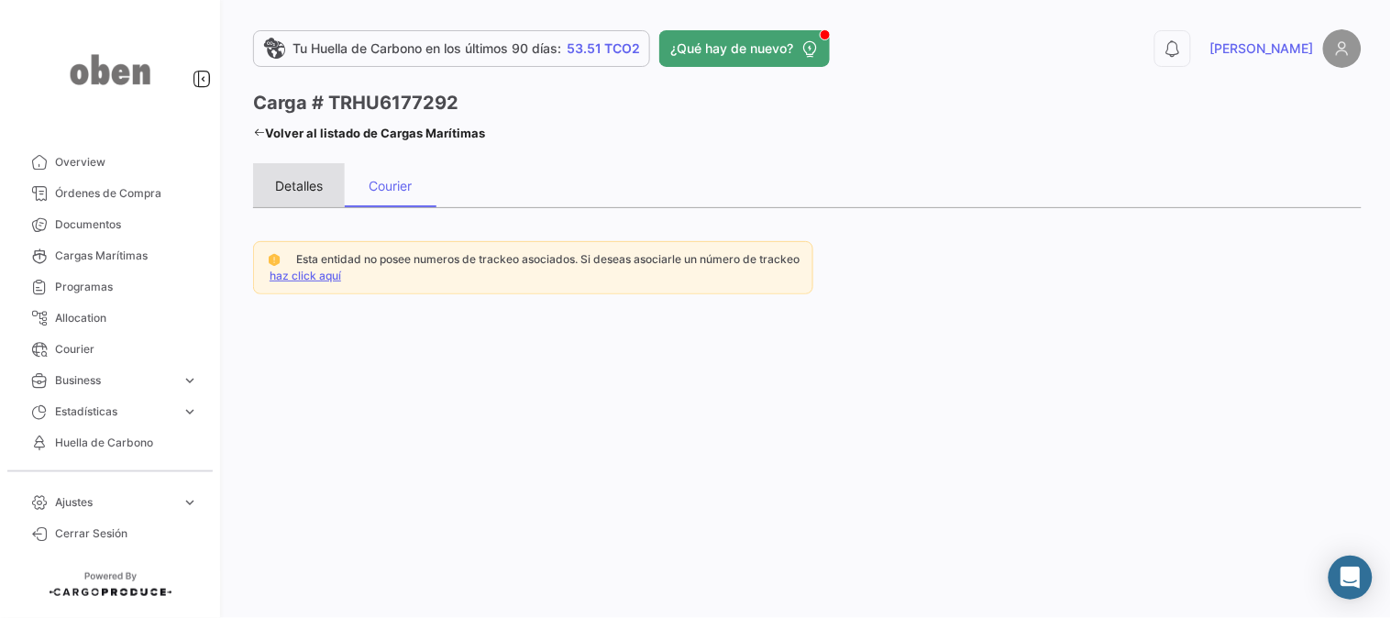
click at [318, 181] on div "Detalles" at bounding box center [299, 186] width 48 height 16
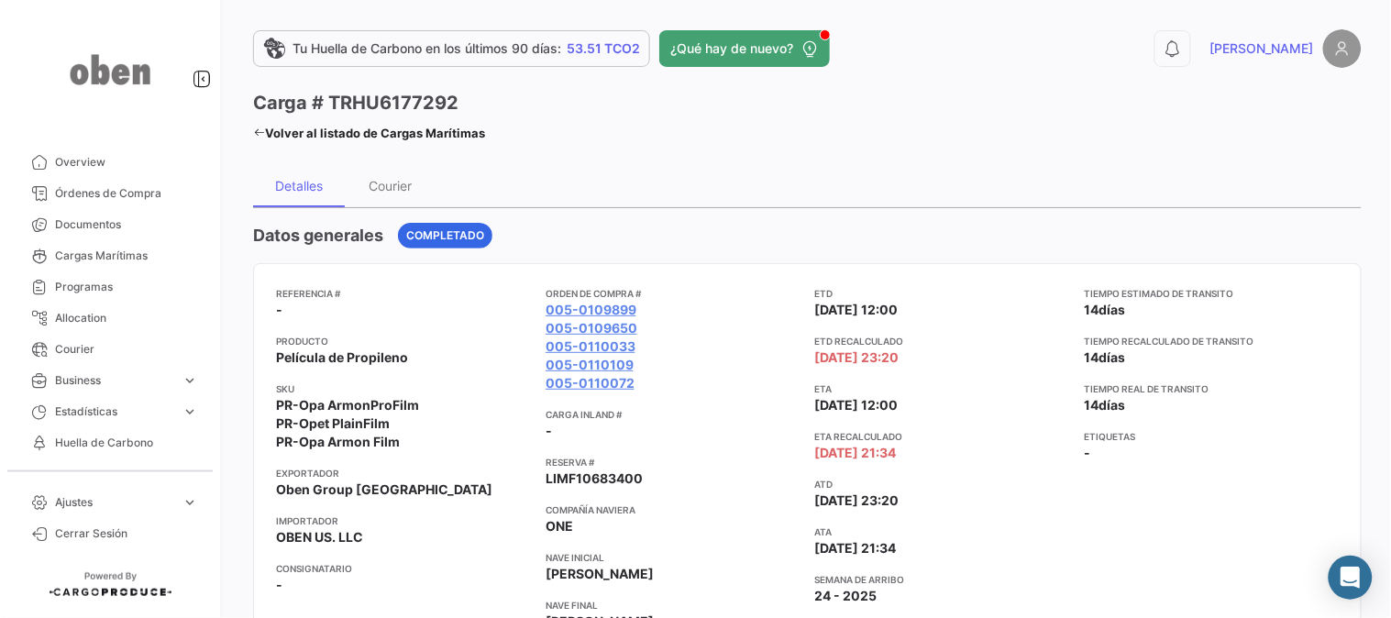
click at [584, 227] on div "Datos generales Completado" at bounding box center [807, 236] width 1108 height 26
click at [391, 193] on div "Courier" at bounding box center [391, 185] width 92 height 44
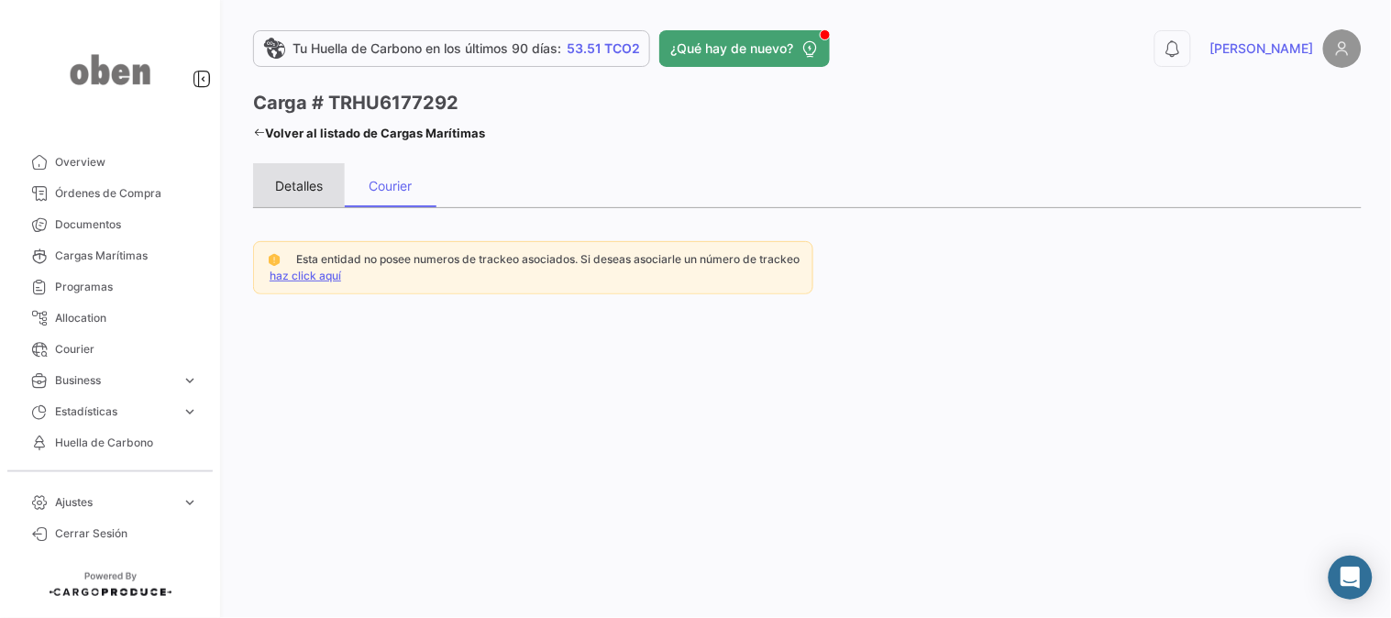
click at [284, 191] on div "Detalles" at bounding box center [299, 186] width 48 height 16
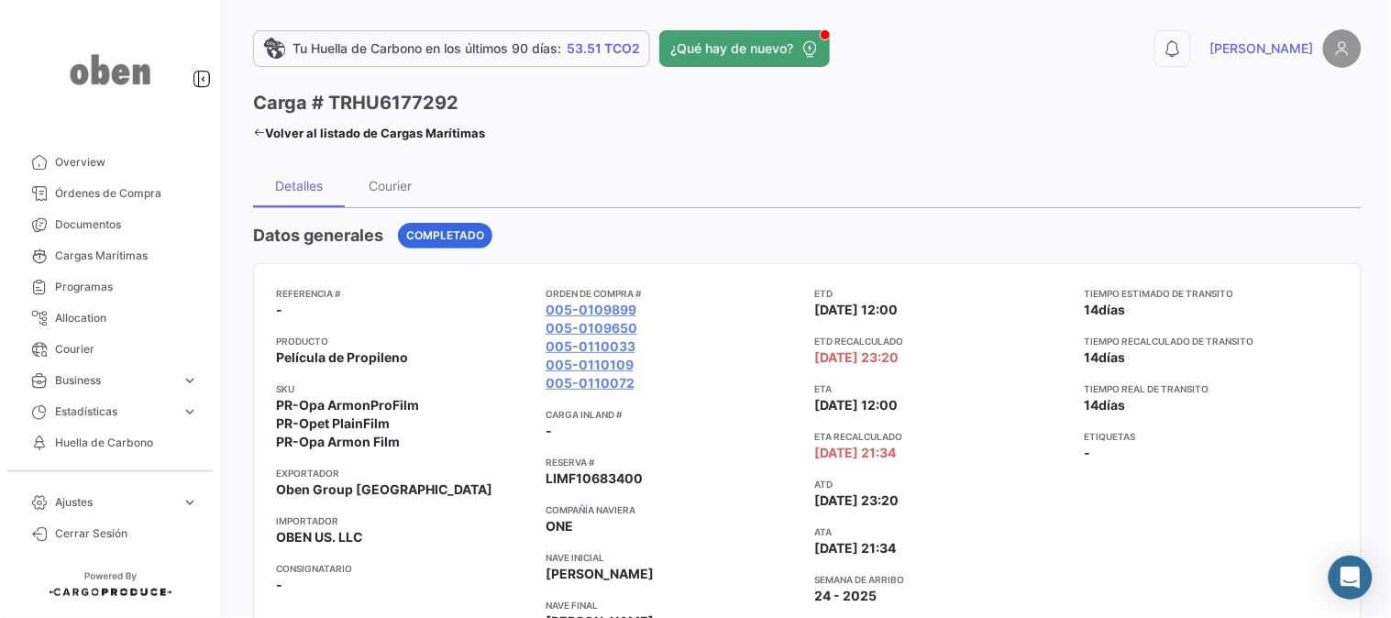
click at [776, 416] on app-card-info-title "Carga inland #" at bounding box center [672, 414] width 255 height 15
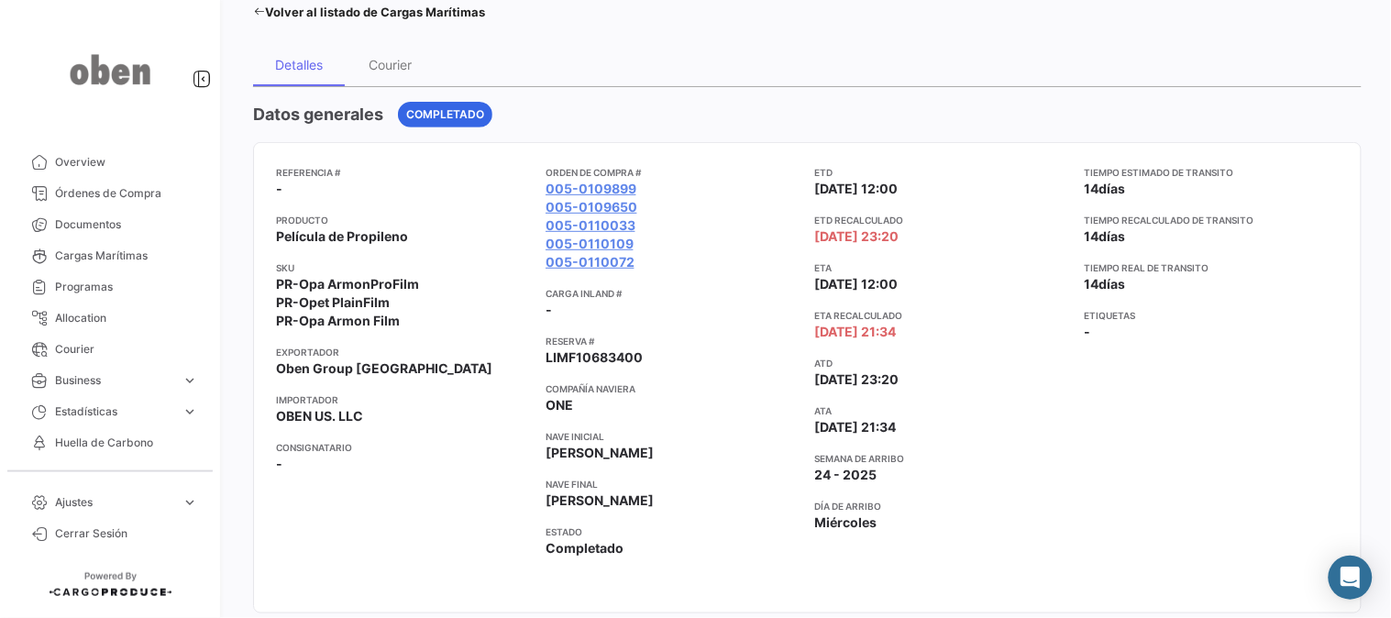
scroll to position [102, 0]
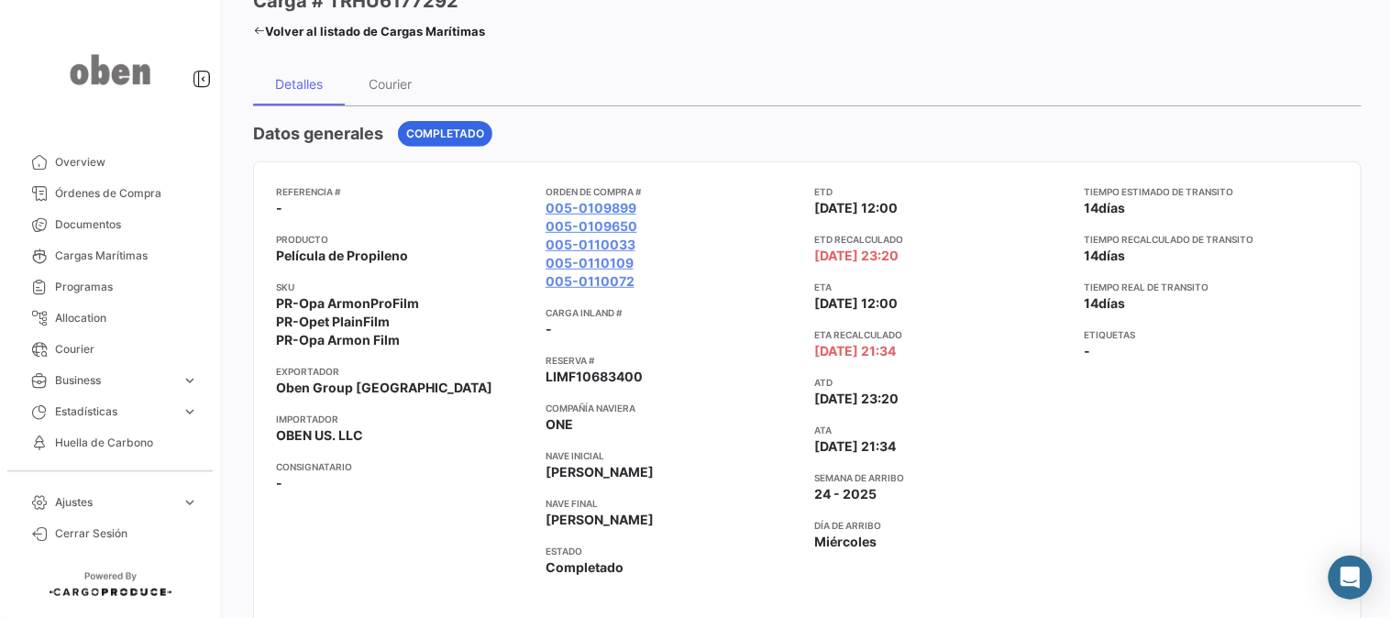
click at [776, 244] on app-card-info-value "005-0110033" at bounding box center [672, 245] width 255 height 18
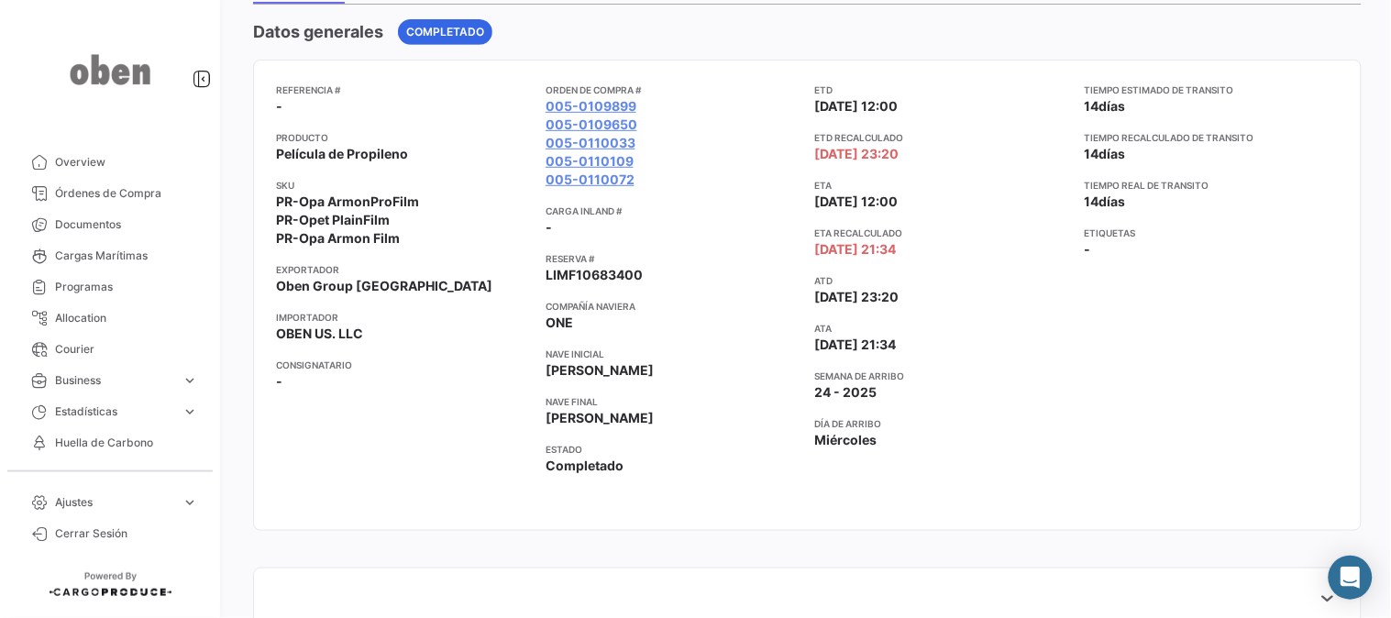
click at [772, 379] on app-card-info-value "[PERSON_NAME]" at bounding box center [672, 370] width 255 height 18
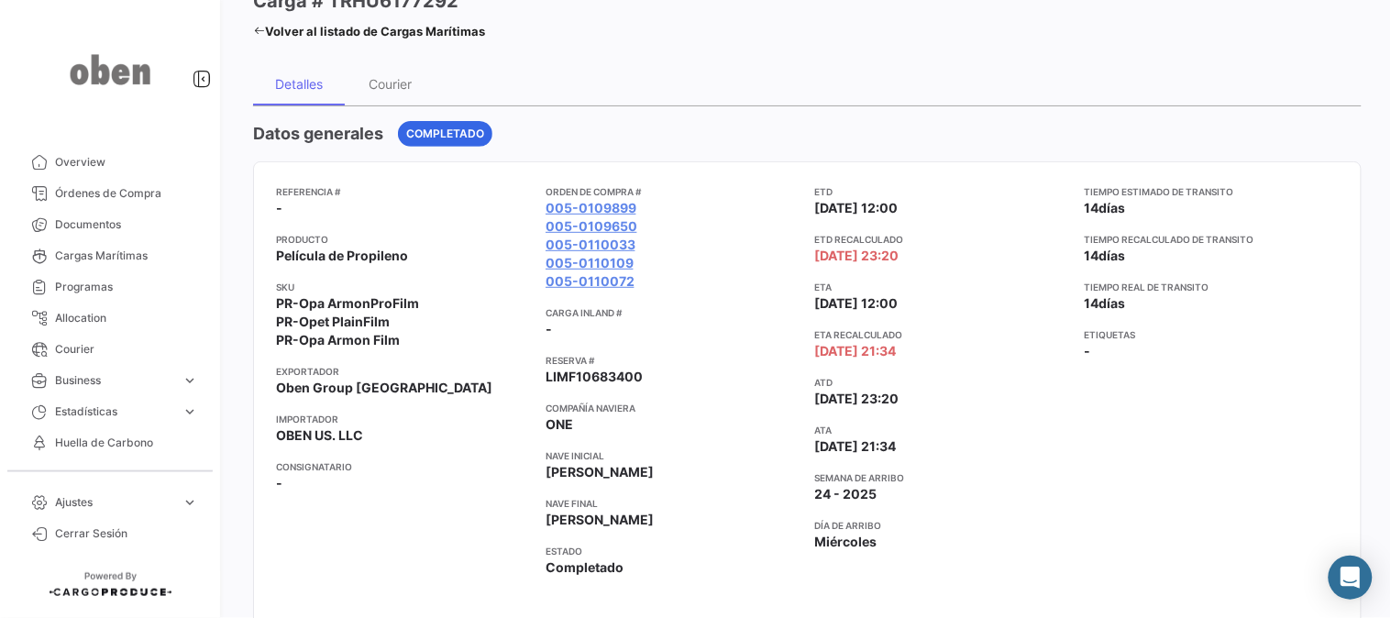
scroll to position [0, 0]
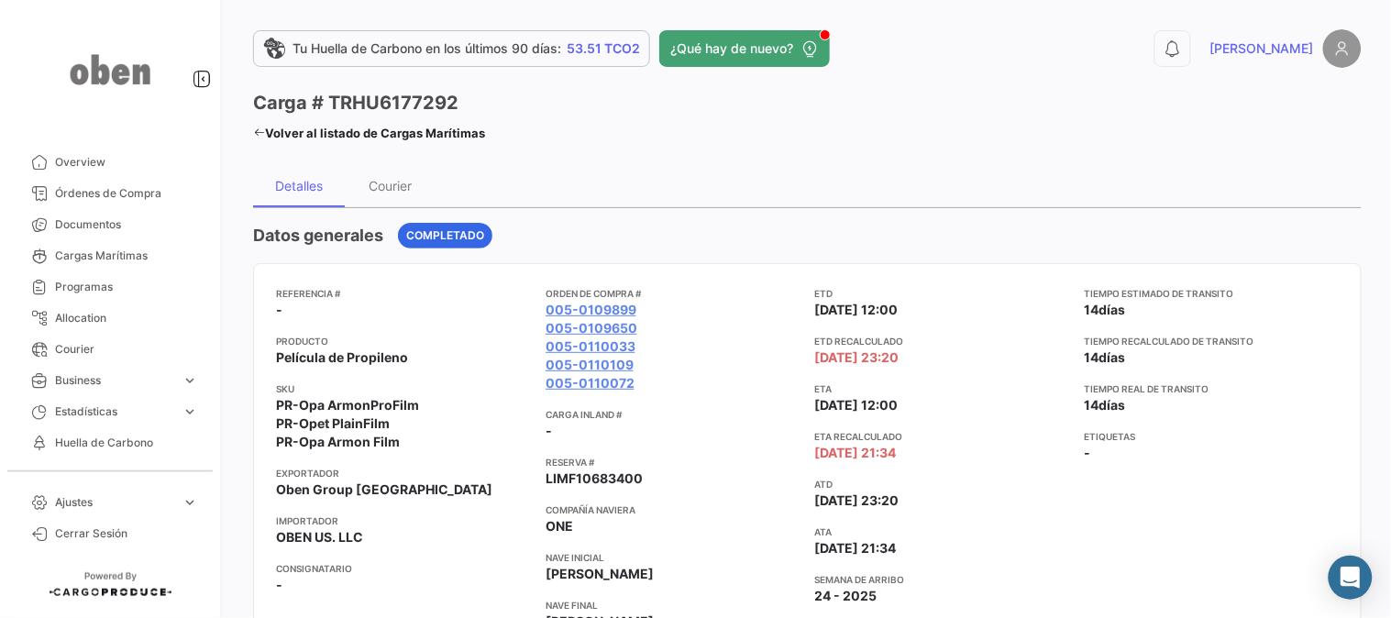
click at [775, 310] on app-card-info-value "005-0109899" at bounding box center [672, 310] width 255 height 18
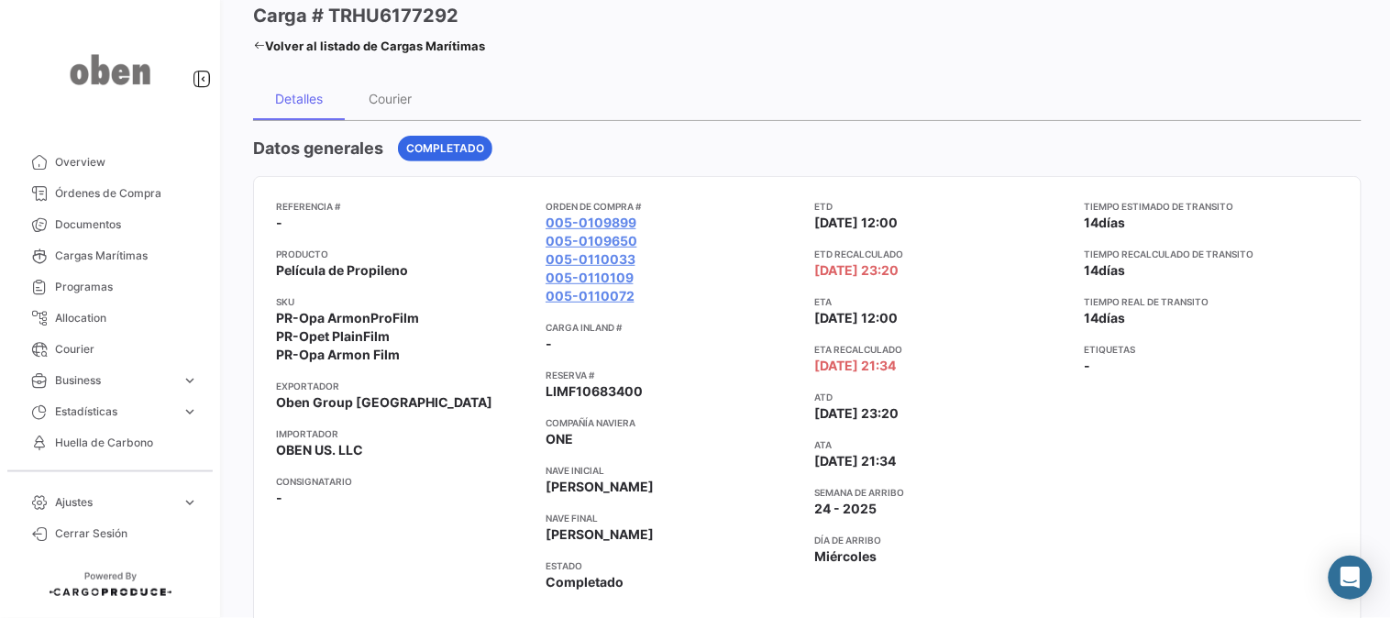
scroll to position [203, 0]
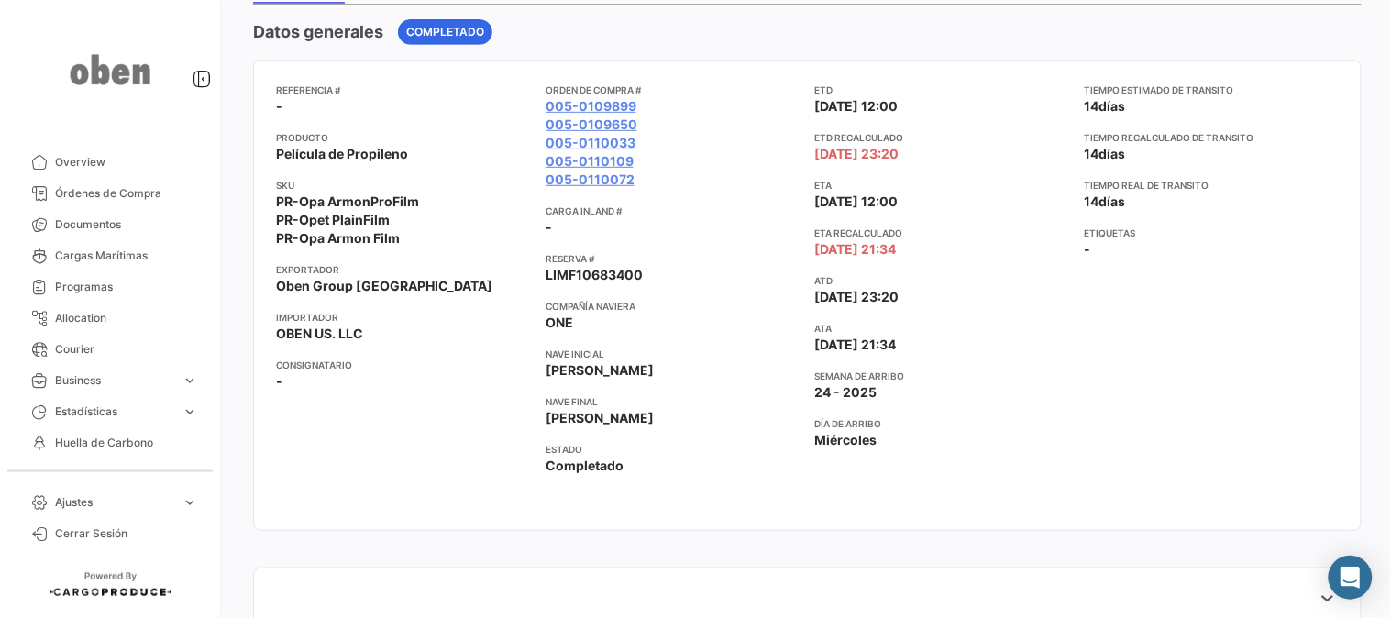
click at [775, 324] on app-card-info-value "ONE" at bounding box center [672, 322] width 255 height 18
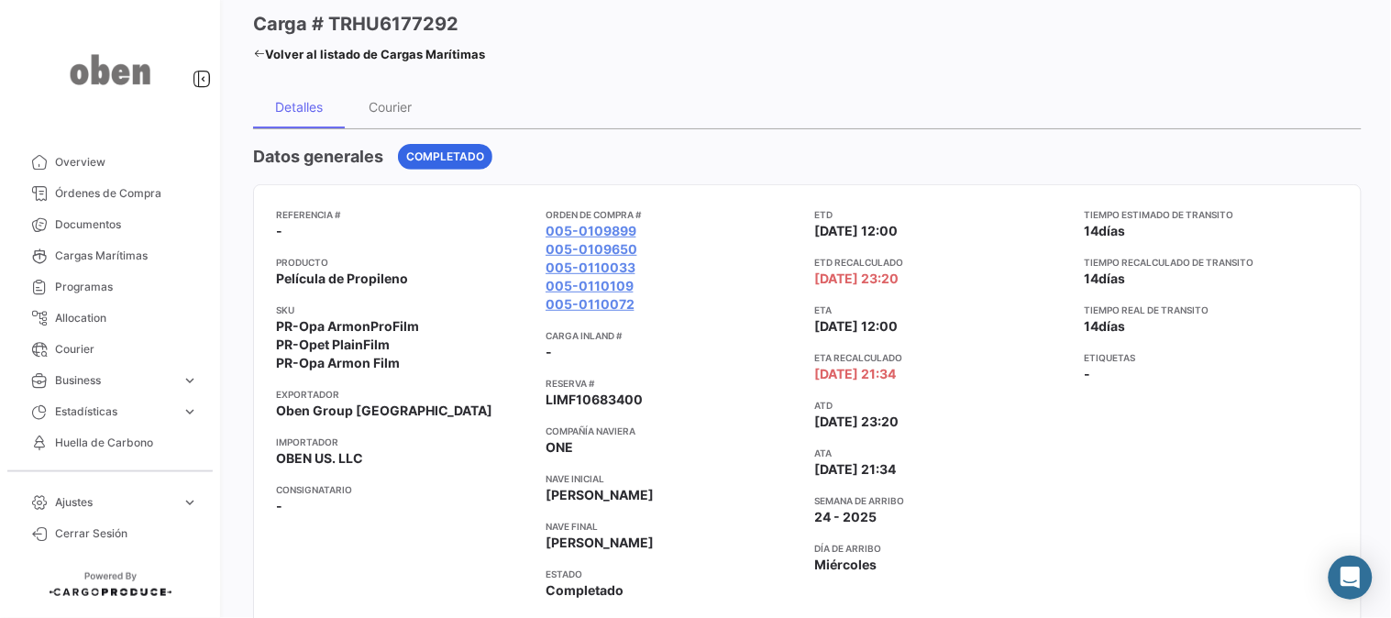
scroll to position [0, 0]
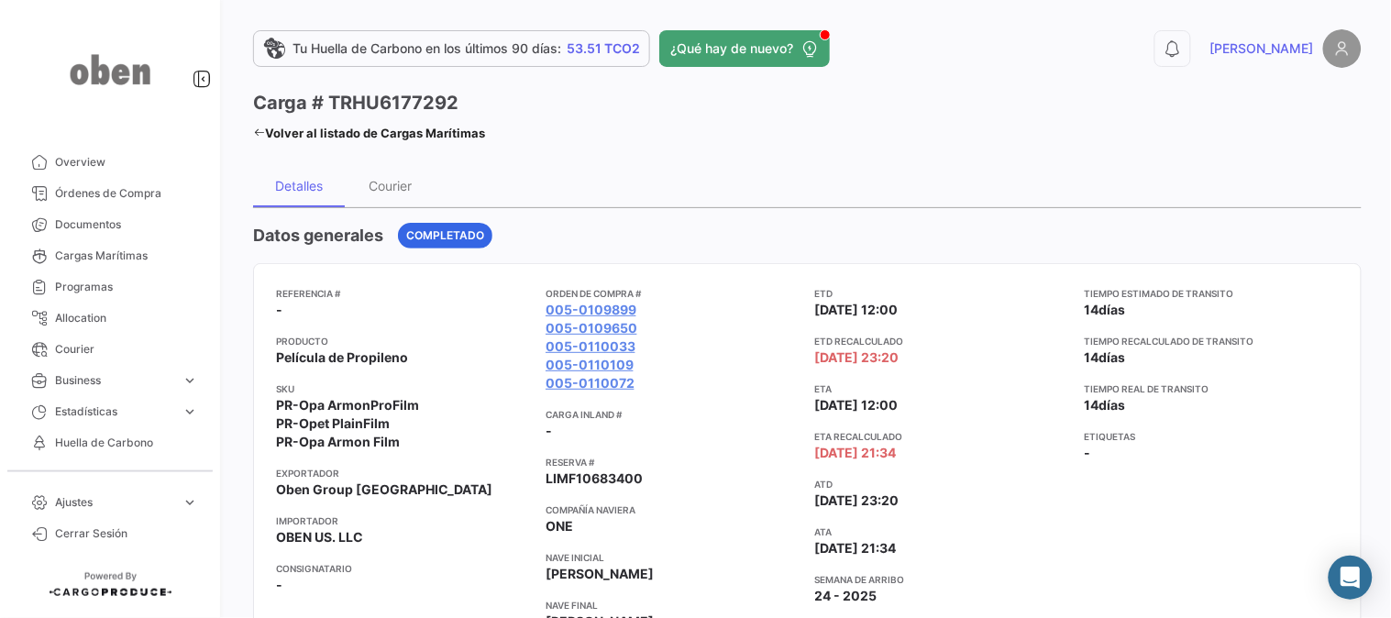
click at [1327, 52] on img at bounding box center [1342, 48] width 38 height 38
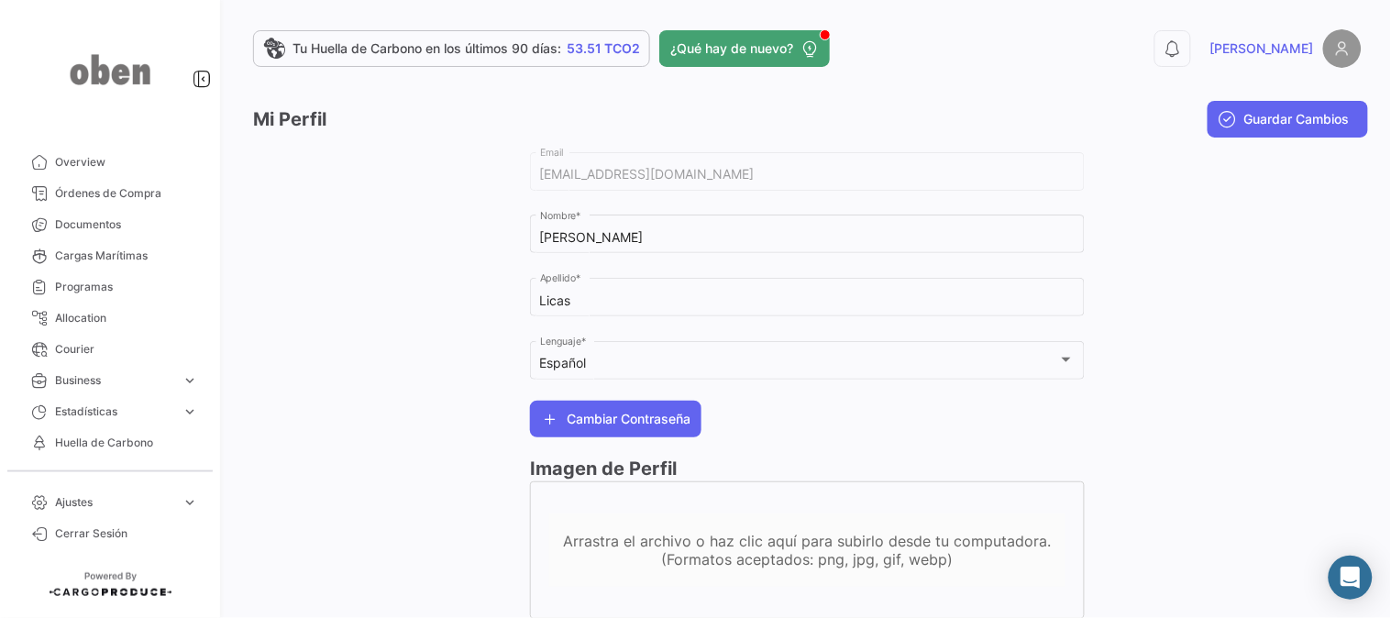
scroll to position [61, 0]
